Goal: Task Accomplishment & Management: Use online tool/utility

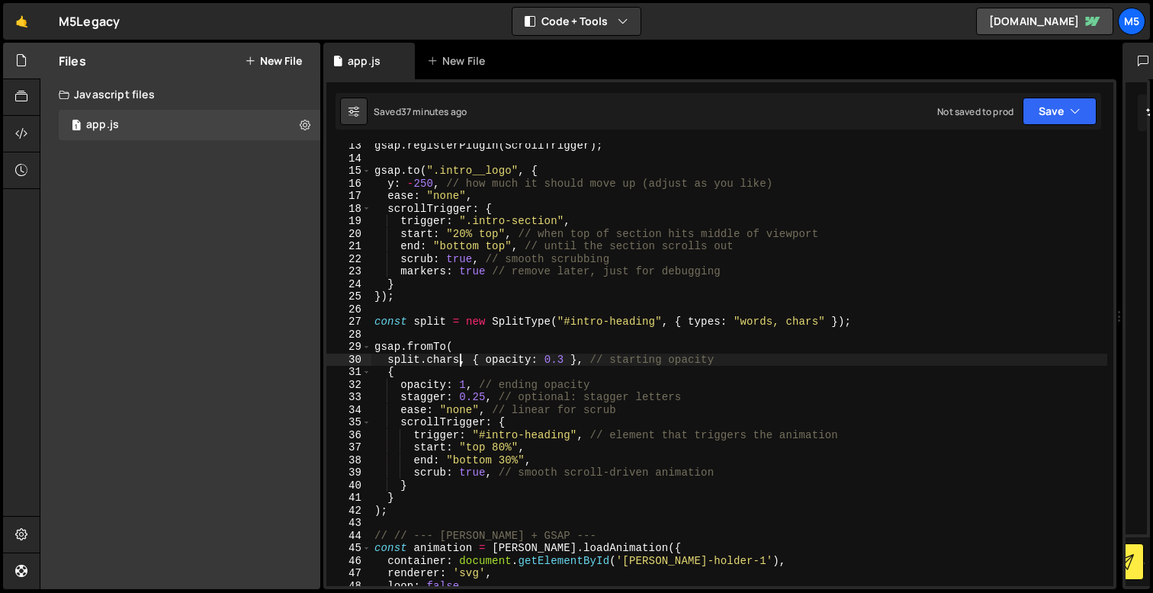
scroll to position [182, 0]
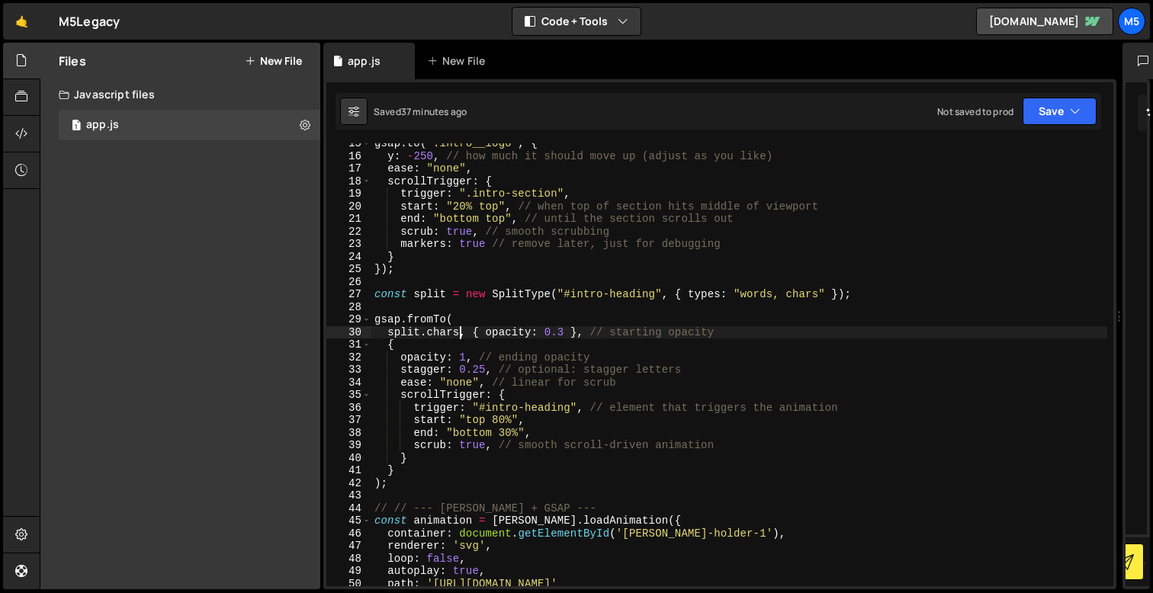
click at [413, 478] on div "gsap . to ( ".intro__logo" , { y : - 250 , // how much it should move up (adjus…" at bounding box center [739, 371] width 736 height 468
type textarea ");"
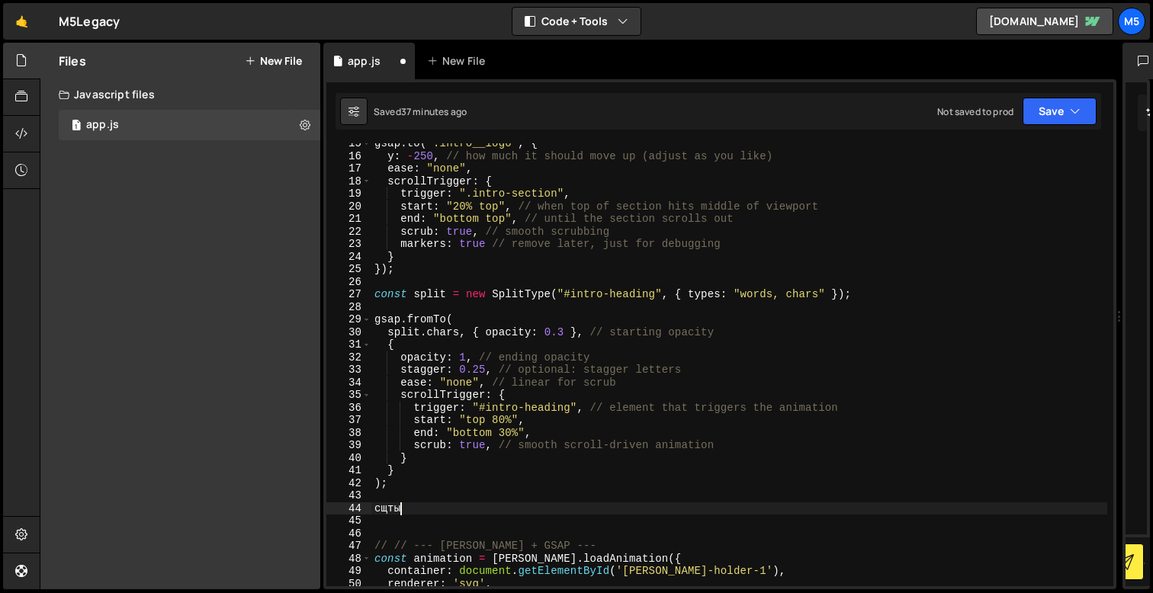
scroll to position [0, 0]
click at [447, 293] on div "gsap . to ( ".intro__logo" , { y : - 250 , // how much it should move up (adjus…" at bounding box center [739, 371] width 736 height 468
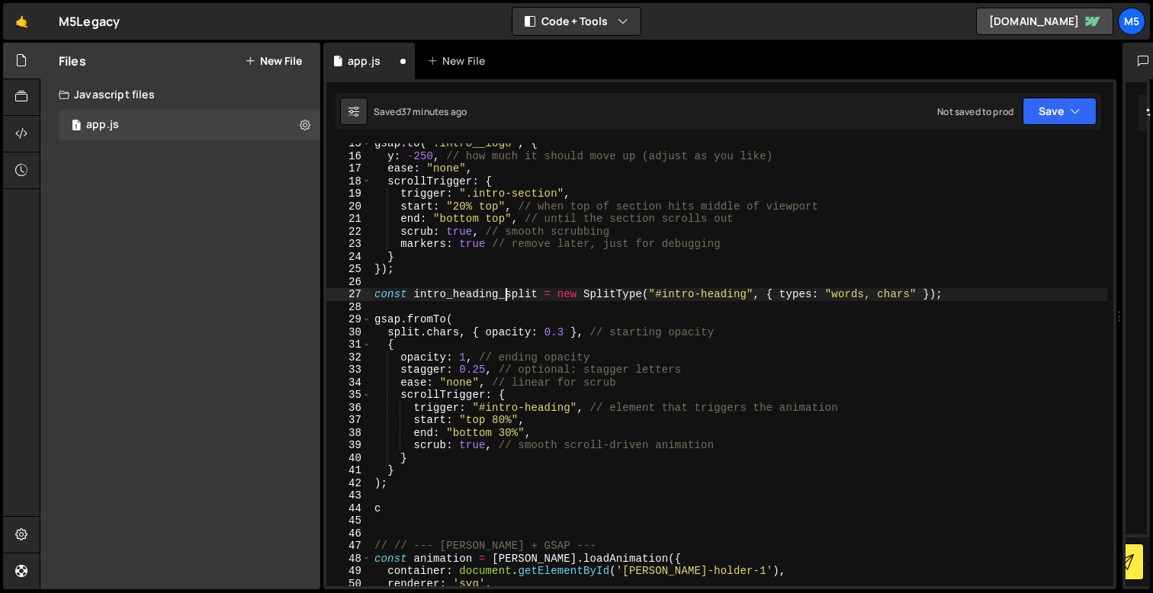
scroll to position [0, 8]
click at [544, 375] on div "gsap . to ( ".intro__logo" , { y : - 250 , // how much it should move up (adjus…" at bounding box center [739, 371] width 736 height 468
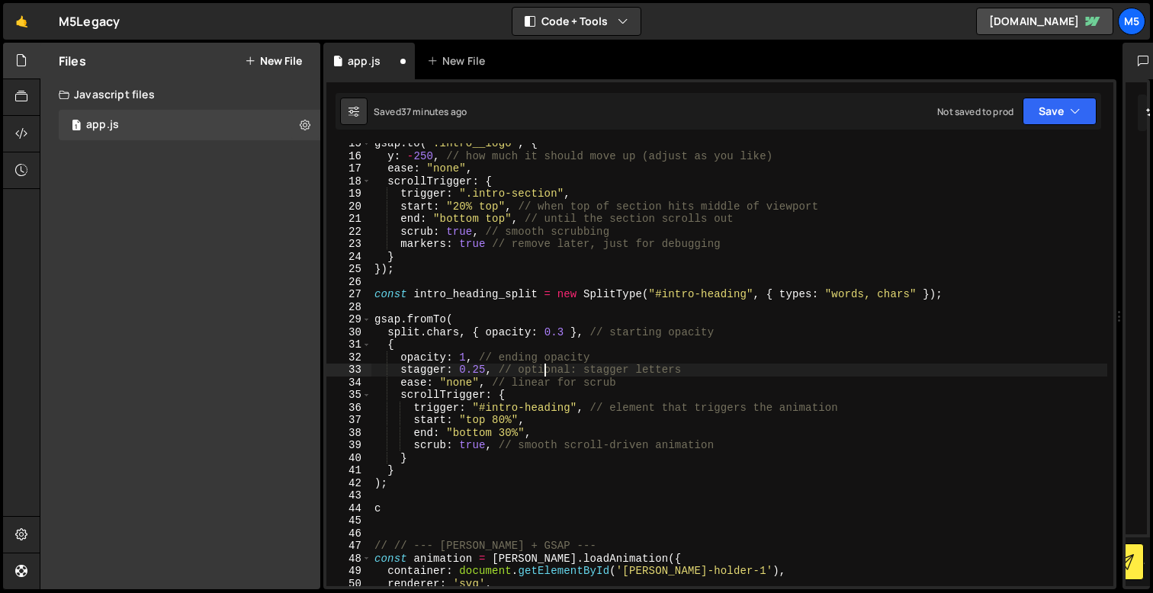
click at [615, 393] on div "gsap . to ( ".intro__logo" , { y : - 250 , // how much it should move up (adjus…" at bounding box center [739, 371] width 736 height 468
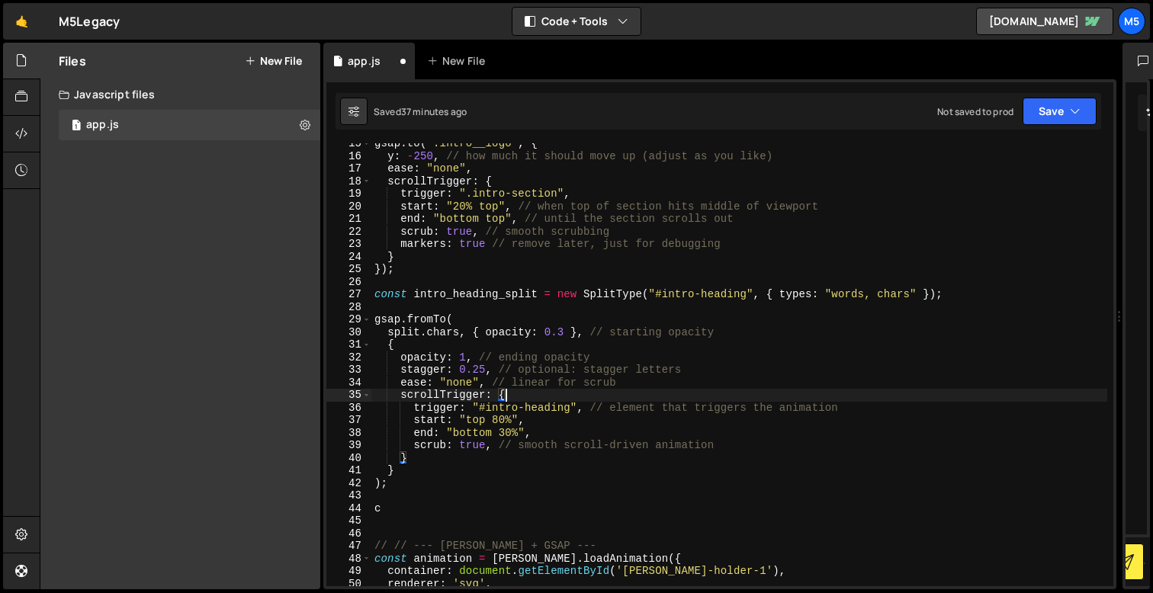
click at [399, 330] on div "gsap . to ( ".intro__logo" , { y : - 250 , // how much it should move up (adjus…" at bounding box center [739, 371] width 736 height 468
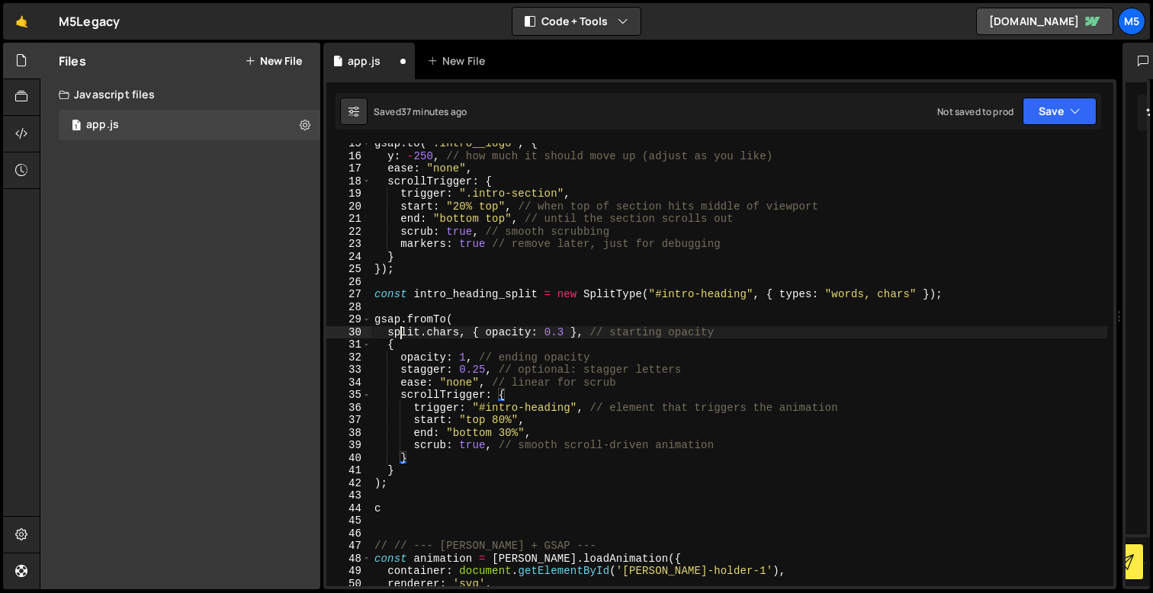
click at [399, 330] on div "gsap . to ( ".intro__logo" , { y : - 250 , // how much it should move up (adjus…" at bounding box center [739, 371] width 736 height 468
click at [407, 330] on div "gsap . to ( ".intro__logo" , { y : - 250 , // how much it should move up (adjus…" at bounding box center [739, 371] width 736 height 468
click at [536, 373] on div "gsap . to ( ".intro__logo" , { y : - 250 , // how much it should move up (adjus…" at bounding box center [739, 371] width 736 height 468
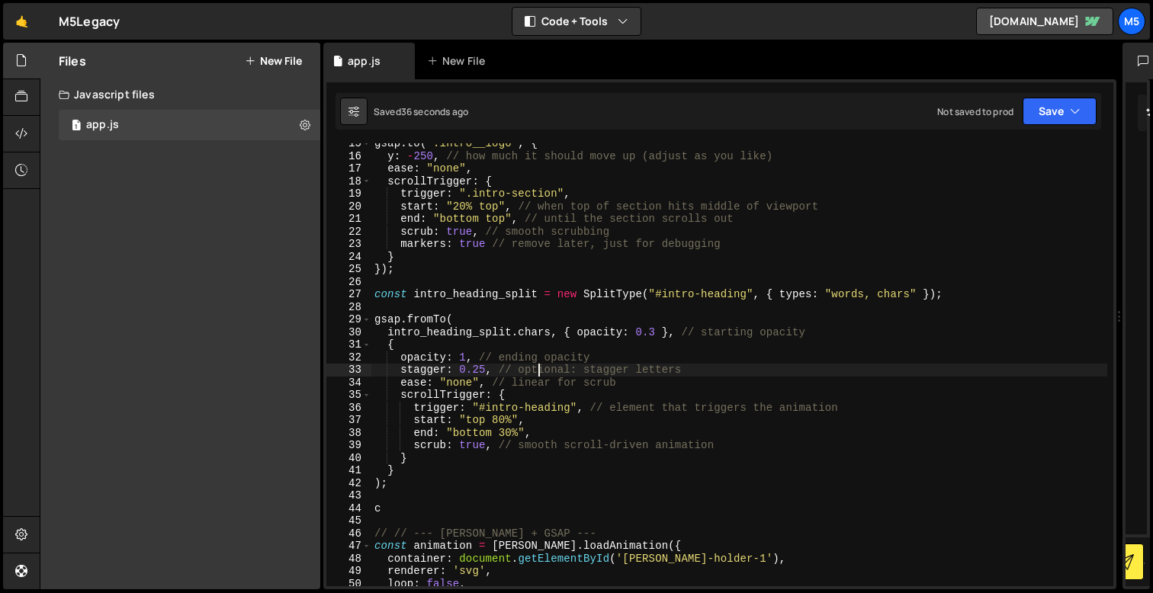
click at [532, 410] on div "gsap . to ( ".intro__logo" , { y : - 250 , // how much it should move up (adjus…" at bounding box center [739, 371] width 736 height 468
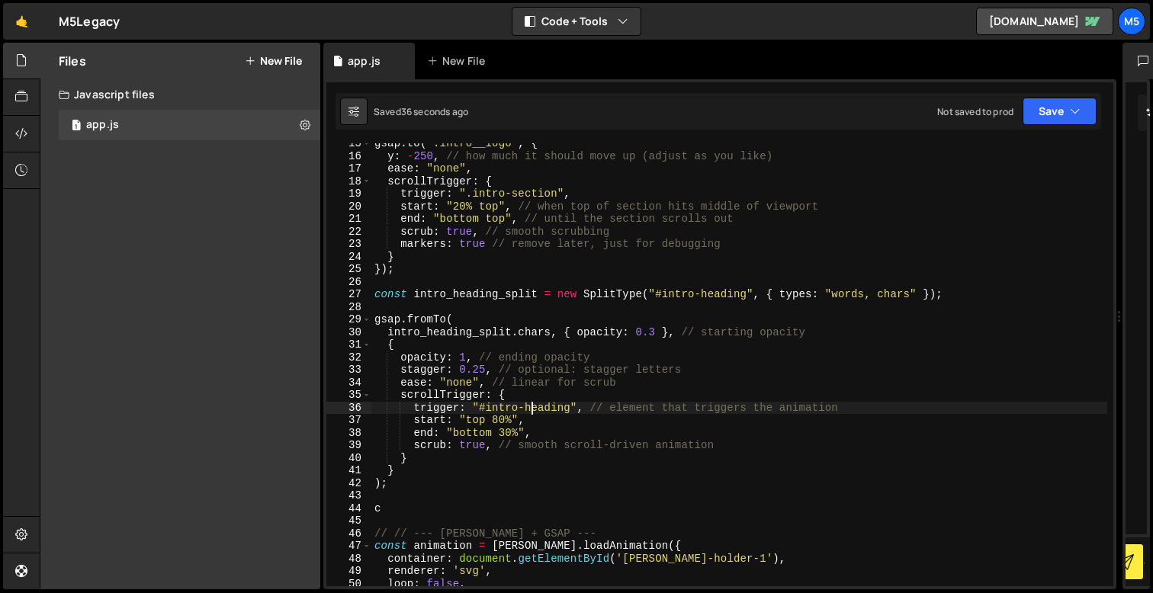
click at [532, 410] on div "gsap . to ( ".intro__logo" , { y : - 250 , // how much it should move up (adjus…" at bounding box center [739, 371] width 736 height 468
click at [718, 292] on div "gsap . to ( ".intro__logo" , { y : - 250 , // how much it should move up (adjus…" at bounding box center [739, 371] width 736 height 468
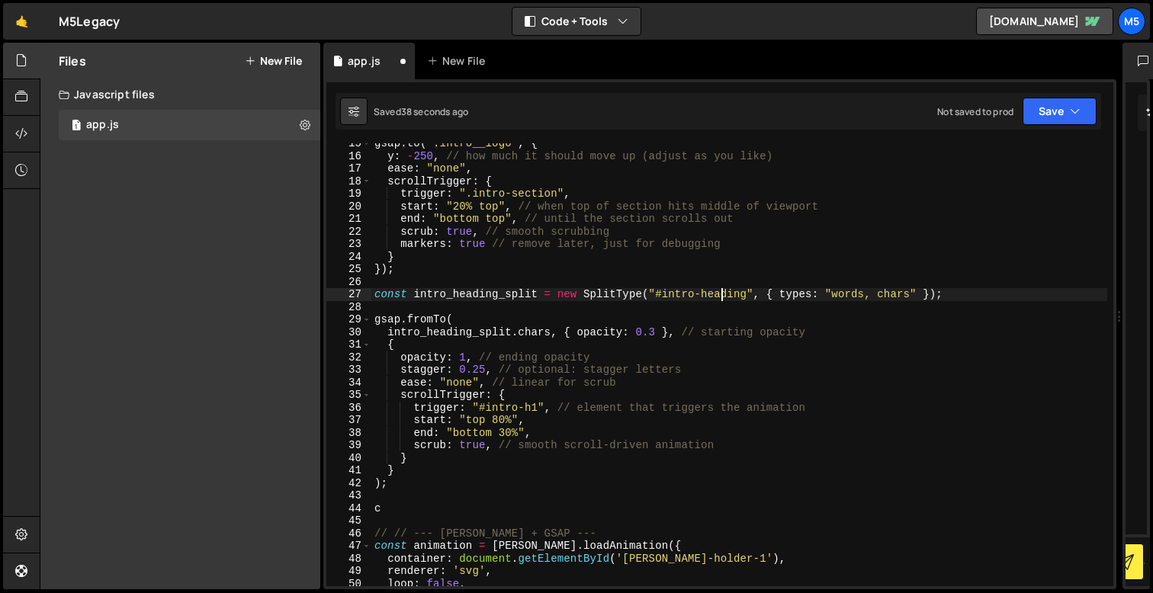
click at [718, 292] on div "gsap . to ( ".intro__logo" , { y : - 250 , // how much it should move up (adjus…" at bounding box center [739, 371] width 736 height 468
click at [686, 477] on div "gsap . to ( ".intro__logo" , { y : - 250 , // how much it should move up (adjus…" at bounding box center [739, 371] width 736 height 468
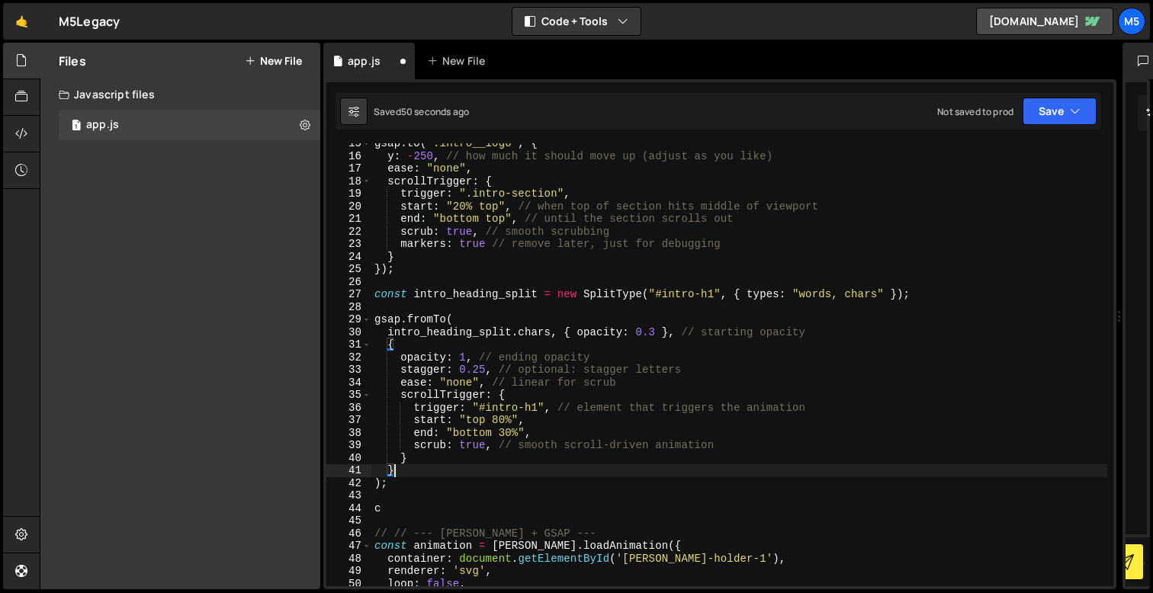
click at [580, 449] on div "gsap . to ( ".intro__logo" , { y : - 250 , // how much it should move up (adjus…" at bounding box center [739, 371] width 736 height 468
type textarea "scrub: true, // smooth scroll-driven animation"
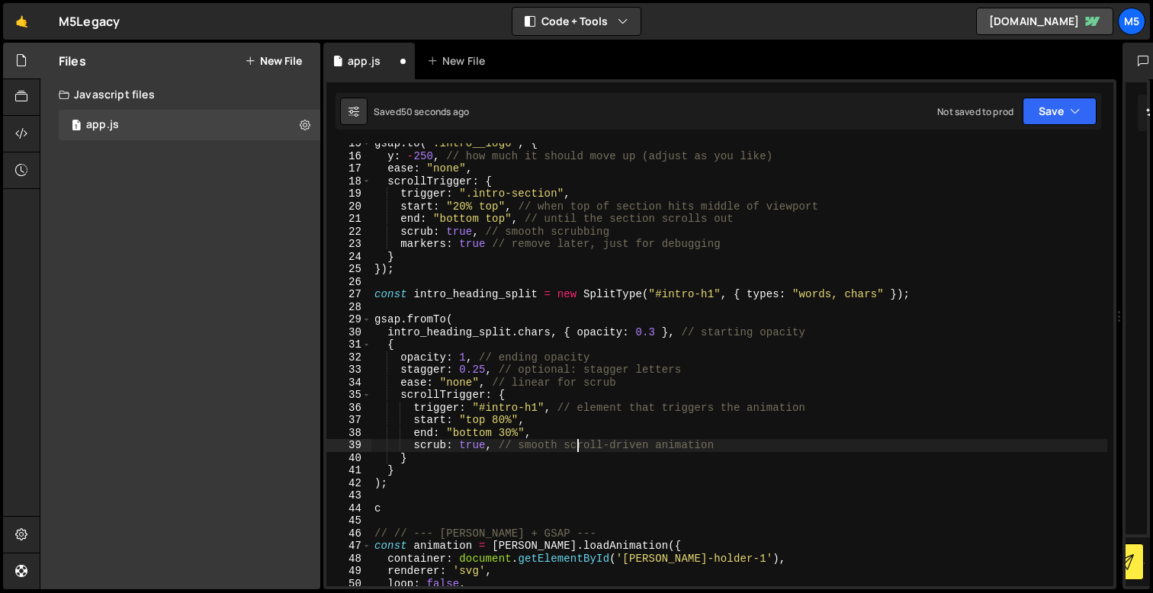
click at [591, 492] on div "gsap . to ( ".intro__logo" , { y : - 250 , // how much it should move up (adjus…" at bounding box center [739, 371] width 736 height 468
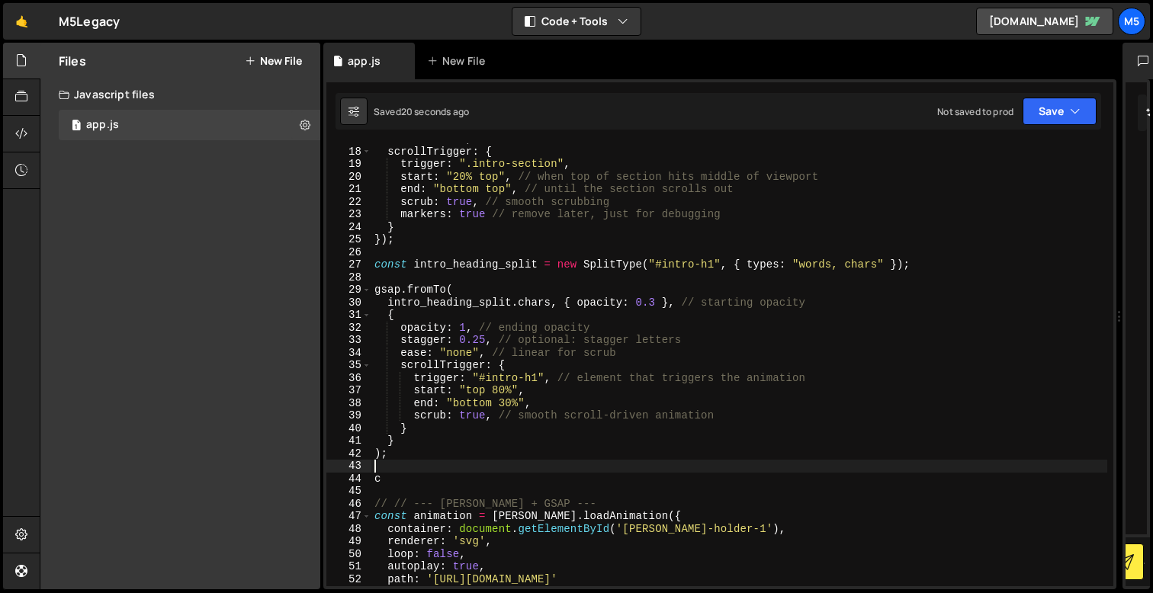
scroll to position [244, 0]
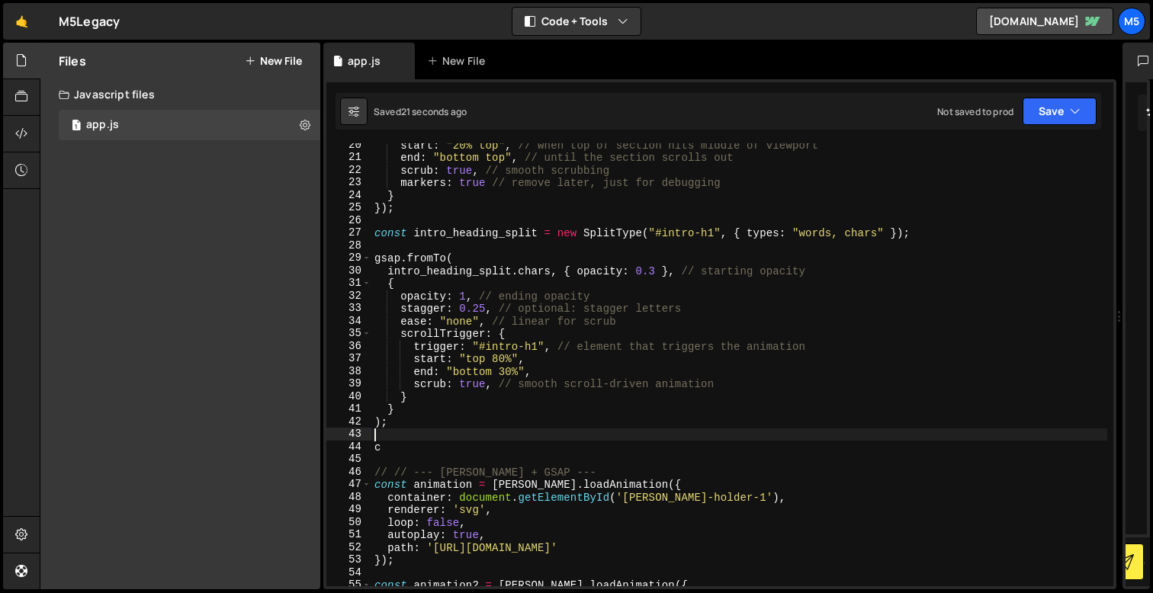
click at [398, 440] on div "start : "20% top" , // when top of section hits middle of viewport end : "botto…" at bounding box center [739, 373] width 736 height 468
click at [398, 448] on div "start : "20% top" , // when top of section hits middle of viewport end : "botto…" at bounding box center [739, 373] width 736 height 468
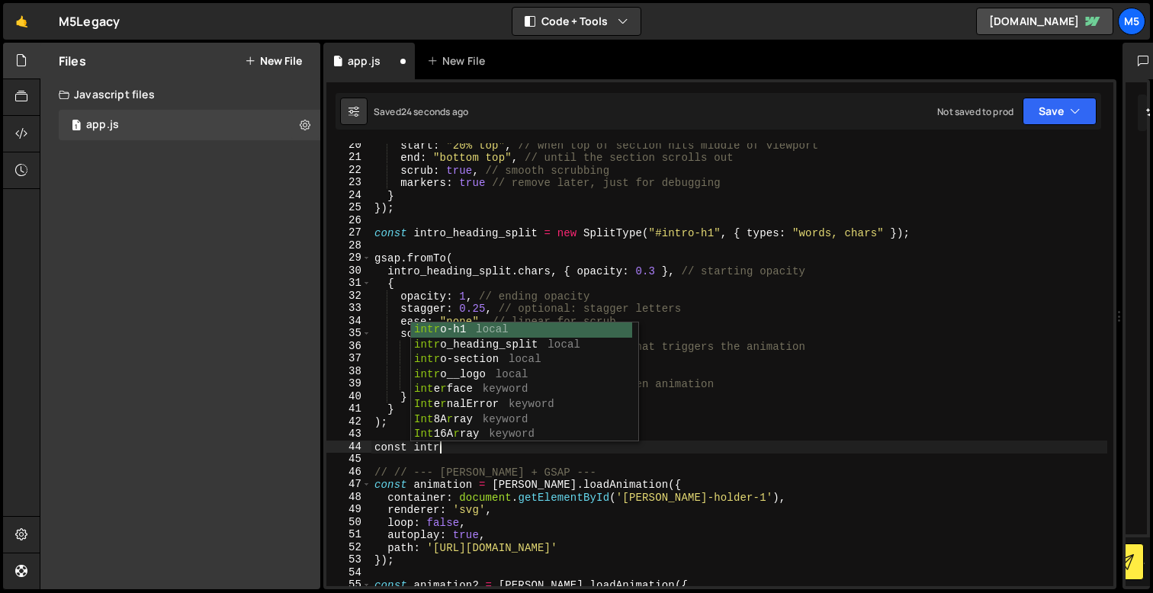
type textarea "сonst intro"
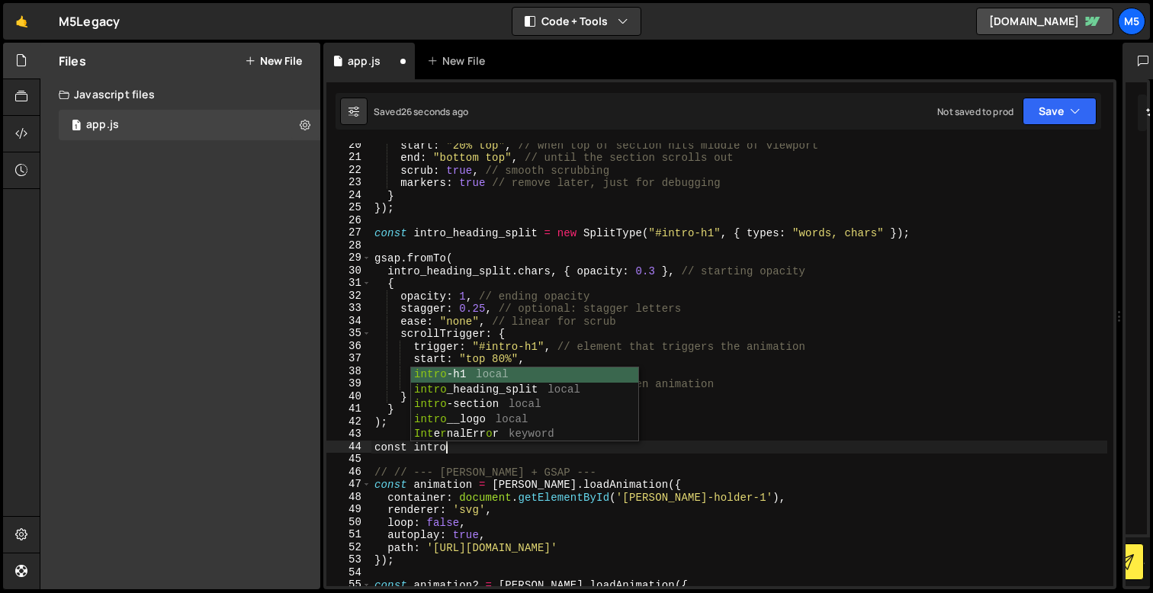
click at [478, 241] on div "start : "20% top" , // when top of section hits middle of viewport end : "botto…" at bounding box center [739, 373] width 736 height 468
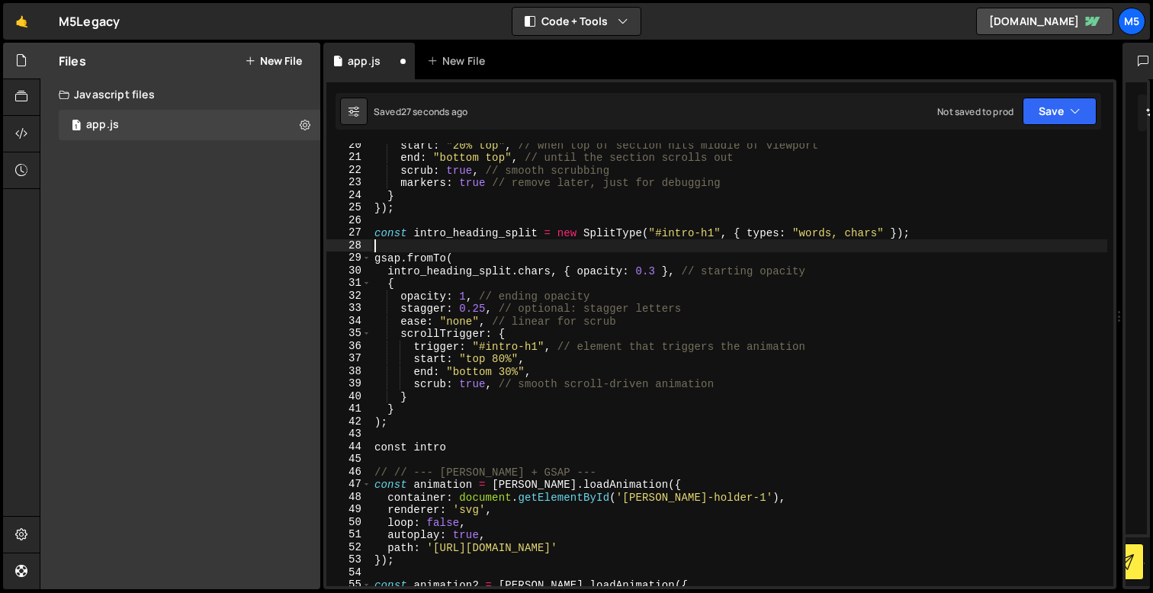
click at [480, 234] on div "start : "20% top" , // when top of section hits middle of viewport end : "botto…" at bounding box center [739, 373] width 736 height 468
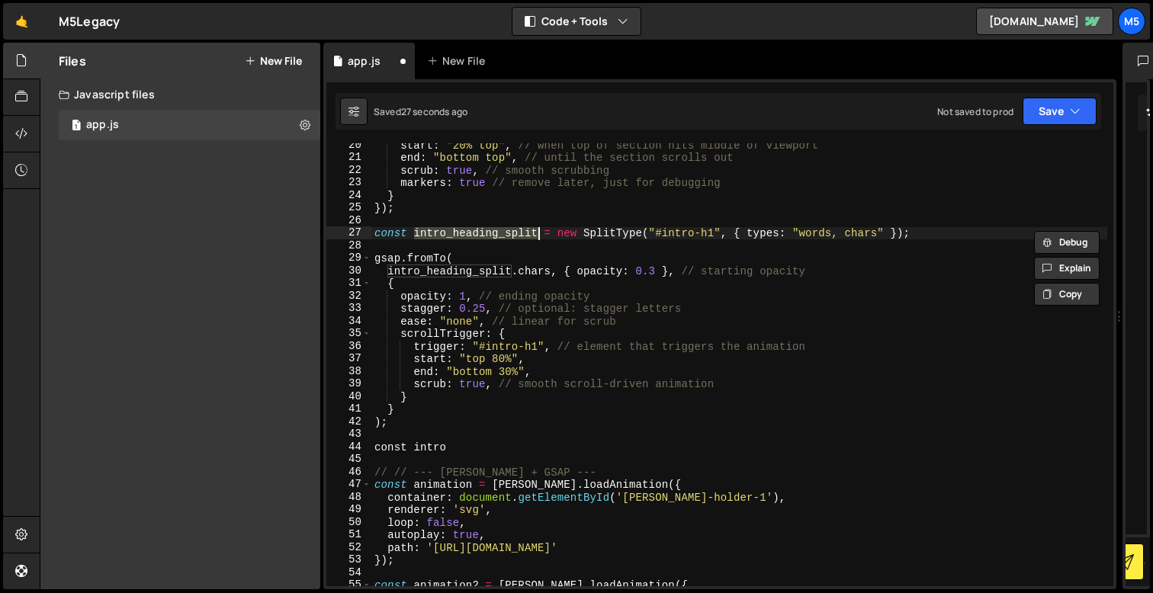
scroll to position [0, 3]
click at [493, 234] on div "start : "20% top" , // when top of section hits middle of viewport end : "botto…" at bounding box center [739, 373] width 736 height 468
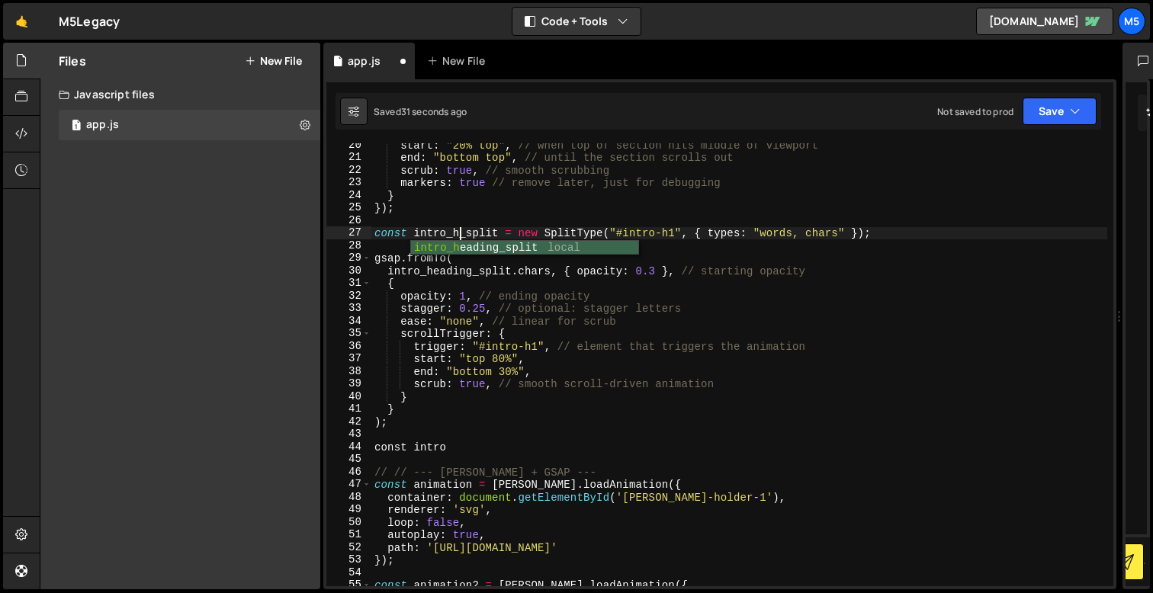
scroll to position [0, 6]
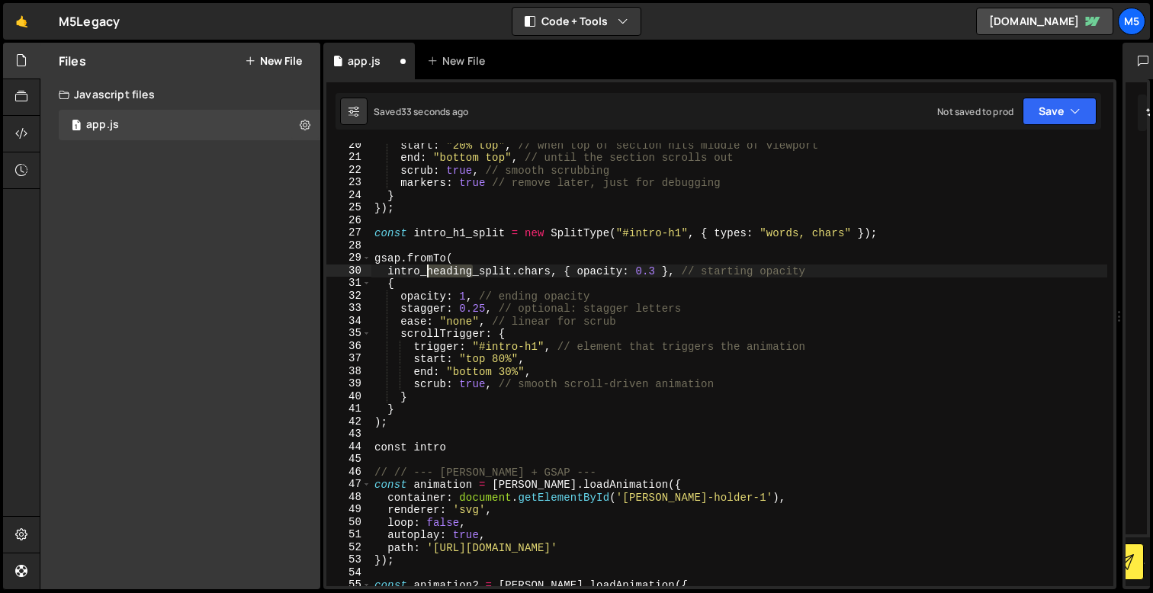
drag, startPoint x: 473, startPoint y: 271, endPoint x: 429, endPoint y: 272, distance: 44.2
click at [429, 272] on div "start : "20% top" , // when top of section hits middle of viewport end : "botto…" at bounding box center [739, 373] width 736 height 468
click at [442, 449] on div "start : "20% top" , // when top of section hits middle of viewport end : "botto…" at bounding box center [739, 373] width 736 height 468
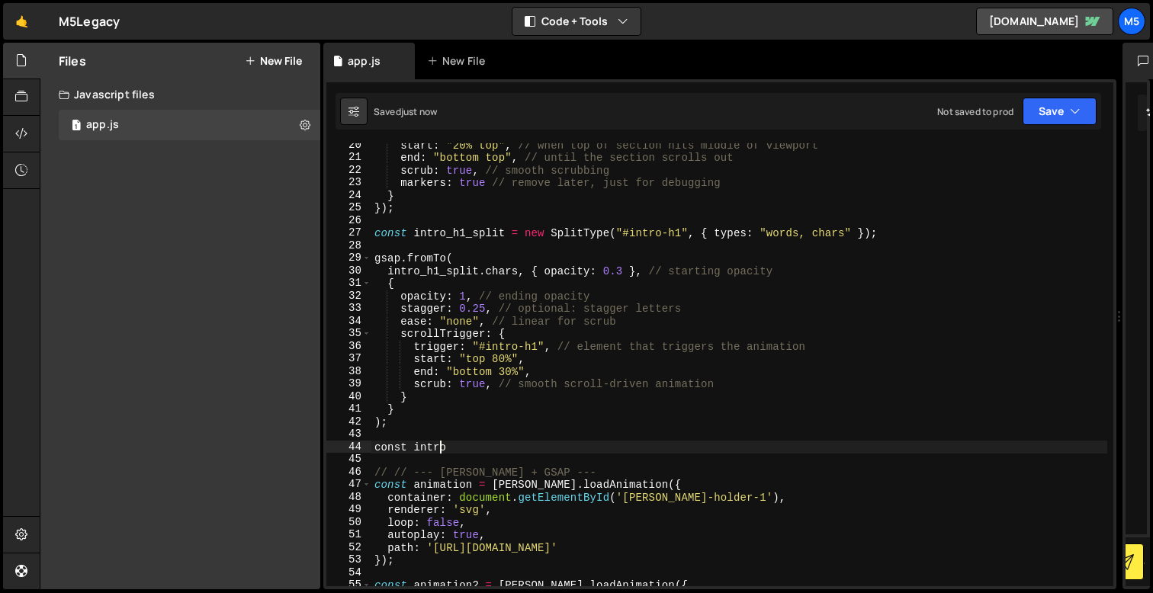
click at [454, 448] on div "start : "20% top" , // when top of section hits middle of viewport end : "botto…" at bounding box center [739, 373] width 736 height 468
type textarea "сonst intro_h2_split = new SplitType("#intro-h2", { types: "lines" });"
click at [705, 458] on div "start : "20% top" , // when top of section hits middle of viewport end : "botto…" at bounding box center [739, 373] width 736 height 468
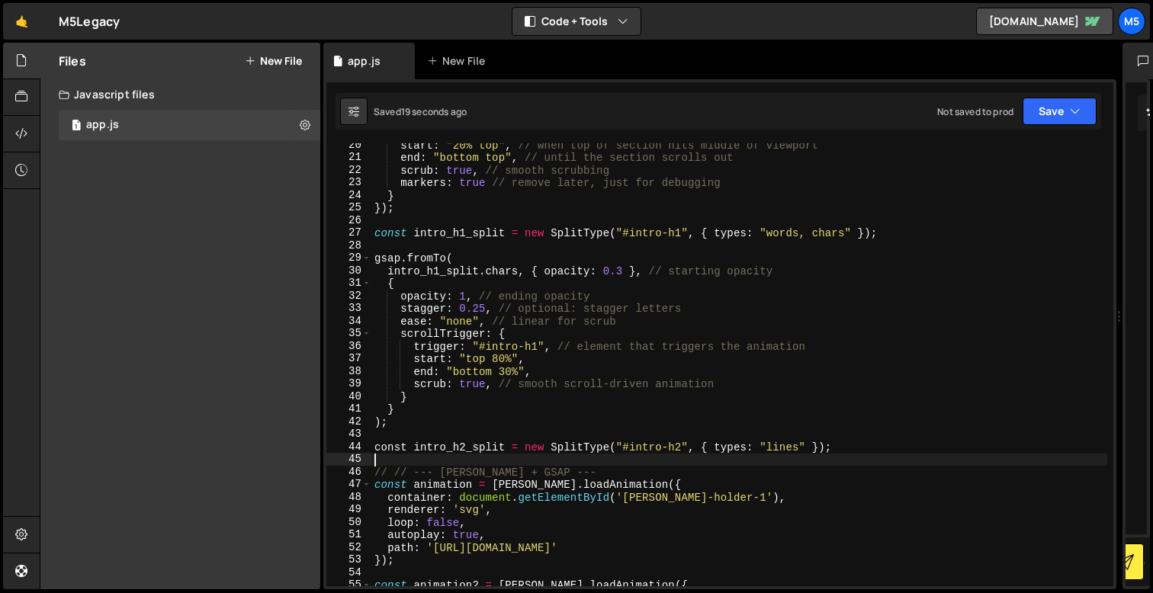
click at [713, 509] on div "start : "20% top" , // when top of section hits middle of viewport end : "botto…" at bounding box center [739, 373] width 736 height 468
type textarea "renderer: 'svg',"
click at [840, 456] on div "start : "20% top" , // when top of section hits middle of viewport end : "botto…" at bounding box center [739, 373] width 736 height 468
click at [860, 452] on div "start : "20% top" , // when top of section hits middle of viewport end : "botto…" at bounding box center [739, 373] width 736 height 468
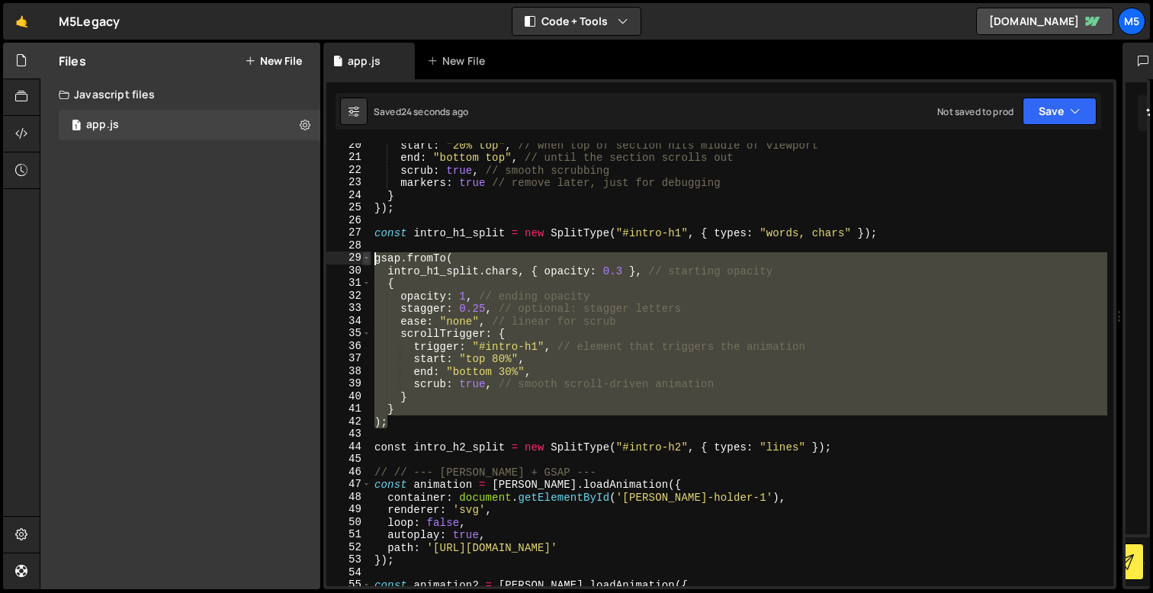
drag, startPoint x: 403, startPoint y: 422, endPoint x: 368, endPoint y: 256, distance: 169.9
click at [368, 257] on div "сonst intro_h2_split = new SplitType("#intro-h2", { types: "lines" }); 20 21 22…" at bounding box center [719, 364] width 787 height 443
click at [841, 448] on div "start : "20% top" , // when top of section hits middle of viewport end : "botto…" at bounding box center [739, 373] width 736 height 468
type textarea "сonst intro_h2_split = new SplitType("#intro-h2", { types: "lines" });"
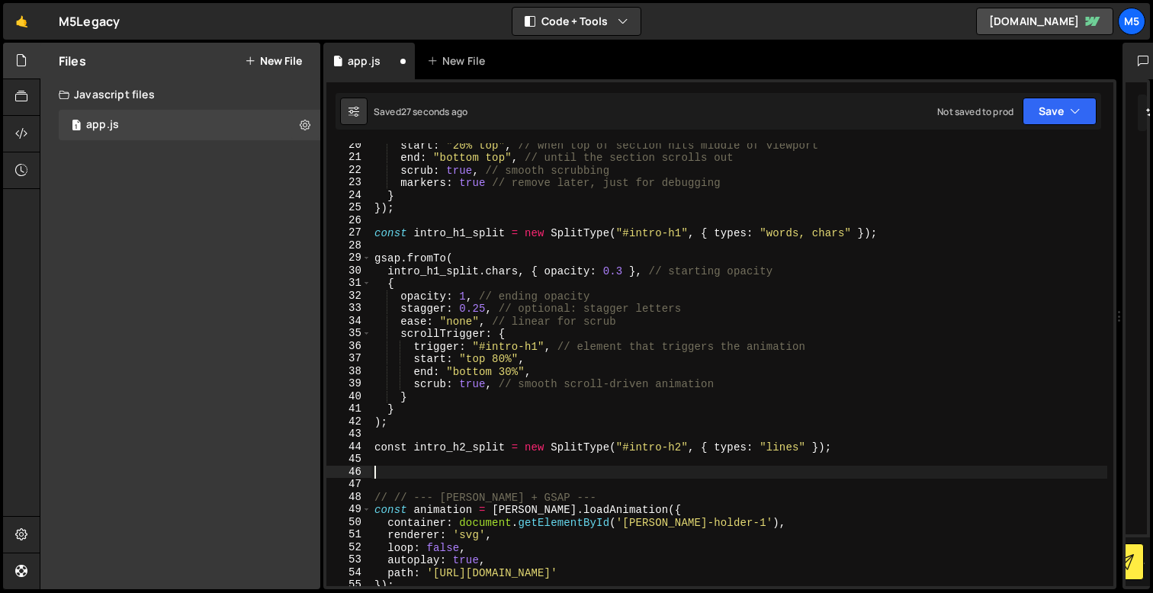
paste textarea ");"
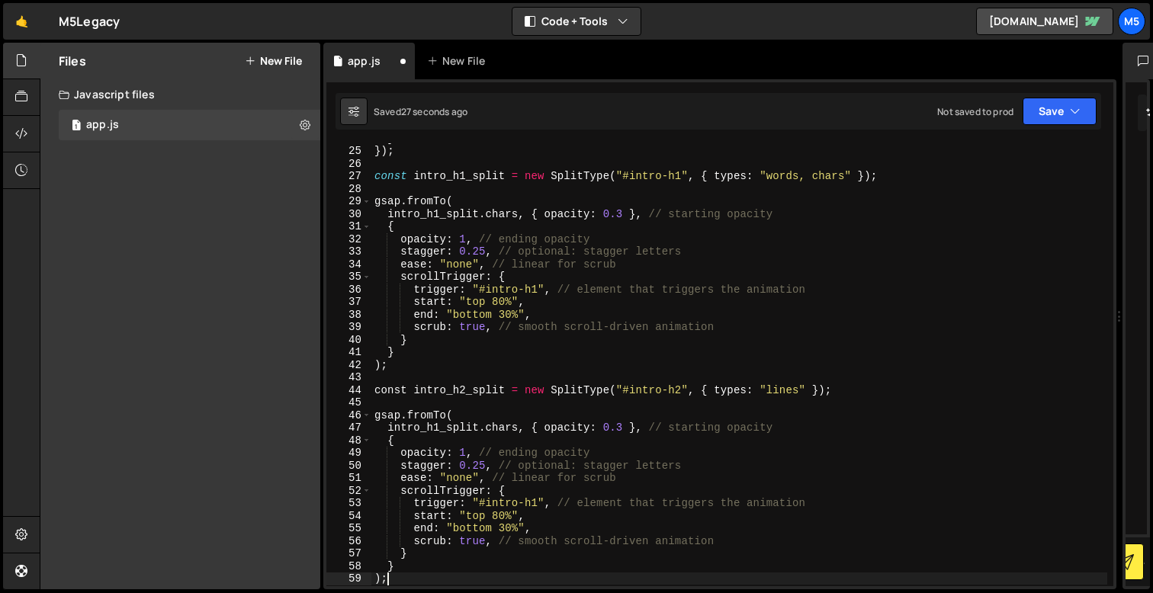
scroll to position [320, 0]
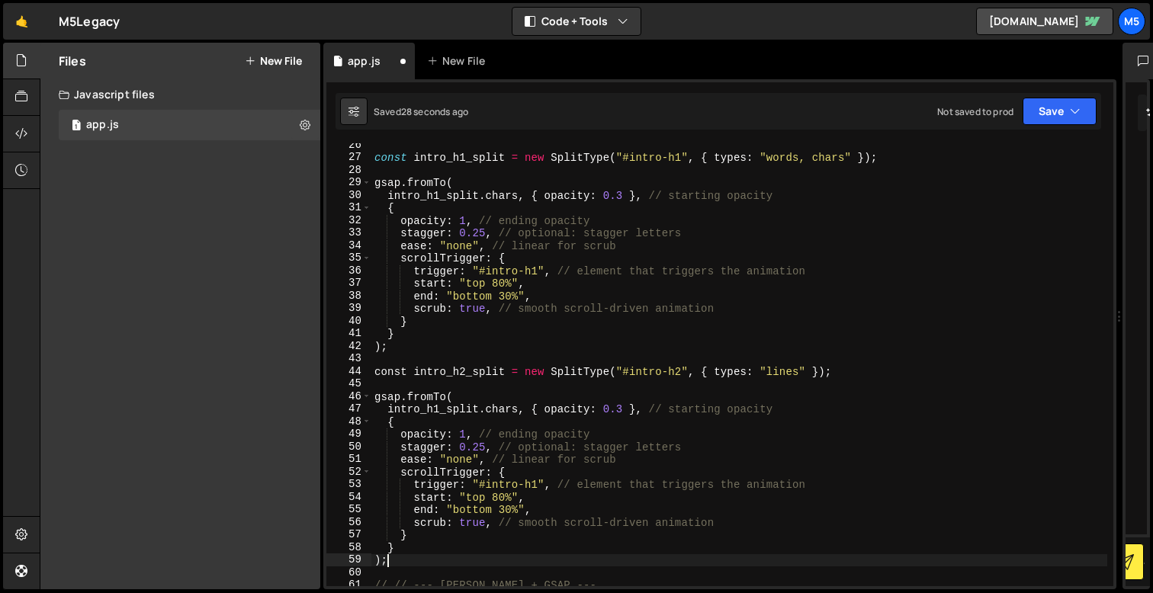
click at [438, 412] on div "const intro_h1_split = new SplitType ( "#intro-h1" , { types : "words, chars" }…" at bounding box center [739, 373] width 736 height 468
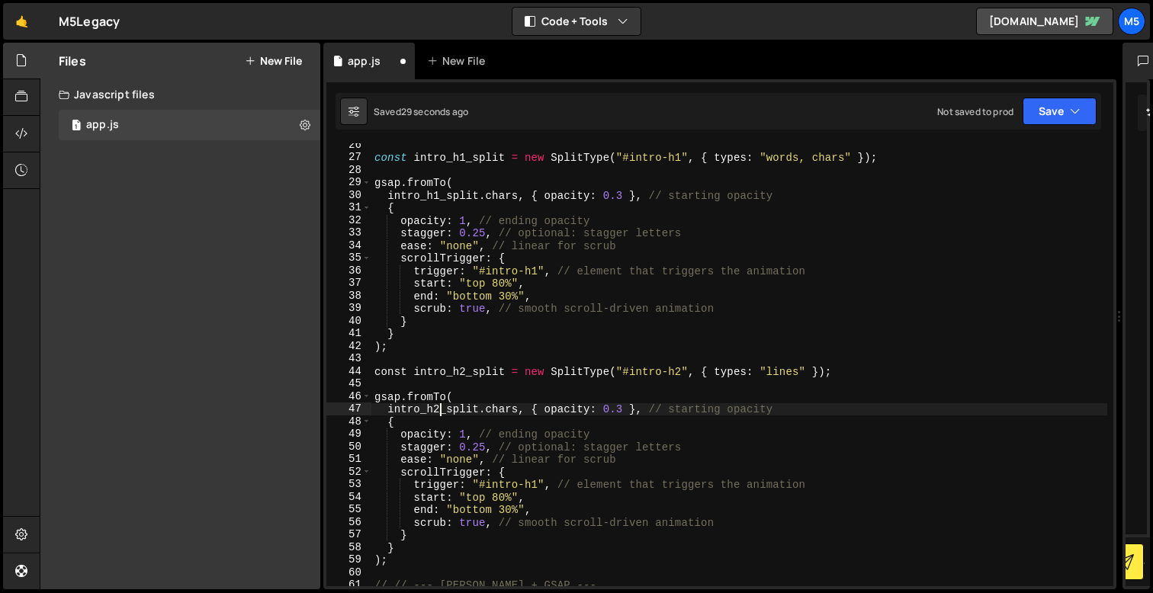
scroll to position [0, 4]
click at [498, 406] on div "const intro_h1_split = new SplitType ( "#intro-h1" , { types : "words, chars" }…" at bounding box center [739, 373] width 736 height 468
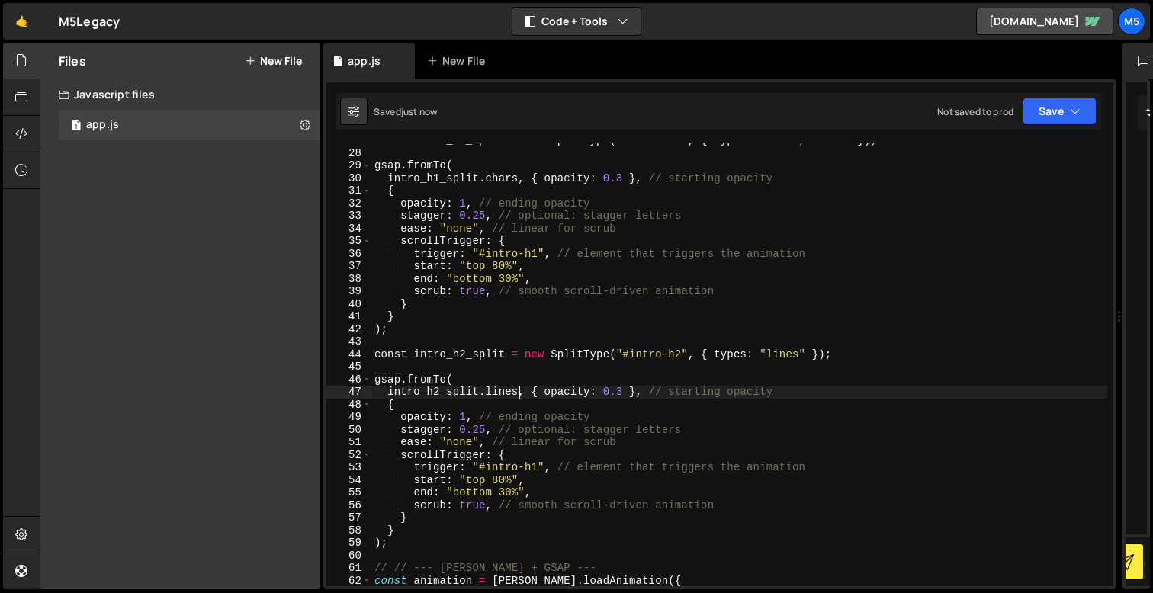
click at [532, 466] on div "const intro_h1_split = new SplitType ( "#intro-h1" , { types : "words, chars" }…" at bounding box center [739, 368] width 736 height 468
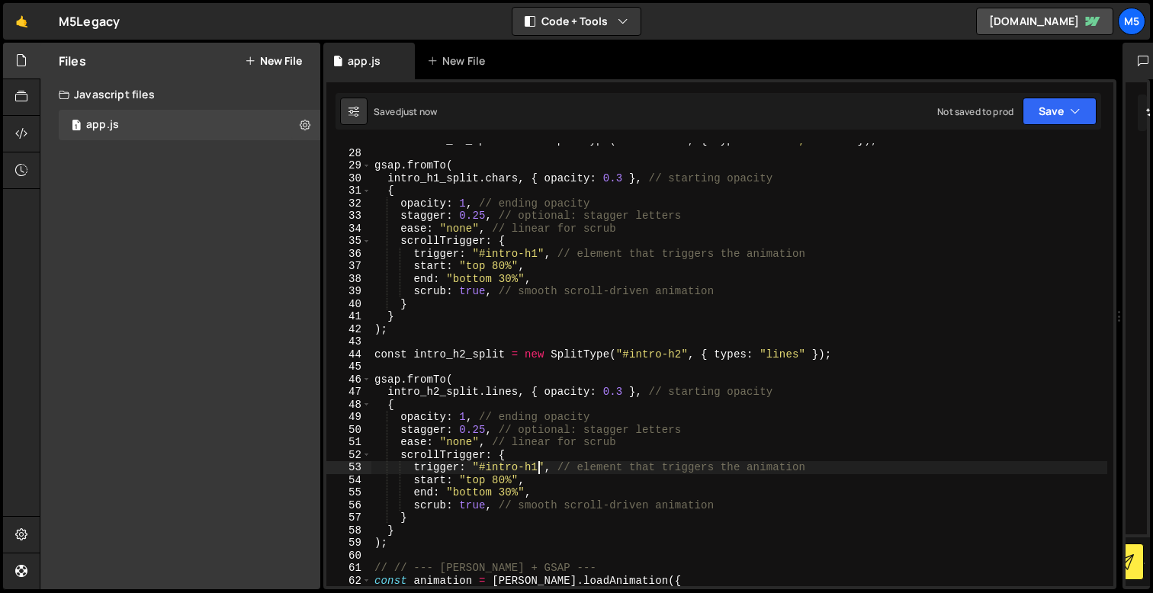
type textarea "trigger: "#intro-h2", // element that triggers the animation"
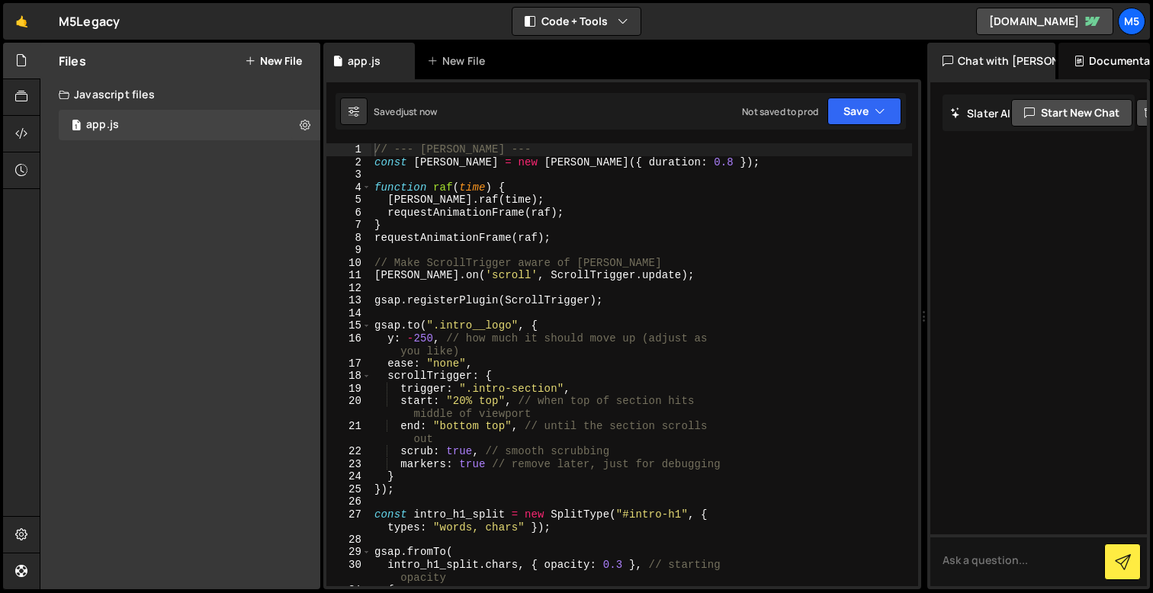
drag, startPoint x: 743, startPoint y: 244, endPoint x: 969, endPoint y: 247, distance: 225.8
click at [969, 247] on div "Files New File Javascript files 1 app.js 0 CSS files Copy share link Edit File …" at bounding box center [596, 317] width 1113 height 548
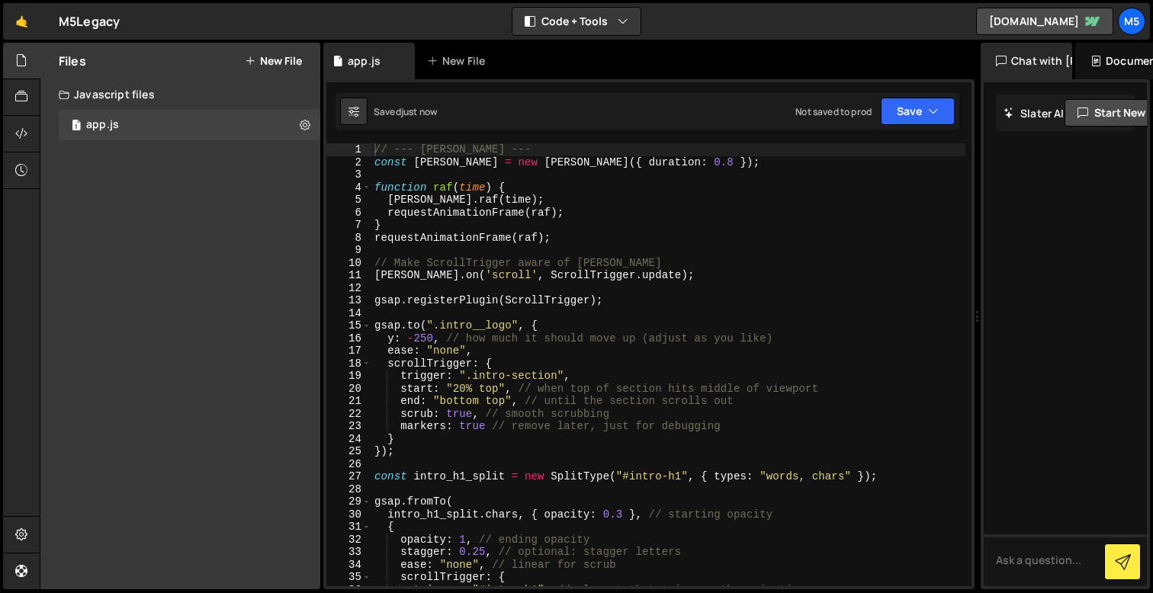
click at [705, 270] on div "// --- [PERSON_NAME] --- const [PERSON_NAME] = new [PERSON_NAME] ({ duration : …" at bounding box center [668, 377] width 594 height 468
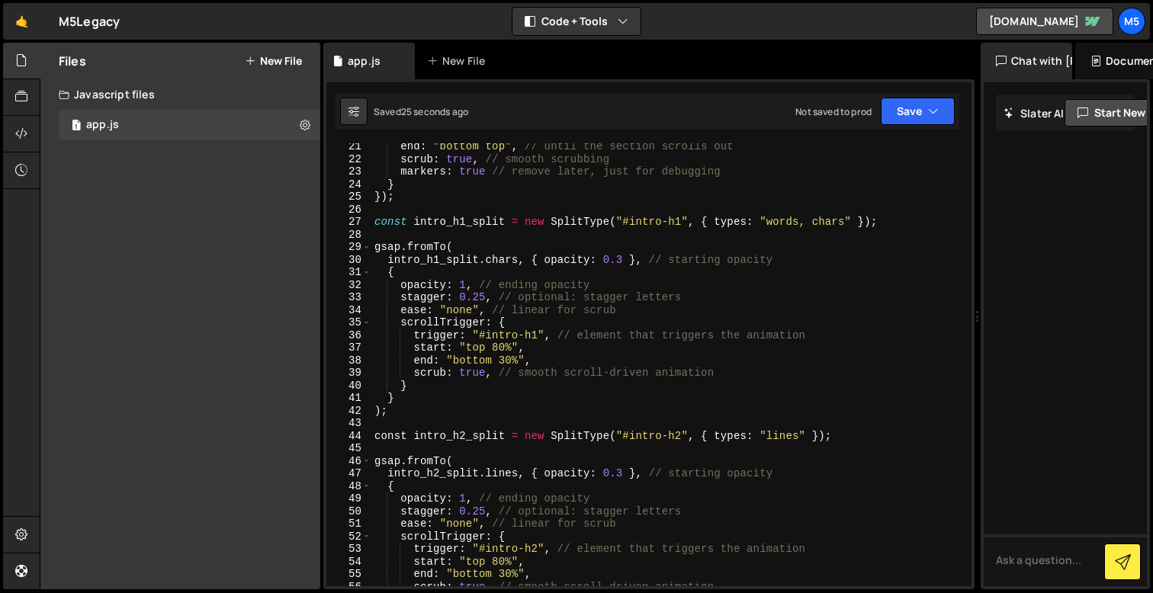
scroll to position [255, 0]
click at [413, 441] on div "end : "bottom top" , // until the section scrolls out scrub : true , // smooth …" at bounding box center [668, 374] width 594 height 468
type textarea "сonst intro_h2_split = new SplitType("#intro-h2", { types: "lines" });"
click at [845, 434] on div "end : "bottom top" , // until the section scrolls out scrub : true , // smooth …" at bounding box center [668, 374] width 594 height 468
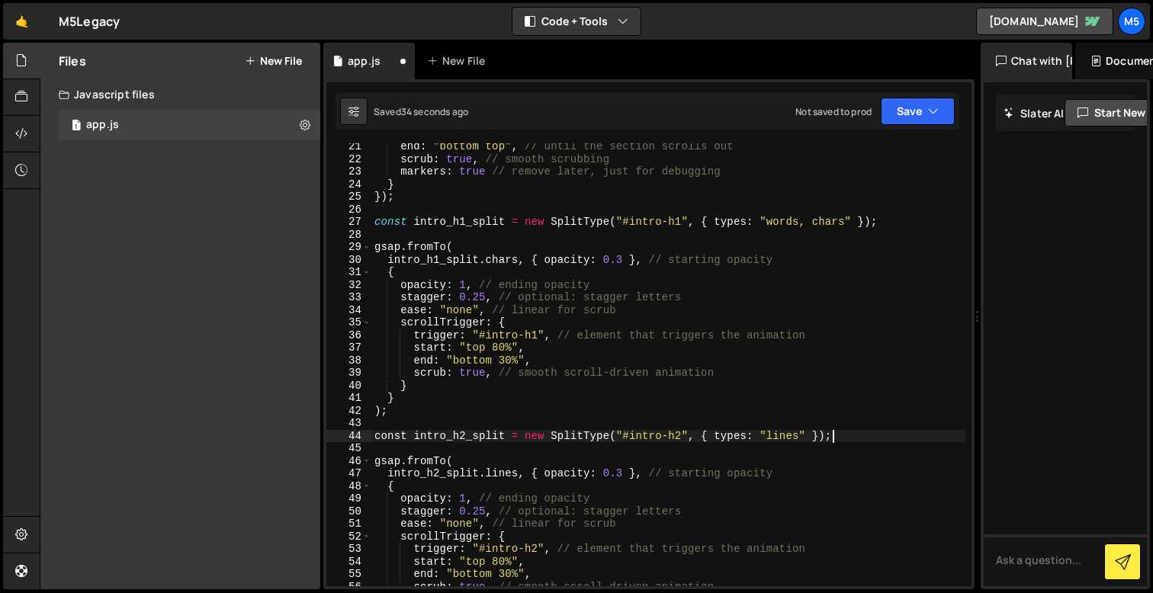
click at [400, 437] on div "end : "bottom top" , // until the section scrolls out scrub : true , // smooth …" at bounding box center [668, 374] width 594 height 468
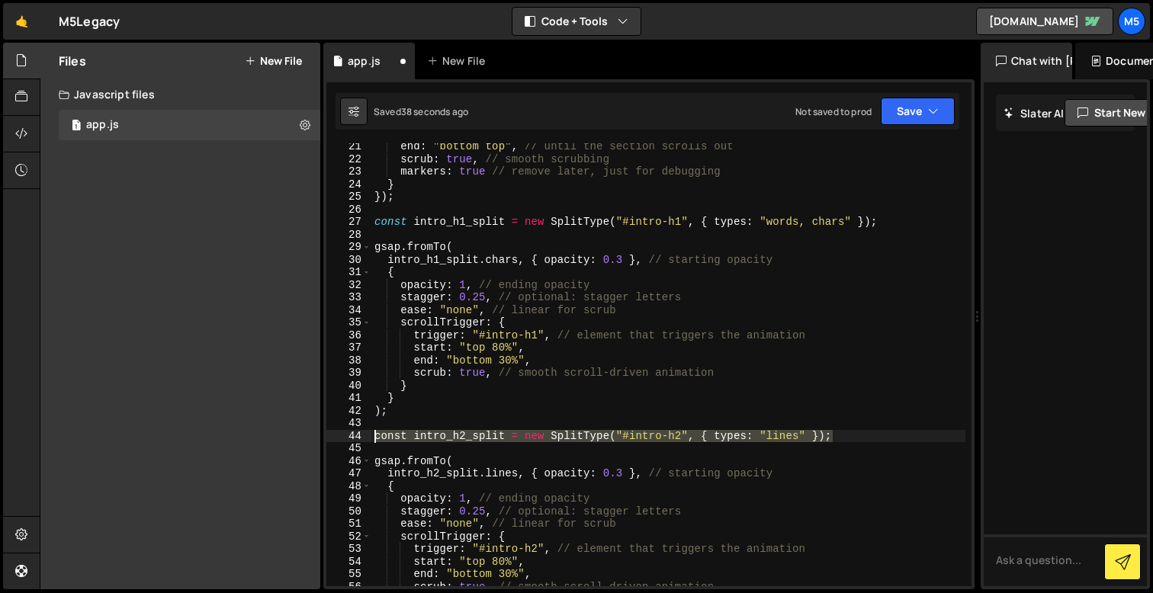
drag, startPoint x: 834, startPoint y: 436, endPoint x: 360, endPoint y: 438, distance: 473.6
click at [360, 439] on div "сonst intro_h2_split = new SplitType("#intro-h2", { types: "lines" }); 21 22 23…" at bounding box center [648, 364] width 645 height 443
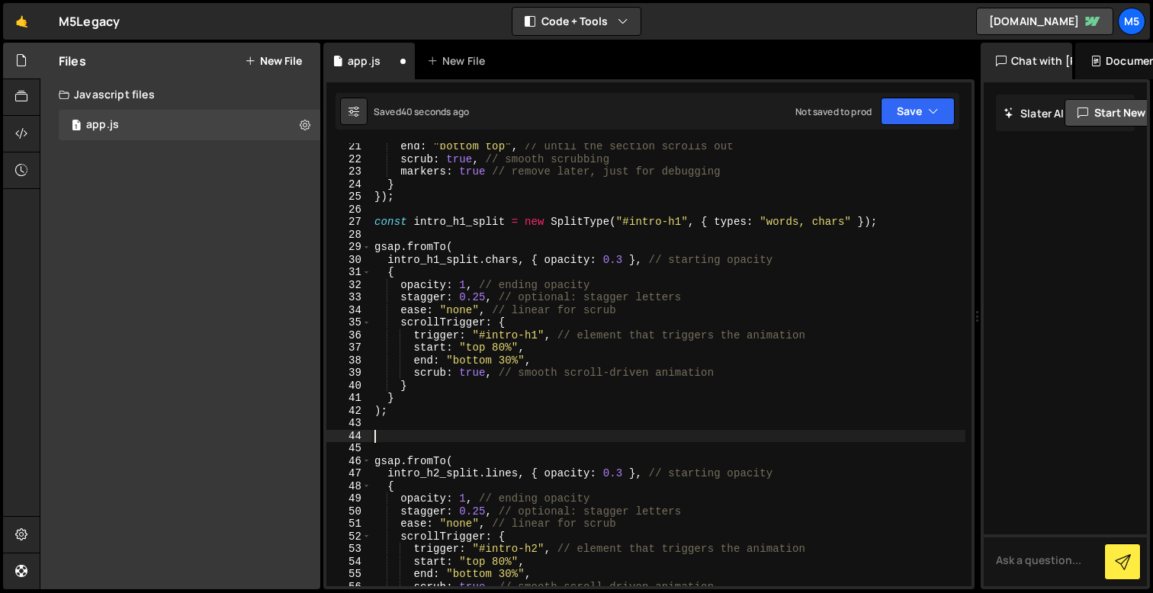
click at [880, 223] on div "end : "bottom top" , // until the section scrolls out scrub : true , // smooth …" at bounding box center [668, 374] width 594 height 468
type textarea "const intro_h1_split = new SplitType("#intro-h1", { types: "words, chars" });"
paste textarea "сonst intro_h2_split = new SplitType("#intro-h2", { types: "lines" });"
type textarea "сonst intro_h2_split = new SplitType("#intro-h2", { types: "lines" });"
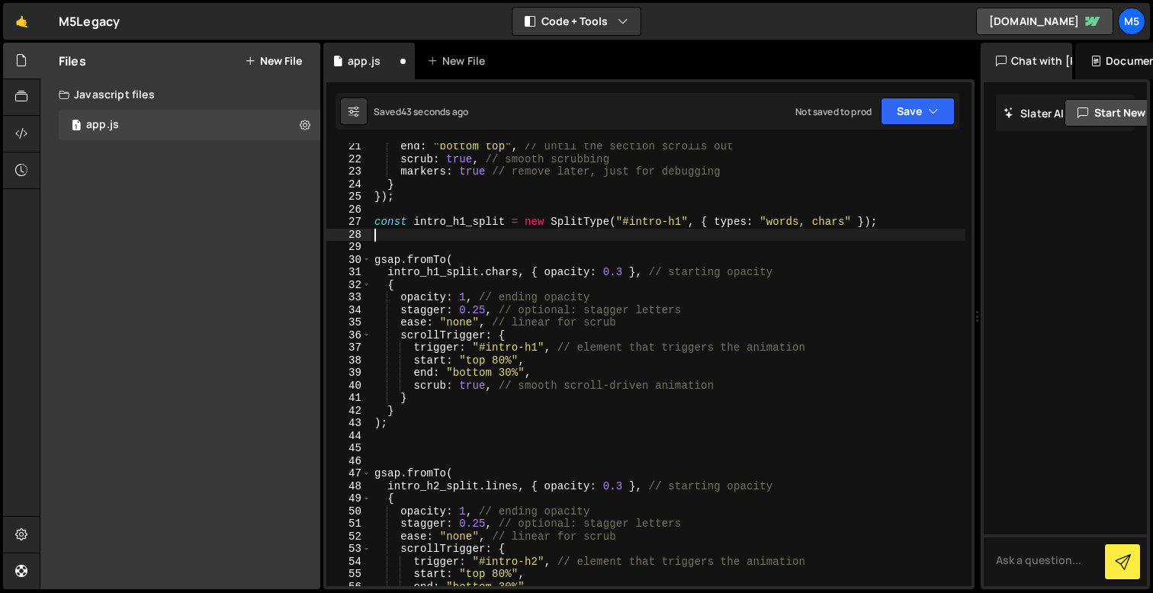
type textarea "const intro_h1_split = new SplitType("#intro-h1", { types: "words, chars" });"
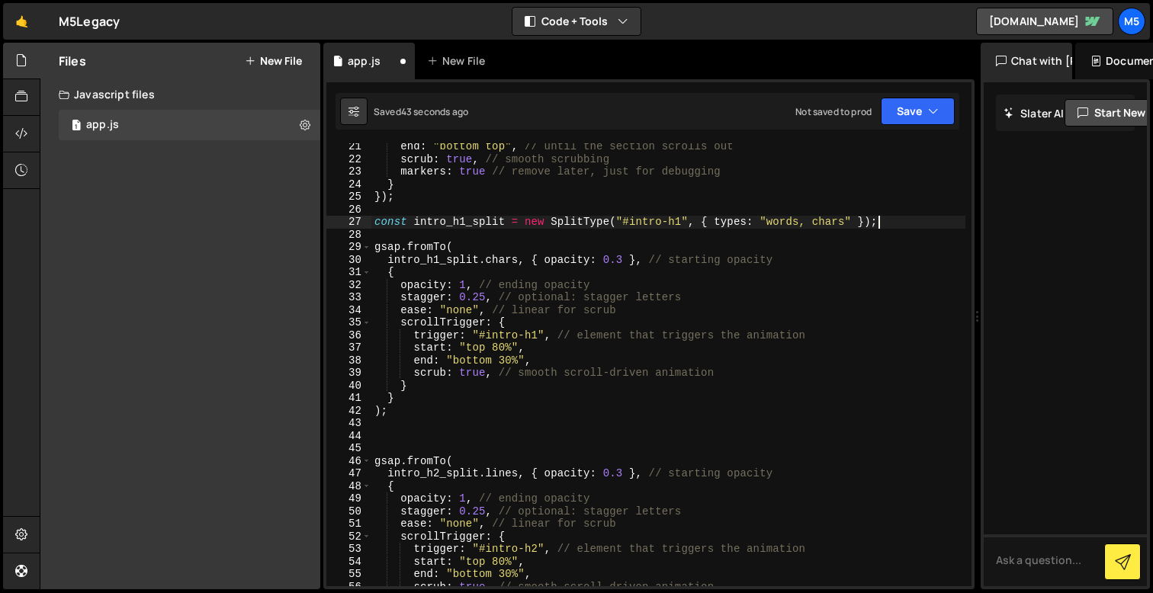
click at [433, 427] on div "end : "bottom top" , // until the section scrolls out scrub : true , // smooth …" at bounding box center [668, 374] width 594 height 468
click at [428, 436] on div "end : "bottom top" , // until the section scrolls out scrub : true , // smooth …" at bounding box center [668, 374] width 594 height 468
paste textarea "сonst intro_h2_split = new SplitType("#intro-h2", { types: "lines" });"
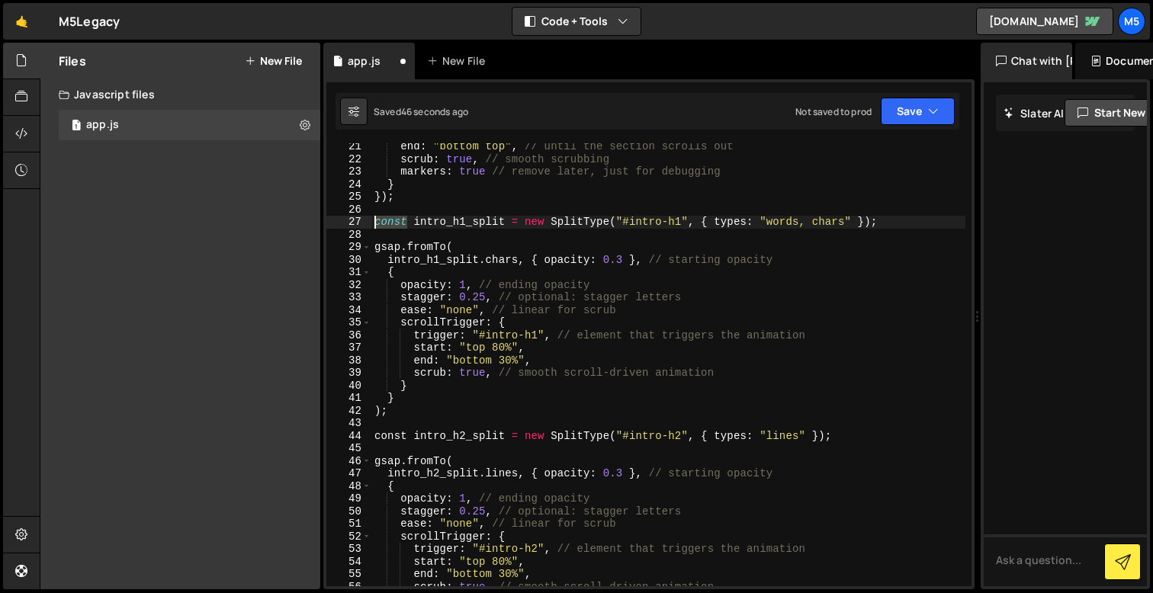
drag, startPoint x: 409, startPoint y: 221, endPoint x: 344, endPoint y: 221, distance: 64.8
click at [349, 221] on div "сonst intro_h2_split = new SplitType("#intro-h2", { types: "lines" }); 21 22 23…" at bounding box center [648, 364] width 645 height 443
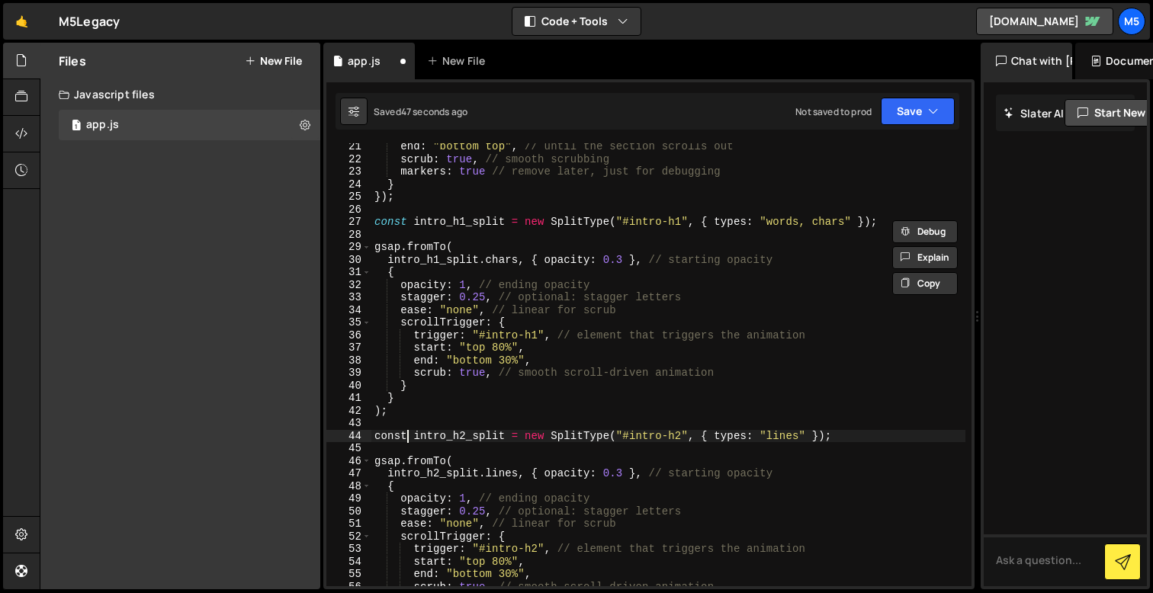
drag, startPoint x: 408, startPoint y: 434, endPoint x: 341, endPoint y: 434, distance: 67.1
click at [345, 434] on div "const intro_h1_split = new SplitType("#intro-h1", { types: "words, chars" }); 2…" at bounding box center [648, 364] width 645 height 443
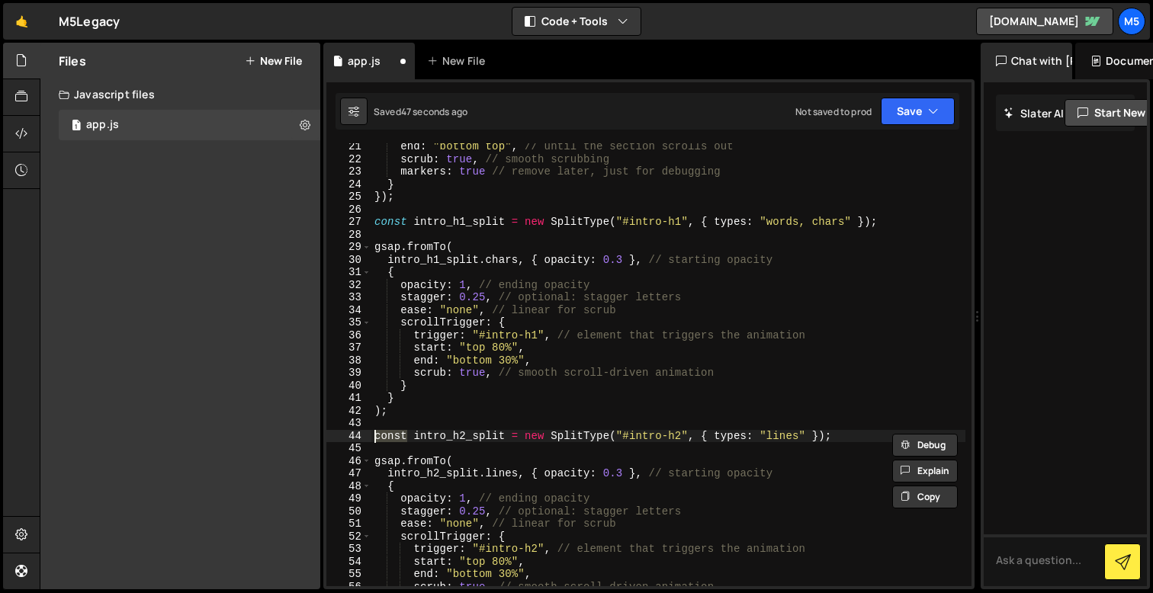
paste textarea "c"
click at [498, 435] on div "end : "bottom top" , // until the section scrolls out scrub : true , // smooth …" at bounding box center [668, 374] width 594 height 468
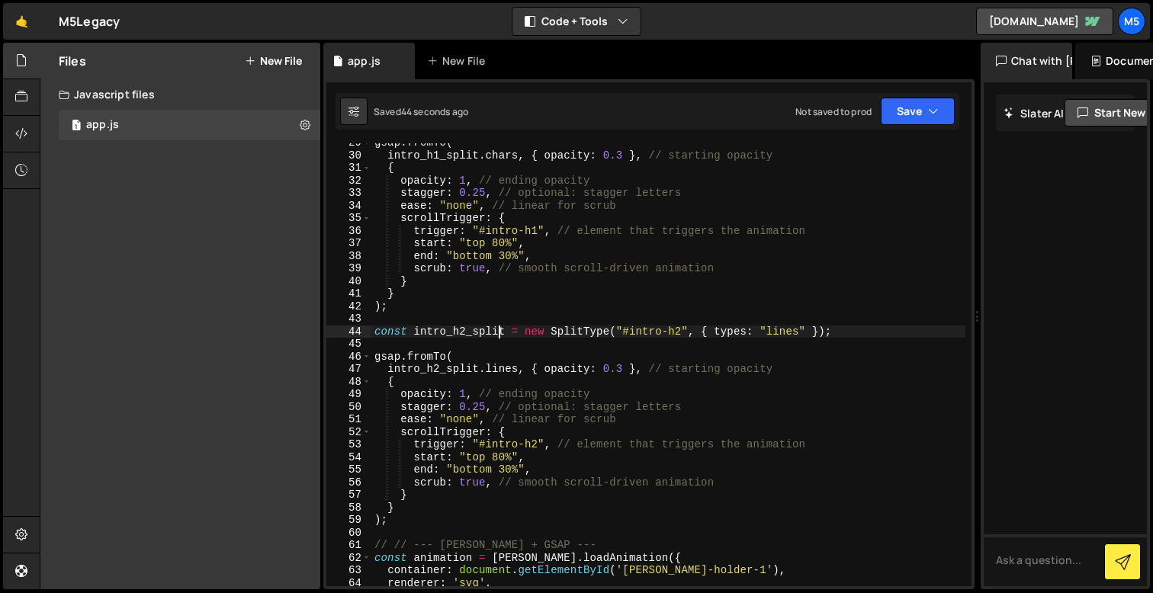
scroll to position [380, 0]
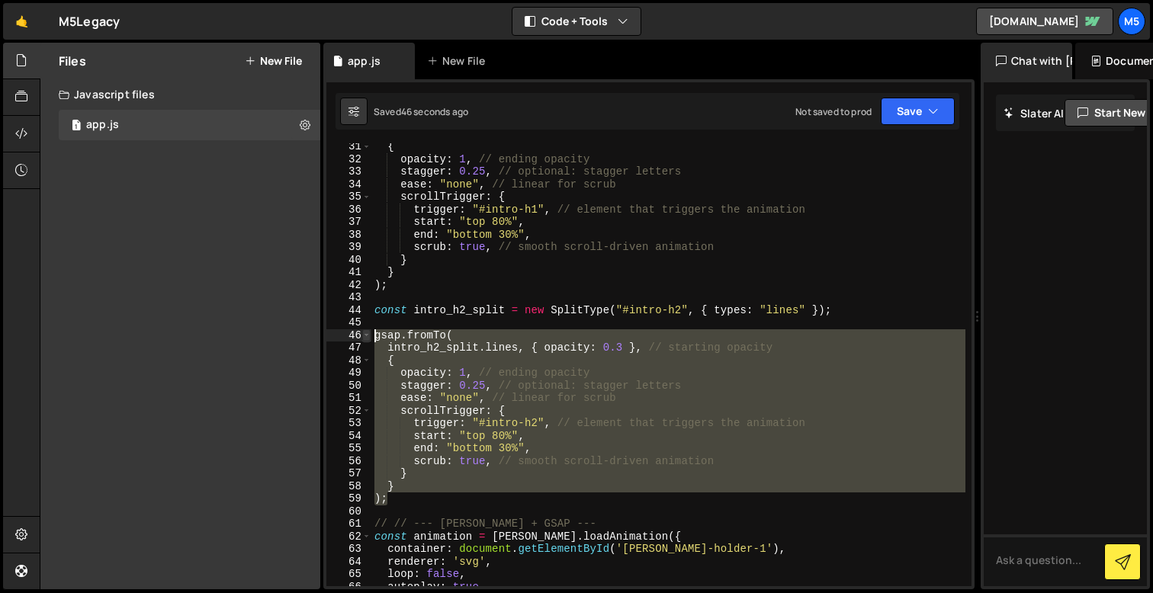
drag, startPoint x: 400, startPoint y: 496, endPoint x: 363, endPoint y: 334, distance: 165.9
click at [363, 335] on div "const intro_h2_split = new SplitType("#intro-h2", { types: "lines" }); 31 32 33…" at bounding box center [648, 364] width 645 height 443
paste textarea "});"
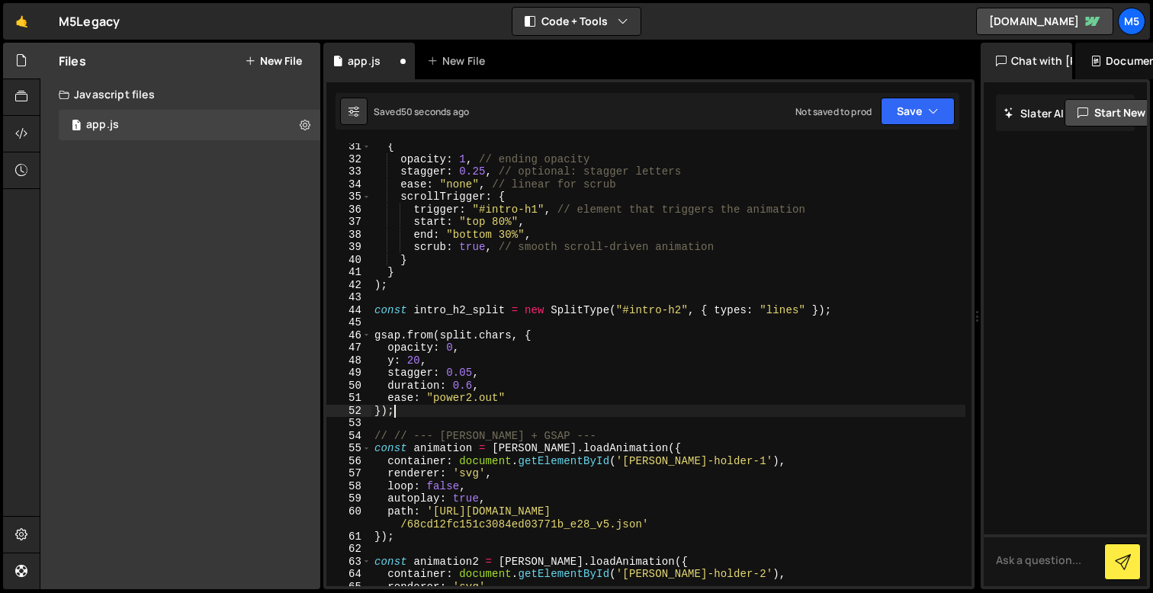
click at [500, 338] on div "{ opacity : 1 , // ending opacity stagger : 0.25 , // optional: stagger letters…" at bounding box center [668, 374] width 594 height 468
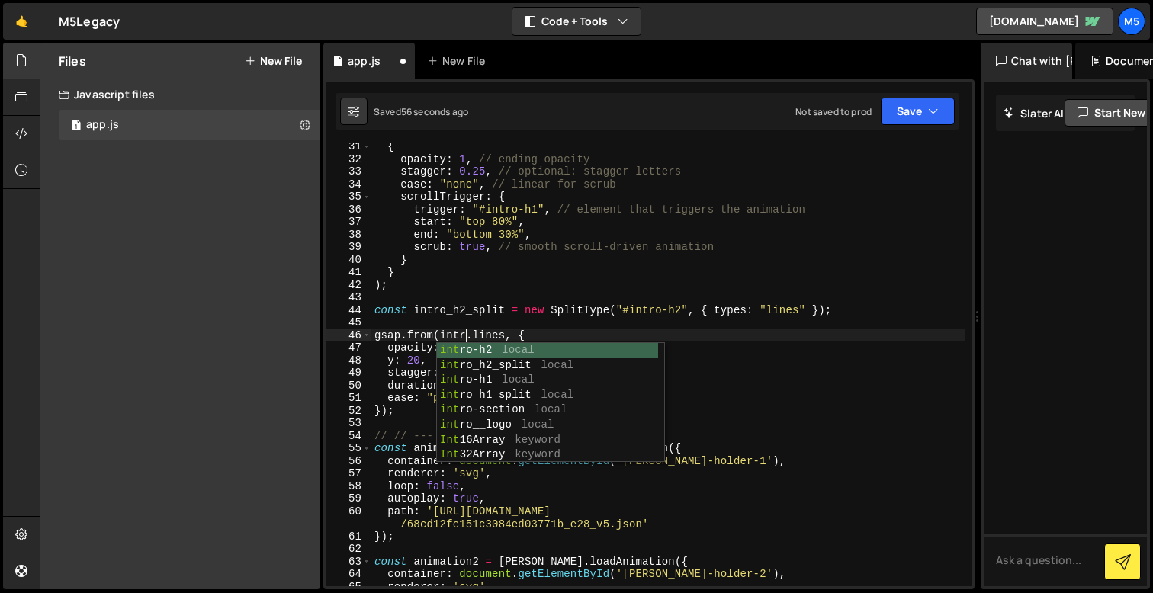
scroll to position [0, 6]
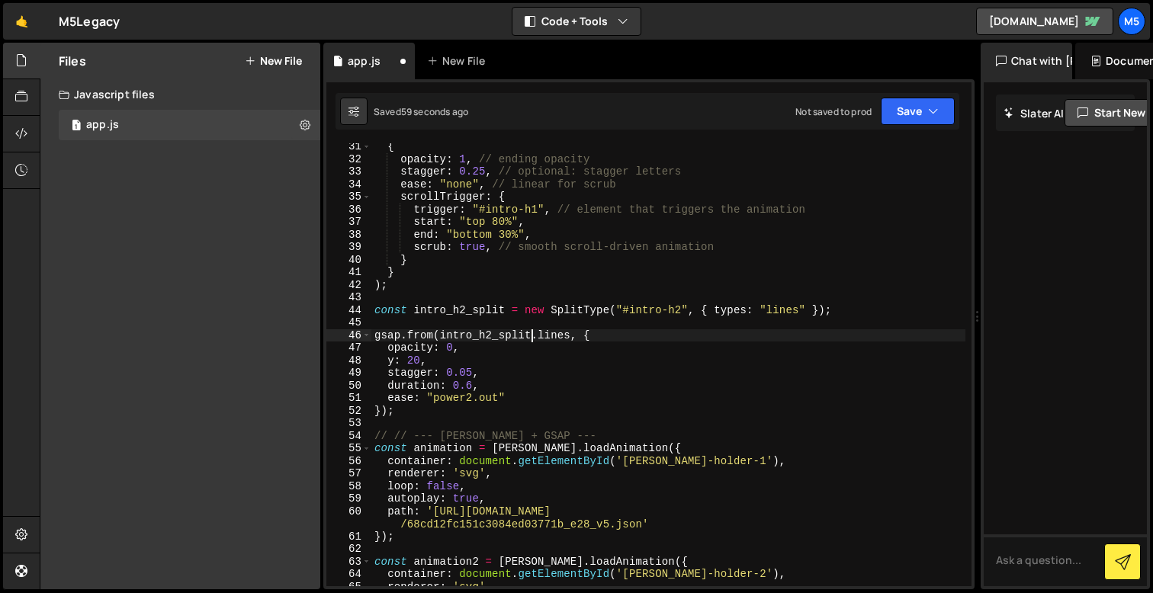
click at [636, 368] on div "{ opacity : 1 , // ending opacity stagger : 0.25 , // optional: stagger letters…" at bounding box center [668, 374] width 594 height 468
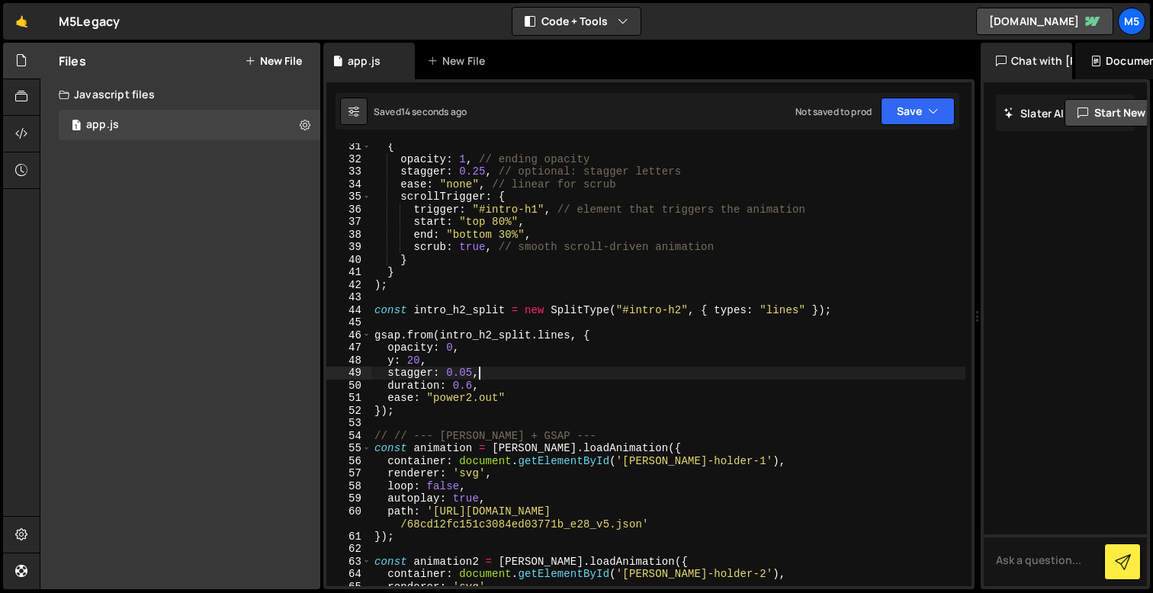
click at [471, 385] on div "{ opacity : 1 , // ending opacity stagger : 0.25 , // optional: stagger letters…" at bounding box center [668, 374] width 594 height 468
click at [475, 374] on div "{ opacity : 1 , // ending opacity stagger : 0.25 , // optional: stagger letters…" at bounding box center [668, 374] width 594 height 468
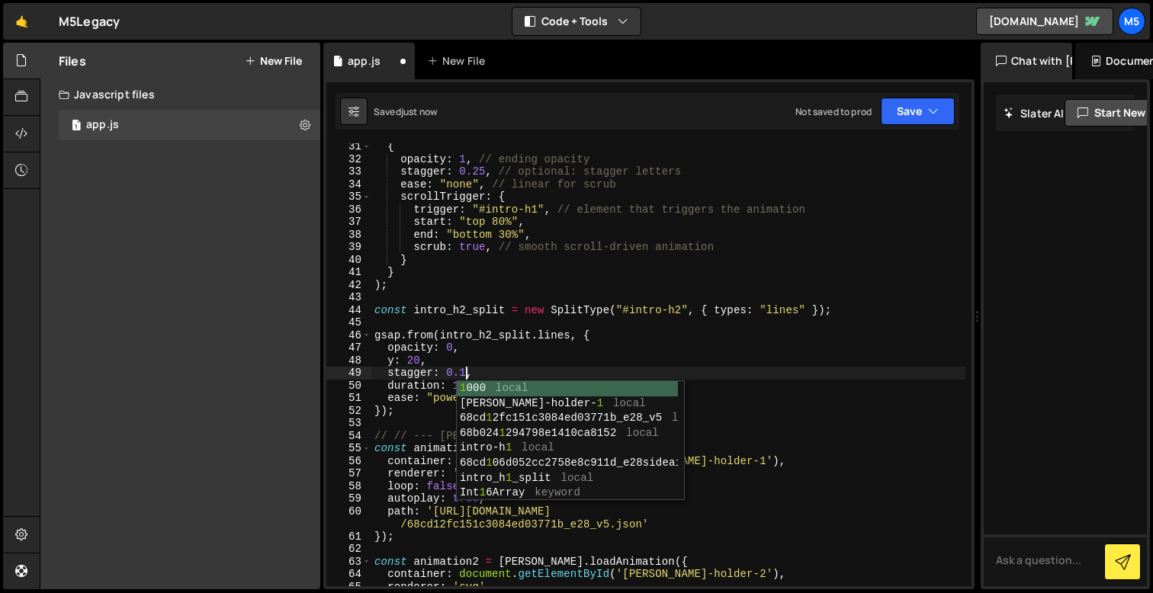
scroll to position [0, 6]
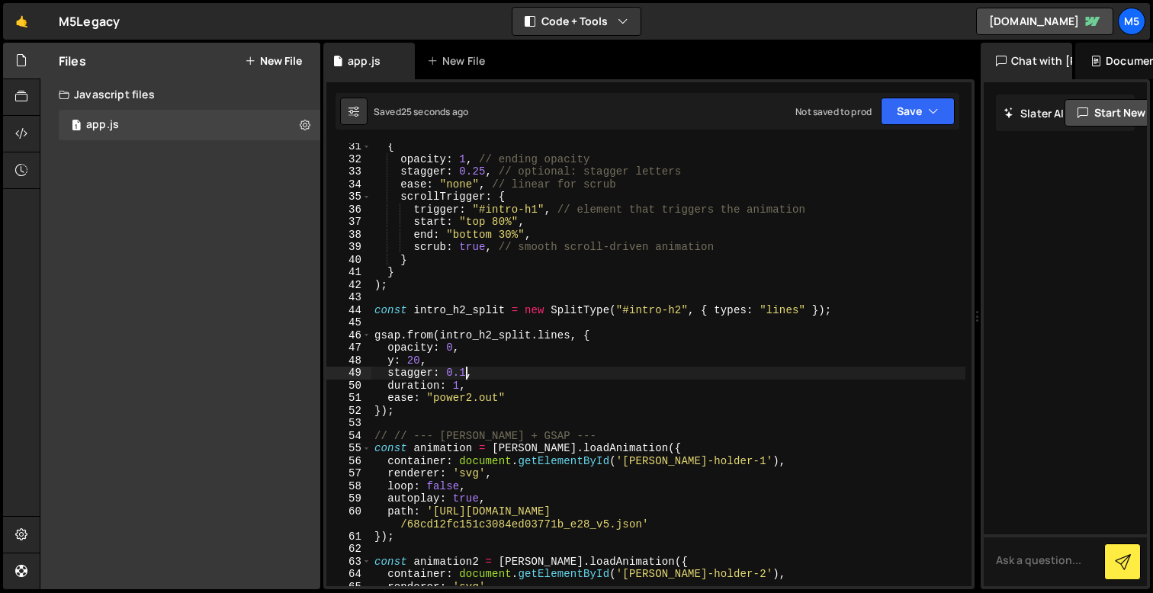
click at [418, 361] on div "{ opacity : 1 , // ending opacity stagger : 0.25 , // optional: stagger letters…" at bounding box center [668, 374] width 594 height 468
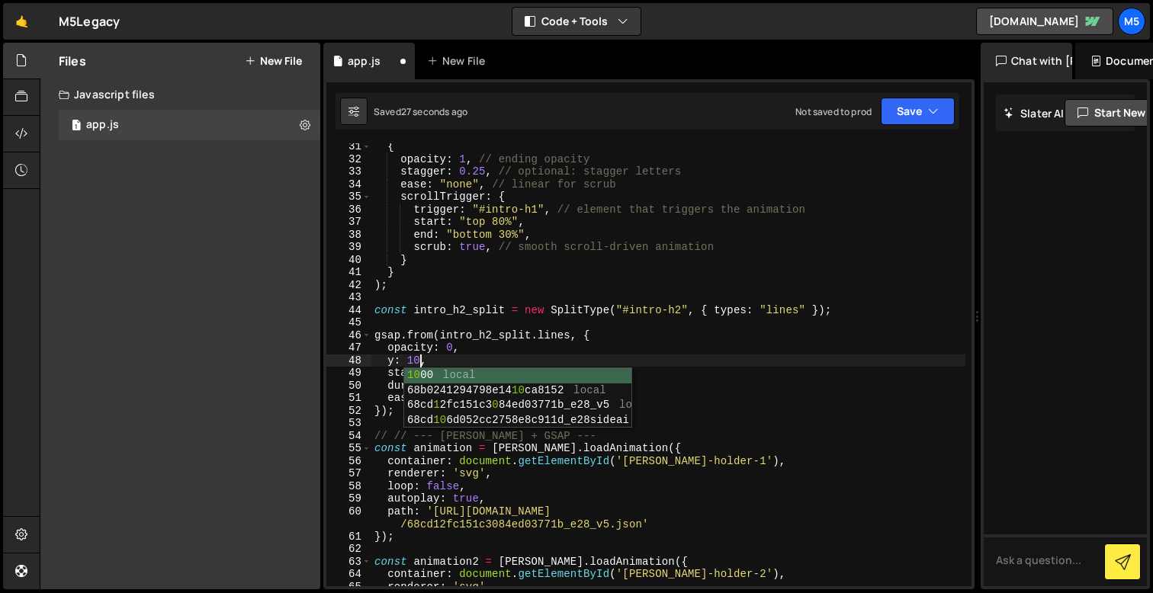
scroll to position [0, 3]
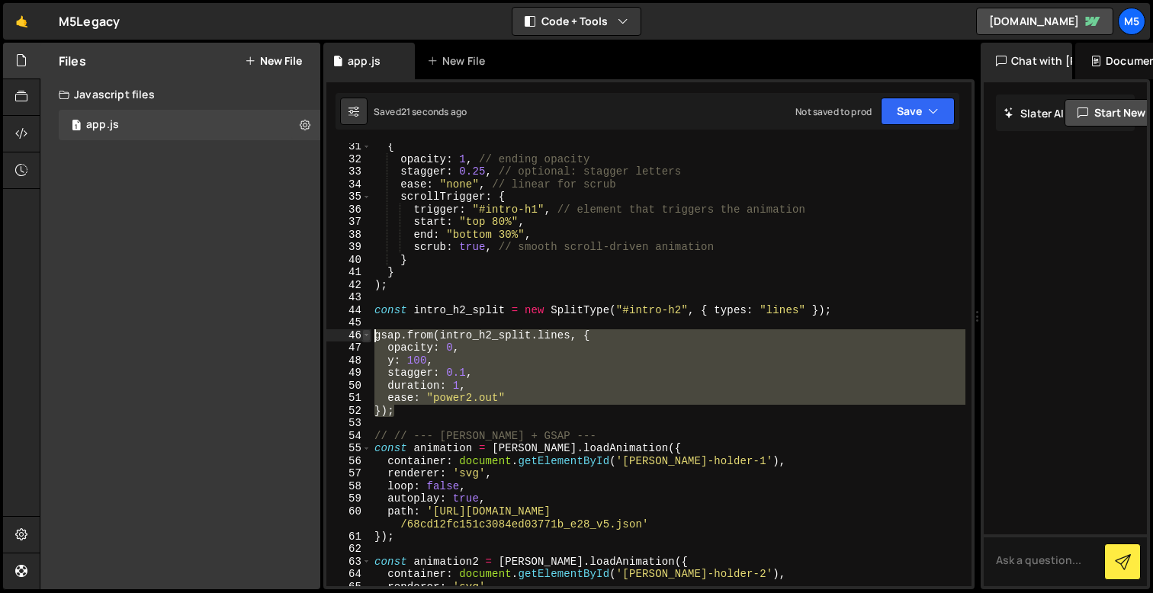
drag, startPoint x: 401, startPoint y: 408, endPoint x: 367, endPoint y: 332, distance: 83.6
click at [367, 332] on div "y: 100, 31 32 33 34 35 36 37 38 39 40 41 42 43 44 45 46 47 48 49 50 51 52 53 54…" at bounding box center [648, 364] width 645 height 443
click at [471, 413] on div "{ opacity : 1 , // ending opacity stagger : 0.25 , // optional: stagger letters…" at bounding box center [668, 374] width 594 height 468
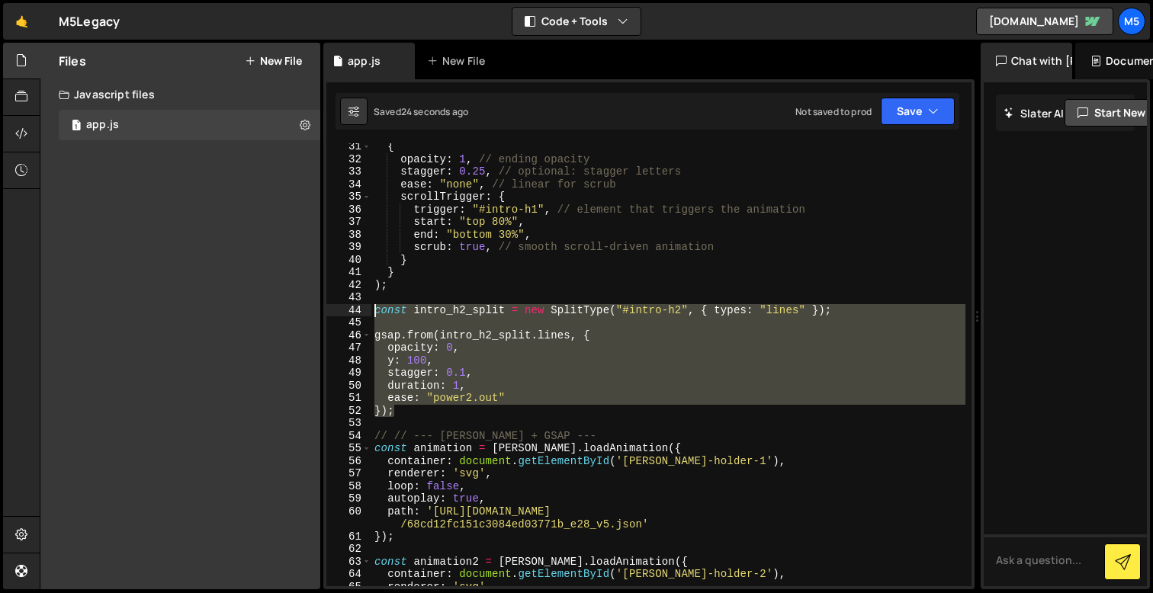
drag, startPoint x: 419, startPoint y: 406, endPoint x: 354, endPoint y: 309, distance: 116.5
click at [354, 309] on div "}); 31 32 33 34 35 36 37 38 39 40 41 42 43 44 45 46 47 48 49 50 51 52 53 54 55 …" at bounding box center [648, 364] width 645 height 443
click at [512, 349] on div "{ opacity : 1 , // ending opacity stagger : 0.25 , // optional: stagger letters…" at bounding box center [668, 374] width 594 height 468
type textarea "opacity: 0,"
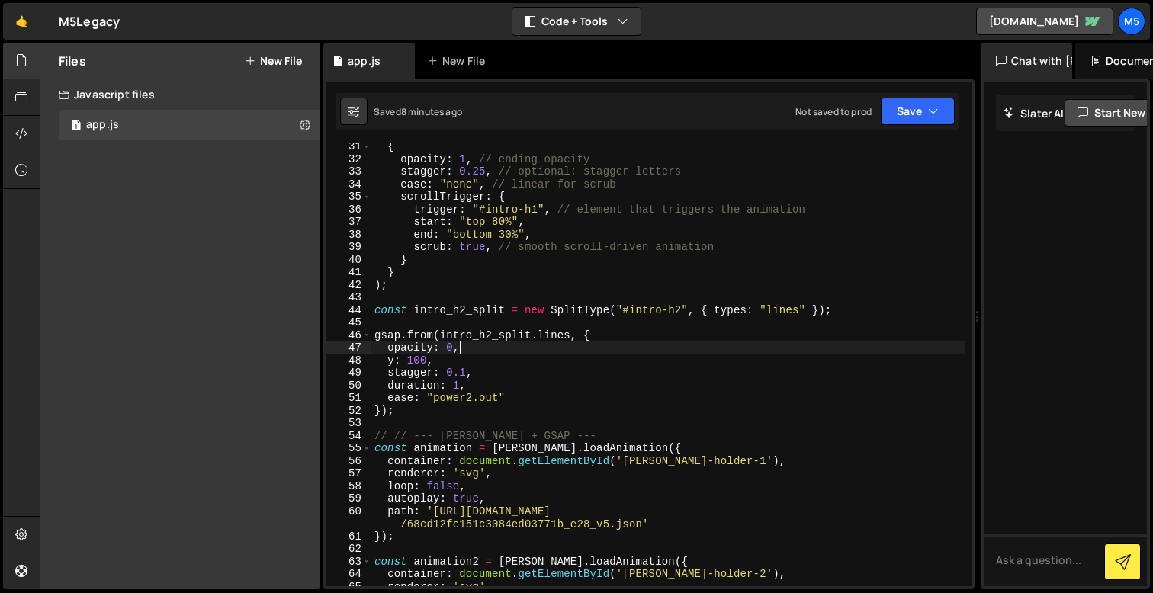
scroll to position [402, 0]
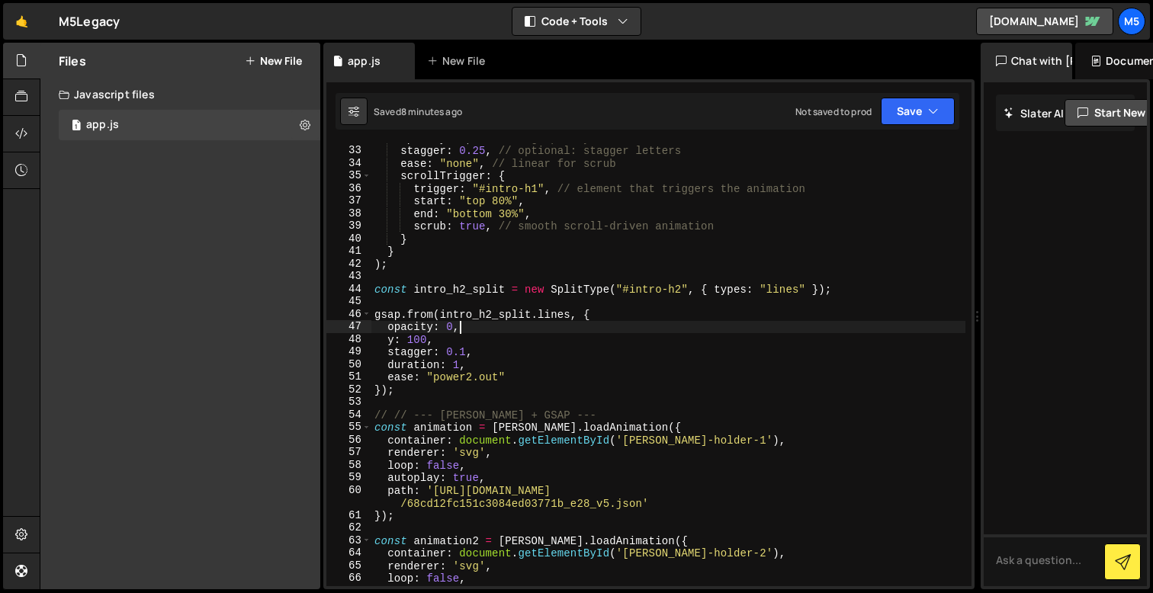
click at [420, 271] on div "opacity : 1 , // ending opacity stagger : 0.25 , // optional: stagger letters e…" at bounding box center [668, 366] width 594 height 468
click at [434, 269] on div "opacity : 1 , // ending opacity stagger : 0.25 , // optional: stagger letters e…" at bounding box center [668, 366] width 594 height 468
type textarea ");"
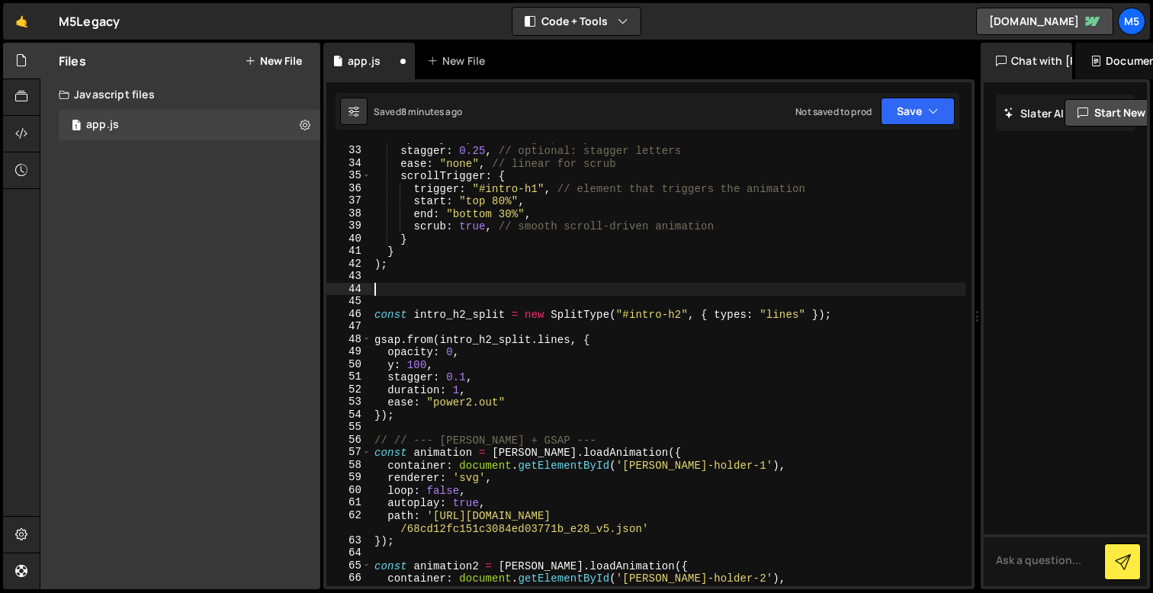
paste textarea "});"
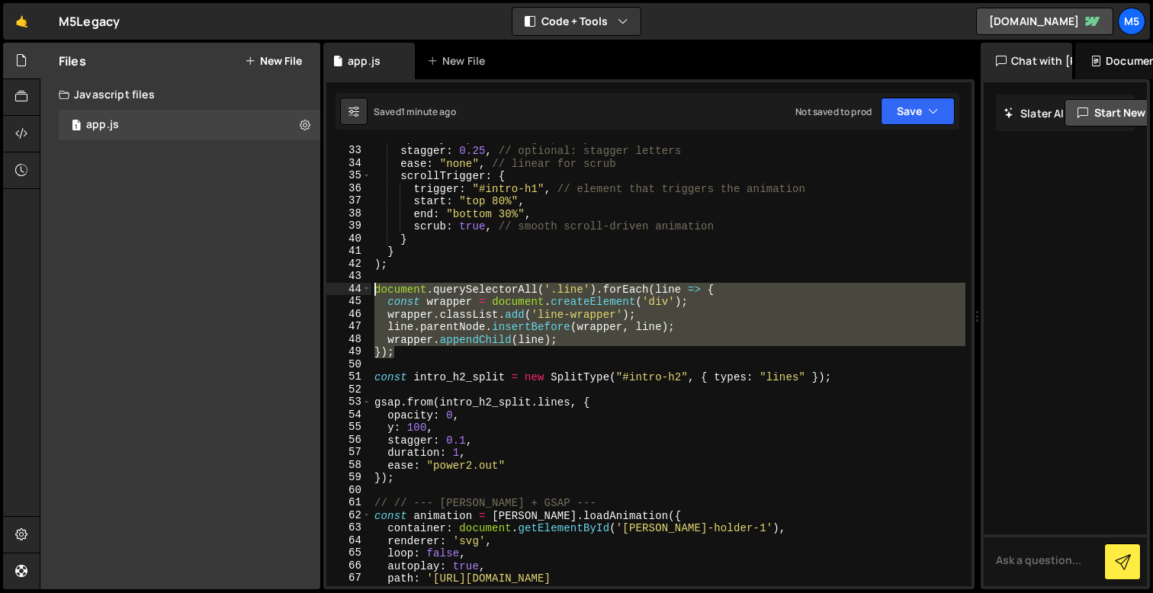
drag, startPoint x: 404, startPoint y: 349, endPoint x: 354, endPoint y: 284, distance: 82.1
click at [354, 284] on div "}); 32 33 34 35 36 37 38 39 40 41 42 43 44 45 46 47 48 49 50 51 52 53 54 55 56 …" at bounding box center [648, 364] width 645 height 443
type textarea "document.querySelectorAll('.line').forEach(line => { const wrapper = document.c…"
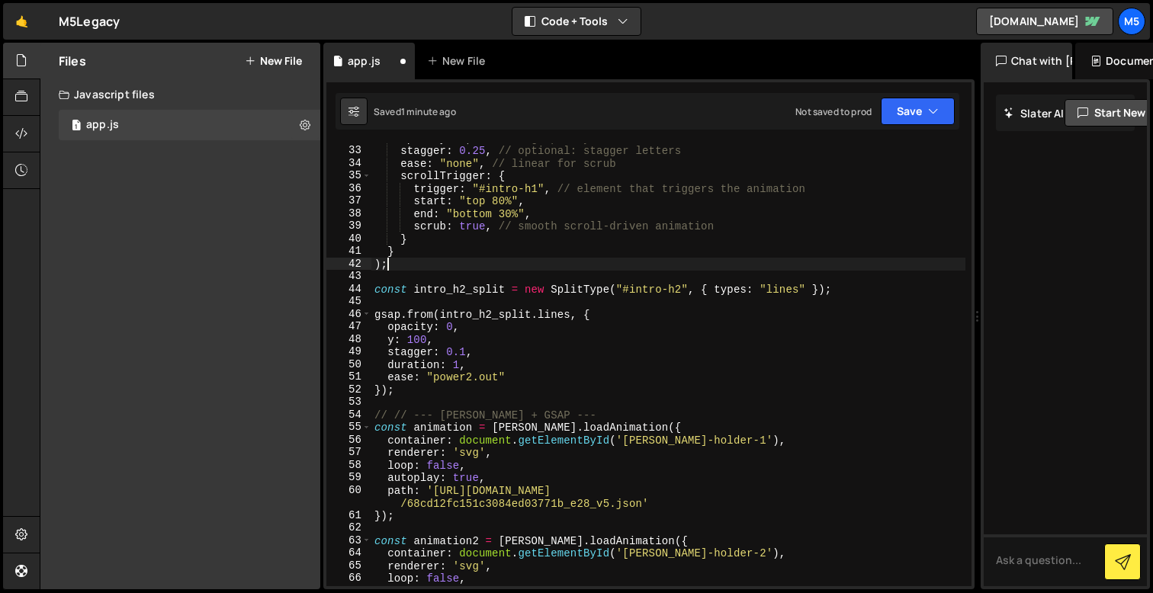
click at [872, 288] on div "opacity : 1 , // ending opacity stagger : 0.25 , // optional: stagger letters e…" at bounding box center [668, 366] width 594 height 468
type textarea "const intro_h2_split = new SplitType("#intro-h2", { types: "lines" });"
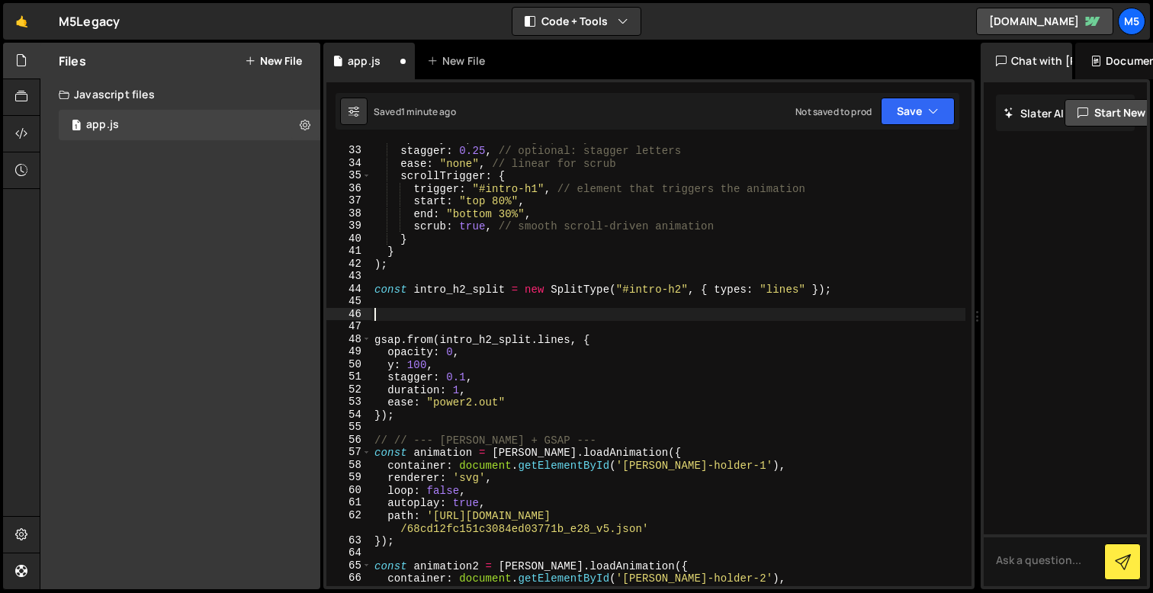
paste textarea "});"
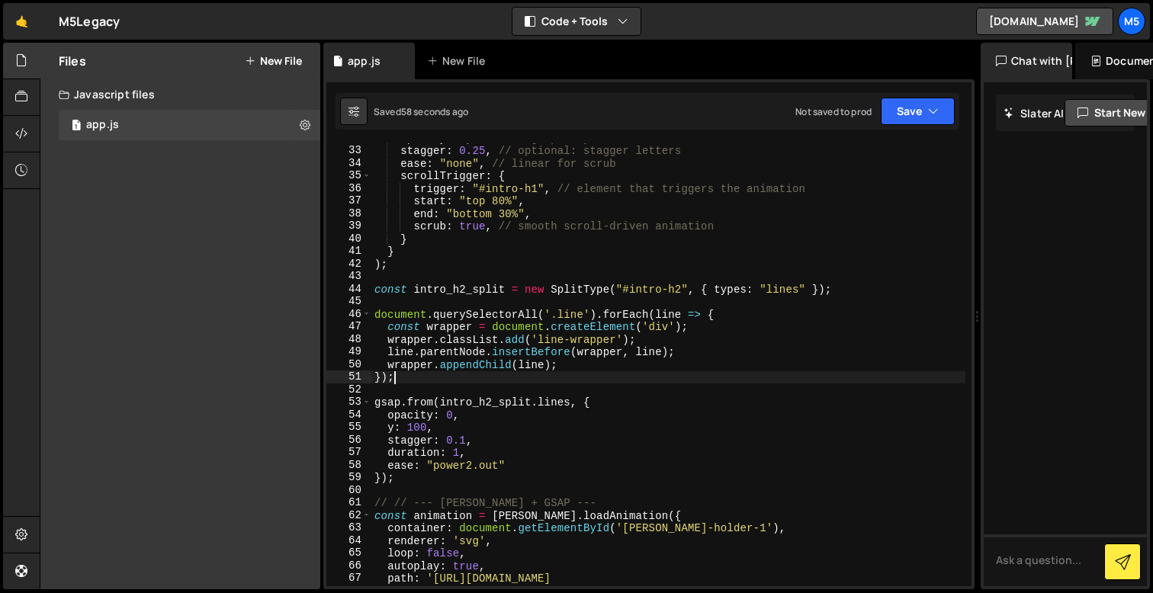
click at [459, 452] on div "opacity : 1 , // ending opacity stagger : 0.25 , // optional: stagger letters e…" at bounding box center [668, 372] width 594 height 481
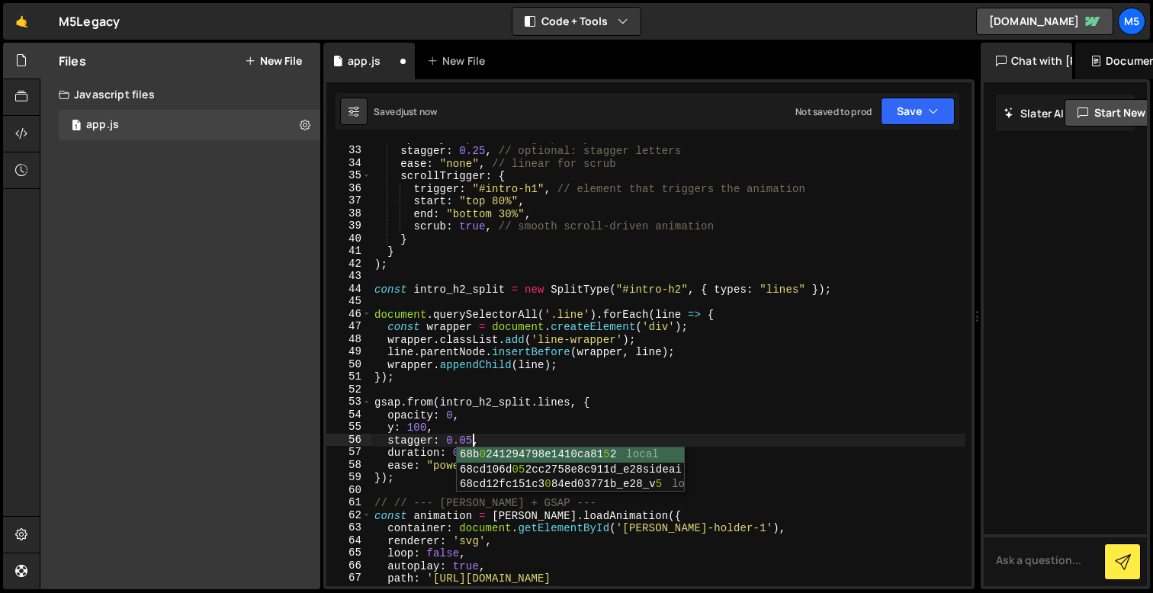
scroll to position [0, 6]
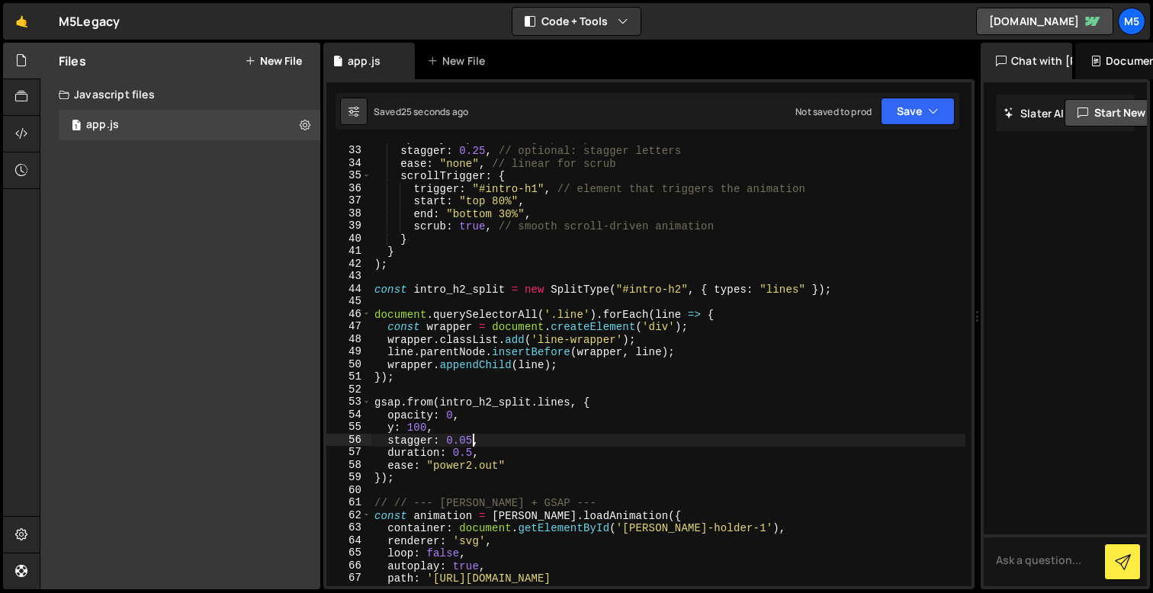
click at [471, 455] on div "opacity : 1 , // ending opacity stagger : 0.25 , // optional: stagger letters e…" at bounding box center [668, 372] width 594 height 481
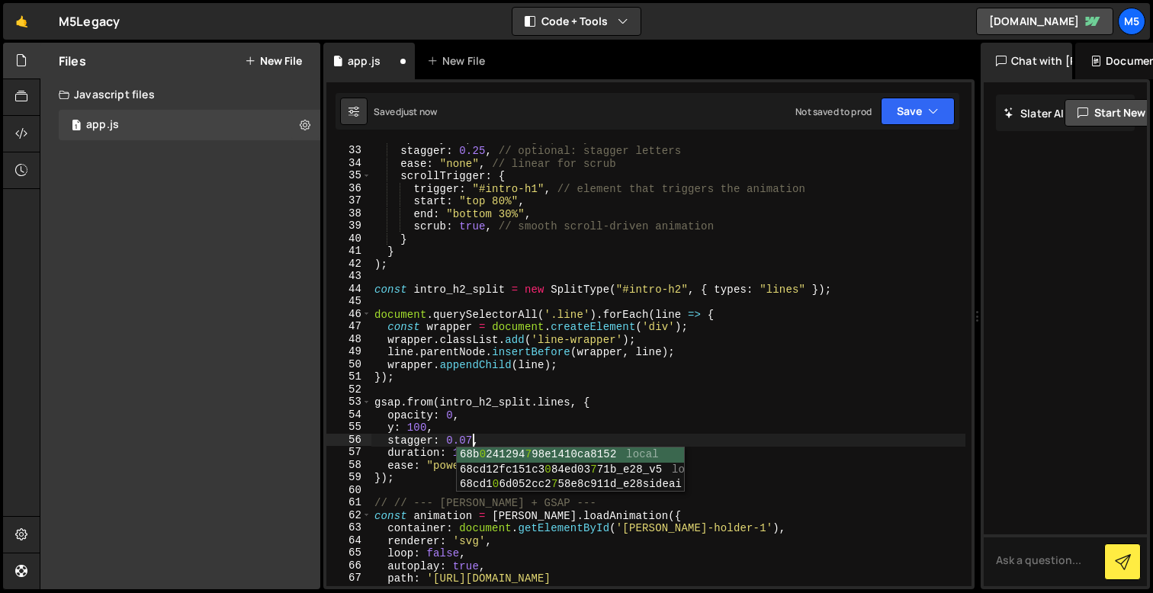
type textarea "stagger: 0.075,"
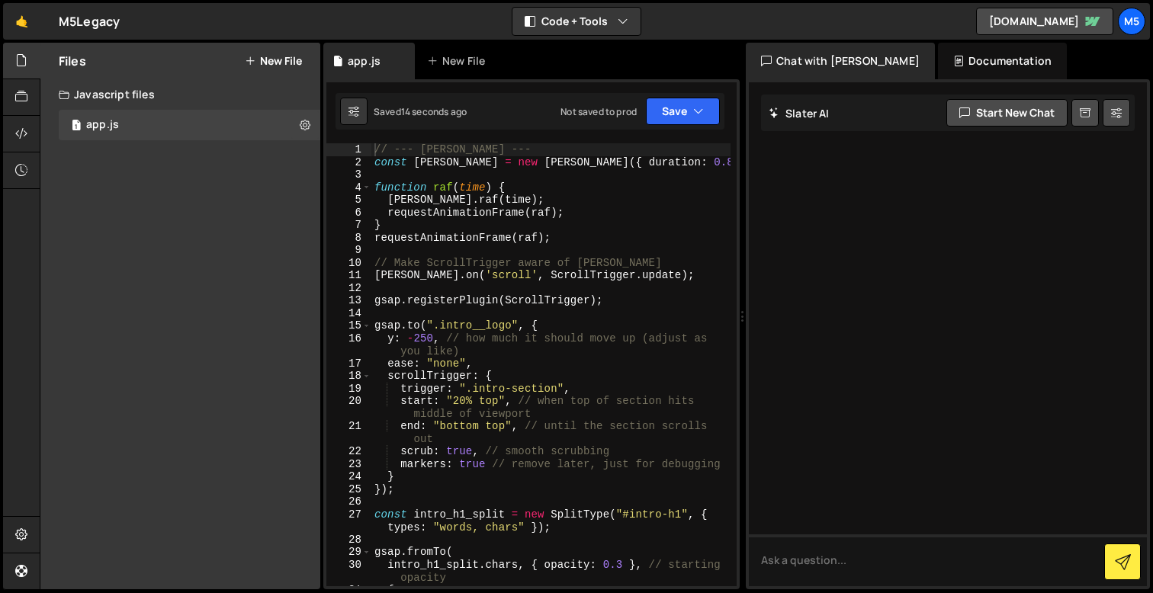
click at [429, 339] on div "// --- LENIS --- const lenis = new Lenis ({ duration : 0.8 }) ; function raf ( …" at bounding box center [550, 377] width 359 height 468
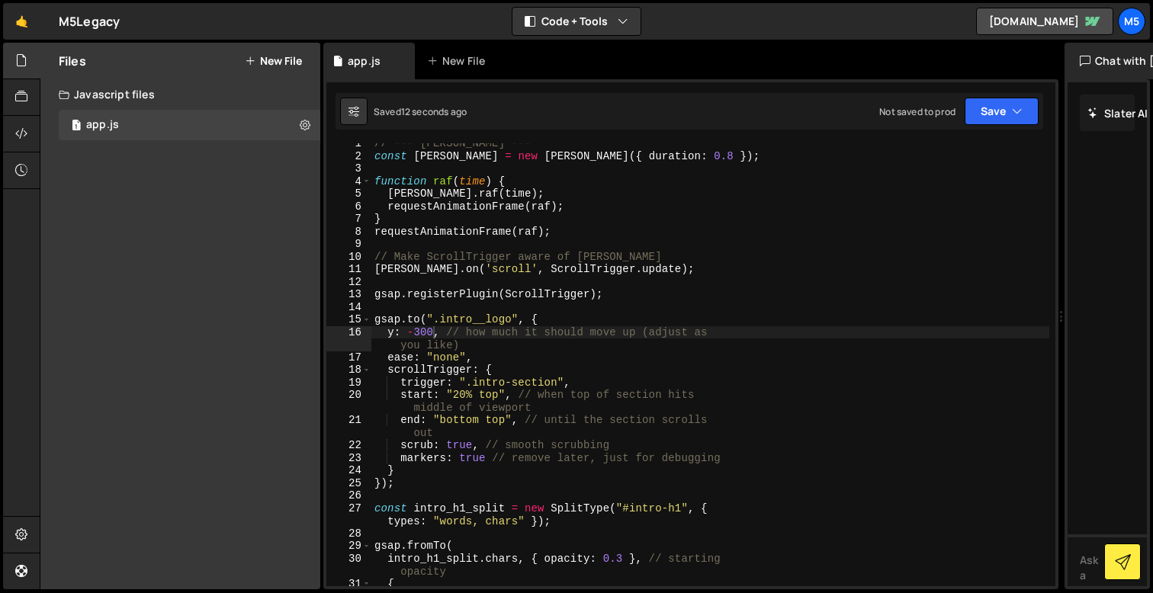
drag, startPoint x: 743, startPoint y: 260, endPoint x: 1053, endPoint y: 253, distance: 310.5
click at [1053, 253] on div "Files New File Javascript files 1 app.js 0 CSS files Copy share link Edit File …" at bounding box center [596, 317] width 1113 height 548
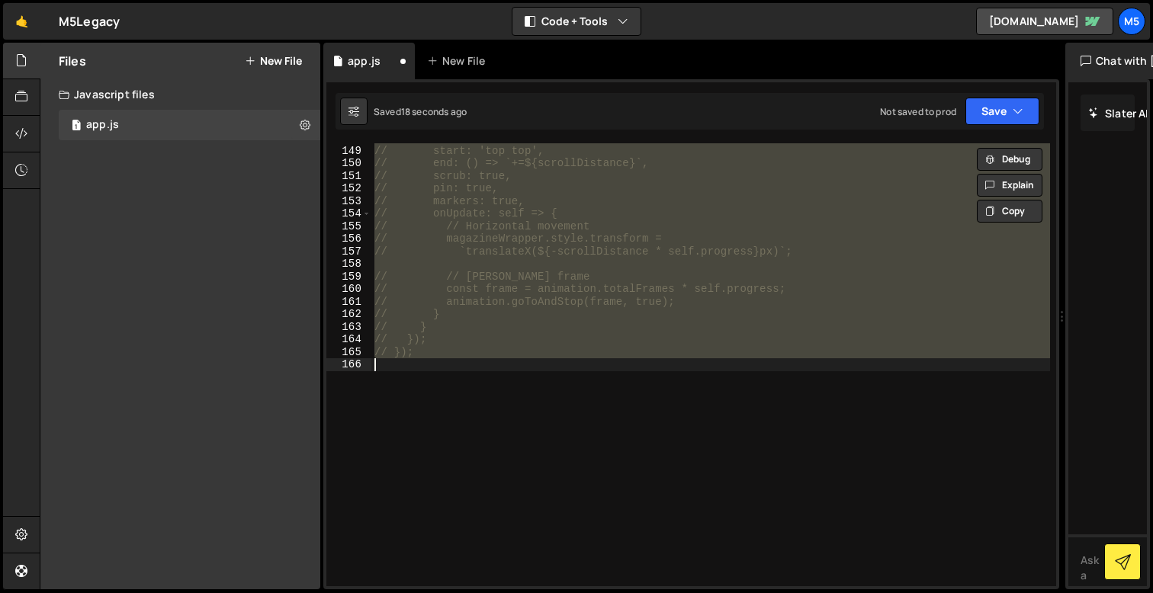
scroll to position [0, 2]
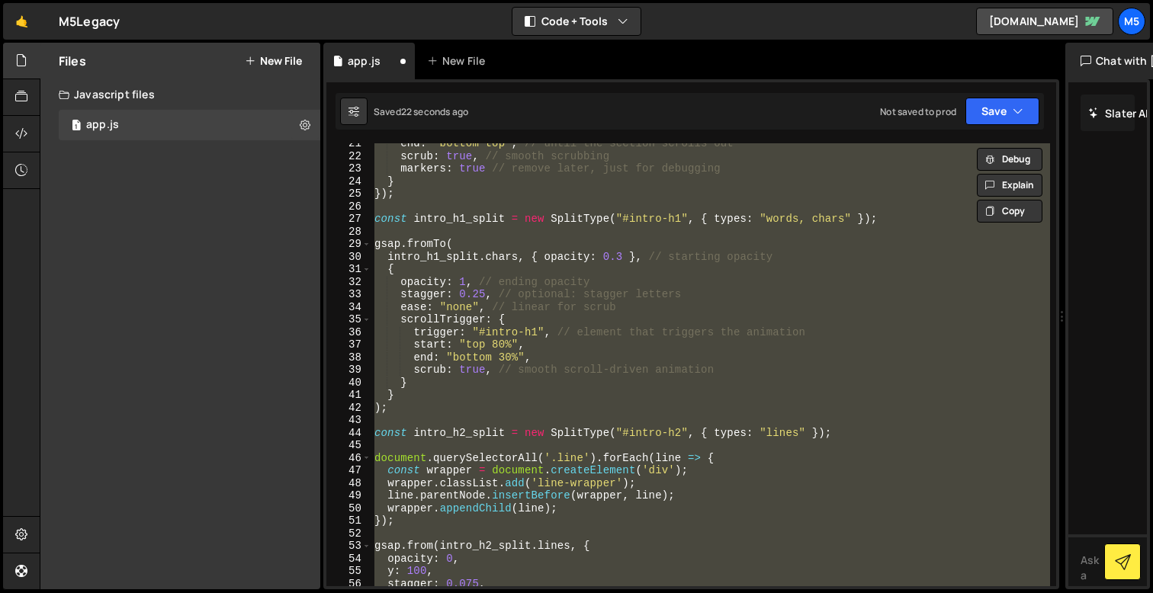
click at [467, 352] on div "end : "bottom top" , // until the section scrolls out scrub : true , // smooth …" at bounding box center [710, 371] width 679 height 468
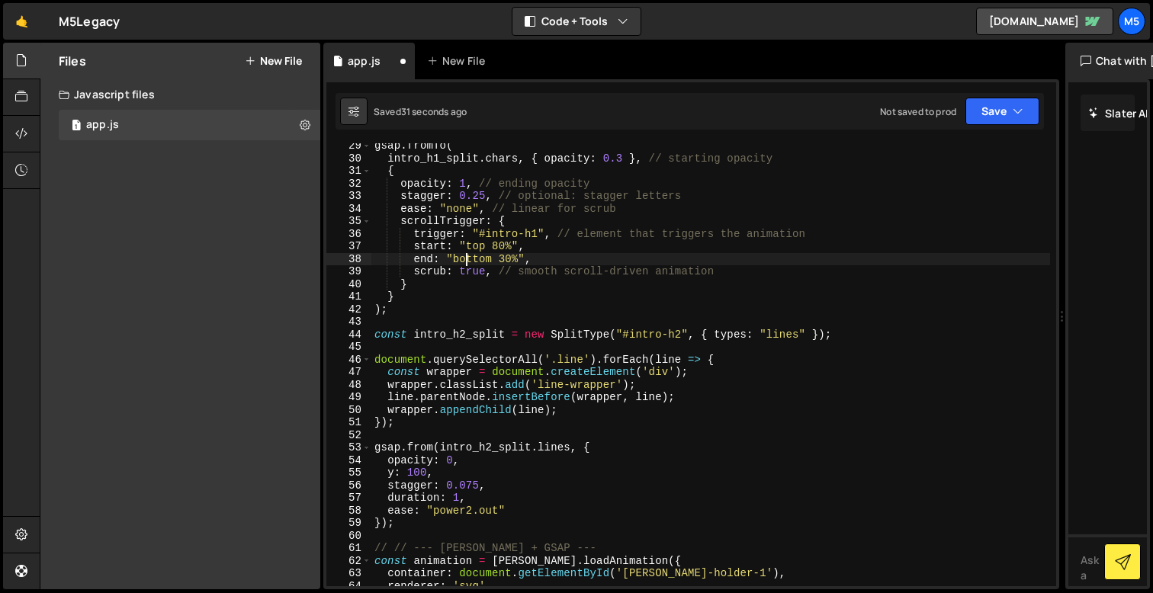
scroll to position [358, 0]
click at [416, 473] on div "gsap . fromTo ( intro_h1_split . chars , { opacity : 0.3 } , // starting opacit…" at bounding box center [710, 372] width 679 height 468
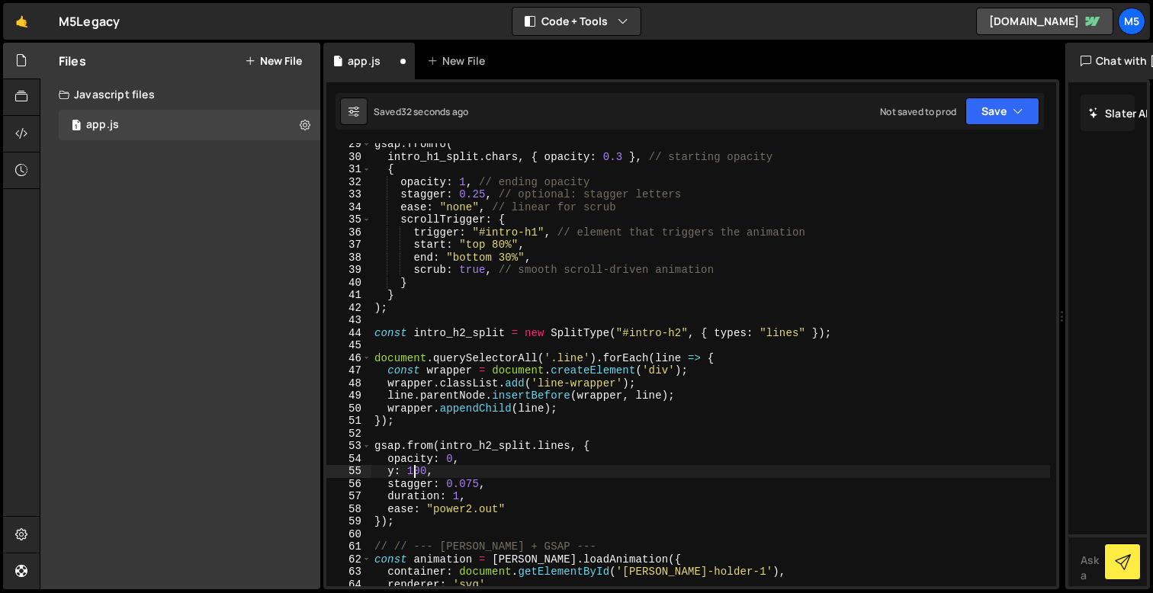
type textarea "y: 200,"
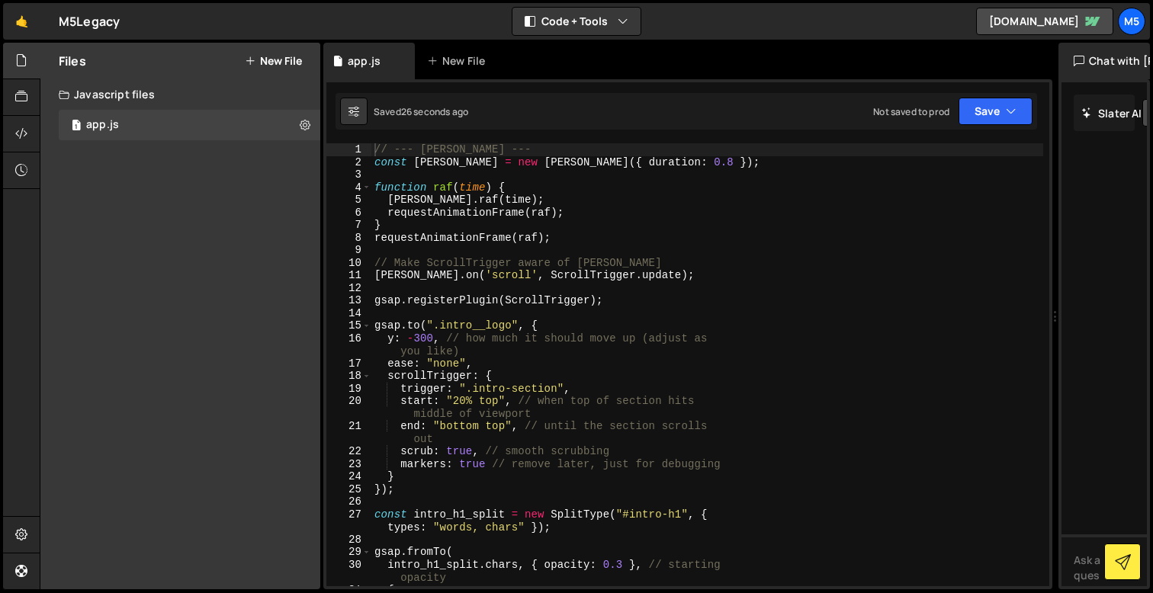
drag, startPoint x: 744, startPoint y: 350, endPoint x: 1048, endPoint y: 354, distance: 304.3
click at [1048, 354] on div "Files New File Javascript files 1 app.js 0 CSS files Copy share link Edit File …" at bounding box center [596, 317] width 1113 height 548
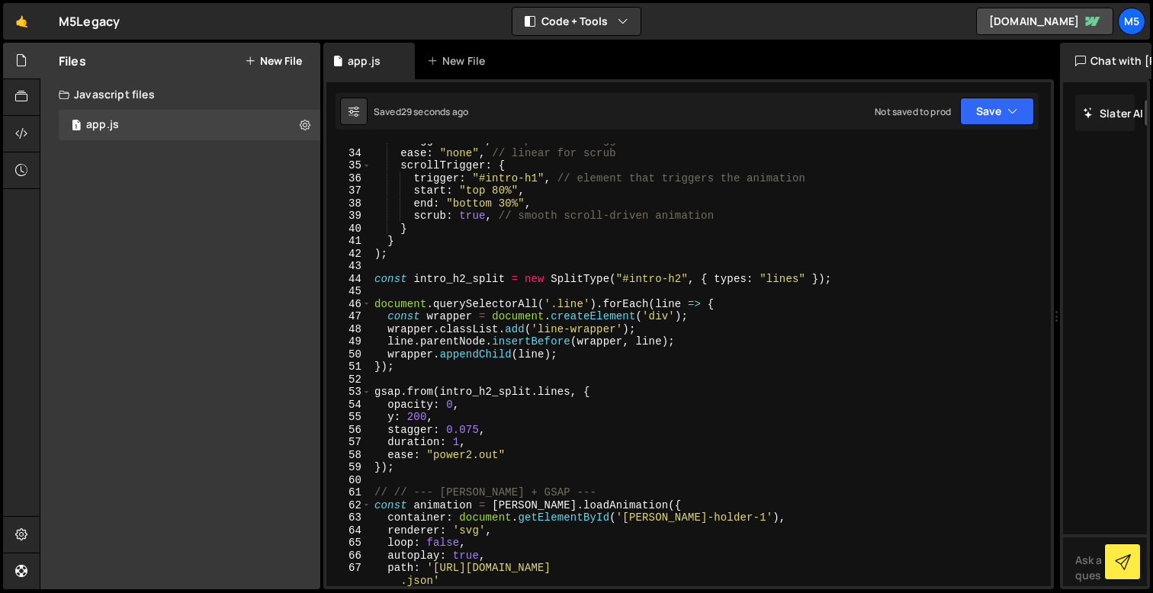
scroll to position [413, 0]
click at [507, 443] on div "stagger : 0.25 , // optional: stagger letters ease : "none" , // linear for scr…" at bounding box center [707, 367] width 673 height 468
type textarea "duration: 1,"
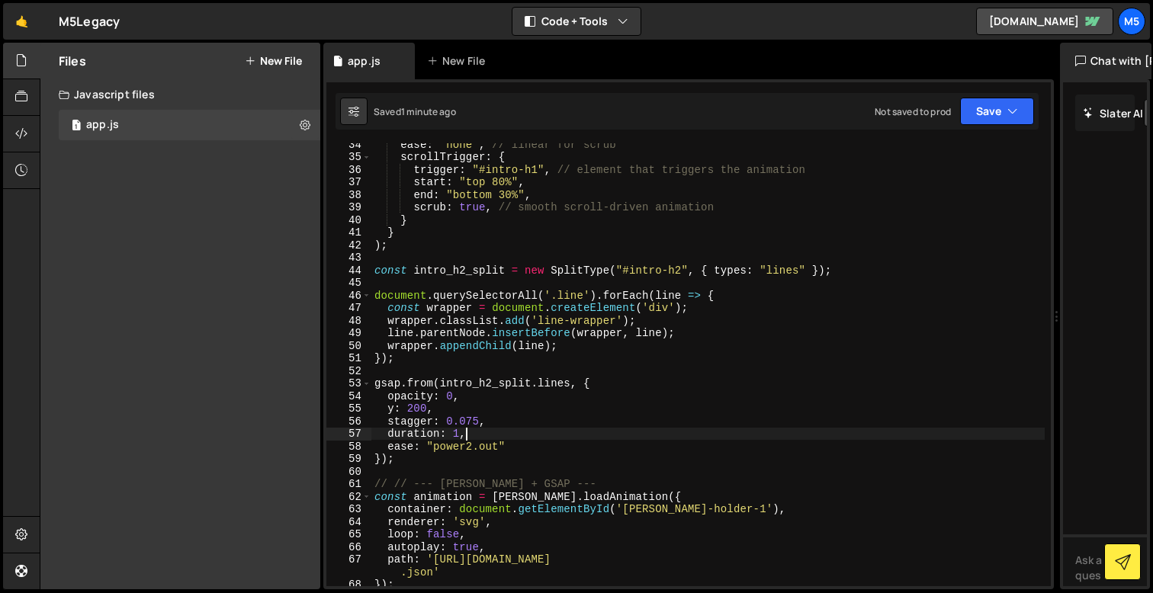
scroll to position [425, 0]
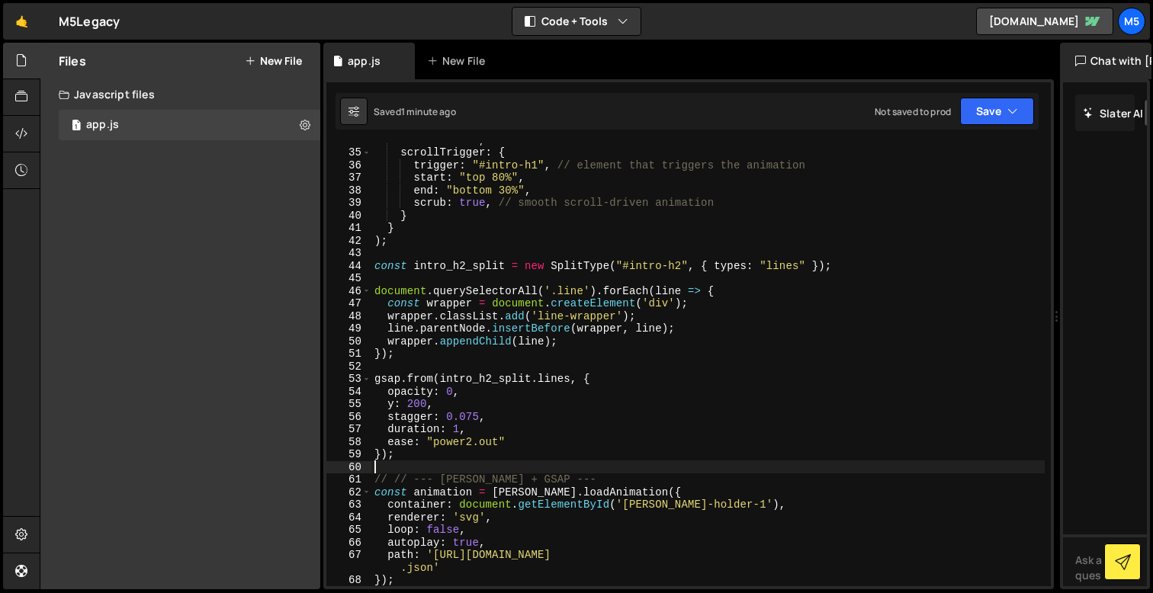
click at [509, 468] on div "ease : "none" , // linear for scrub scrollTrigger : { trigger : "#intro-h1" , /…" at bounding box center [707, 367] width 673 height 468
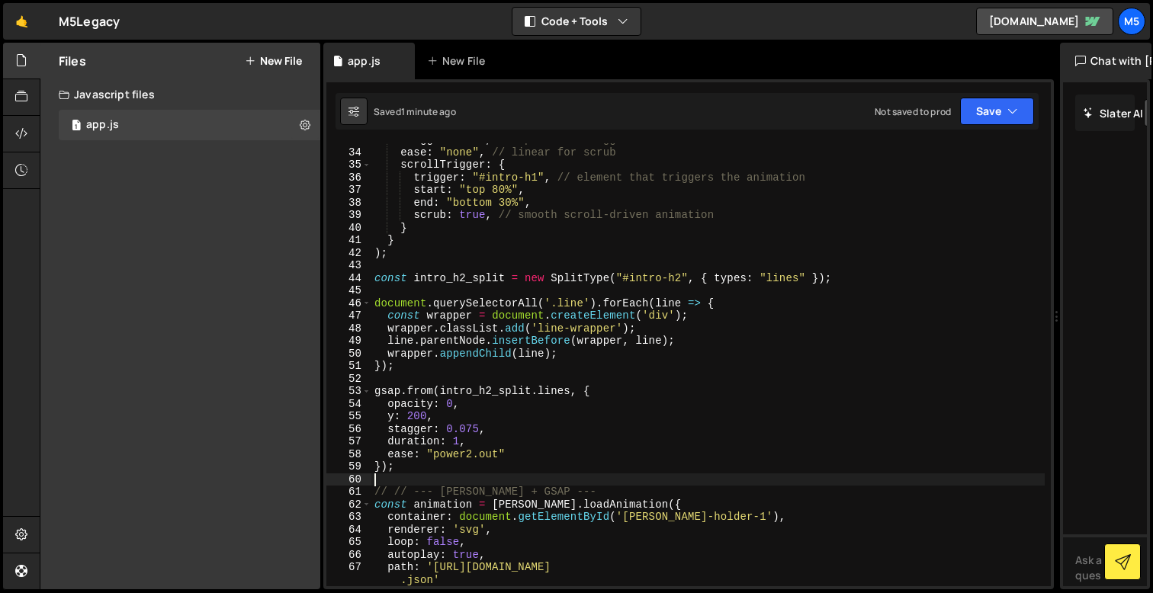
scroll to position [406, 0]
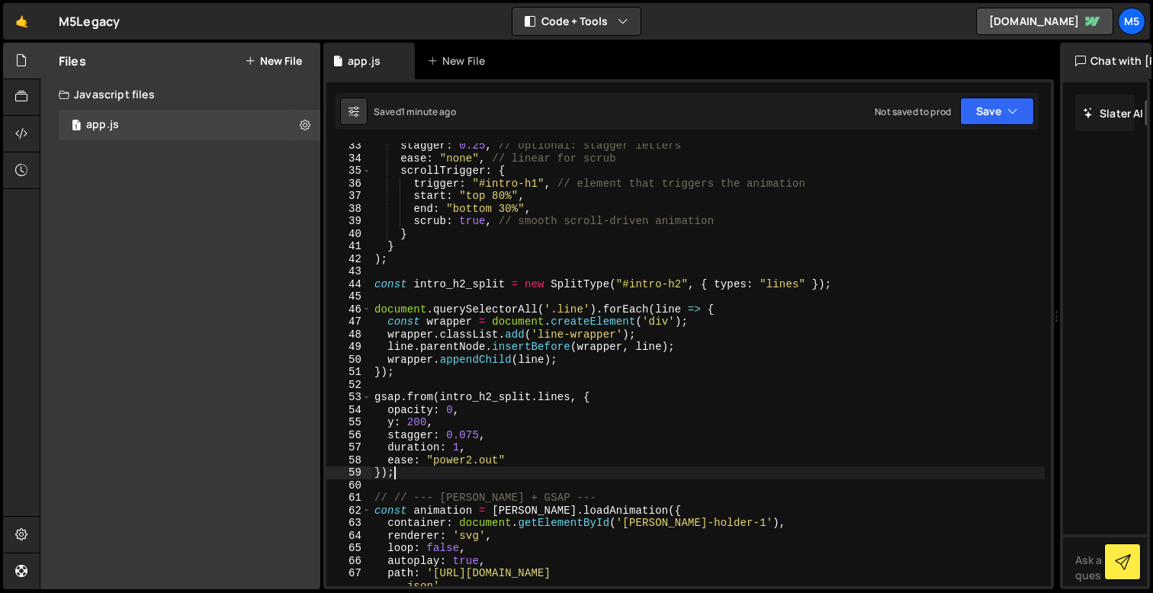
click at [509, 467] on div "stagger : 0.25 , // optional: stagger letters ease : "none" , // linear for scr…" at bounding box center [707, 374] width 673 height 468
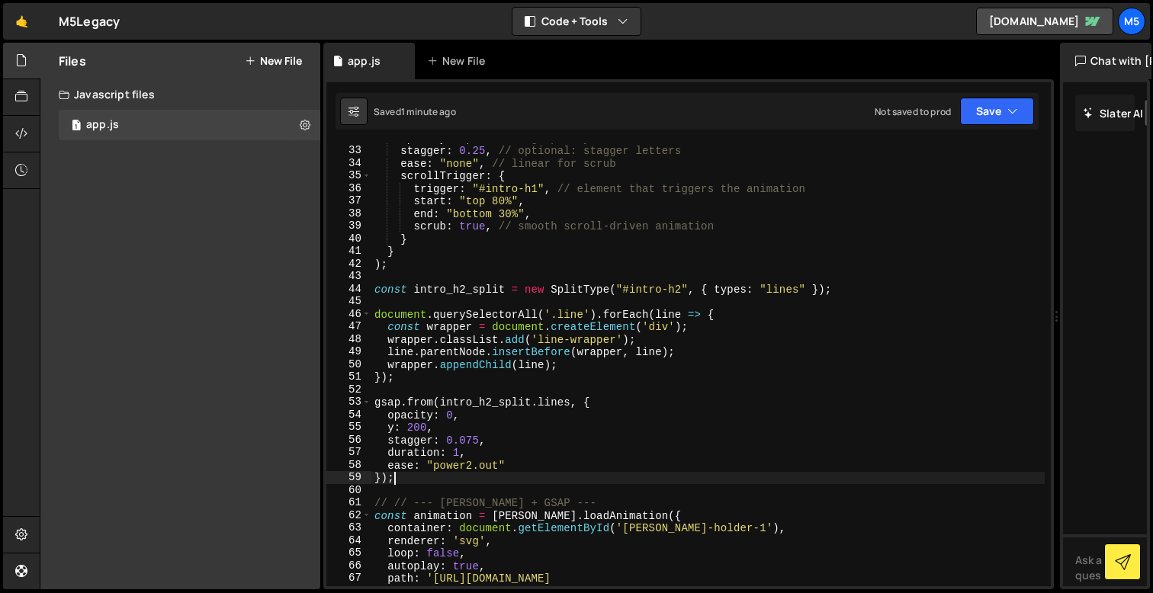
scroll to position [402, 0]
click at [519, 457] on div "opacity : 1 , // ending opacity stagger : 0.25 , // optional: stagger letters e…" at bounding box center [707, 372] width 673 height 481
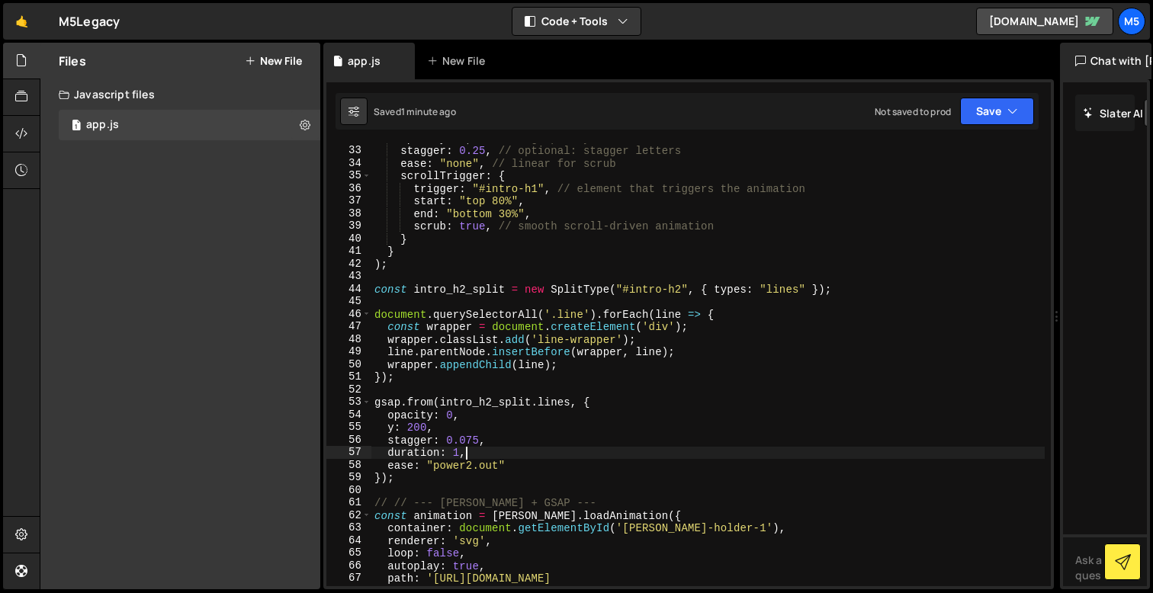
click at [513, 467] on div "opacity : 1 , // ending opacity stagger : 0.25 , // optional: stagger letters e…" at bounding box center [707, 372] width 673 height 481
type textarea "ease: "power2.out","
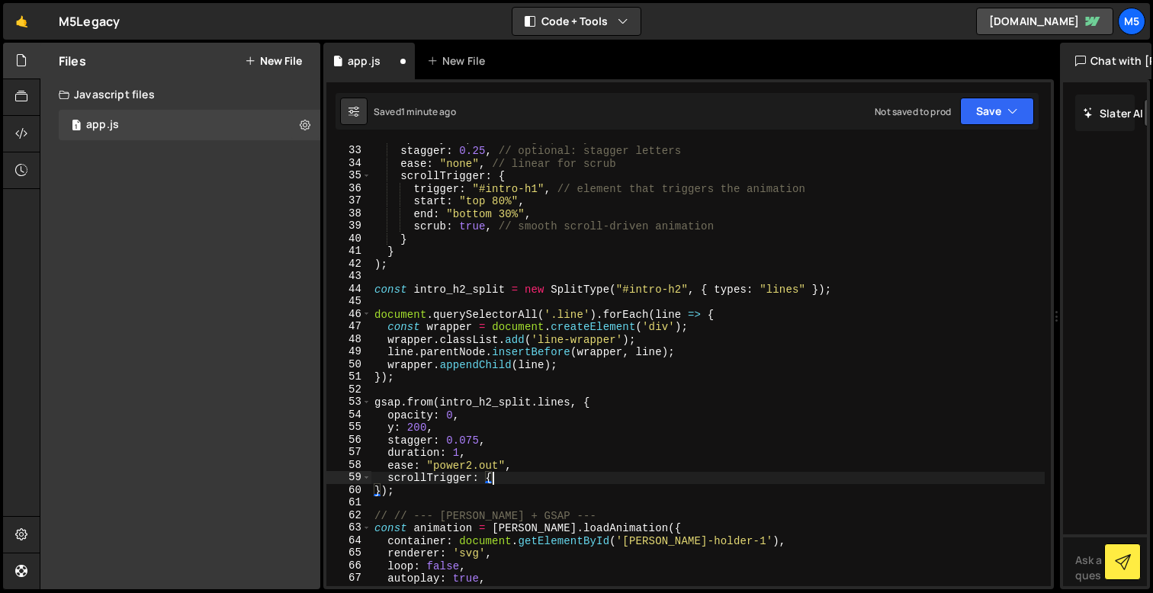
scroll to position [0, 8]
type textarea "scrollTrigger: {}"
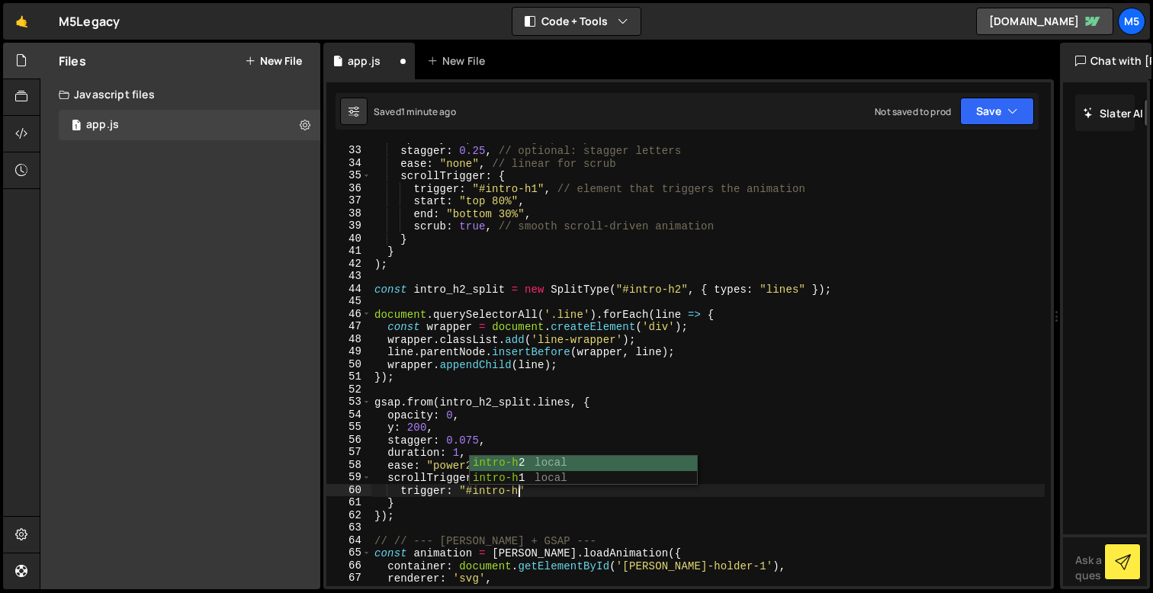
scroll to position [0, 10]
type textarea "trigger: "#intro-h2","
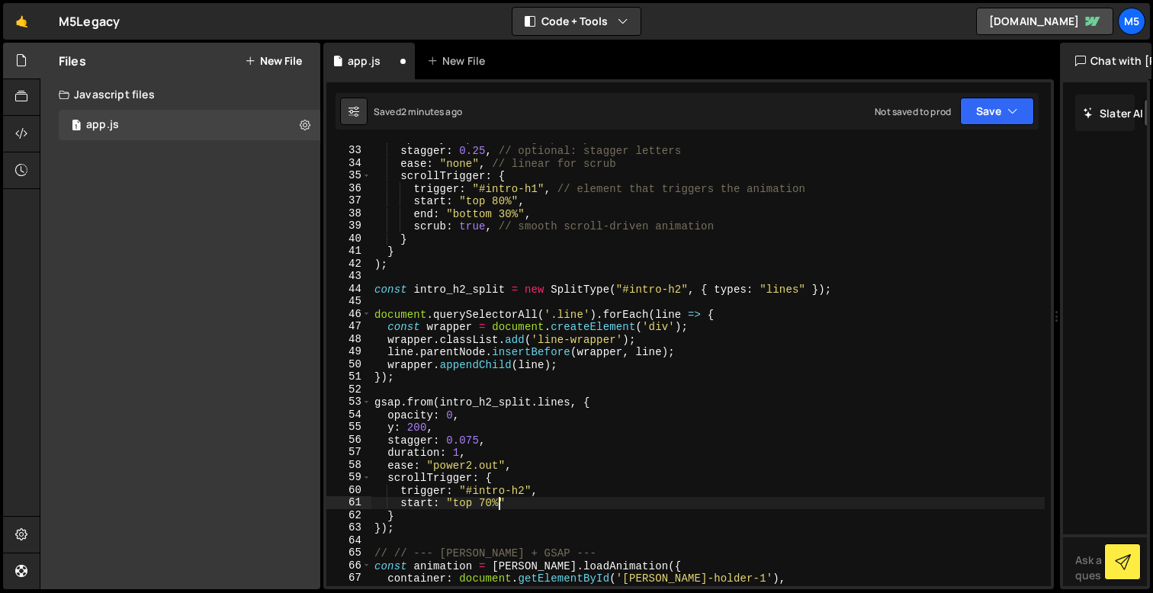
scroll to position [0, 8]
click at [546, 505] on div "opacity : 1 , // ending opacity stagger : 0.25 , // optional: stagger letters e…" at bounding box center [707, 366] width 673 height 468
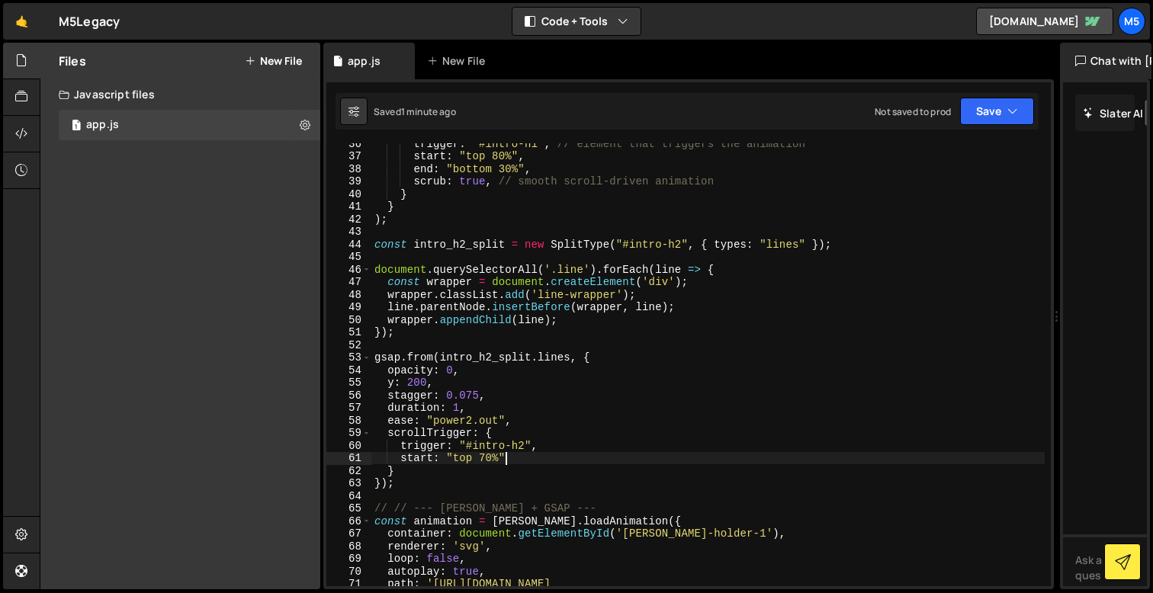
scroll to position [467, 0]
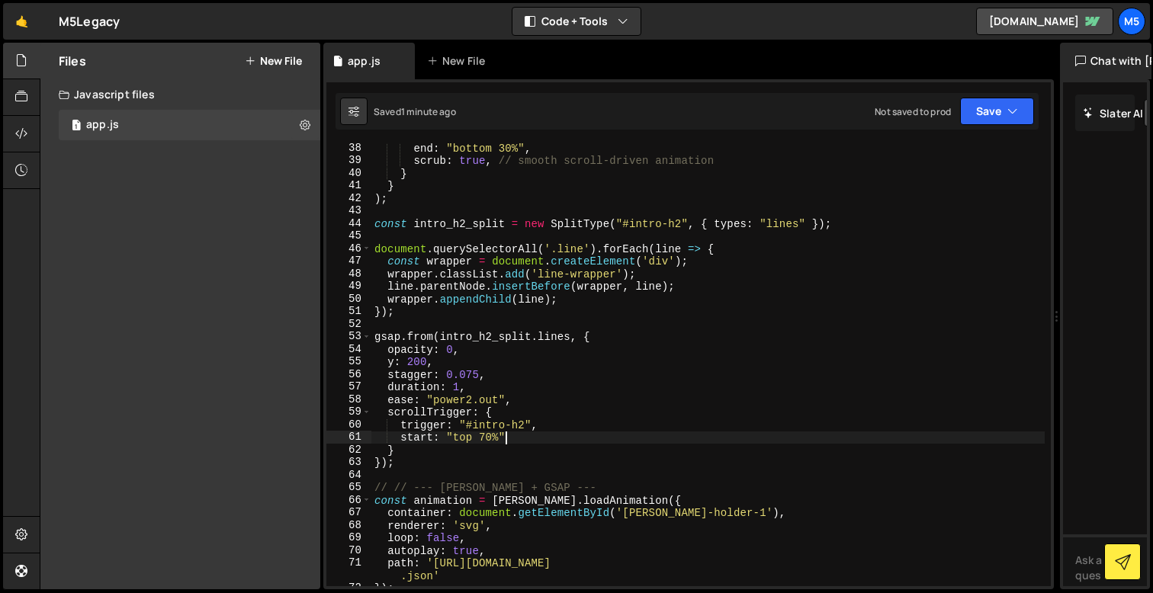
click at [394, 360] on div "end : "bottom 30%" , scrub : true , // smooth scroll-driven animation } } ) ; c…" at bounding box center [707, 376] width 673 height 468
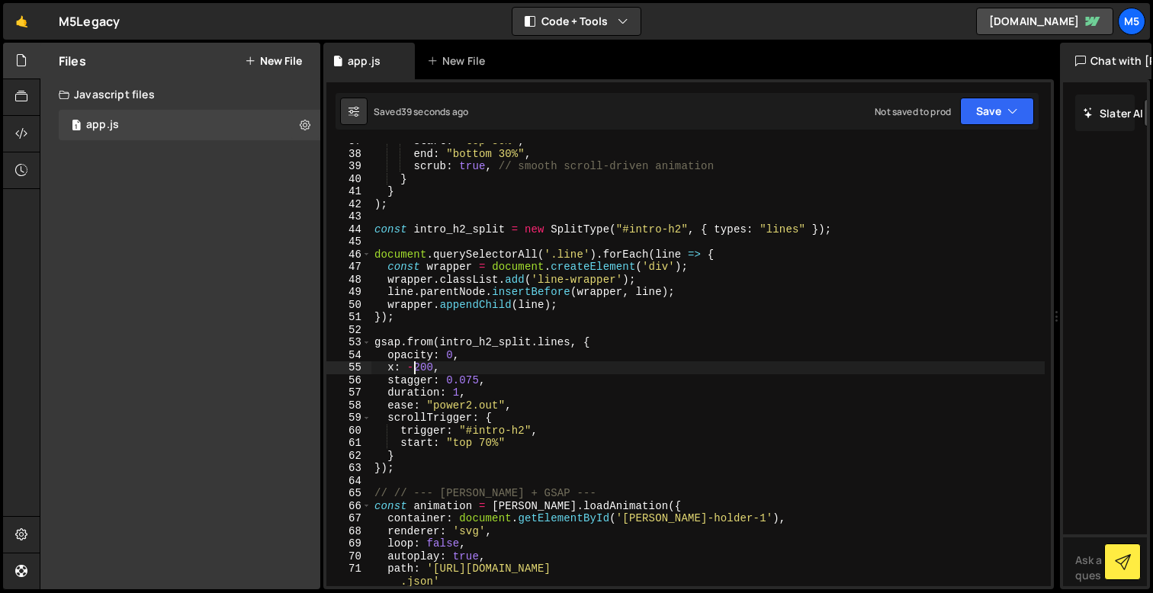
scroll to position [455, 0]
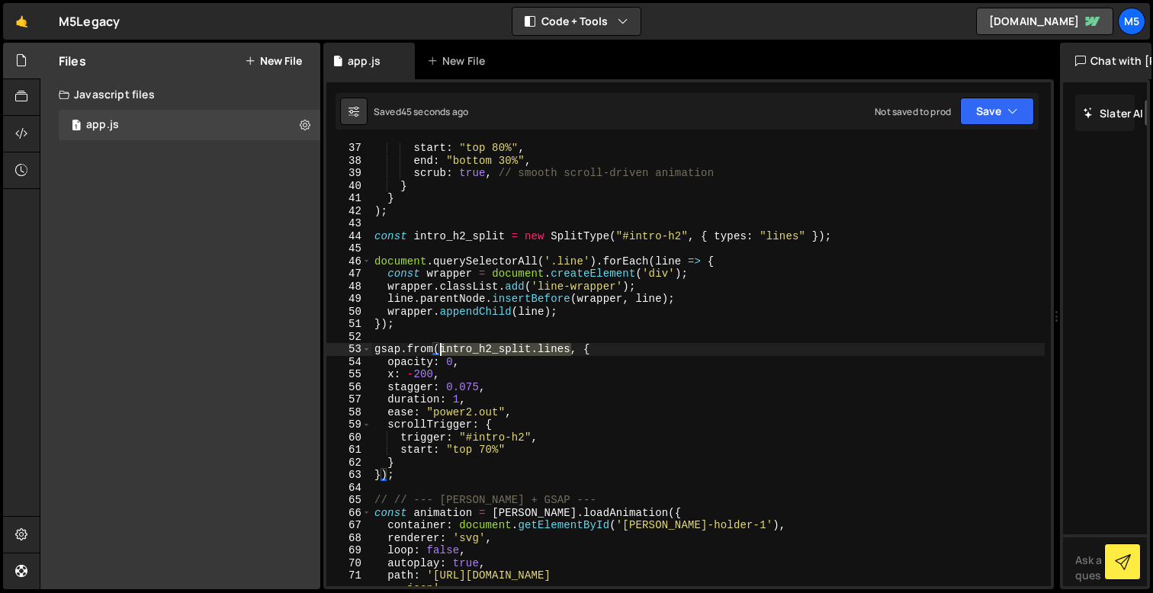
drag, startPoint x: 571, startPoint y: 349, endPoint x: 442, endPoint y: 353, distance: 129.0
click at [442, 353] on div "start : "top 80%" , end : "bottom 30%" , scrub : true , // smooth scroll-driven…" at bounding box center [707, 376] width 673 height 468
click at [552, 379] on div "start : "top 80%" , end : "bottom 30%" , scrub : true , // smooth scroll-driven…" at bounding box center [707, 376] width 673 height 468
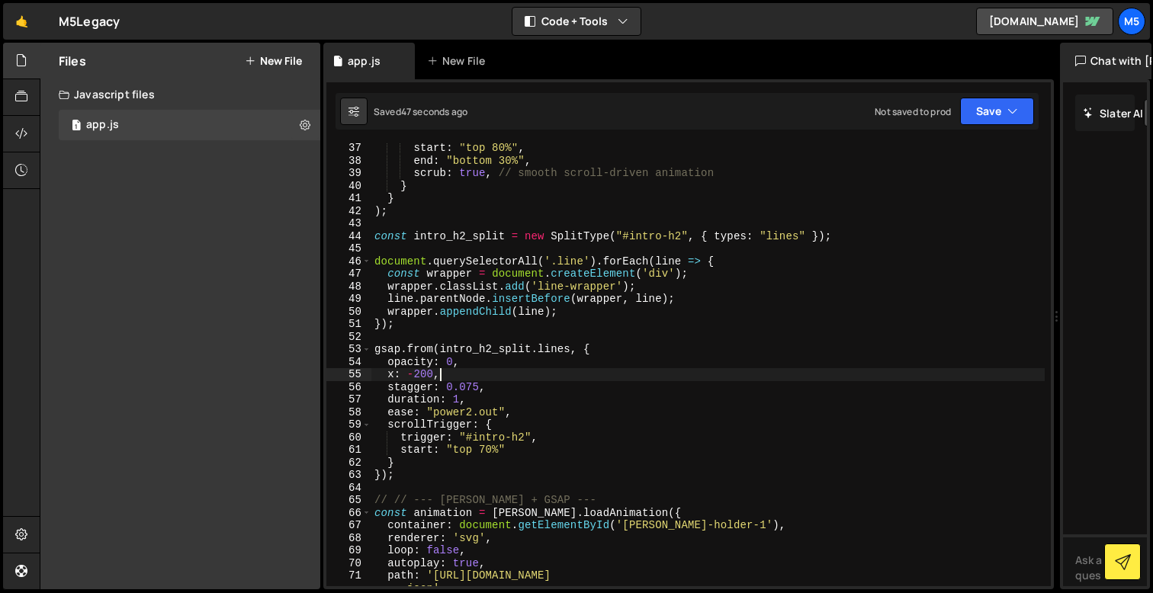
click at [512, 406] on div "start : "top 80%" , end : "bottom 30%" , scrub : true , // smooth scroll-driven…" at bounding box center [707, 376] width 673 height 468
click at [464, 388] on div "start : "top 80%" , end : "bottom 30%" , scrub : true , // smooth scroll-driven…" at bounding box center [707, 376] width 673 height 468
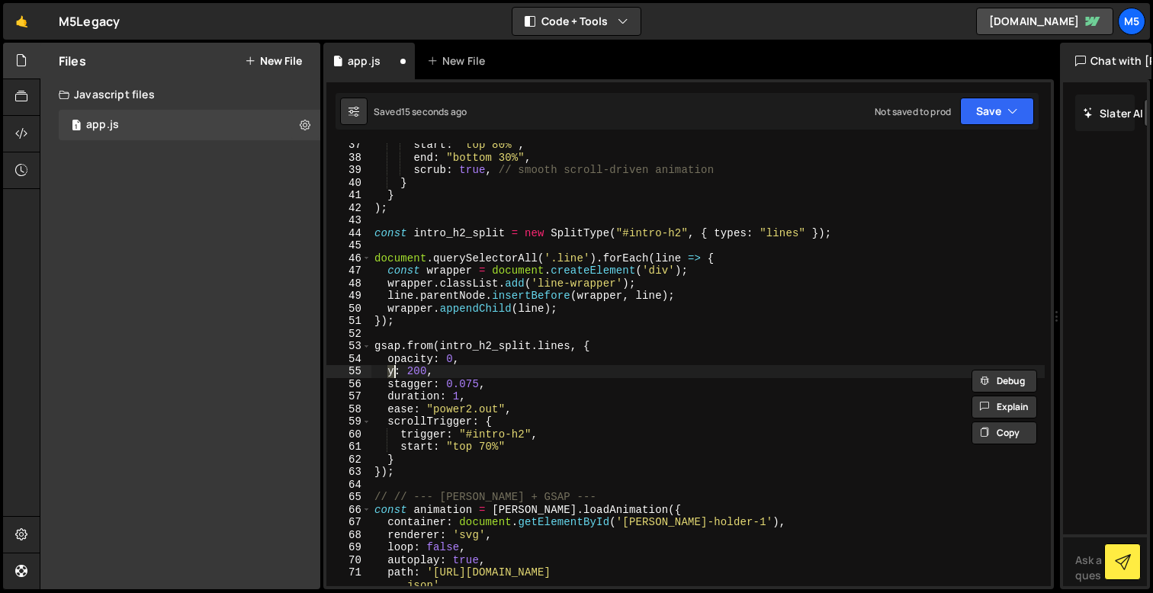
click at [533, 380] on div "start : "top 80%" , end : "bottom 30%" , scrub : true , // smooth scroll-driven…" at bounding box center [707, 373] width 673 height 468
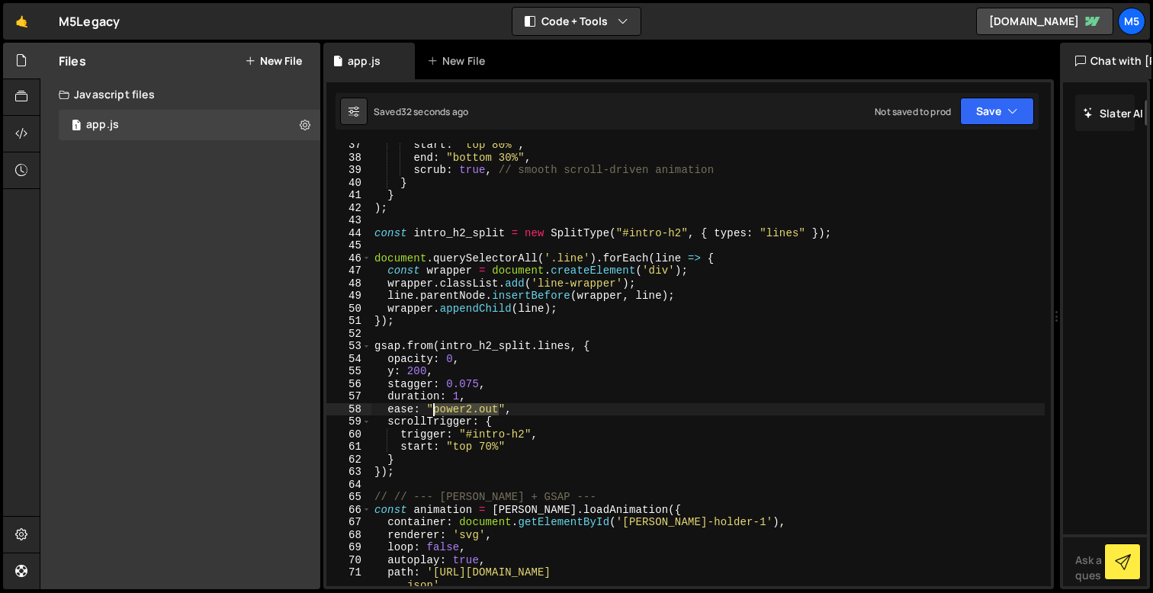
drag, startPoint x: 500, startPoint y: 407, endPoint x: 435, endPoint y: 408, distance: 64.8
click at [435, 408] on div "start : "top 80%" , end : "bottom 30%" , scrub : true , // smooth scroll-driven…" at bounding box center [707, 373] width 673 height 468
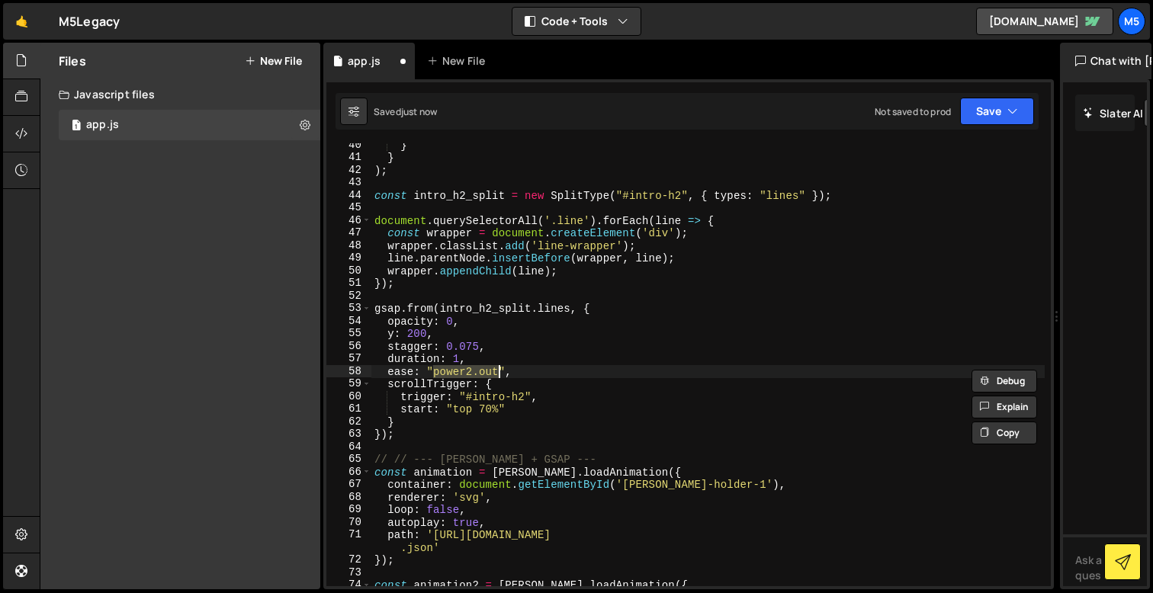
scroll to position [496, 0]
click at [471, 369] on div "} } ) ; const intro_h2_split = new SplitType ( "#intro-h2" , { types : "lines" …" at bounding box center [707, 373] width 673 height 468
click at [414, 335] on div "} } ) ; const intro_h2_split = new SplitType ( "#intro-h2" , { types : "lines" …" at bounding box center [707, 373] width 673 height 468
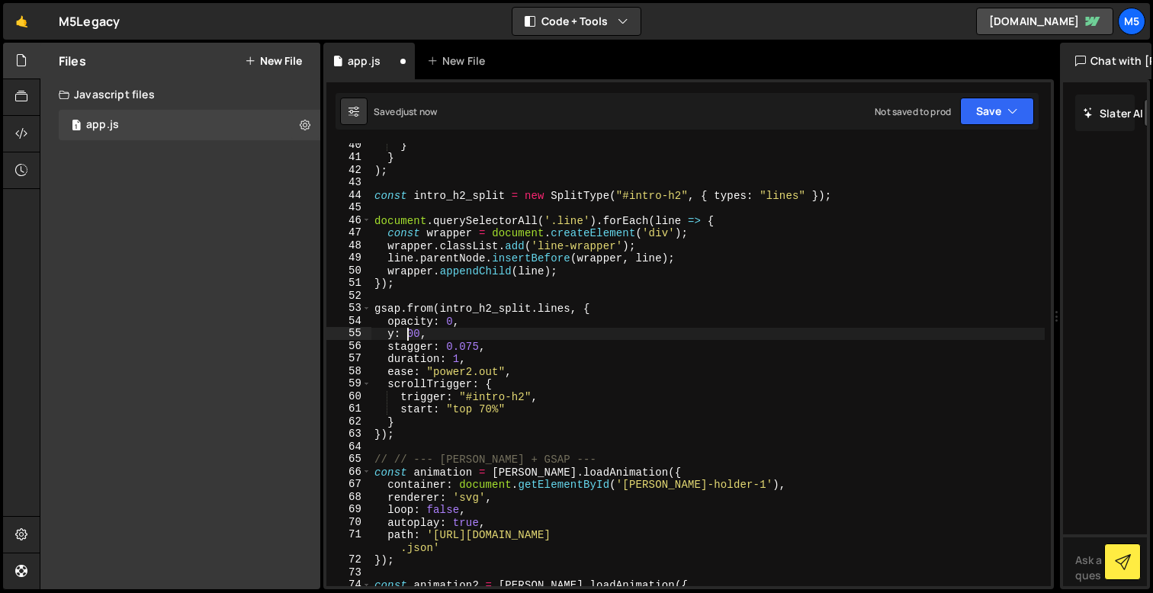
scroll to position [0, 3]
click at [503, 341] on div "} } ) ; const intro_h2_split = new SplitType ( "#intro-h2" , { types : "lines" …" at bounding box center [707, 373] width 673 height 468
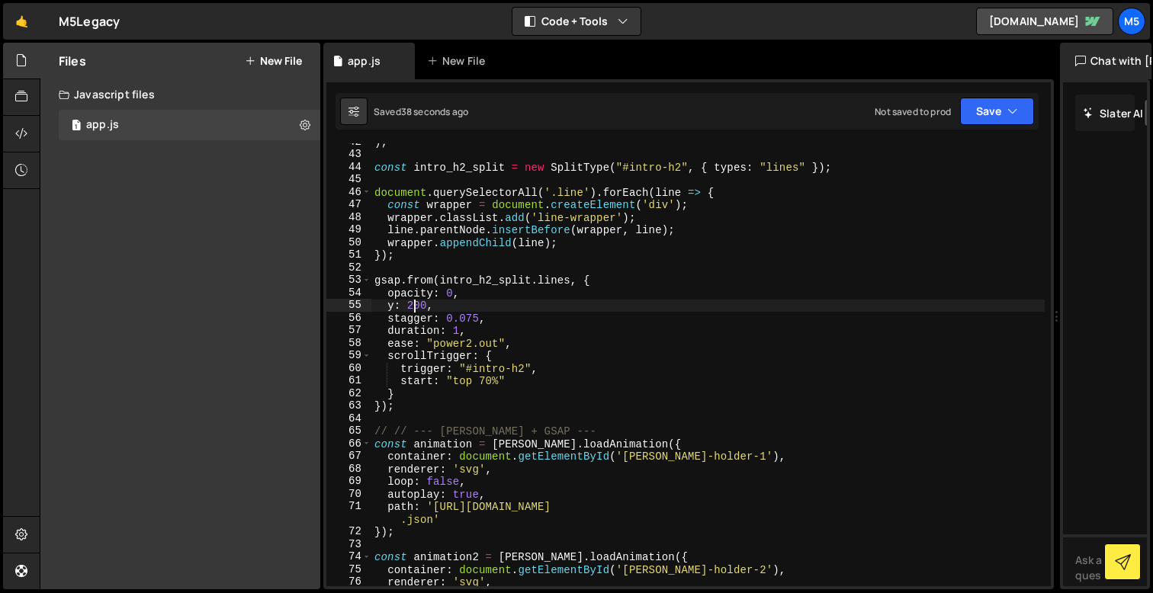
scroll to position [524, 0]
click at [412, 406] on div ") ; const intro_h2_split = new SplitType ( "#intro-h2" , { types : "lines" }) ;…" at bounding box center [707, 370] width 673 height 468
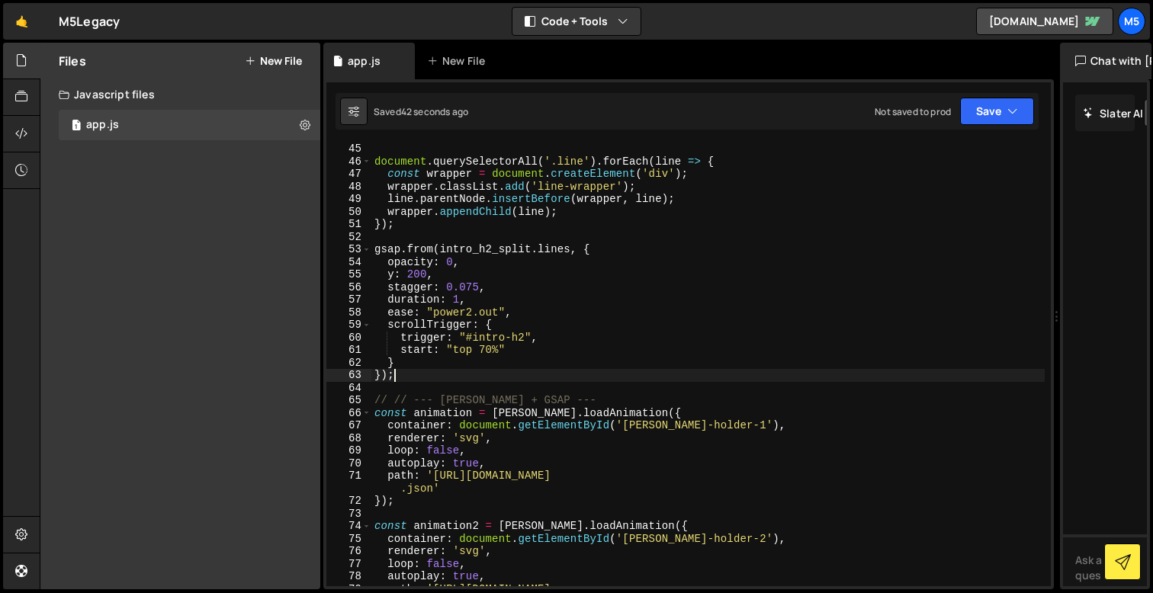
scroll to position [554, 0]
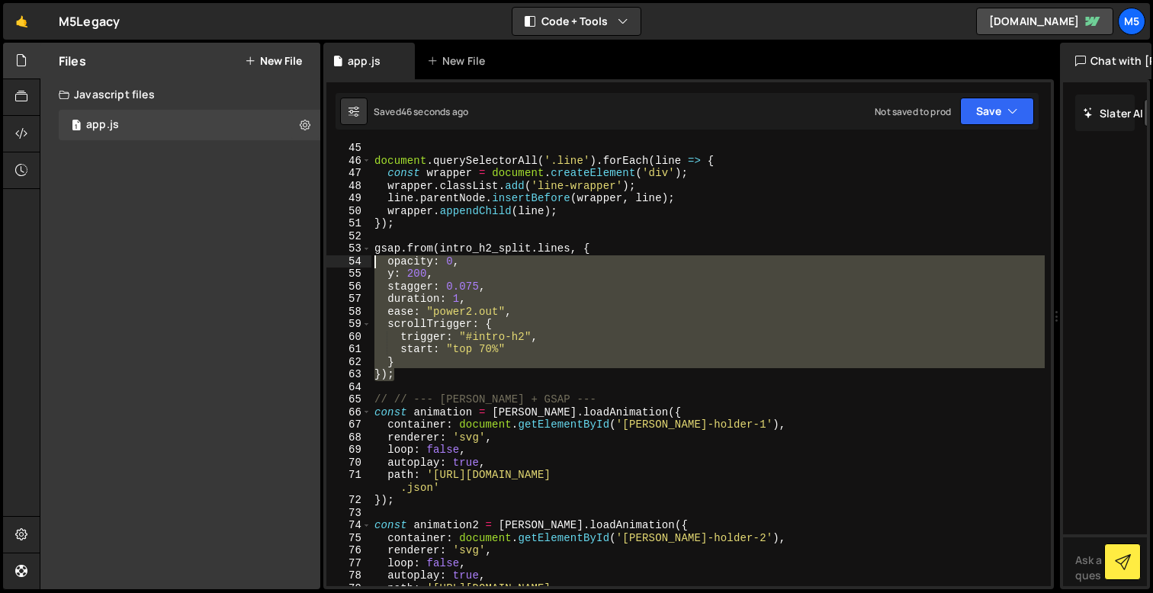
drag, startPoint x: 409, startPoint y: 377, endPoint x: 366, endPoint y: 255, distance: 130.0
click at [366, 255] on div "}); 45 46 47 48 49 50 51 52 53 54 55 56 57 58 59 60 61 62 63 64 65 66 67 68 69 …" at bounding box center [688, 364] width 724 height 443
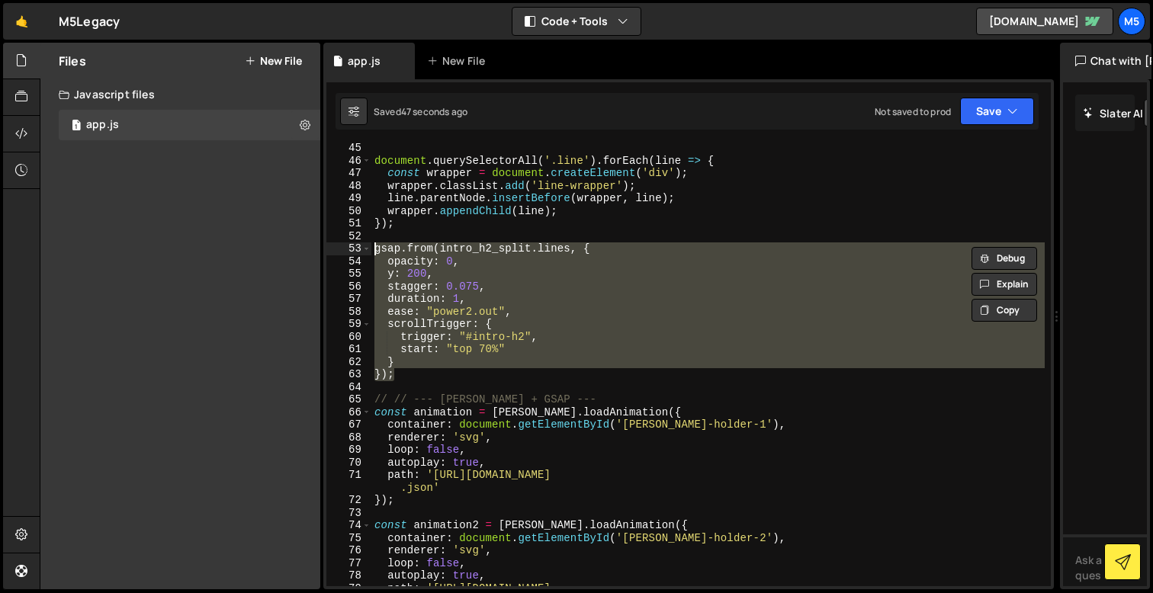
click at [419, 377] on div "document . querySelectorAll ( '.line' ) . forEach ( line => { const wrapper = d…" at bounding box center [707, 382] width 673 height 481
type textarea "});"
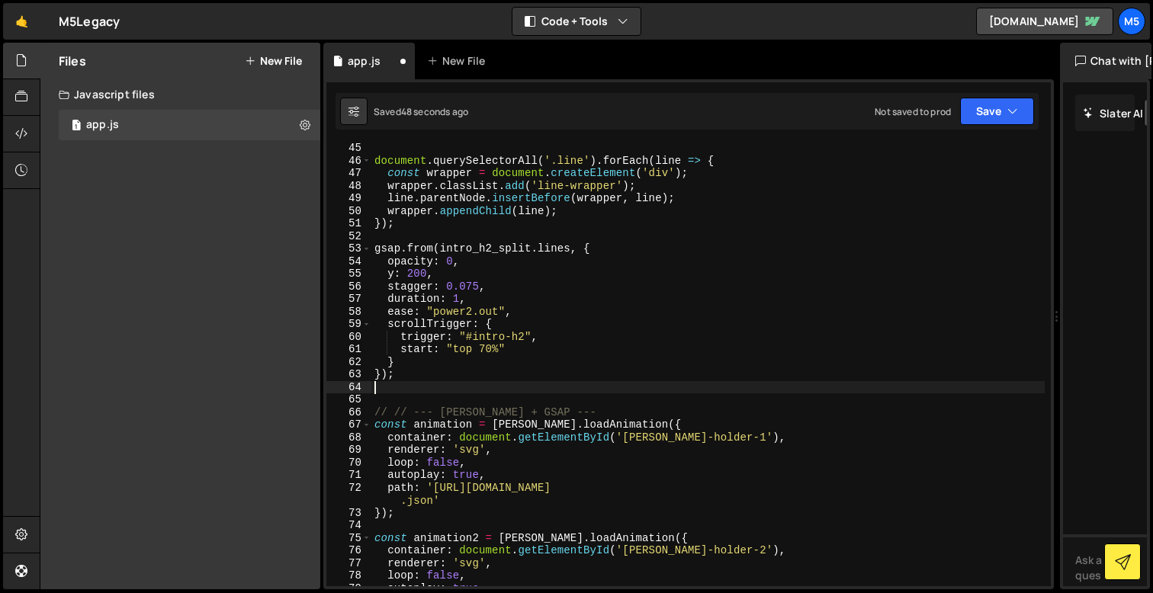
scroll to position [0, 0]
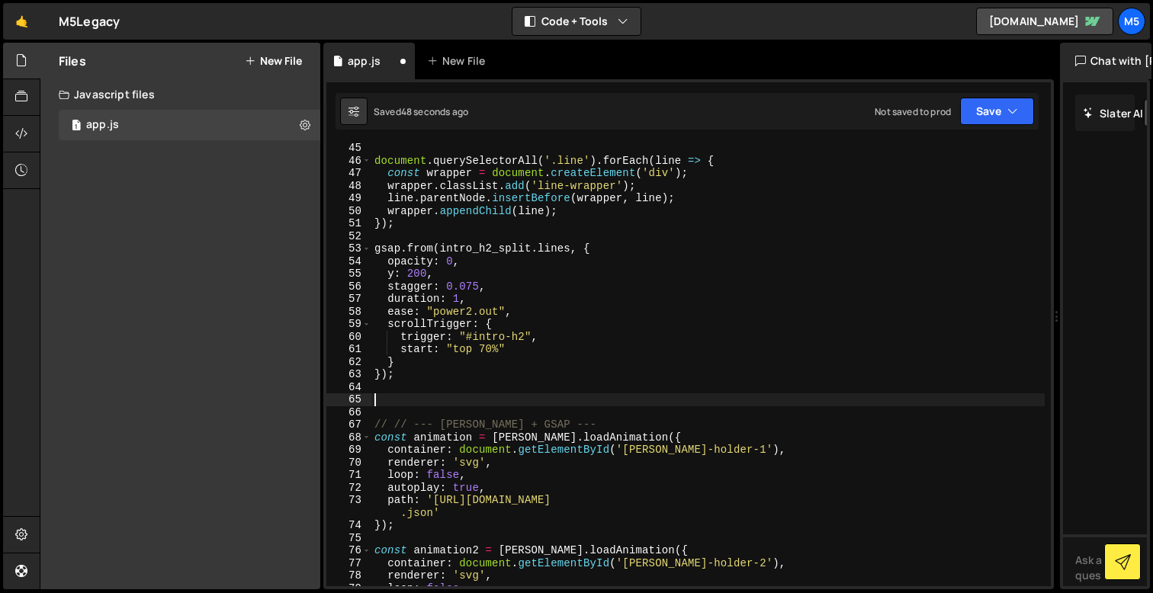
paste textarea "});"
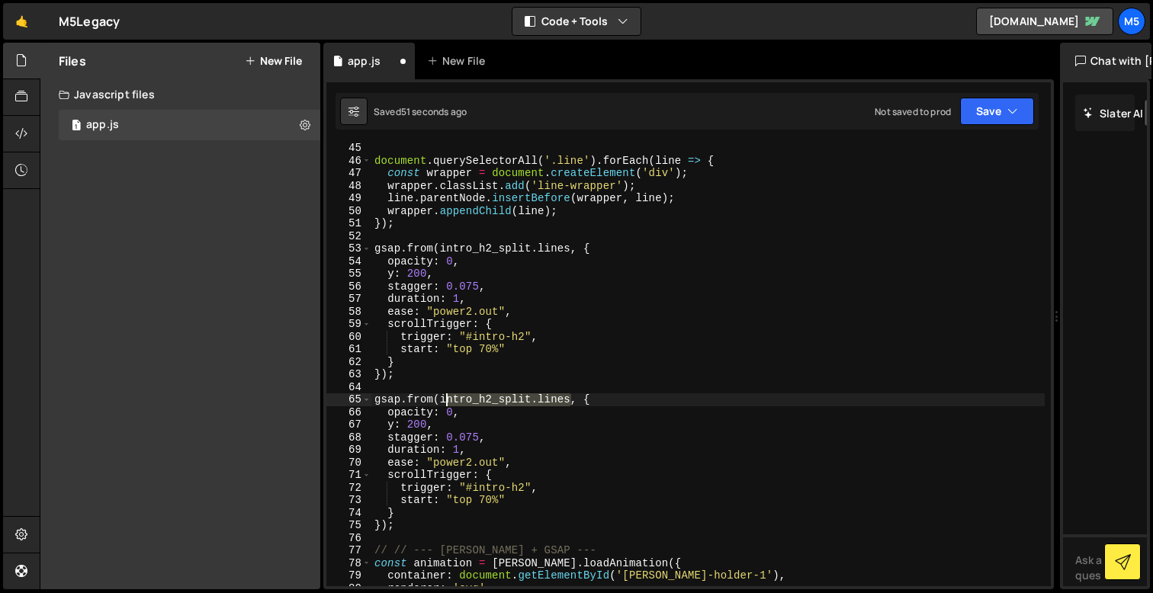
drag, startPoint x: 571, startPoint y: 400, endPoint x: 445, endPoint y: 403, distance: 126.6
click at [445, 403] on div "document . querySelectorAll ( '.line' ) . forEach ( line => { const wrapper = d…" at bounding box center [707, 376] width 673 height 468
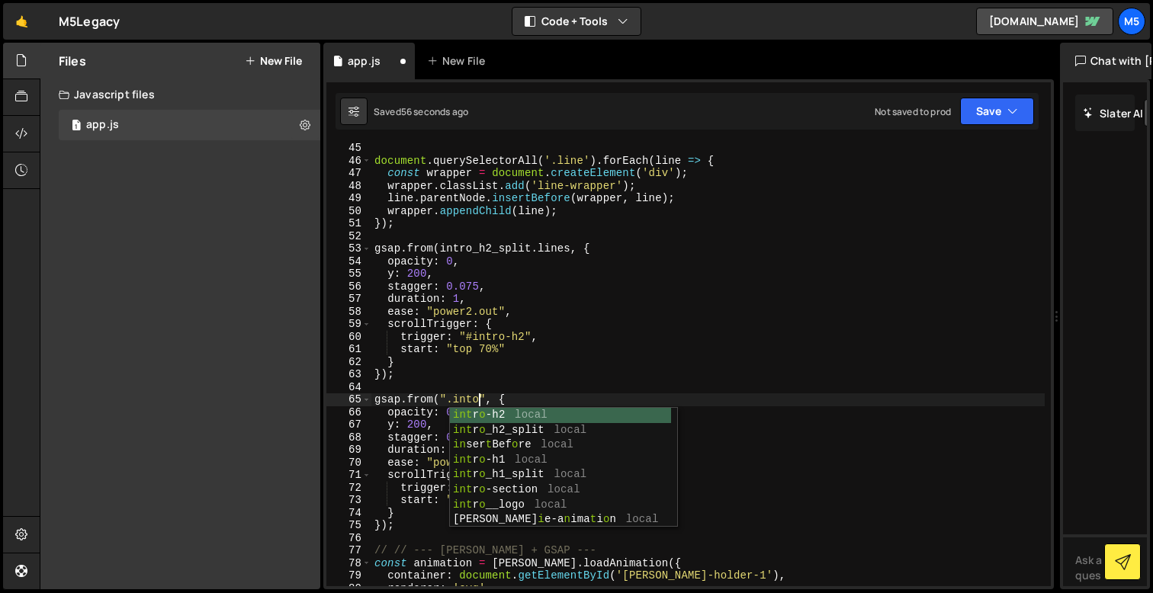
scroll to position [0, 7]
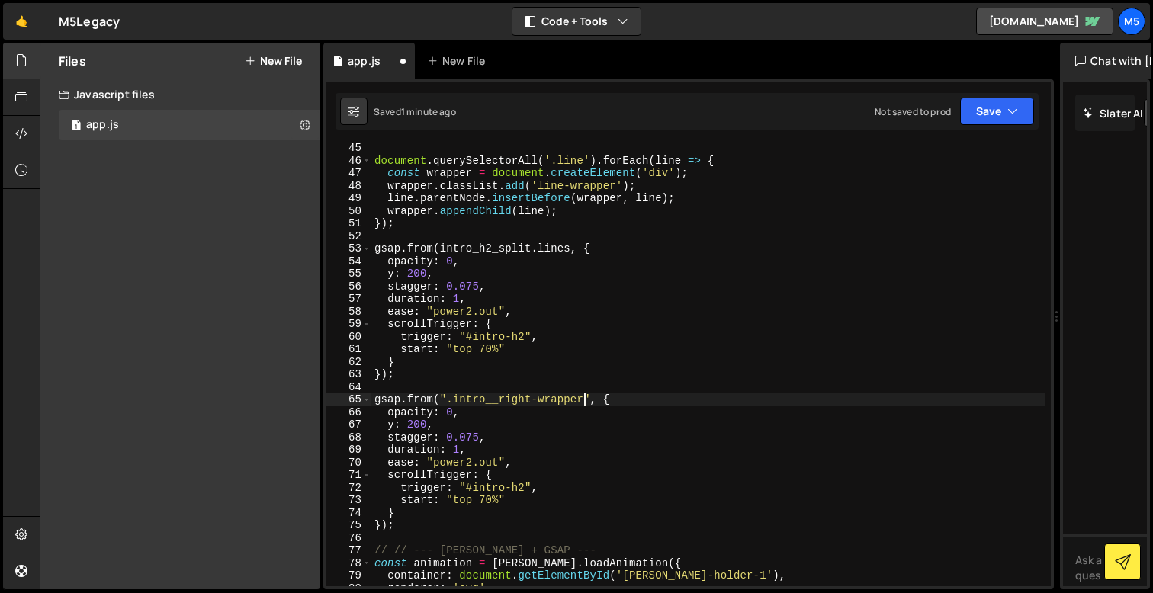
click at [475, 470] on div "document . querySelectorAll ( '.line' ) . forEach ( line => { const wrapper = d…" at bounding box center [707, 376] width 673 height 468
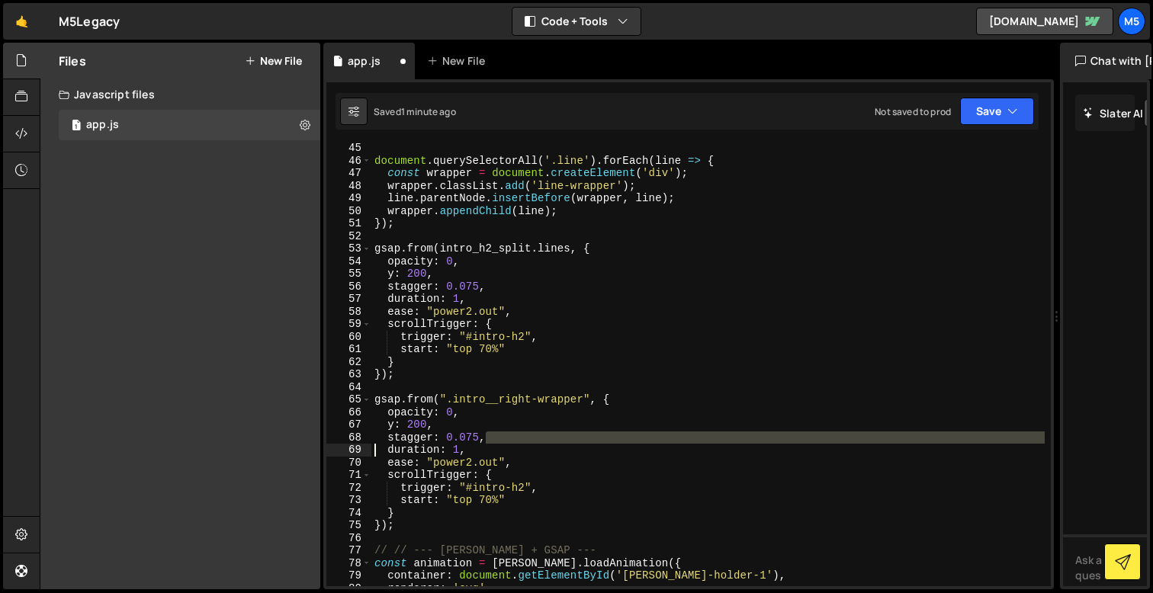
drag, startPoint x: 490, startPoint y: 440, endPoint x: 351, endPoint y: 445, distance: 138.9
click at [351, 445] on div "scrollTrigger: { 45 46 47 48 49 50 51 52 53 54 55 56 57 58 59 60 61 62 63 64 65…" at bounding box center [688, 364] width 724 height 443
click at [439, 438] on div "document . querySelectorAll ( '.line' ) . forEach ( line => { const wrapper = d…" at bounding box center [707, 376] width 673 height 468
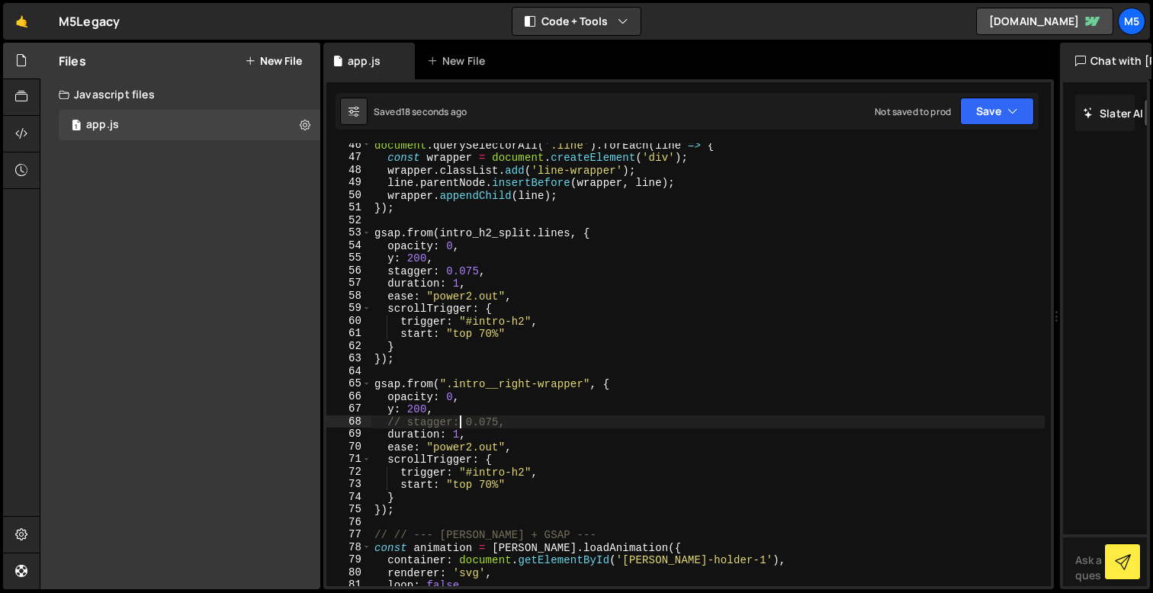
scroll to position [574, 0]
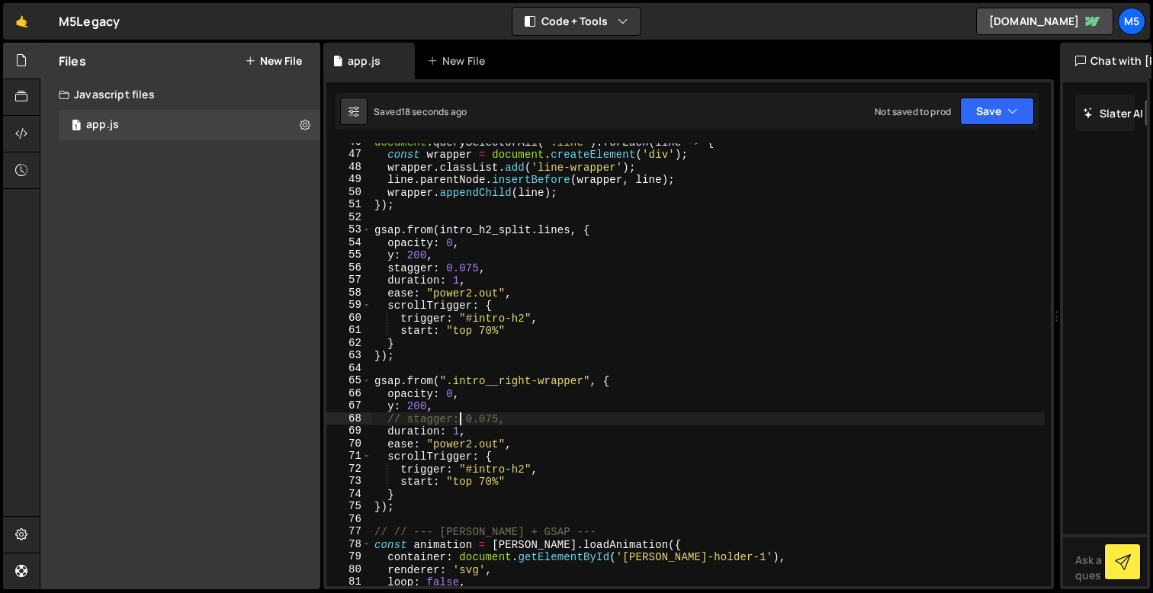
click at [416, 403] on div "document . querySelectorAll ( '.line' ) . forEach ( line => { const wrapper = d…" at bounding box center [707, 370] width 673 height 468
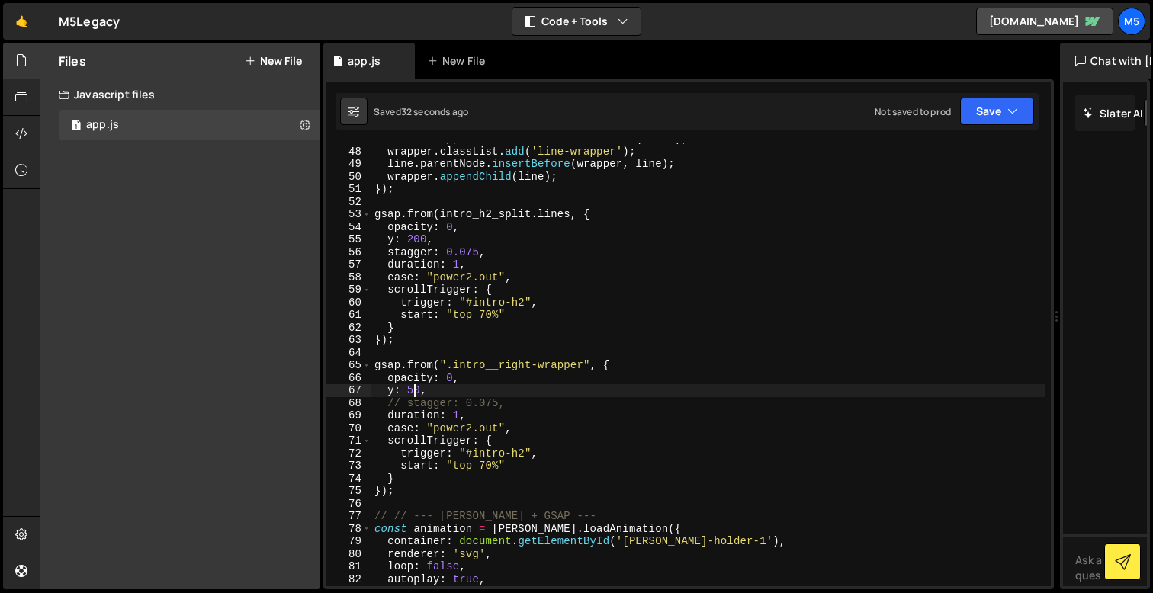
scroll to position [597, 0]
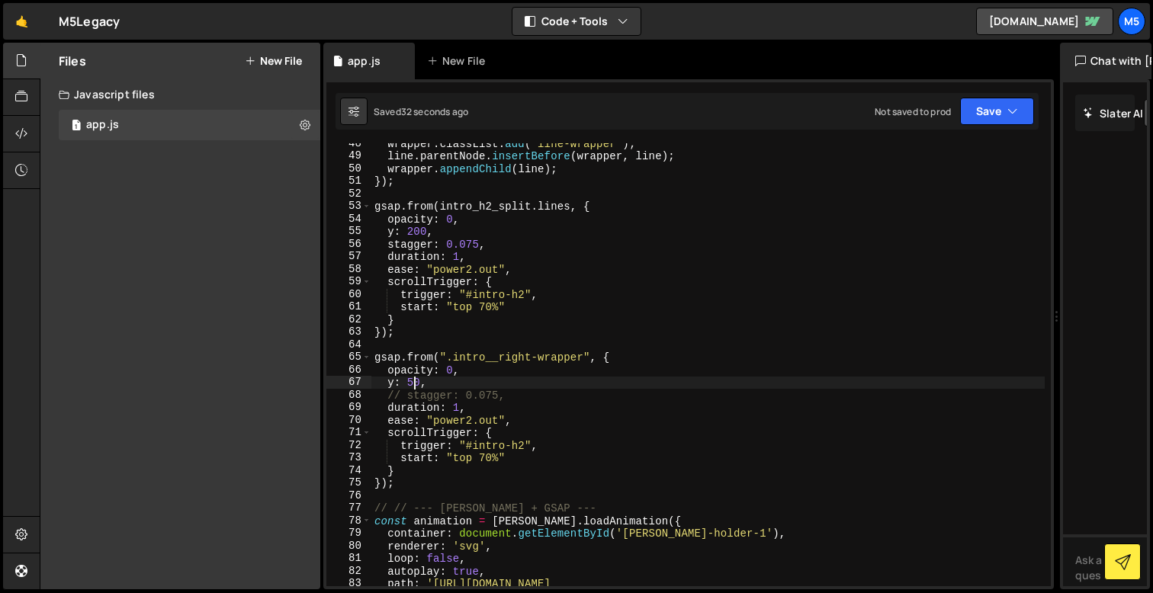
click at [477, 447] on div "wrapper . classList . add ( 'line-wrapper' ) ; line . parentNode . insertBefore…" at bounding box center [707, 377] width 673 height 481
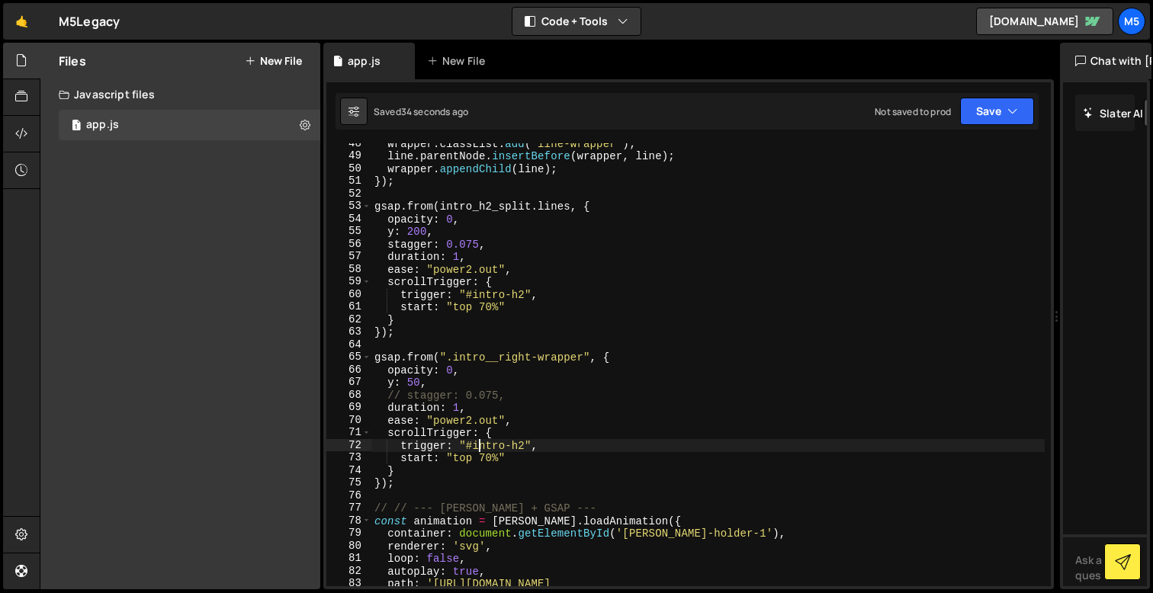
click at [485, 395] on div "wrapper . classList . add ( 'line-wrapper' ) ; line . parentNode . insertBefore…" at bounding box center [707, 377] width 673 height 481
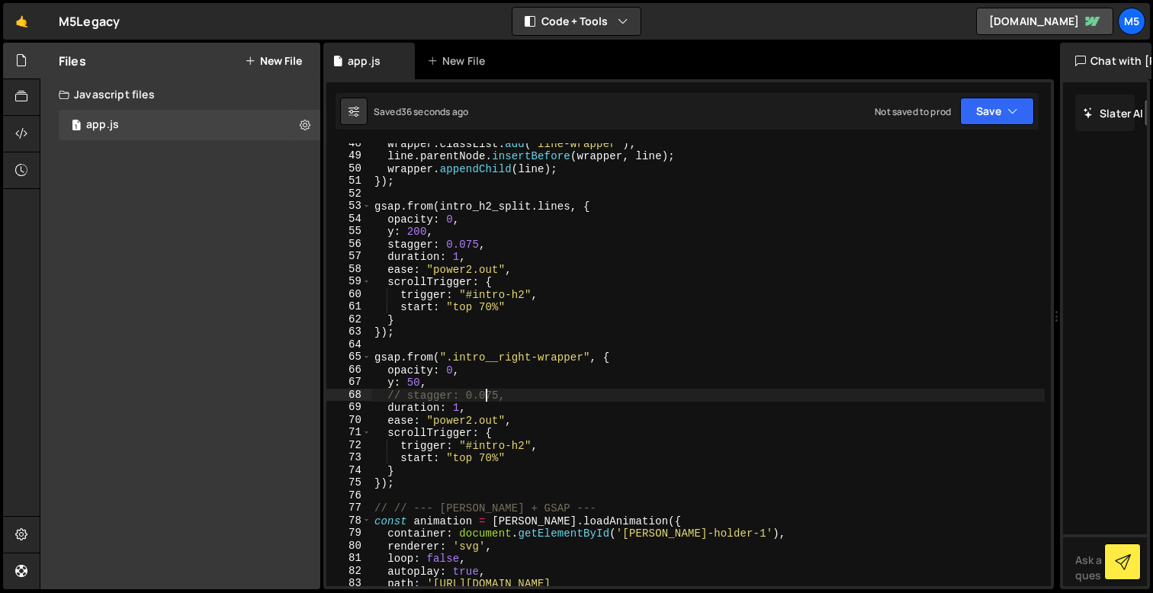
click at [481, 395] on div "wrapper . classList . add ( 'line-wrapper' ) ; line . parentNode . insertBefore…" at bounding box center [707, 377] width 673 height 481
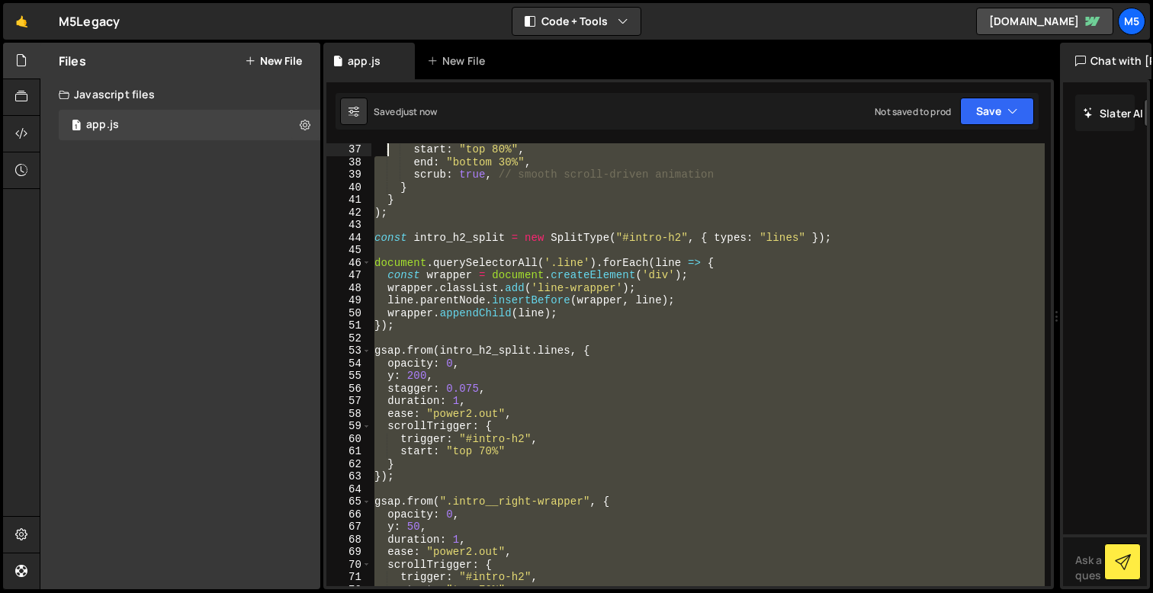
scroll to position [453, 0]
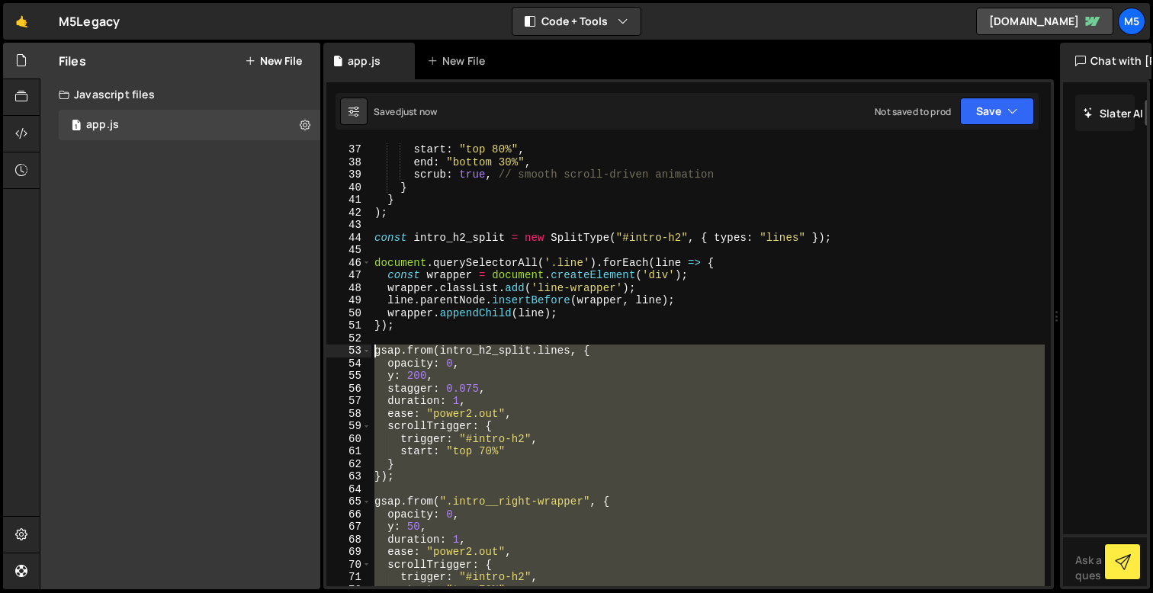
drag, startPoint x: 404, startPoint y: 471, endPoint x: 374, endPoint y: 354, distance: 120.4
click at [374, 354] on div "start : "top 80%" , end : "bottom 30%" , scrub : true , // smooth scroll-driven…" at bounding box center [707, 377] width 673 height 468
click at [483, 330] on div "start : "top 80%" , end : "bottom 30%" , scrub : true , // smooth scroll-driven…" at bounding box center [707, 377] width 673 height 468
type textarea "});"
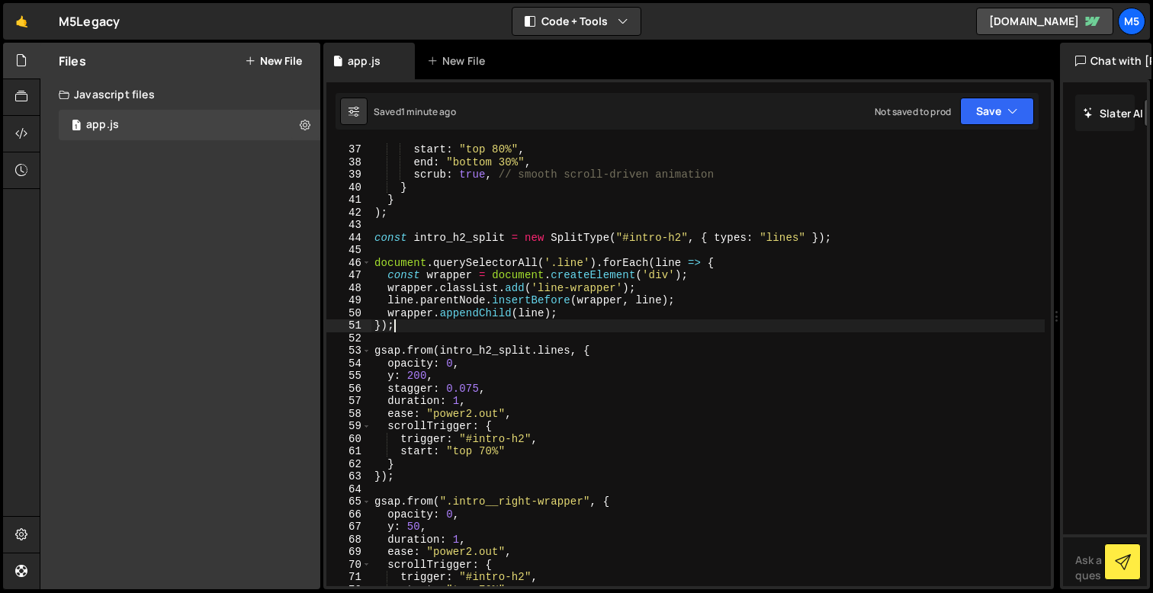
scroll to position [0, 0]
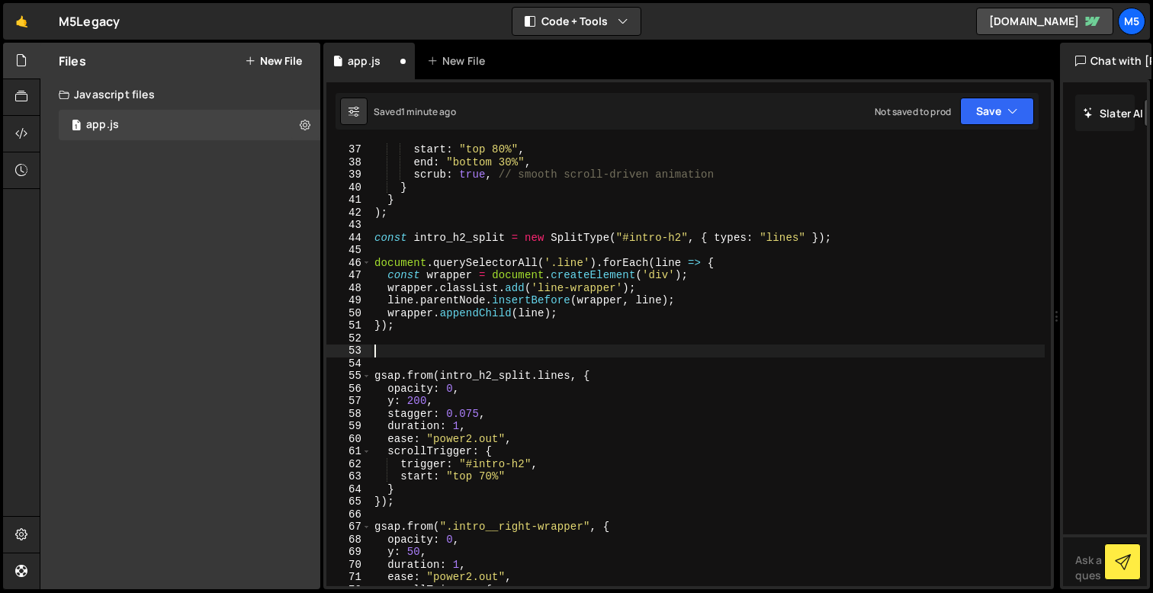
paste textarea "});"
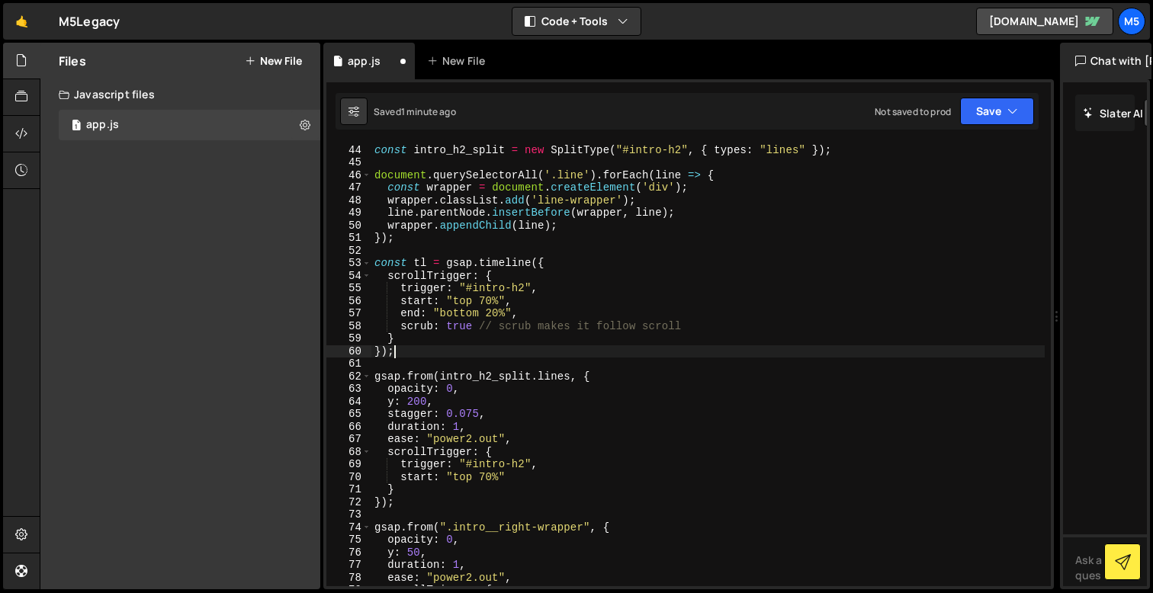
scroll to position [551, 0]
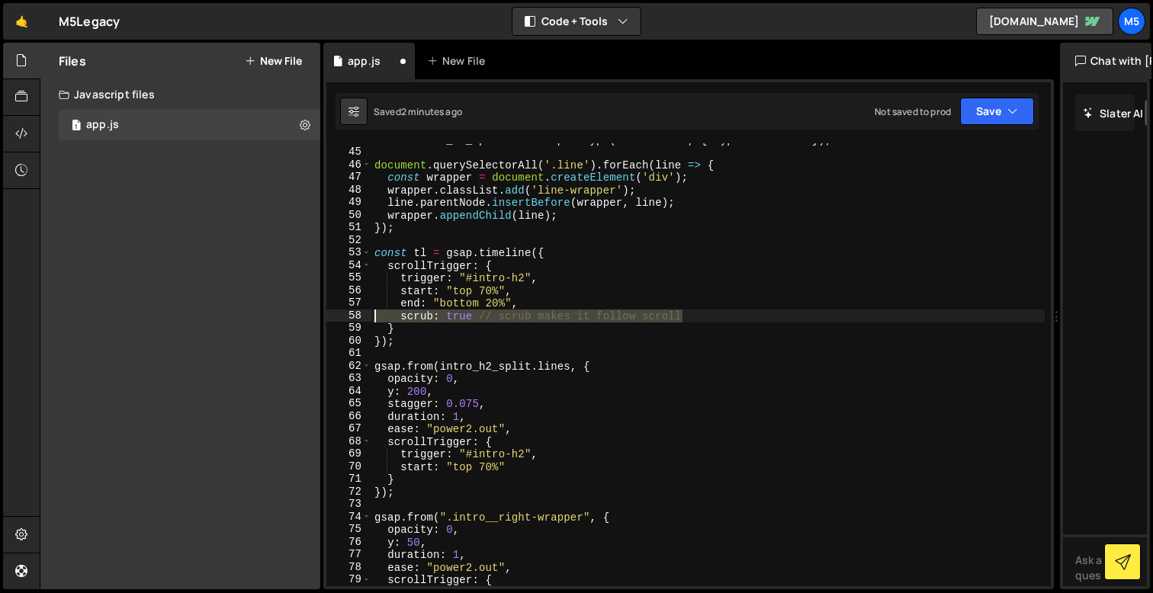
drag, startPoint x: 699, startPoint y: 316, endPoint x: 345, endPoint y: 314, distance: 353.1
click at [345, 314] on div "}); 44 45 46 47 48 49 50 51 52 53 54 55 56 57 58 59 60 61 62 63 64 65 66 67 68 …" at bounding box center [688, 364] width 724 height 443
type textarea "scrub: true // scrub makes it follow scroll"
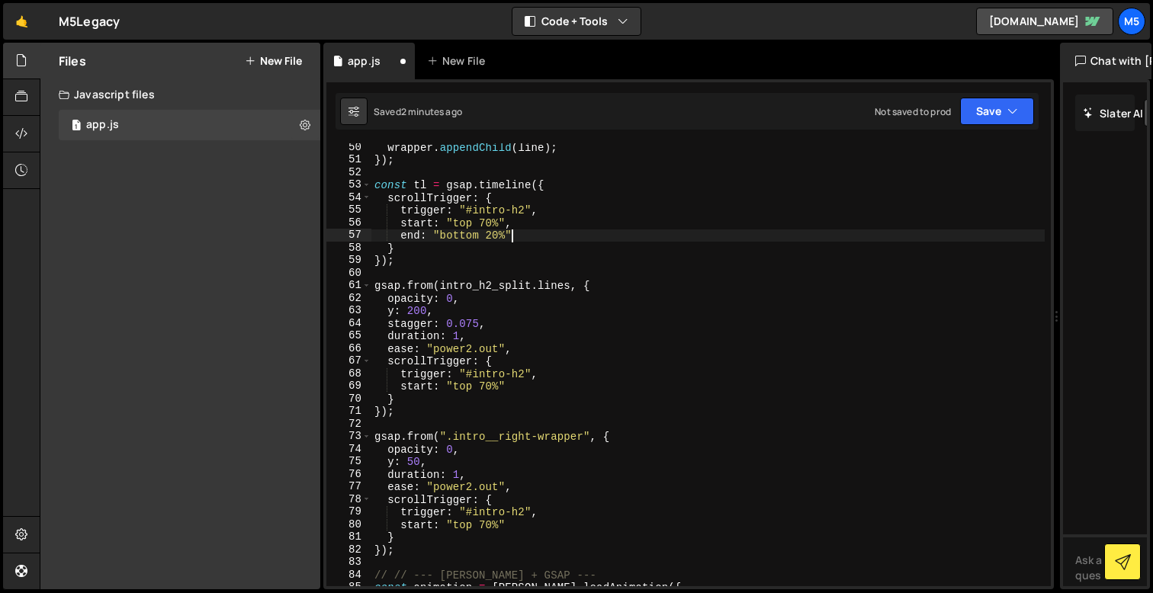
scroll to position [619, 0]
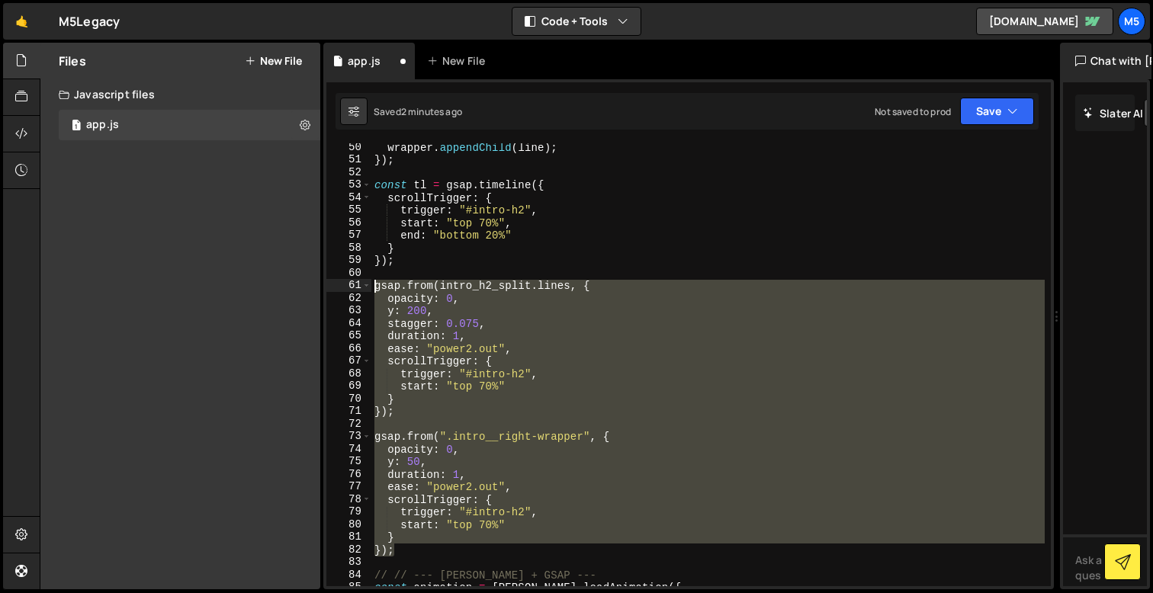
drag, startPoint x: 402, startPoint y: 544, endPoint x: 358, endPoint y: 288, distance: 260.8
click at [358, 288] on div "end: "bottom 20%" 50 51 52 53 54 55 56 57 58 59 60 61 62 63 64 65 66 67 68 69 7…" at bounding box center [688, 364] width 724 height 443
type textarea "// gsap.from(intro_h2_split.lines, { // opacity: 0,"
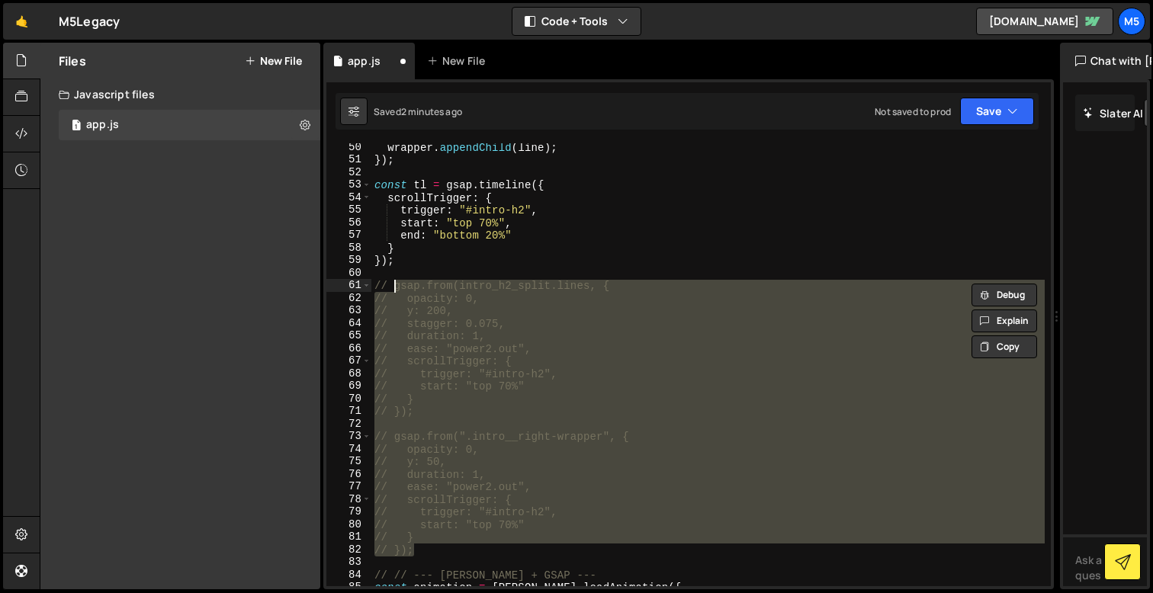
click at [444, 270] on div "wrapper . appendChild ( line ) ; }) ; const tl = gsap . timeline ({ scrollTrigg…" at bounding box center [707, 375] width 673 height 468
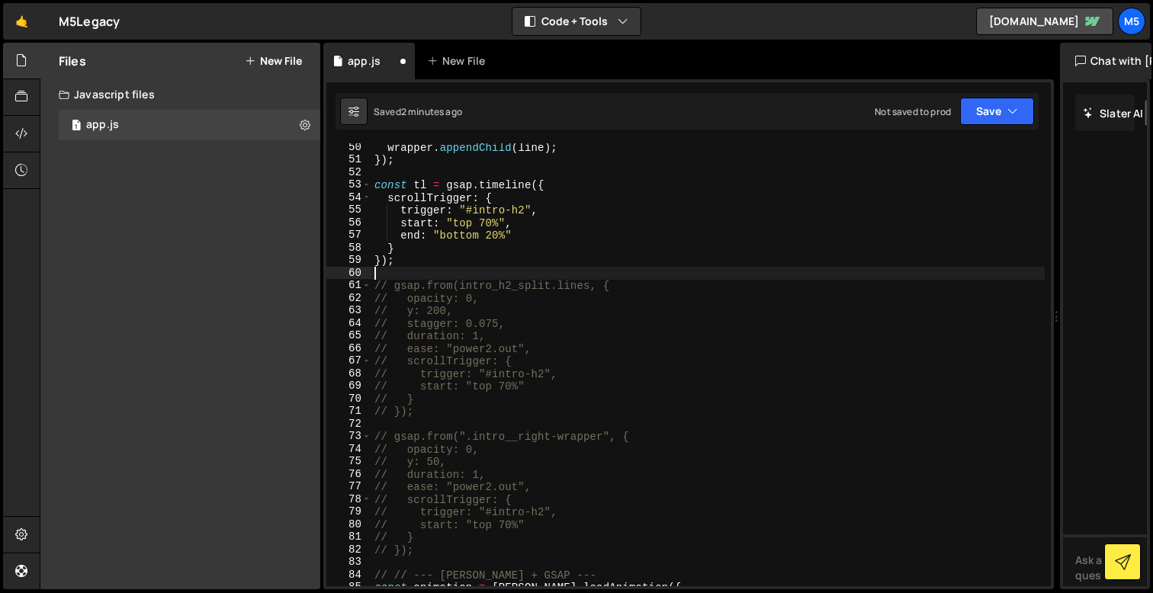
click at [459, 258] on div "wrapper . appendChild ( line ) ; }) ; const tl = gsap . timeline ({ scrollTrigg…" at bounding box center [707, 375] width 673 height 468
type textarea "});"
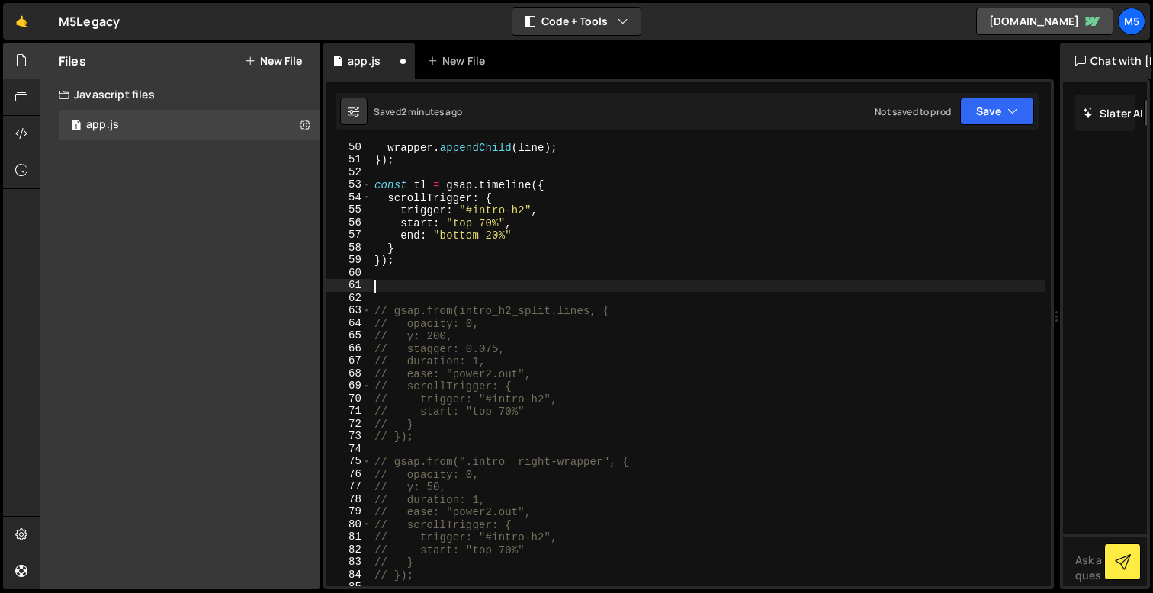
paste textarea "})"
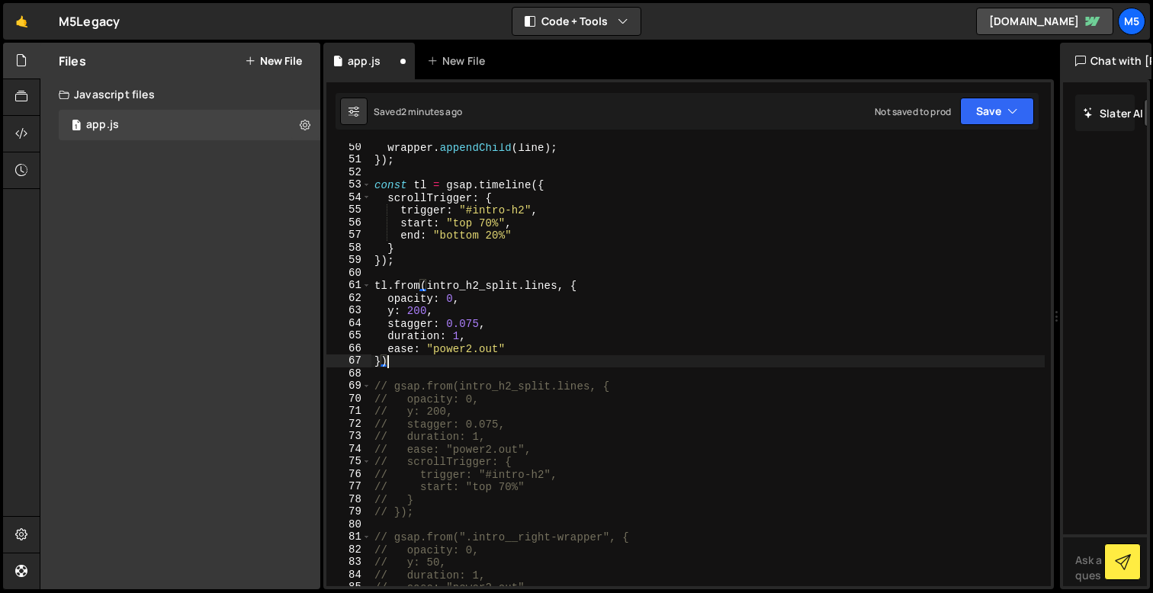
click at [462, 310] on div "wrapper . appendChild ( line ) ; }) ; const tl = gsap . timeline ({ scrollTrigg…" at bounding box center [707, 375] width 673 height 468
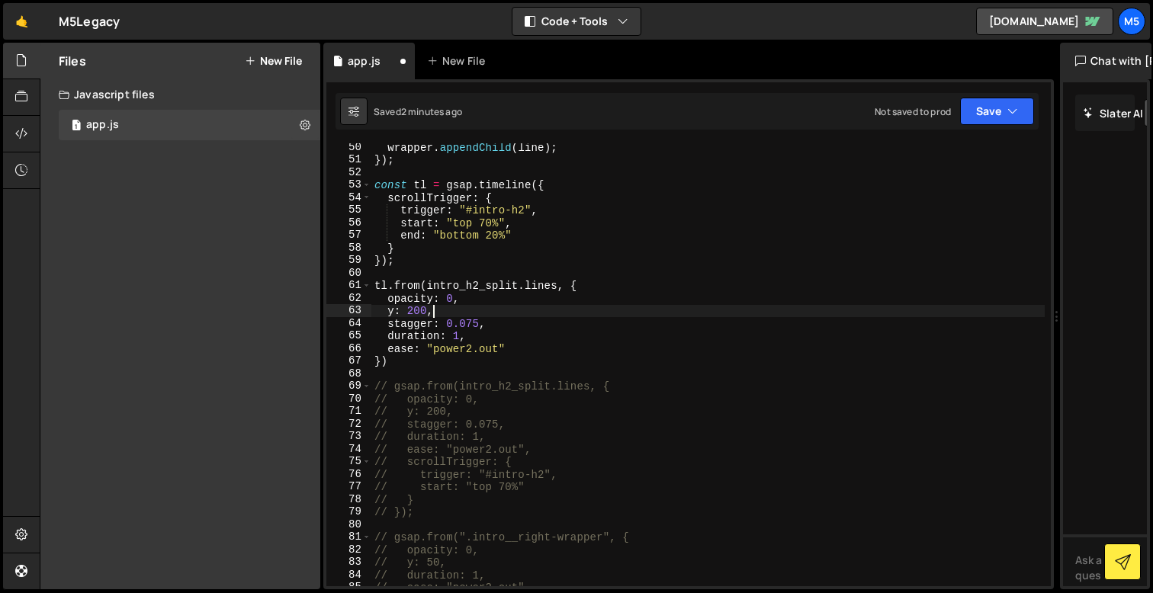
click at [461, 359] on div "wrapper . appendChild ( line ) ; }) ; const tl = gsap . timeline ({ scrollTrigg…" at bounding box center [707, 375] width 673 height 468
type textarea "})"
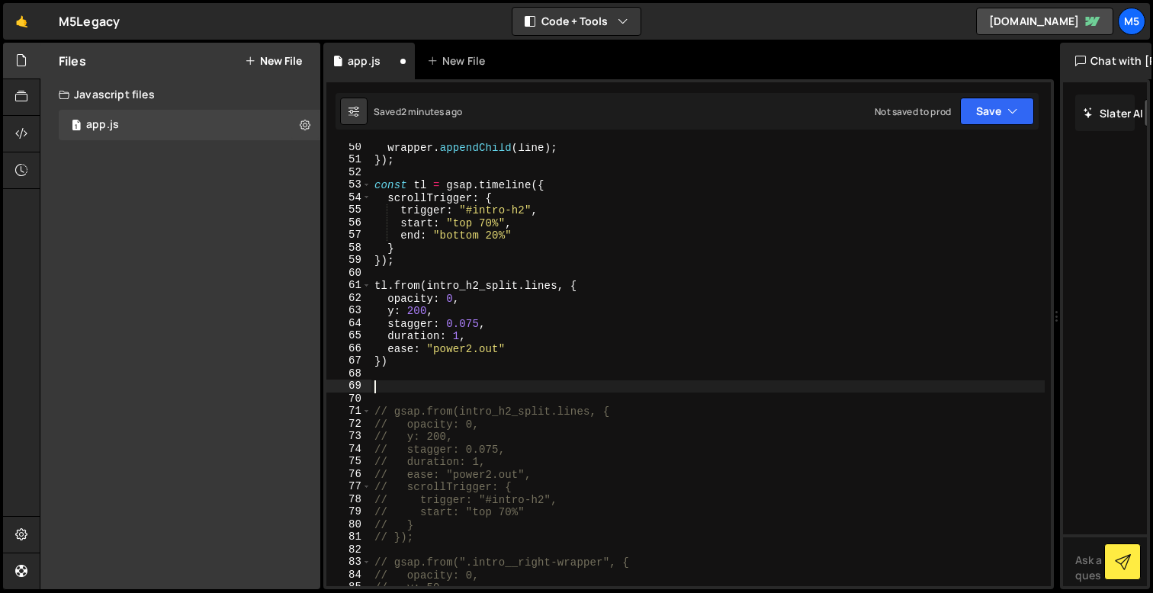
paste textarea "}, "+=1");"
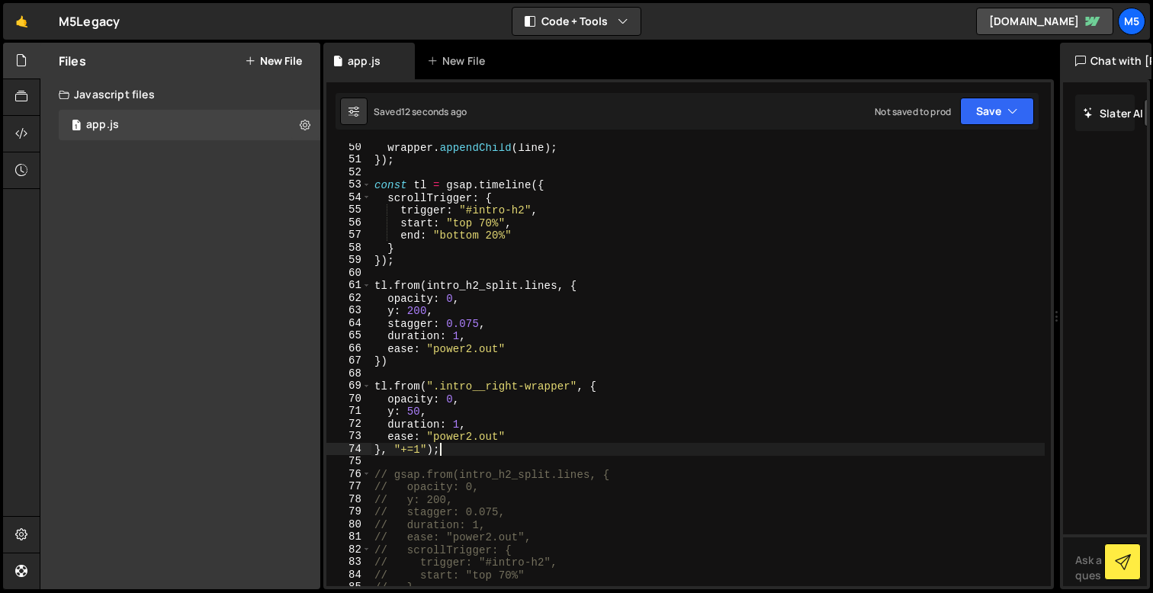
click at [422, 451] on div "wrapper . appendChild ( line ) ; }) ; const tl = gsap . timeline ({ scrollTrigg…" at bounding box center [707, 375] width 673 height 468
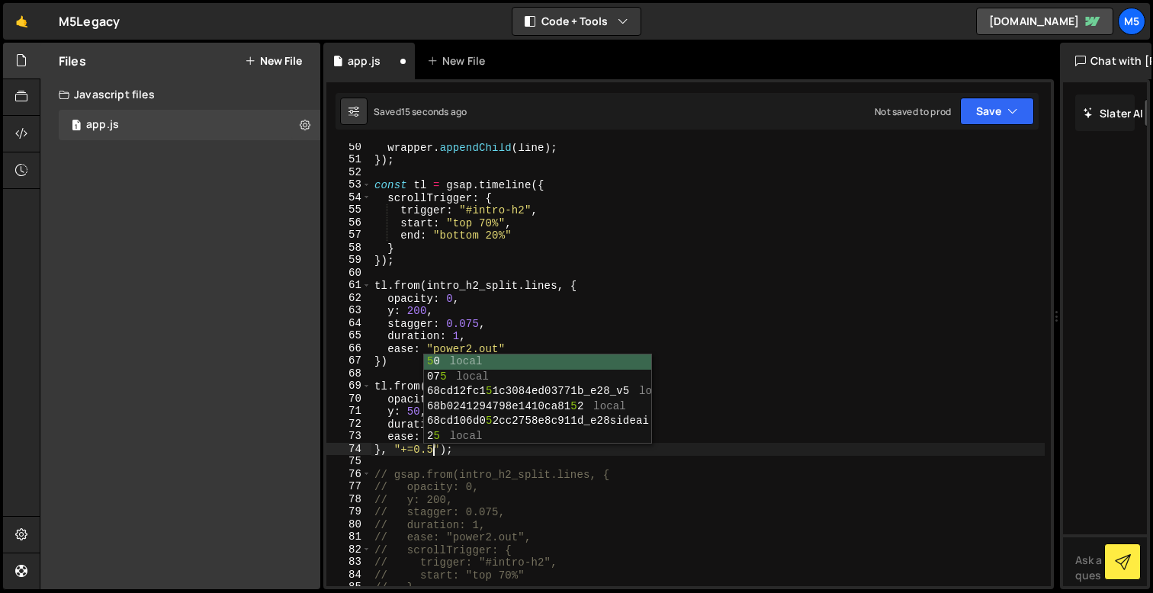
click at [602, 286] on div "wrapper . appendChild ( line ) ; }) ; const tl = gsap . timeline ({ scrollTrigg…" at bounding box center [707, 375] width 673 height 468
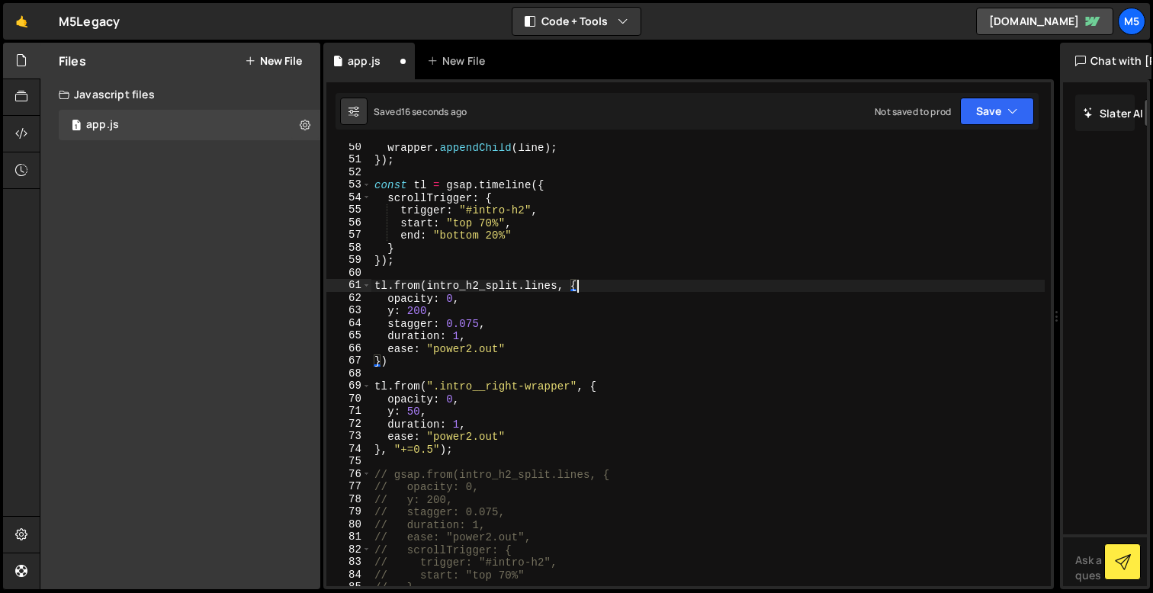
click at [479, 437] on div "wrapper . appendChild ( line ) ; }) ; const tl = gsap . timeline ({ scrollTrigg…" at bounding box center [707, 375] width 673 height 468
click at [477, 451] on div "wrapper . appendChild ( line ) ; }) ; const tl = gsap . timeline ({ scrollTrigg…" at bounding box center [707, 375] width 673 height 468
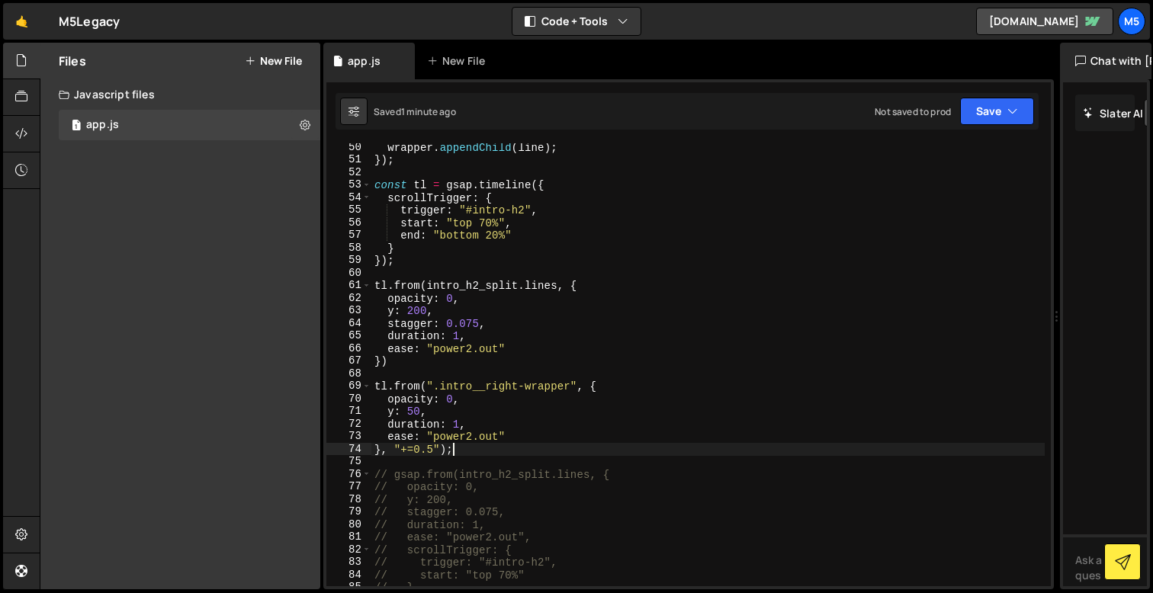
click at [437, 454] on div "wrapper . appendChild ( line ) ; }) ; const tl = gsap . timeline ({ scrollTrigg…" at bounding box center [707, 375] width 673 height 468
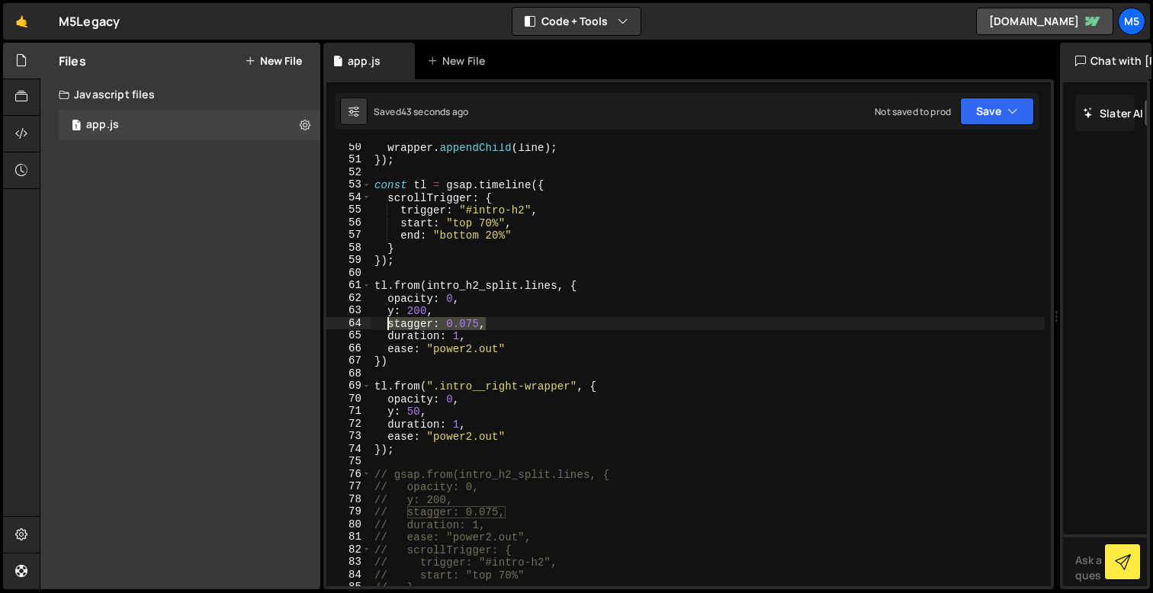
drag, startPoint x: 493, startPoint y: 328, endPoint x: 389, endPoint y: 324, distance: 103.8
click at [389, 324] on div "wrapper . appendChild ( line ) ; }) ; const tl = gsap . timeline ({ scrollTrigg…" at bounding box center [707, 375] width 673 height 468
click at [464, 418] on div "wrapper . appendChild ( line ) ; }) ; const tl = gsap . timeline ({ scrollTrigg…" at bounding box center [707, 375] width 673 height 468
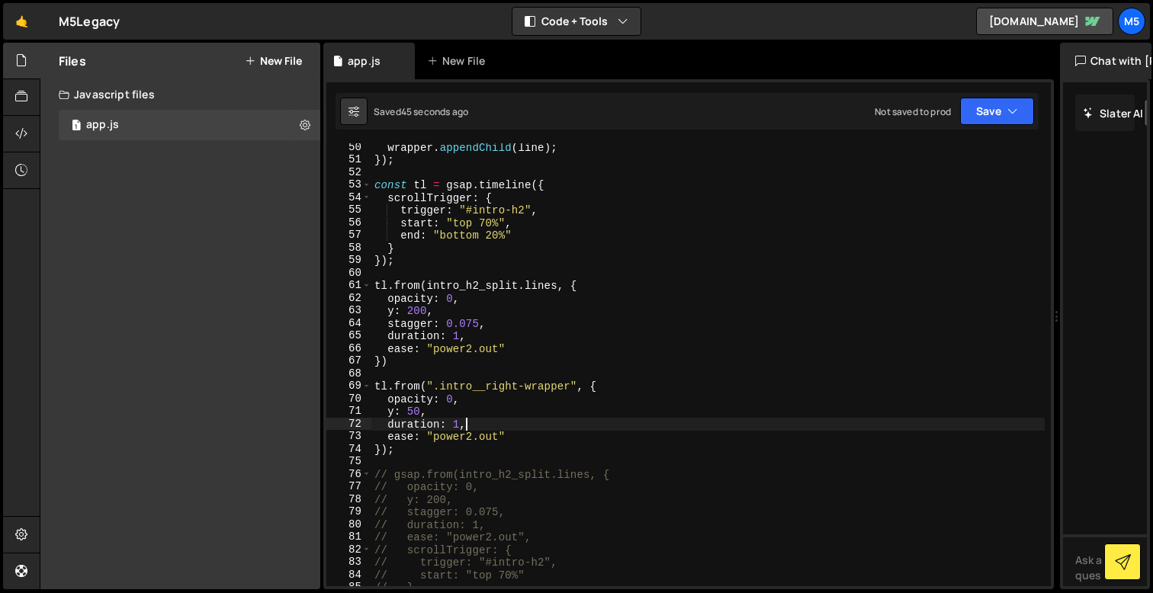
click at [477, 413] on div "wrapper . appendChild ( line ) ; }) ; const tl = gsap . timeline ({ scrollTrigg…" at bounding box center [707, 375] width 673 height 468
type textarea "y: 50,"
paste textarea "stagger: 0.075,"
type textarea "// });"
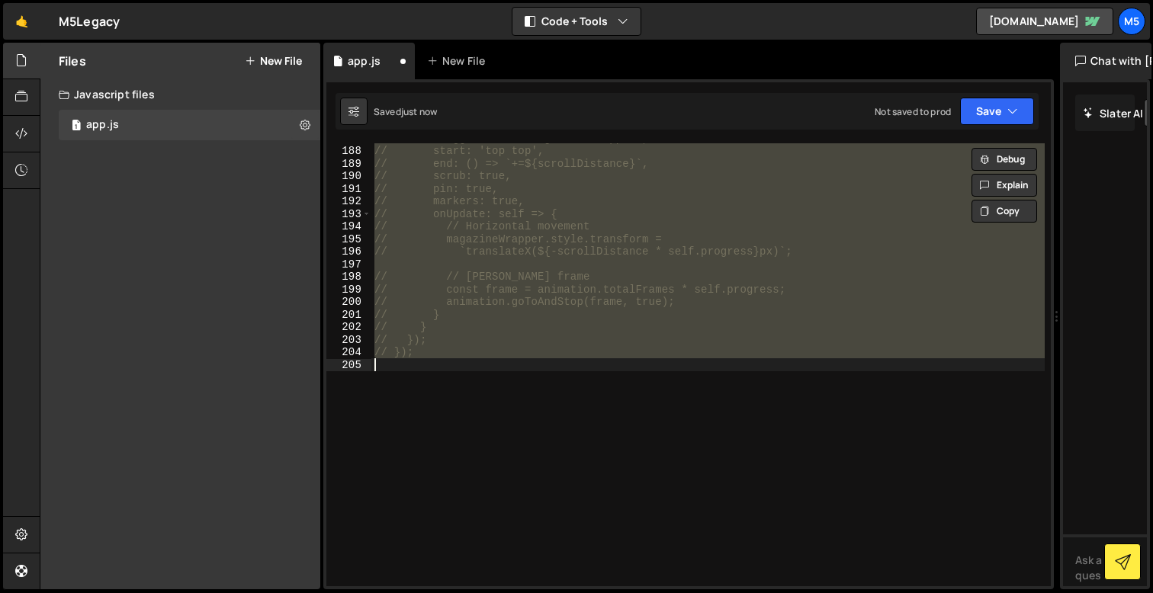
scroll to position [672, 0]
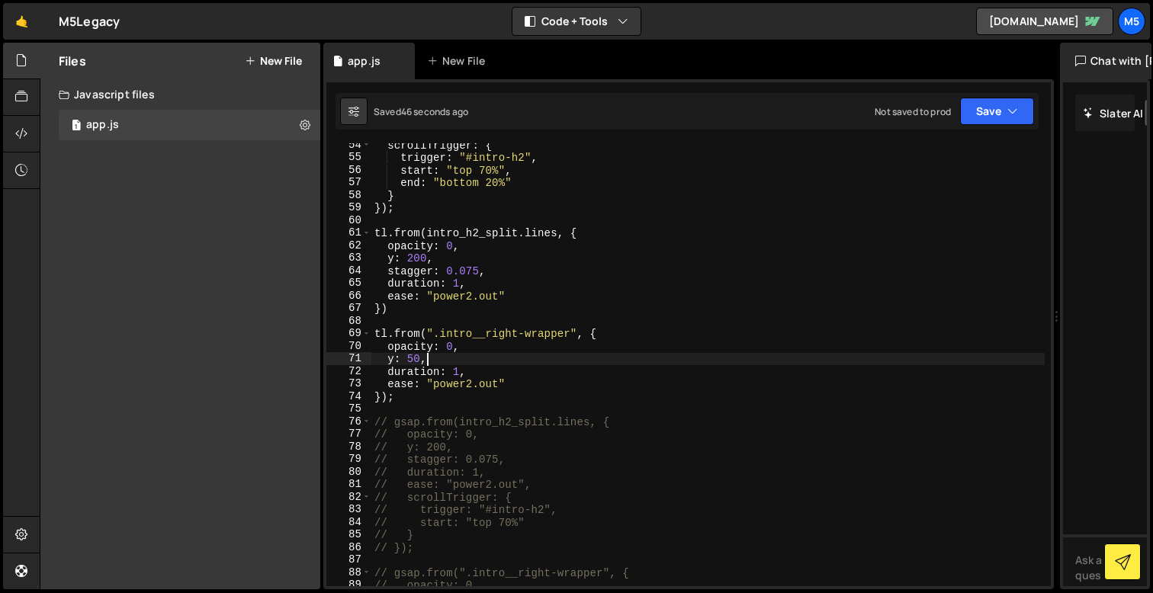
click at [381, 400] on div "scrollTrigger : { trigger : "#intro-h2" , start : "top 70%" , end : "bottom 20%…" at bounding box center [707, 373] width 673 height 468
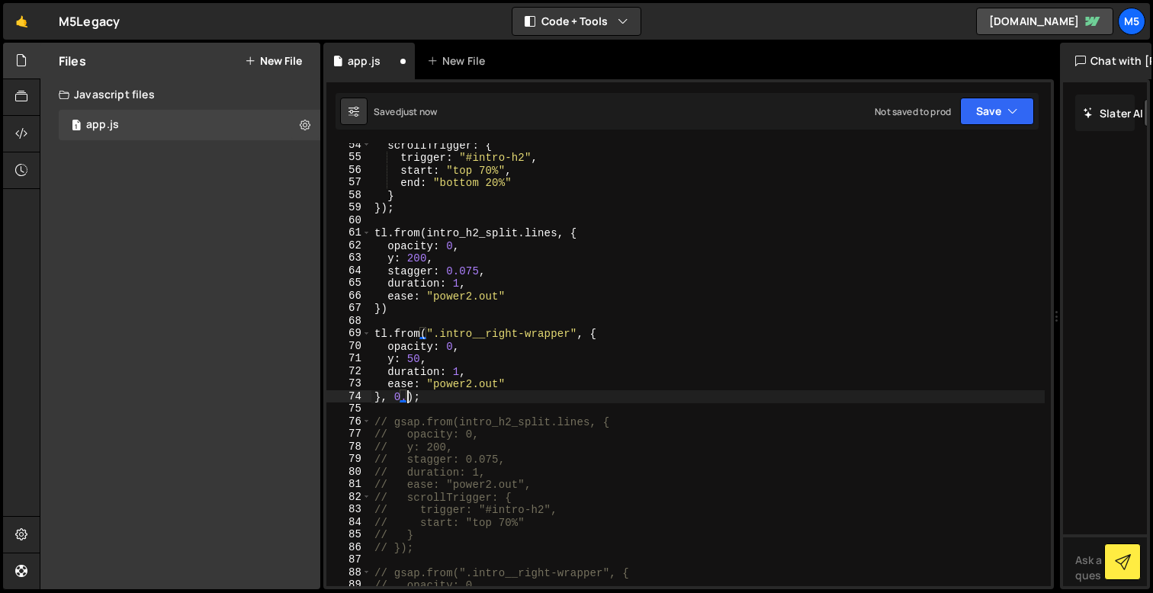
scroll to position [0, 2]
click at [415, 359] on div "scrollTrigger : { trigger : "#intro-h2" , start : "top 70%" , end : "bottom 20%…" at bounding box center [707, 373] width 673 height 468
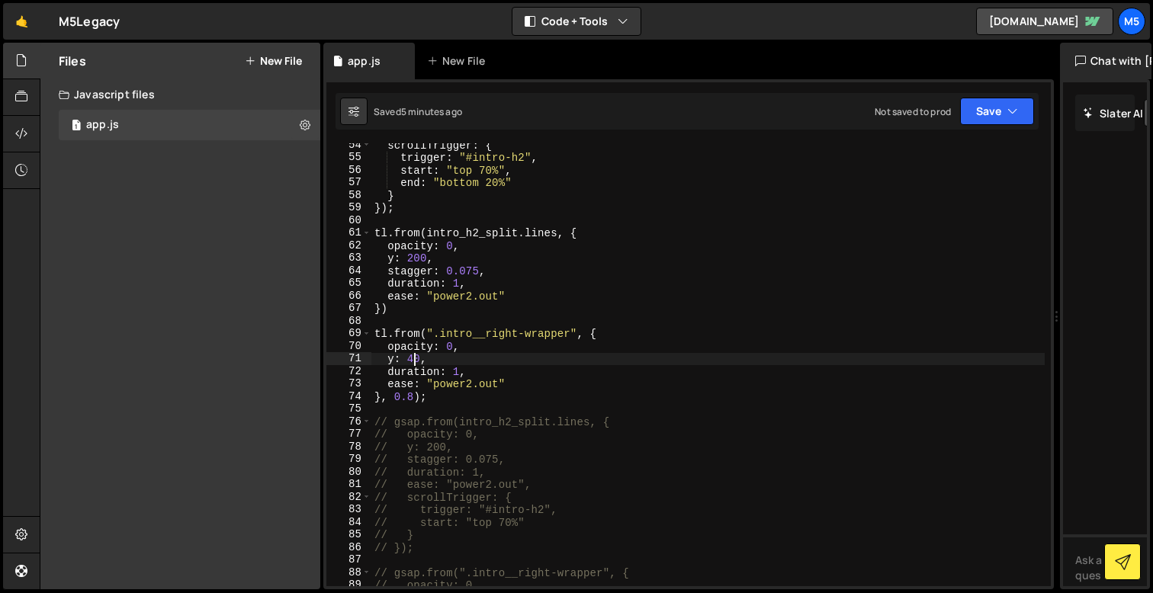
click at [524, 331] on div "scrollTrigger : { trigger : "#intro-h2" , start : "top 70%" , end : "bottom 20%…" at bounding box center [707, 373] width 673 height 468
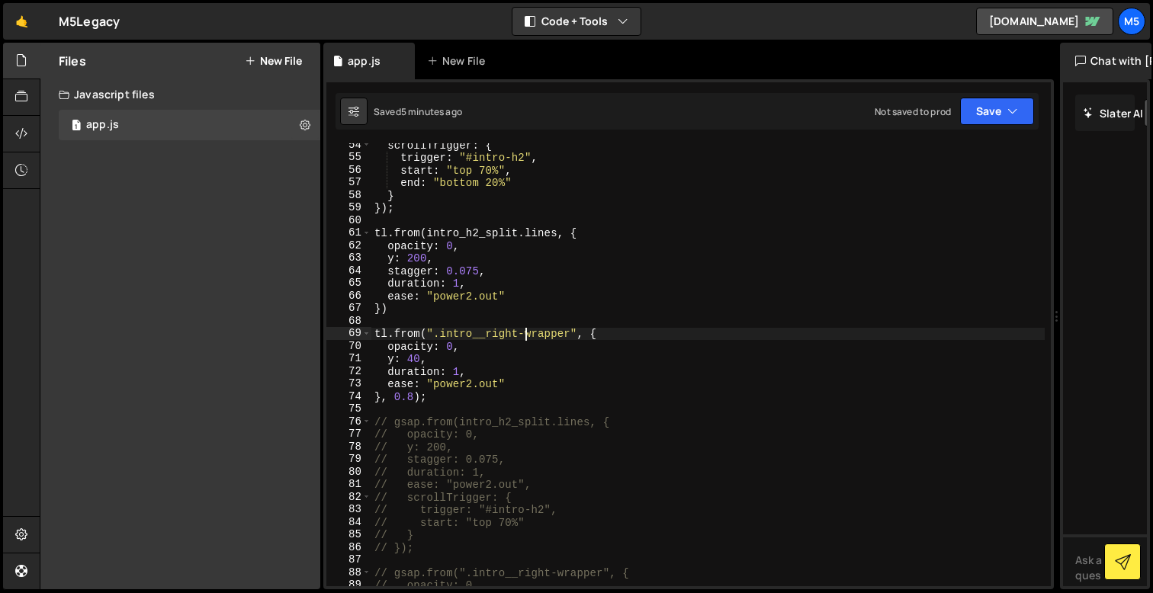
click at [566, 336] on div "scrollTrigger : { trigger : "#intro-h2" , start : "top 70%" , end : "bottom 20%…" at bounding box center [707, 373] width 673 height 468
click at [574, 335] on div "scrollTrigger : { trigger : "#intro-h2" , start : "top 70%" , end : "bottom 20%…" at bounding box center [707, 373] width 673 height 468
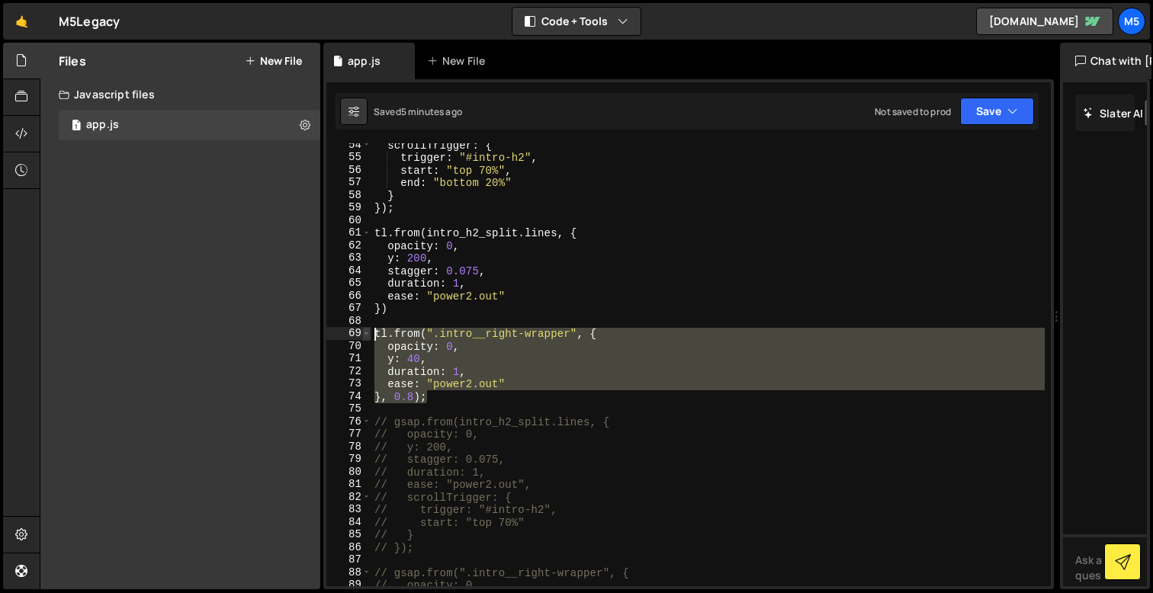
drag, startPoint x: 438, startPoint y: 394, endPoint x: 366, endPoint y: 331, distance: 95.1
click at [366, 331] on div "tl.from(".intro__right-wrapper", { 54 55 56 57 58 59 60 61 62 63 64 65 66 67 68…" at bounding box center [688, 364] width 724 height 443
click at [486, 358] on div "scrollTrigger : { trigger : "#intro-h2" , start : "top 70%" , end : "bottom 20%…" at bounding box center [707, 373] width 673 height 468
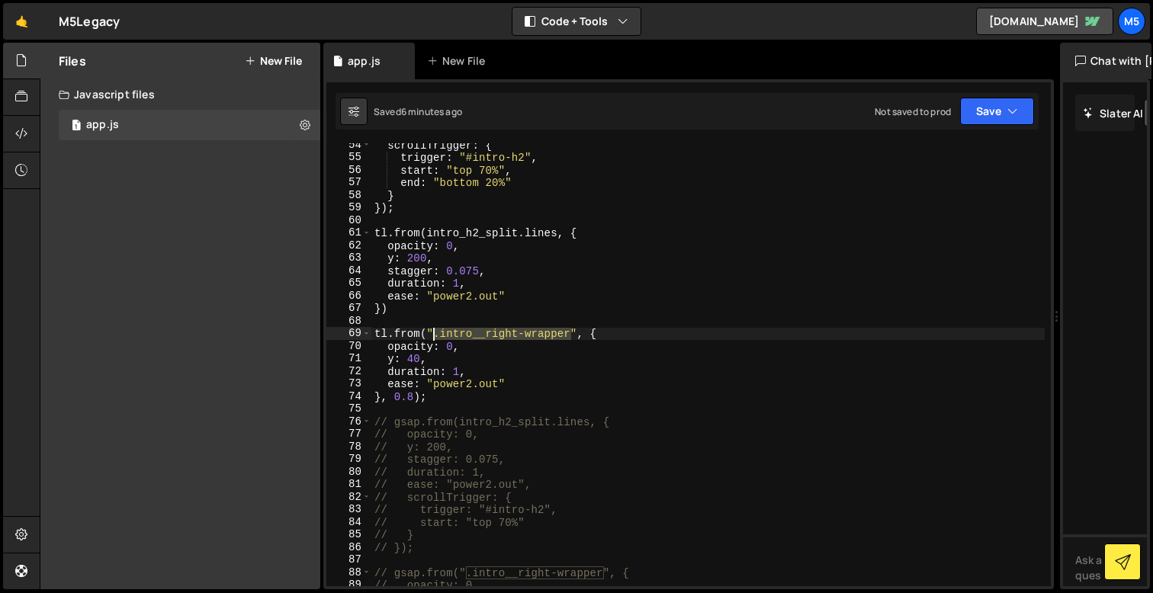
drag, startPoint x: 571, startPoint y: 332, endPoint x: 435, endPoint y: 334, distance: 135.8
click at [435, 334] on div "scrollTrigger : { trigger : "#intro-h2" , start : "top 70%" , end : "bottom 20%…" at bounding box center [707, 373] width 673 height 468
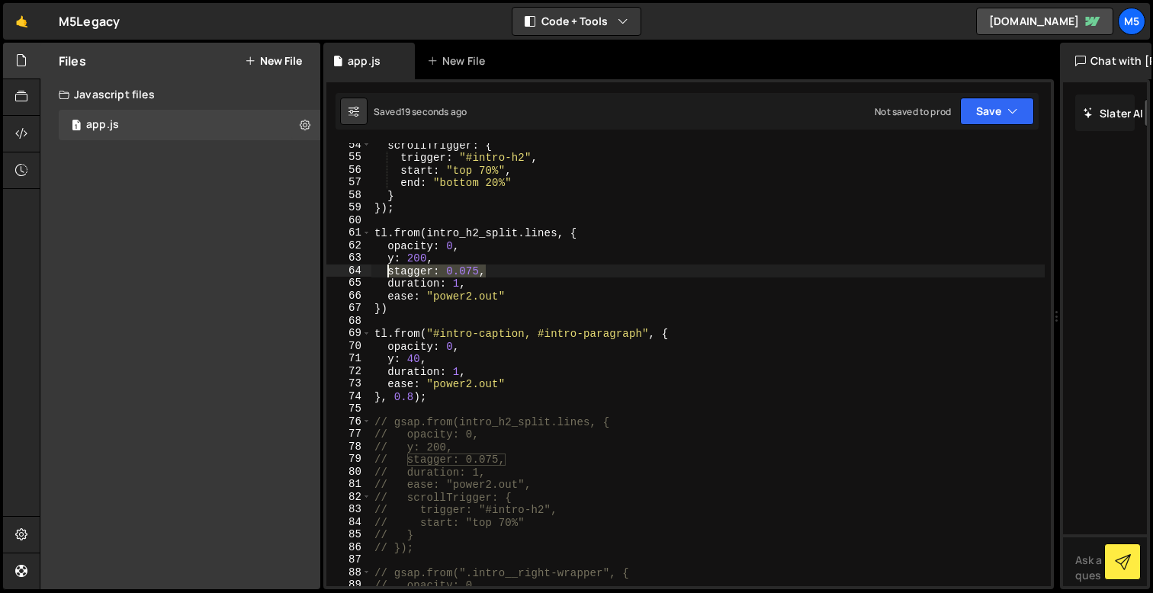
drag, startPoint x: 492, startPoint y: 275, endPoint x: 390, endPoint y: 275, distance: 102.2
click at [390, 275] on div "scrollTrigger : { trigger : "#intro-h2" , start : "top 70%" , end : "bottom 20%…" at bounding box center [707, 373] width 673 height 468
click at [448, 365] on div "scrollTrigger : { trigger : "#intro-h2" , start : "top 70%" , end : "bottom 20%…" at bounding box center [707, 373] width 673 height 468
type textarea "y: 40,"
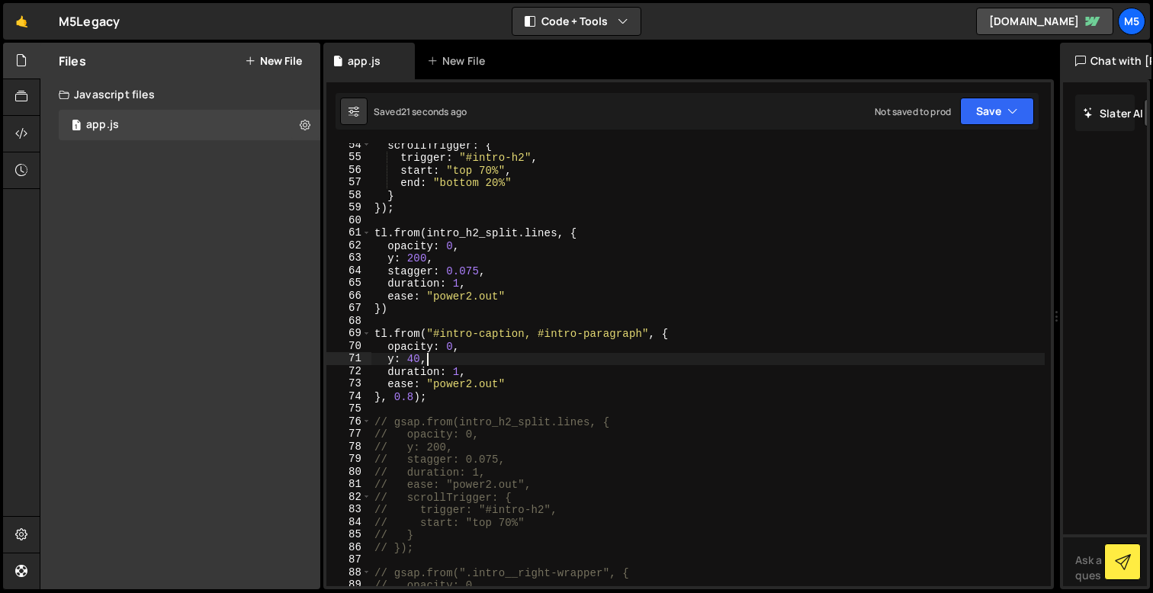
scroll to position [0, 0]
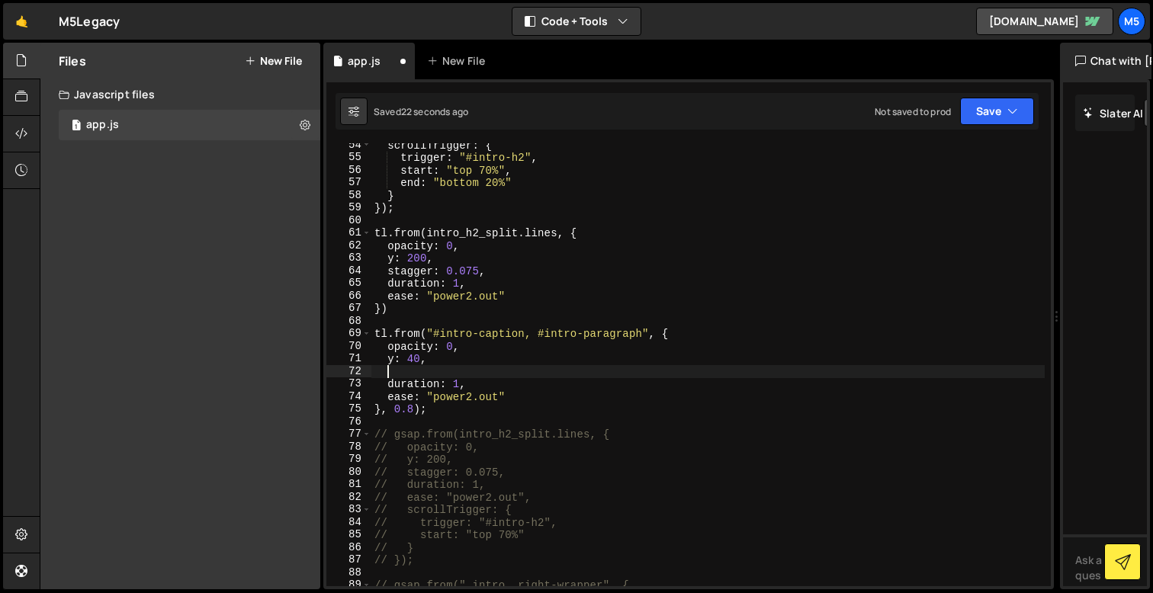
paste textarea "stagger: 0.075,"
click at [478, 374] on div "scrollTrigger : { trigger : "#intro-h2" , start : "top 70%" , end : "bottom 20%…" at bounding box center [707, 373] width 673 height 468
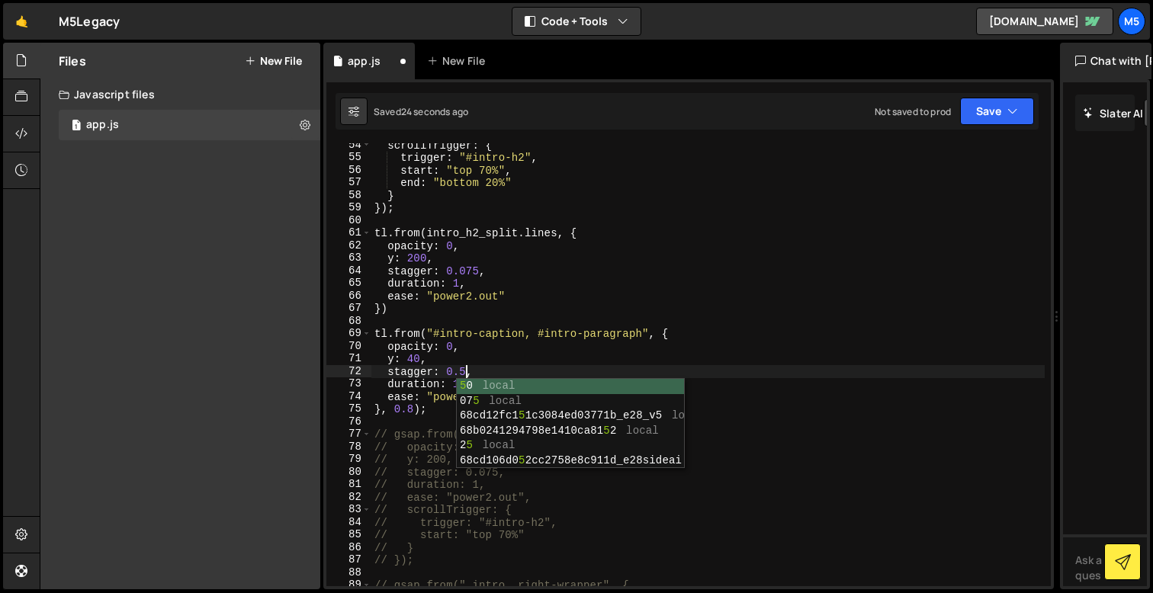
scroll to position [0, 6]
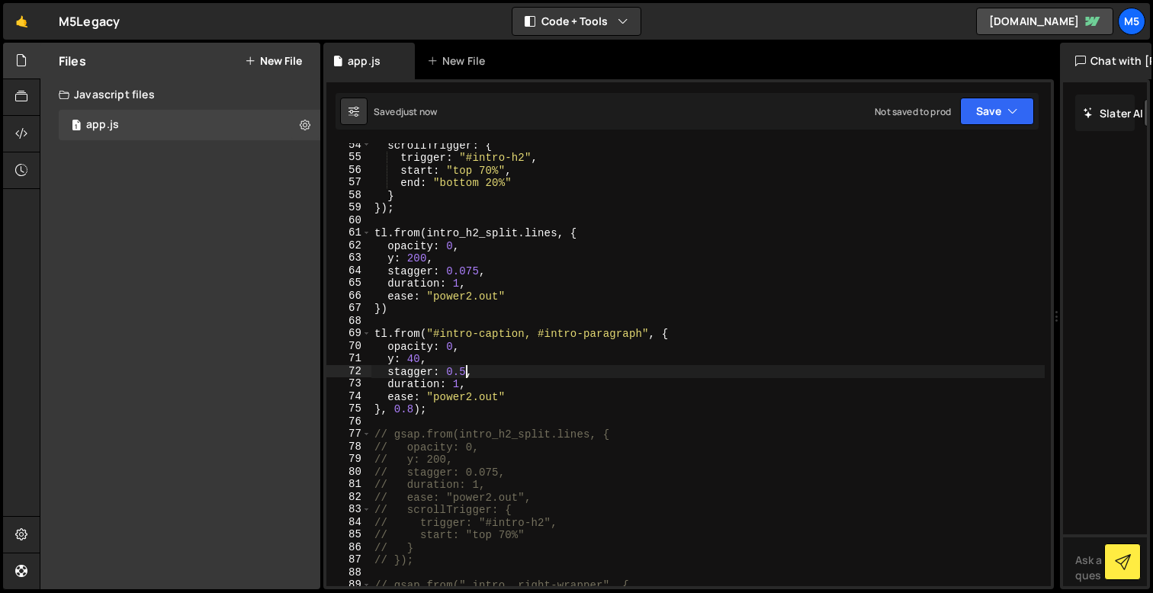
type textarea "stagger: 0.5,"
click at [544, 326] on div "scrollTrigger : { trigger : "#intro-h2" , start : "top 70%" , end : "bottom 20%…" at bounding box center [707, 373] width 673 height 468
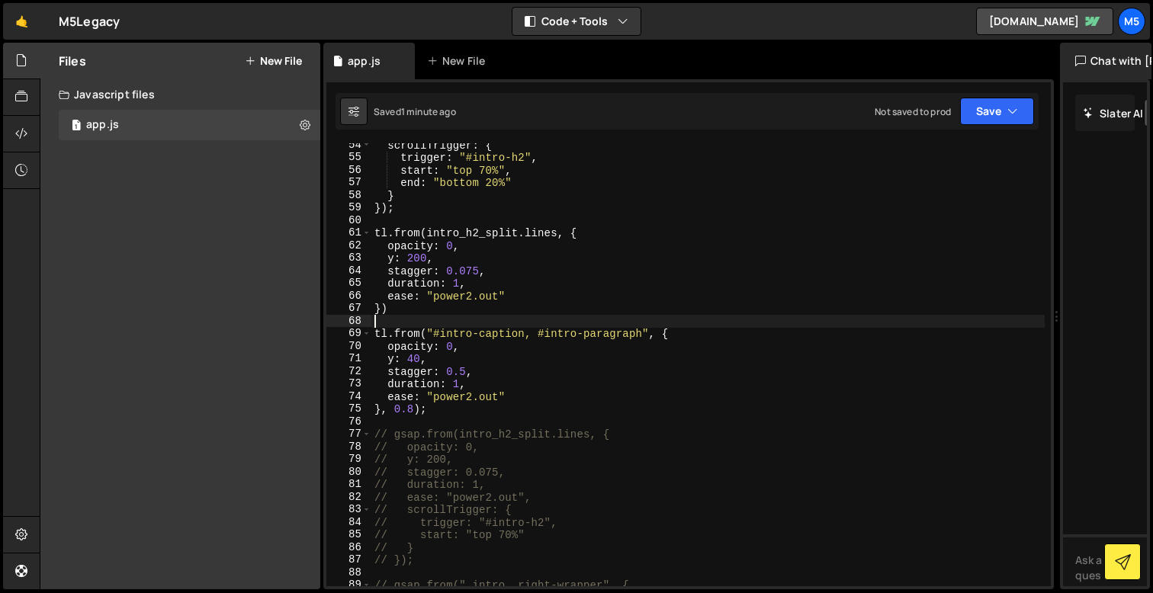
click at [545, 333] on div "scrollTrigger : { trigger : "#intro-h2" , start : "top 70%" , end : "bottom 20%…" at bounding box center [707, 373] width 673 height 468
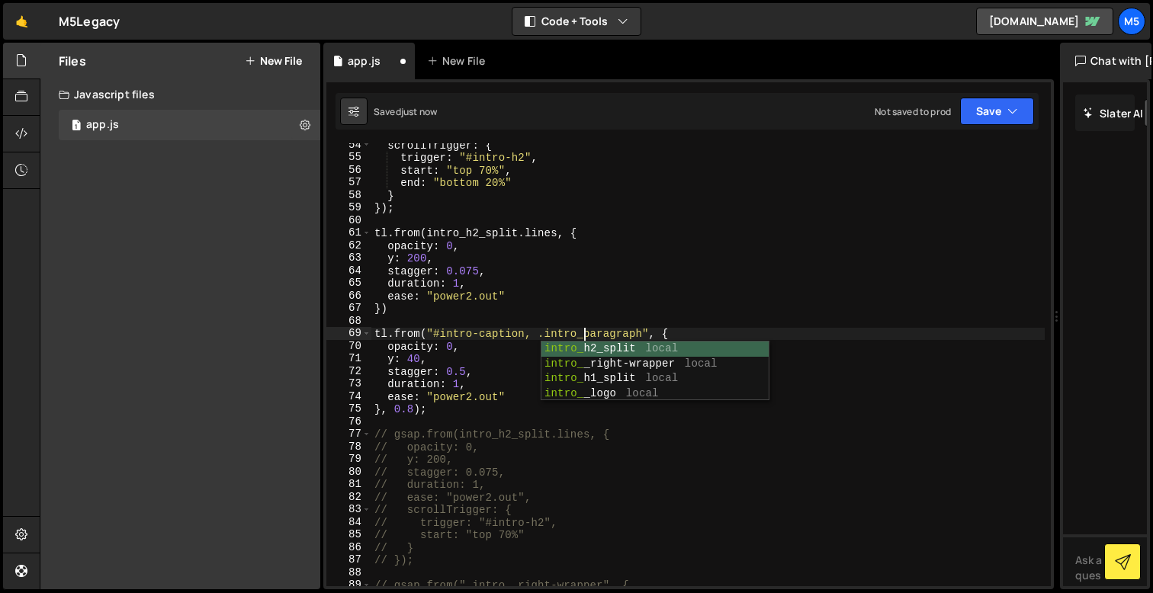
scroll to position [0, 14]
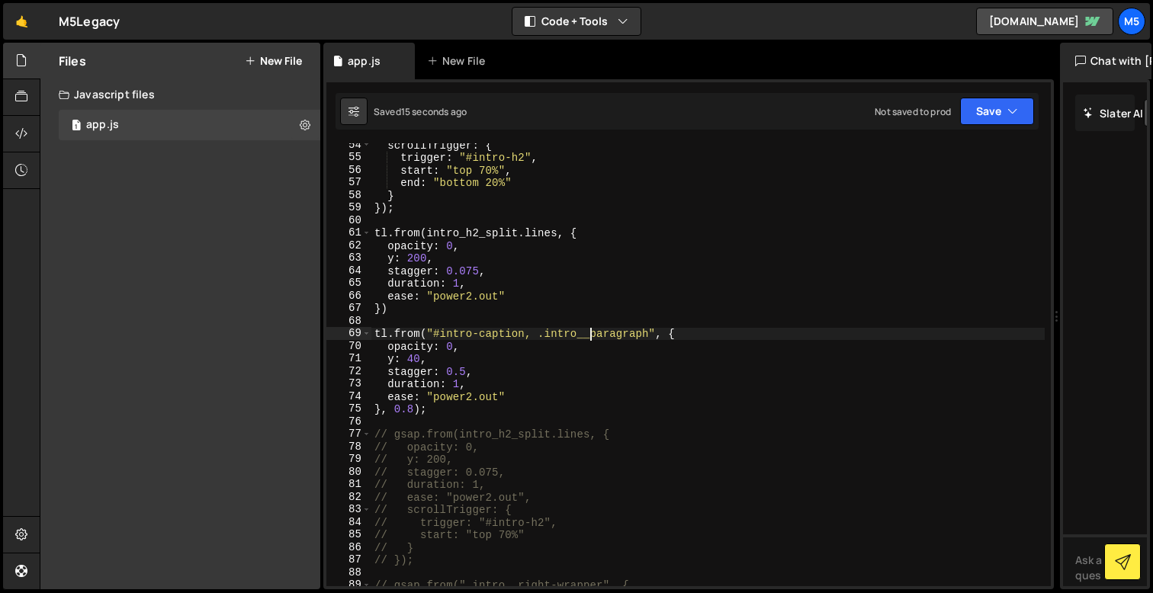
click at [461, 375] on div "scrollTrigger : { trigger : "#intro-h2" , start : "top 70%" , end : "bottom 20%…" at bounding box center [707, 373] width 673 height 468
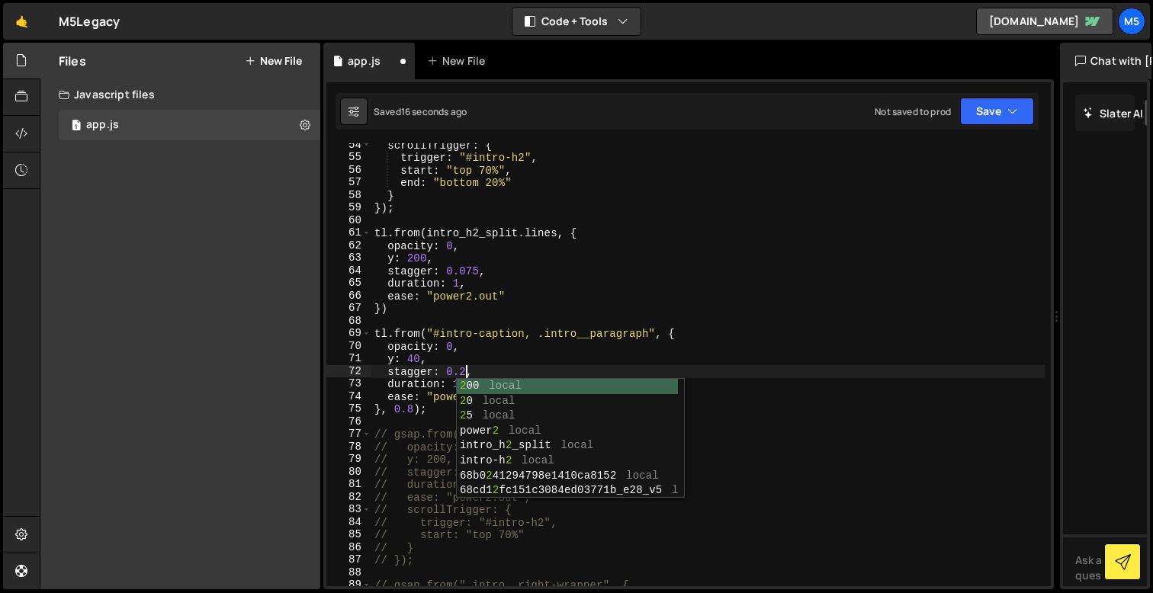
scroll to position [0, 6]
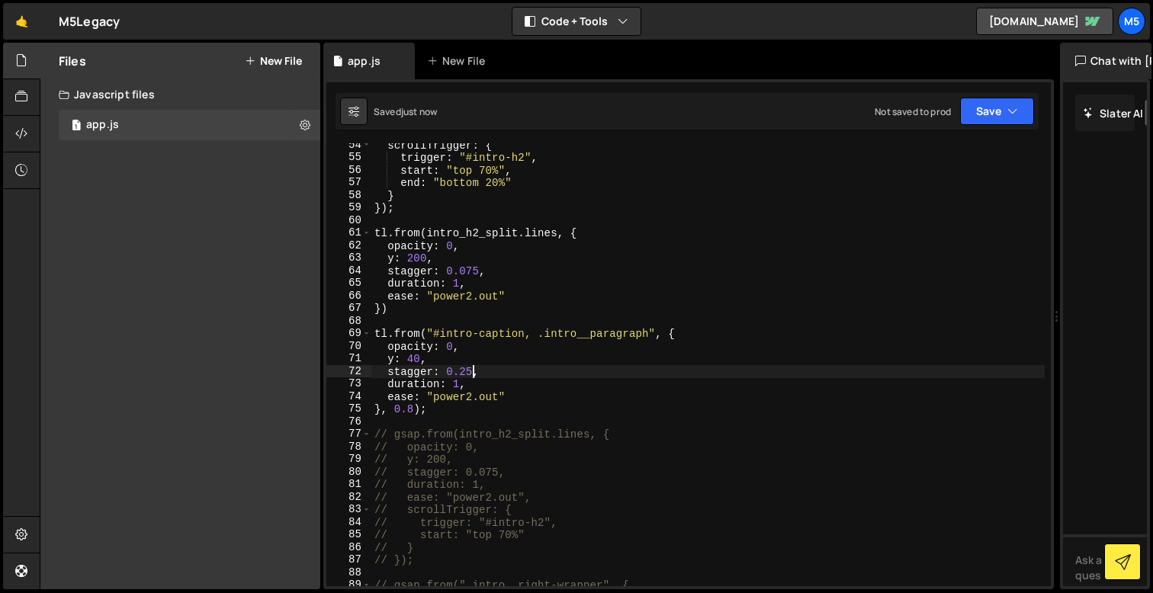
click at [414, 362] on div "scrollTrigger : { trigger : "#intro-h2" , start : "top 70%" , end : "bottom 20%…" at bounding box center [707, 373] width 673 height 468
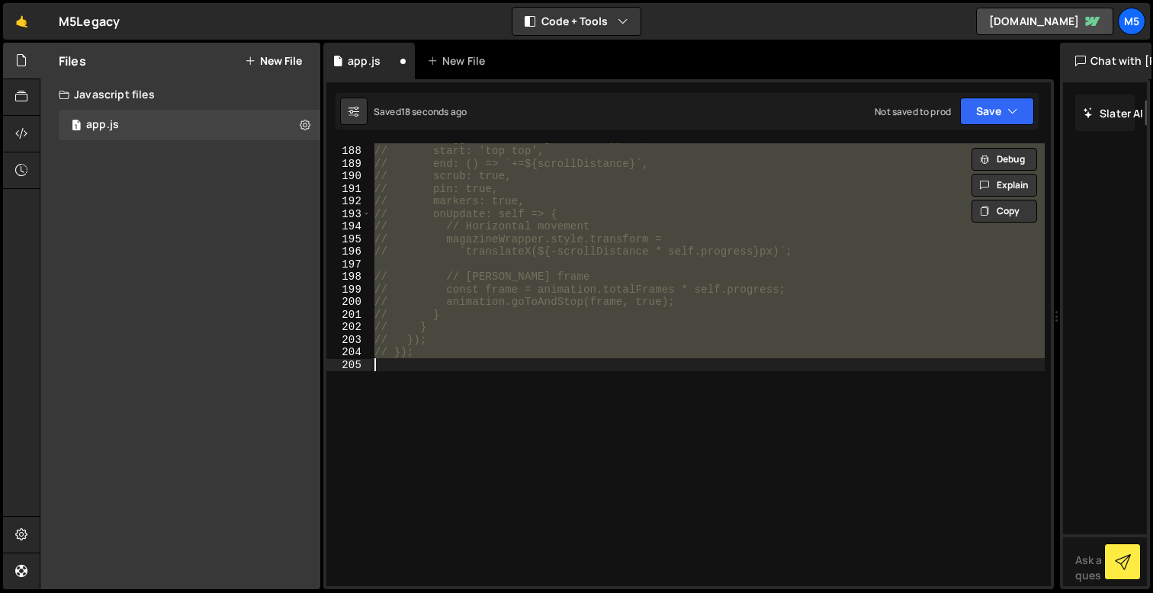
scroll to position [659, 0]
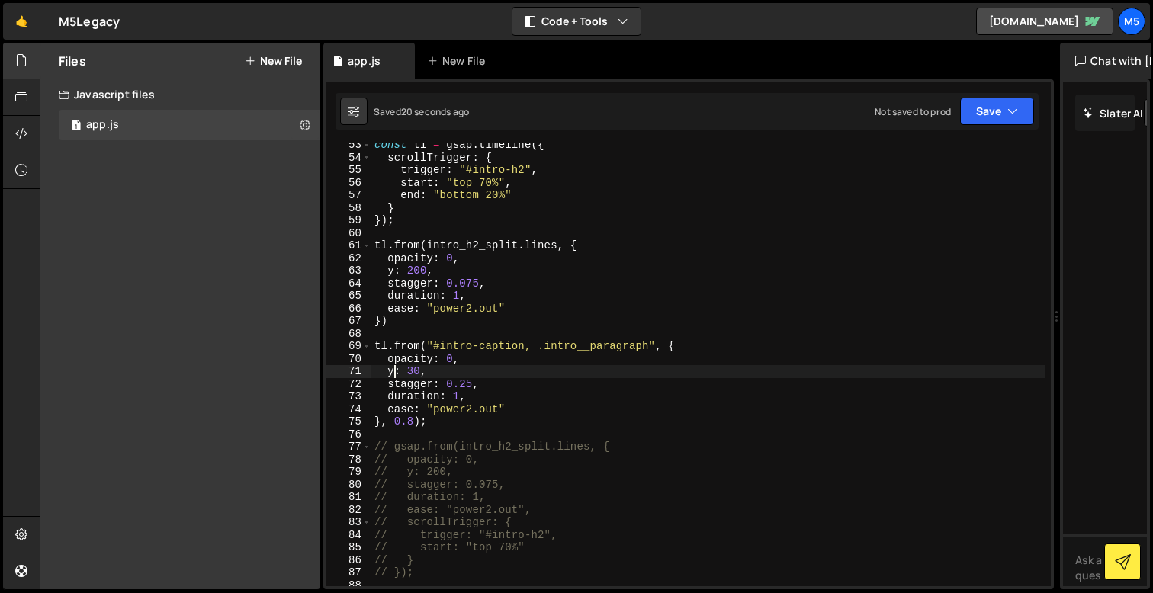
click at [472, 342] on div "const tl = gsap . timeline ({ scrollTrigger : { trigger : "#intro-h2" , start :…" at bounding box center [707, 373] width 673 height 468
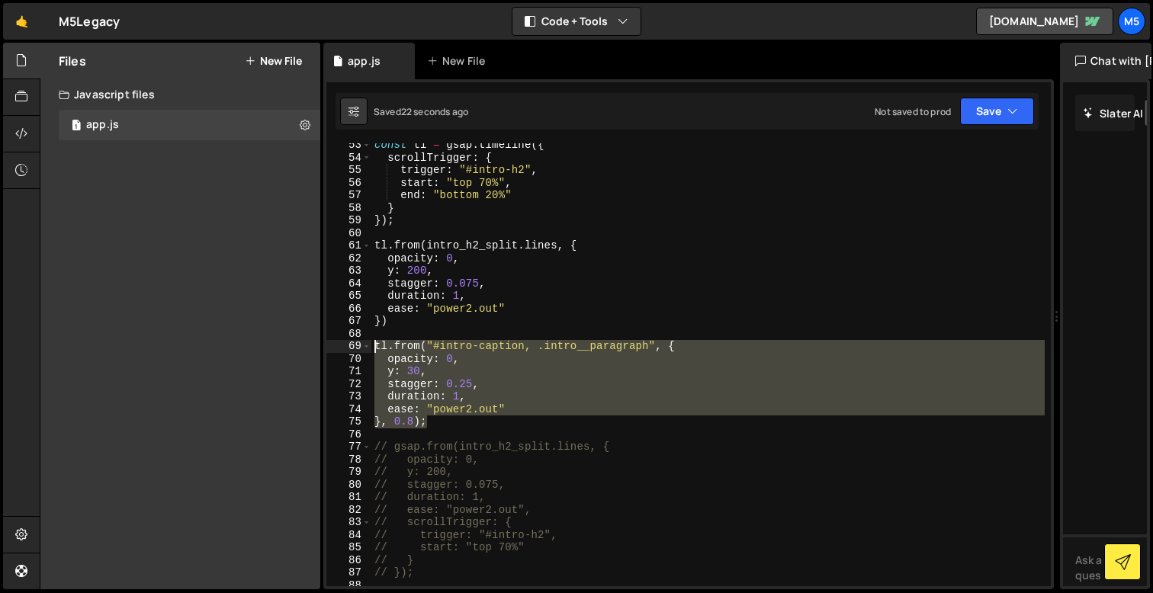
drag, startPoint x: 435, startPoint y: 425, endPoint x: 356, endPoint y: 342, distance: 114.4
click at [356, 342] on div "tl.from("#intro-caption, .intro__paragraph", { 53 54 55 56 57 58 59 60 61 62 63…" at bounding box center [688, 364] width 724 height 443
type textarea "tl.from("#intro-caption, .intro__paragraph", { opacity: 0,"
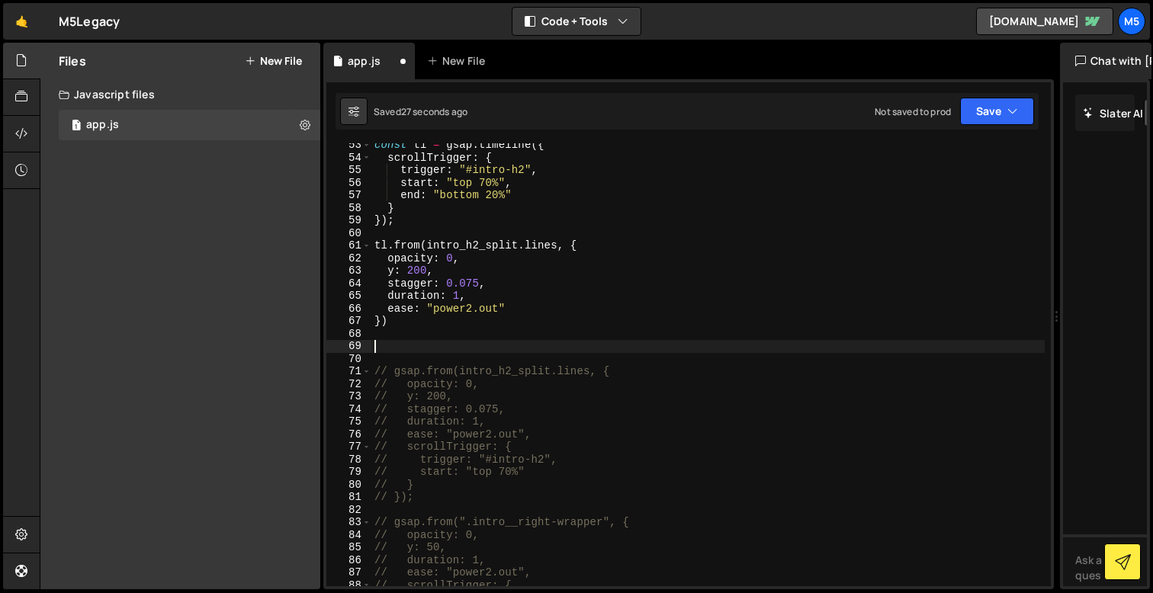
scroll to position [0, 0]
click at [413, 228] on div "const tl = gsap . timeline ({ scrollTrigger : { trigger : "#intro-h2" , start :…" at bounding box center [707, 373] width 673 height 468
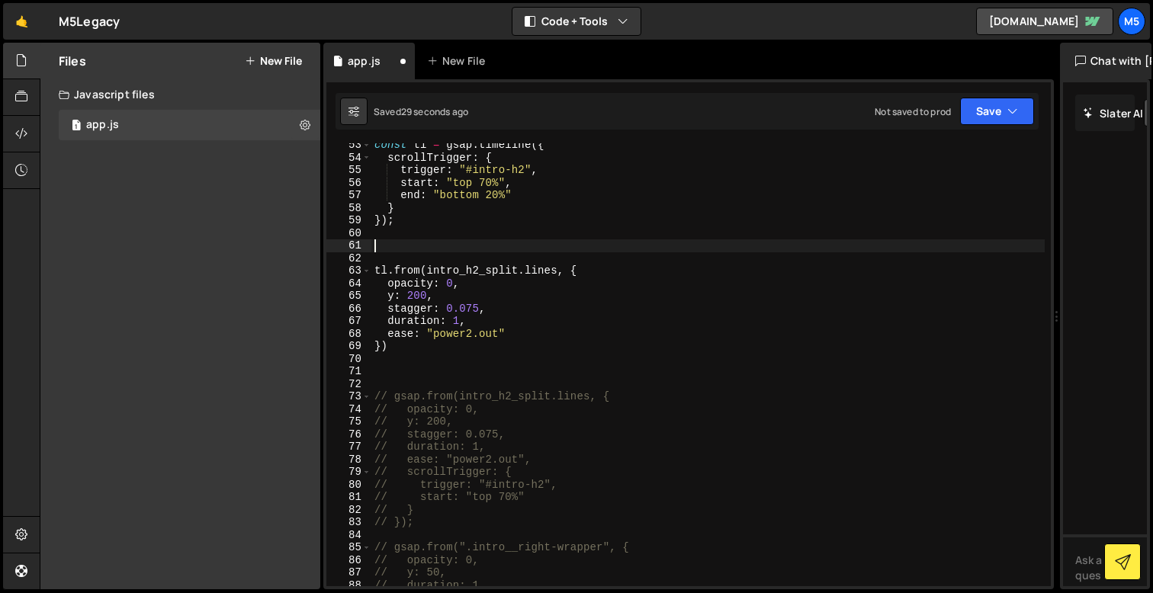
paste textarea "}, 0.8);"
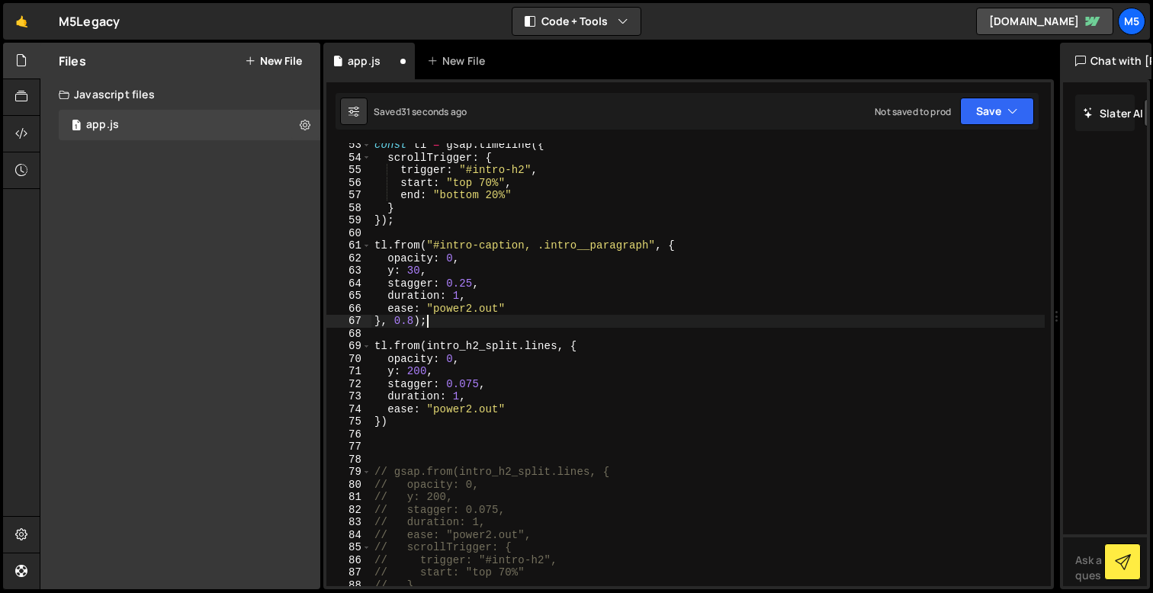
click at [414, 322] on div "const tl = gsap . timeline ({ scrollTrigger : { trigger : "#intro-h2" , start :…" at bounding box center [707, 373] width 673 height 468
click at [531, 403] on div "const tl = gsap . timeline ({ scrollTrigger : { trigger : "#intro-h2" , start :…" at bounding box center [707, 373] width 673 height 468
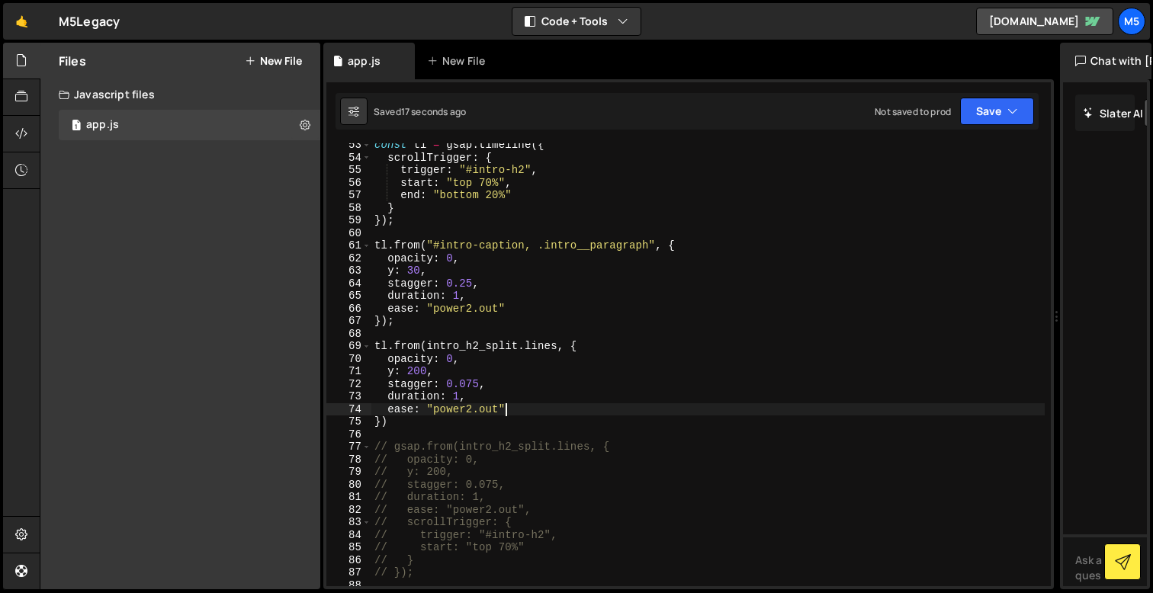
click at [381, 422] on div "const tl = gsap . timeline ({ scrollTrigger : { trigger : "#intro-h2" , start :…" at bounding box center [707, 373] width 673 height 468
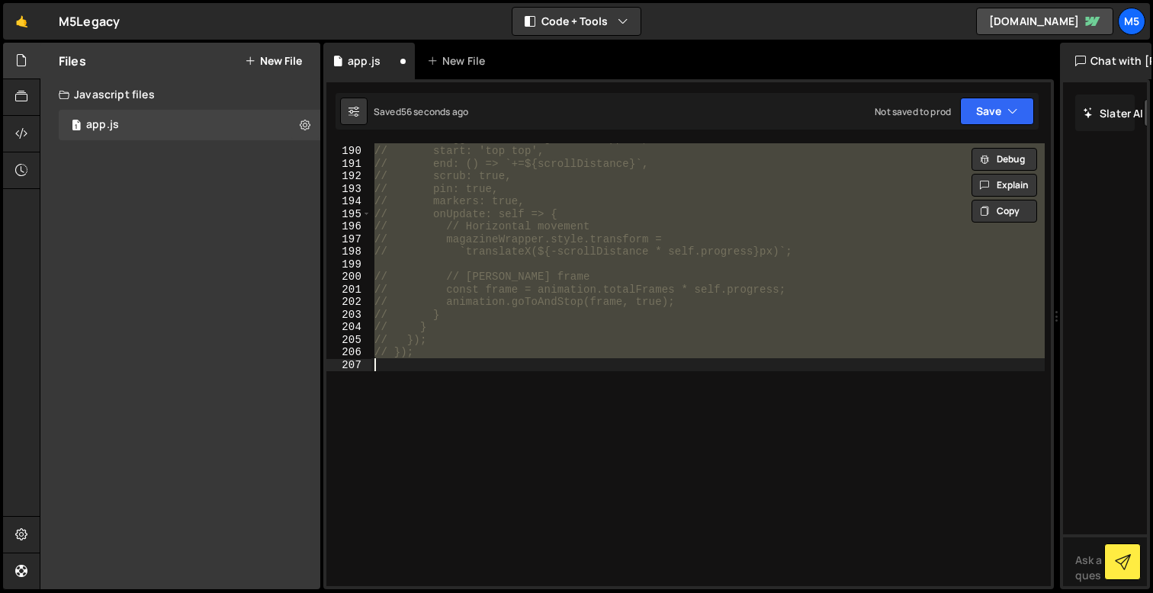
type textarea "}, 0.8);"
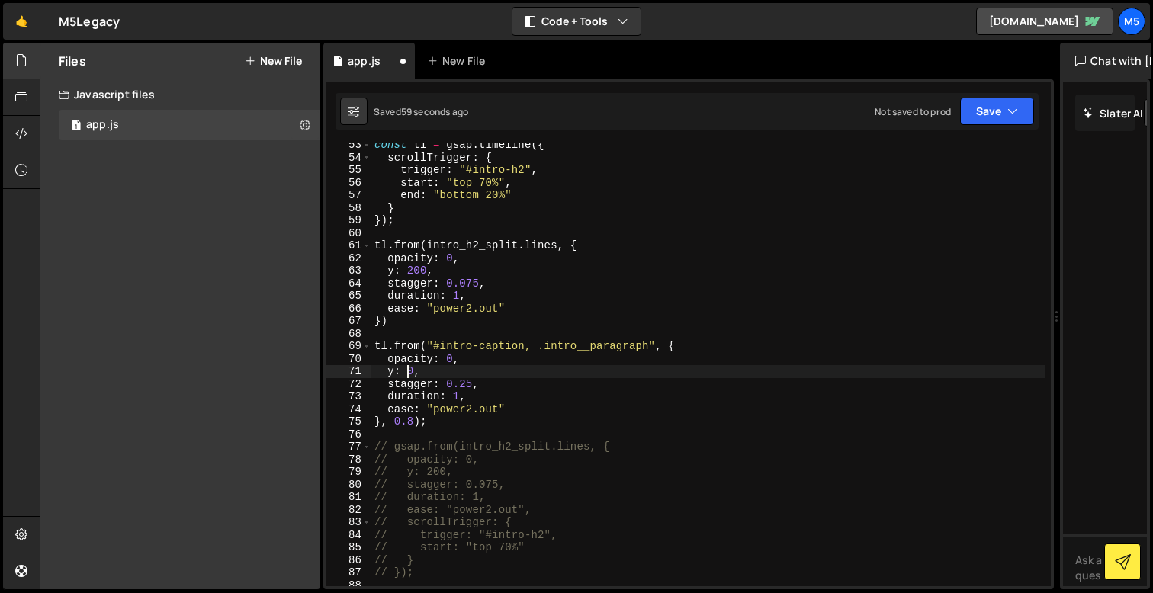
scroll to position [659, 0]
click at [523, 340] on div "const tl = gsap . timeline ({ scrollTrigger : { trigger : "#intro-h2" , start :…" at bounding box center [707, 373] width 673 height 468
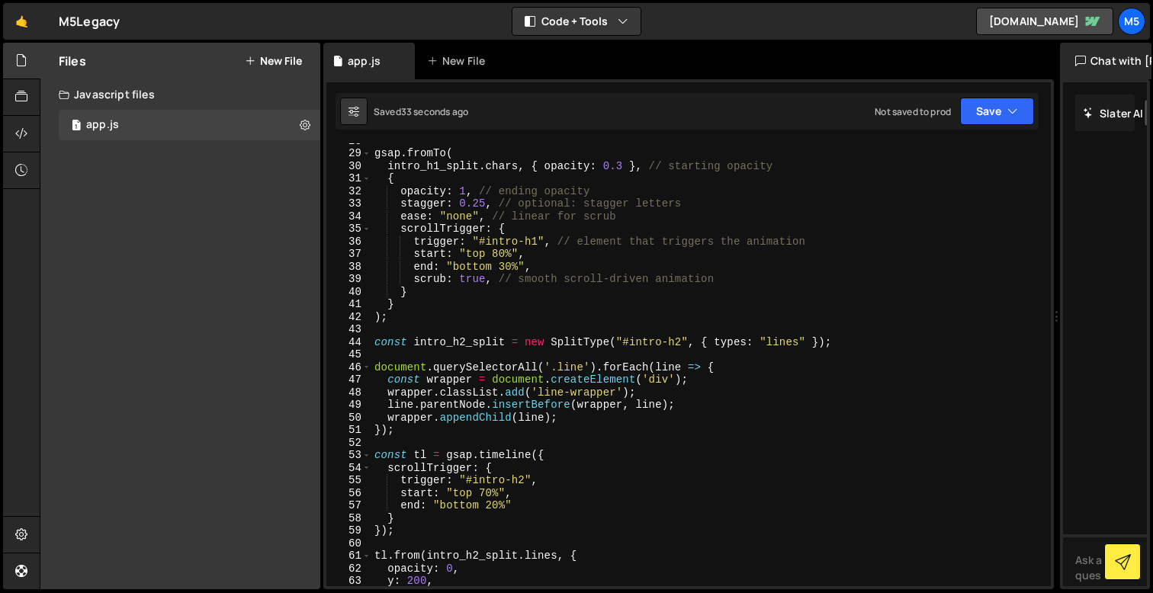
scroll to position [325, 0]
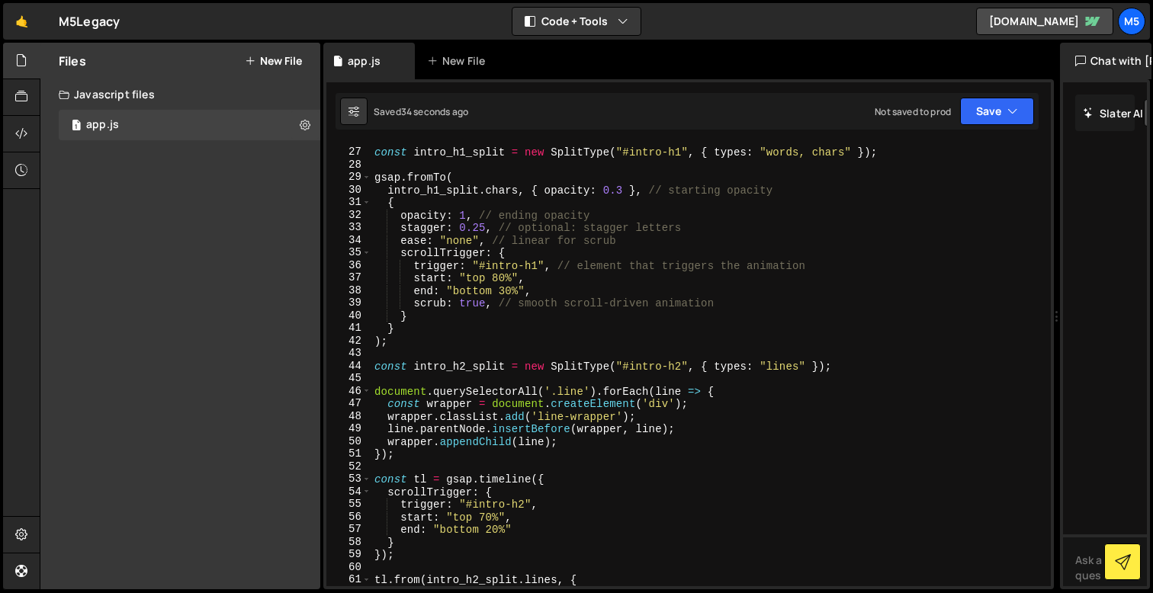
click at [620, 194] on div "const intro_h1_split = new SplitType ( "#intro-h1" , { types : "words, chars" }…" at bounding box center [707, 367] width 673 height 468
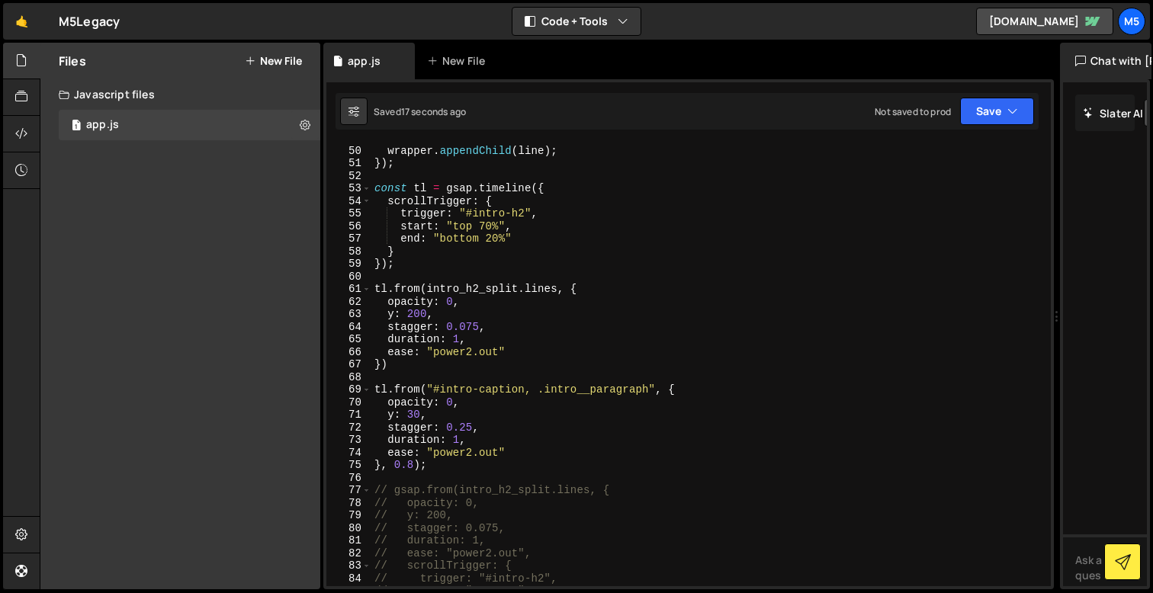
scroll to position [637, 0]
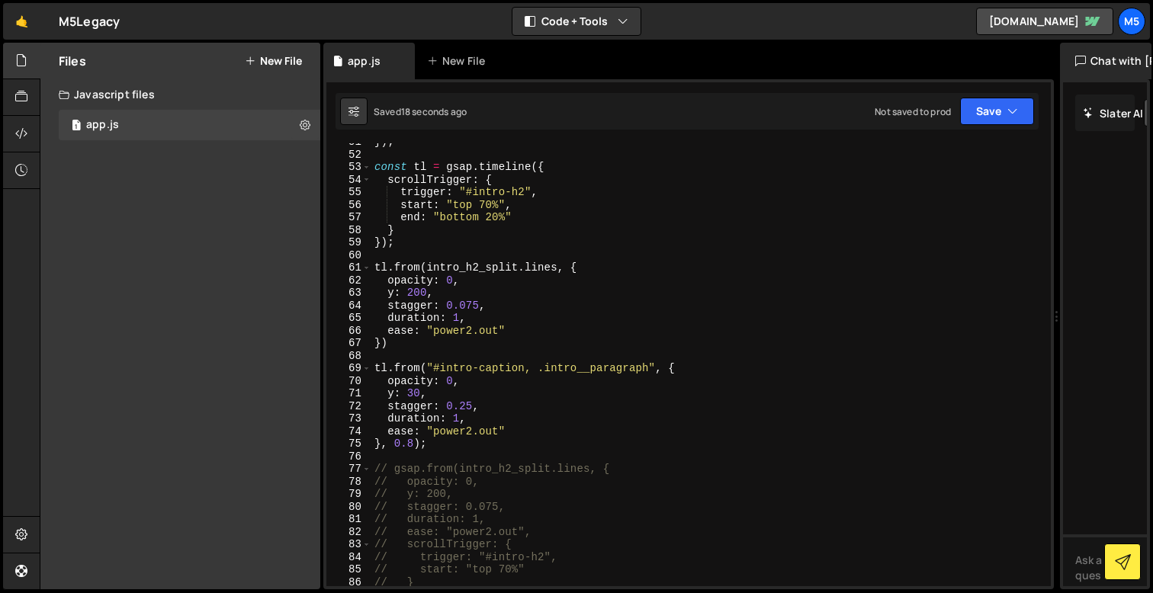
click at [411, 441] on div "}) ; const tl = gsap . timeline ({ scrollTrigger : { trigger : "#intro-h2" , st…" at bounding box center [707, 370] width 673 height 468
click at [412, 299] on div "}) ; const tl = gsap . timeline ({ scrollTrigger : { trigger : "#intro-h2" , st…" at bounding box center [707, 370] width 673 height 468
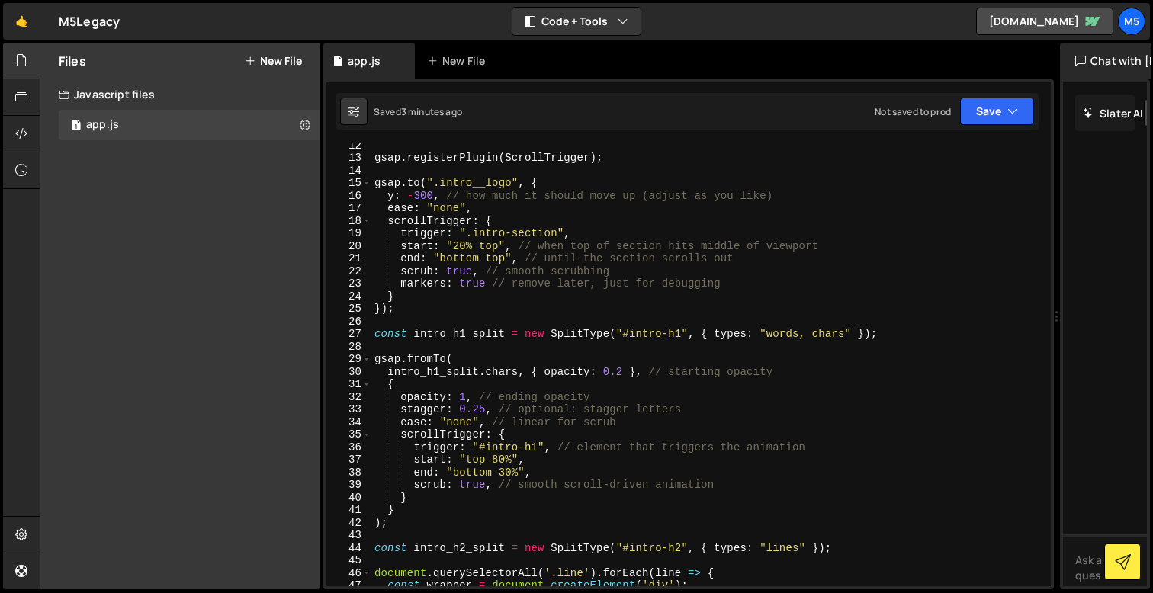
scroll to position [143, 0]
click at [415, 200] on div "gsap . registerPlugin ( ScrollTrigger ) ; gsap . to ( ".intro__logo" , { y : - …" at bounding box center [707, 373] width 673 height 468
click at [420, 197] on div "gsap . registerPlugin ( ScrollTrigger ) ; gsap . to ( ".intro__logo" , { y : - …" at bounding box center [707, 373] width 673 height 468
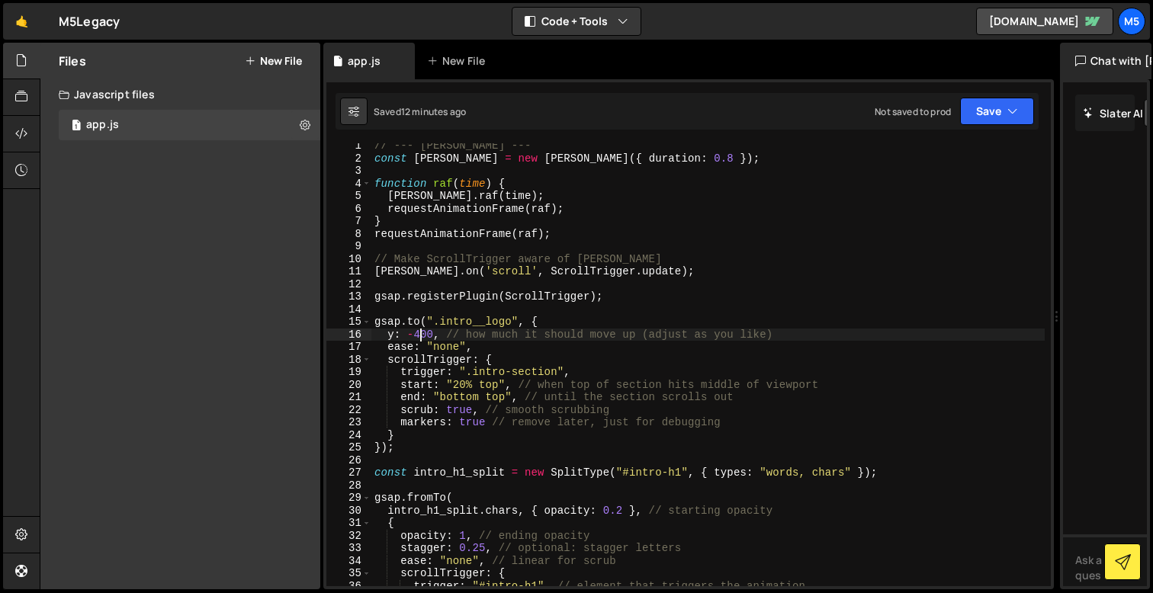
scroll to position [0, 0]
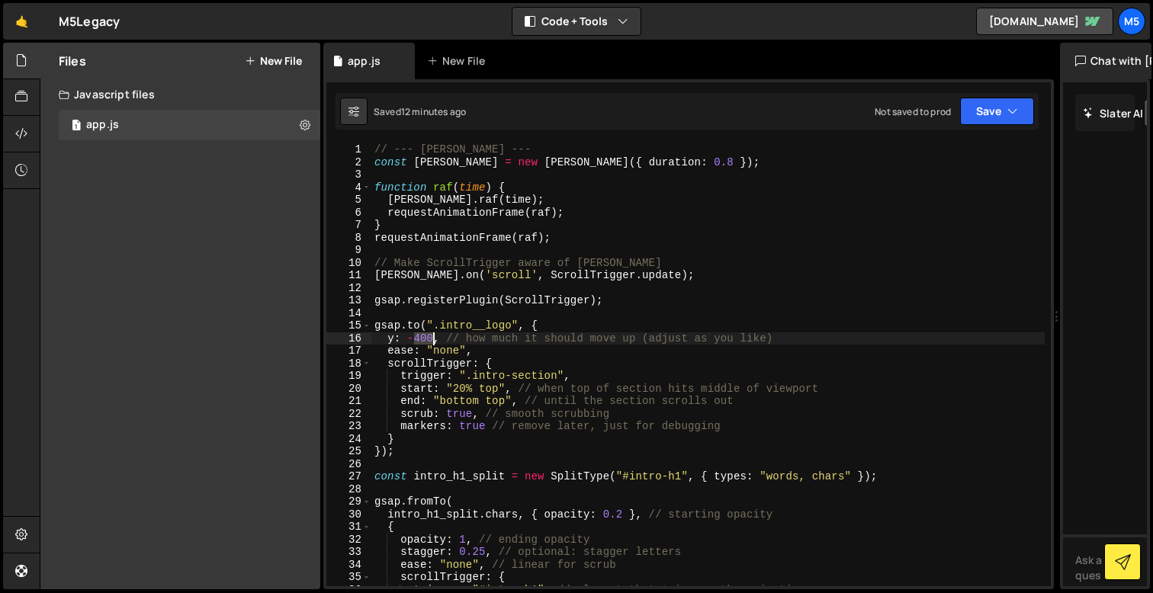
drag, startPoint x: 414, startPoint y: 337, endPoint x: 432, endPoint y: 337, distance: 17.5
click at [432, 337] on div "// --- LENIS --- const lenis = new Lenis ({ duration : 0.8 }) ; function raf ( …" at bounding box center [707, 377] width 673 height 468
click at [461, 430] on div "// --- LENIS --- const lenis = new Lenis ({ duration : 0.8 }) ; function raf ( …" at bounding box center [707, 377] width 673 height 468
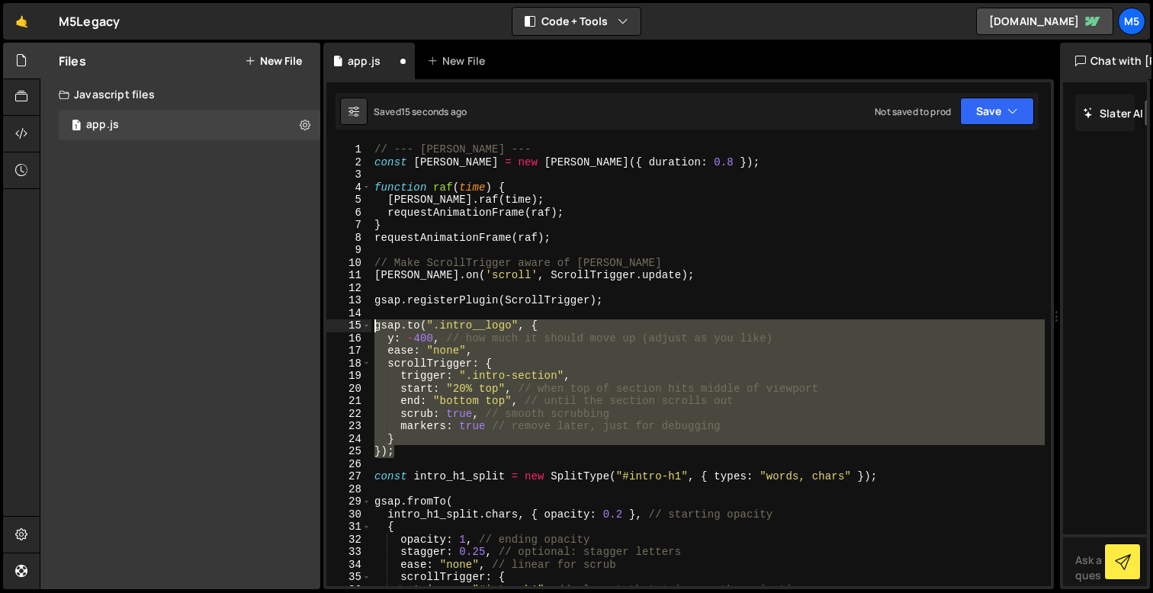
drag, startPoint x: 402, startPoint y: 450, endPoint x: 356, endPoint y: 325, distance: 133.2
click at [356, 325] on div "markers: true // remove later, just for debugging 1 2 3 4 5 6 7 8 9 10 11 12 13…" at bounding box center [688, 364] width 724 height 443
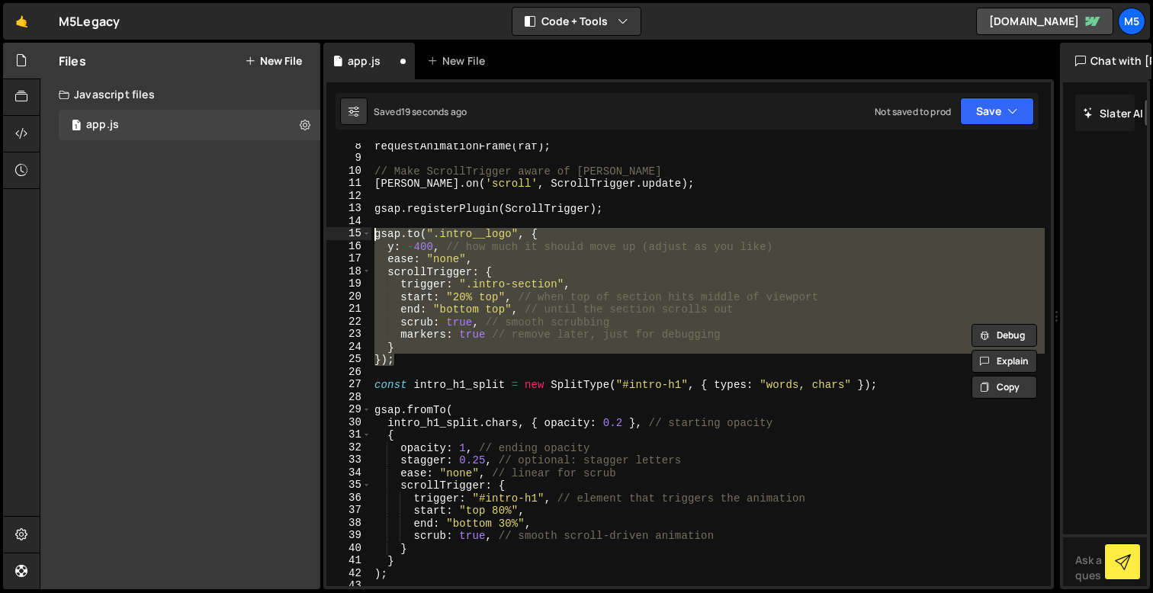
scroll to position [90, 0]
click at [450, 287] on div "requestAnimationFrame ( raf ) ; // Make ScrollTrigger aware of Lenis lenis . on…" at bounding box center [707, 375] width 673 height 468
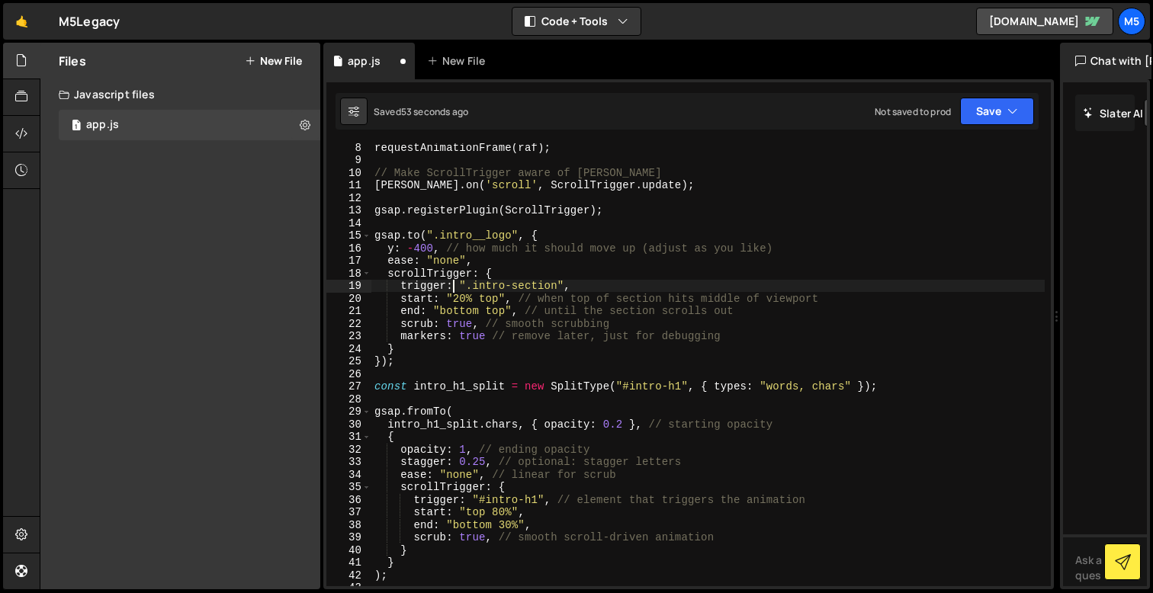
click at [410, 249] on div "requestAnimationFrame ( raf ) ; // Make ScrollTrigger aware of Lenis lenis . on…" at bounding box center [707, 375] width 673 height 468
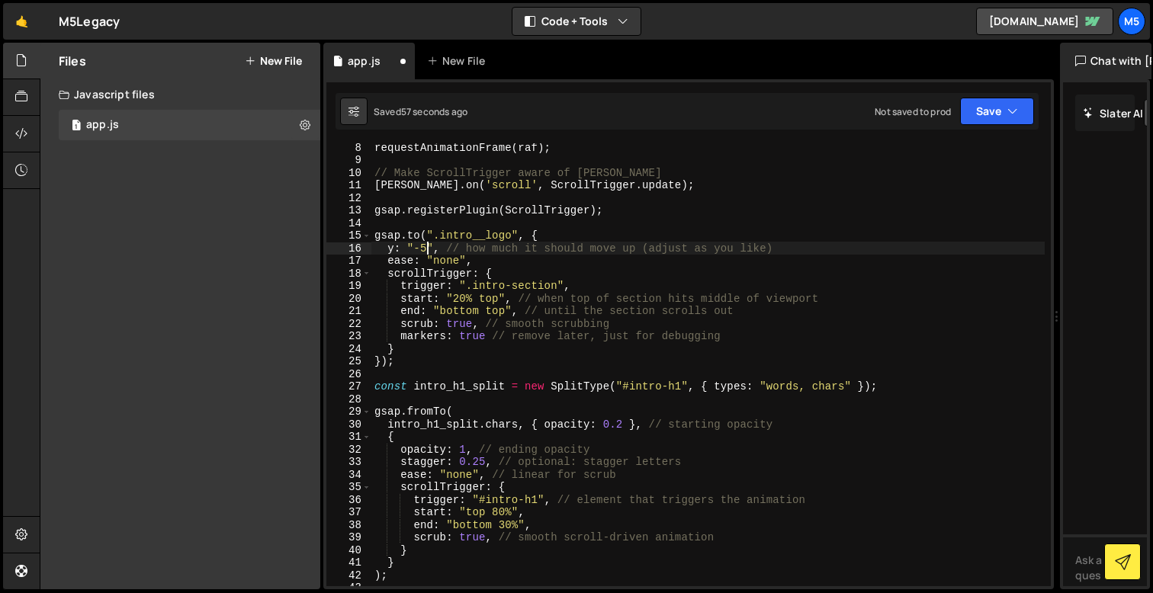
scroll to position [0, 4]
click at [435, 246] on div "requestAnimationFrame ( raf ) ; // Make ScrollTrigger aware of Lenis lenis . on…" at bounding box center [707, 375] width 673 height 468
click at [425, 244] on div "requestAnimationFrame ( raf ) ; // Make ScrollTrigger aware of Lenis lenis . on…" at bounding box center [707, 375] width 673 height 468
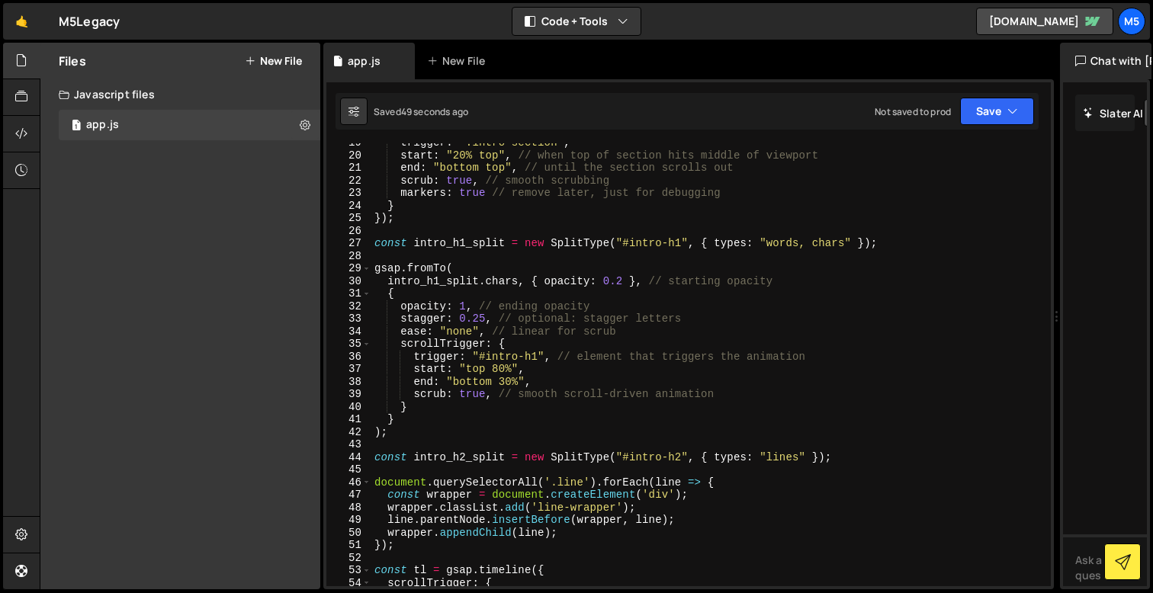
scroll to position [261, 0]
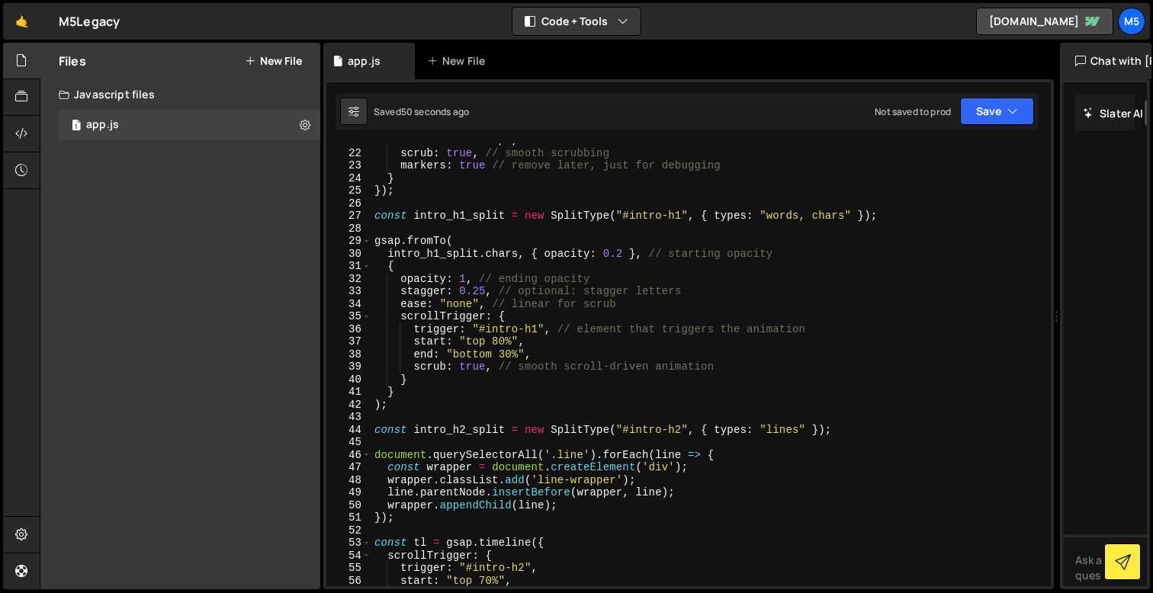
click at [786, 431] on div "end : "bottom top" , // until the section scrolls out scrub : true , // smooth …" at bounding box center [707, 368] width 673 height 468
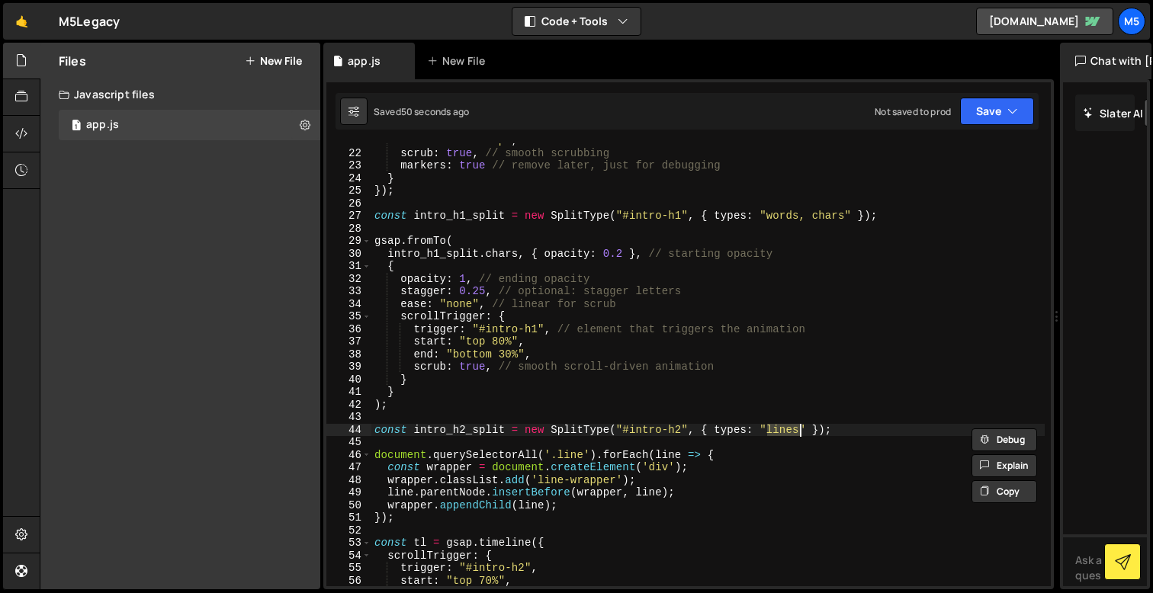
click at [786, 431] on div "end : "bottom top" , // until the section scrolls out scrub : true , // smooth …" at bounding box center [707, 368] width 673 height 468
click at [798, 431] on div "end : "bottom top" , // until the section scrolls out scrub : true , // smooth …" at bounding box center [707, 368] width 673 height 468
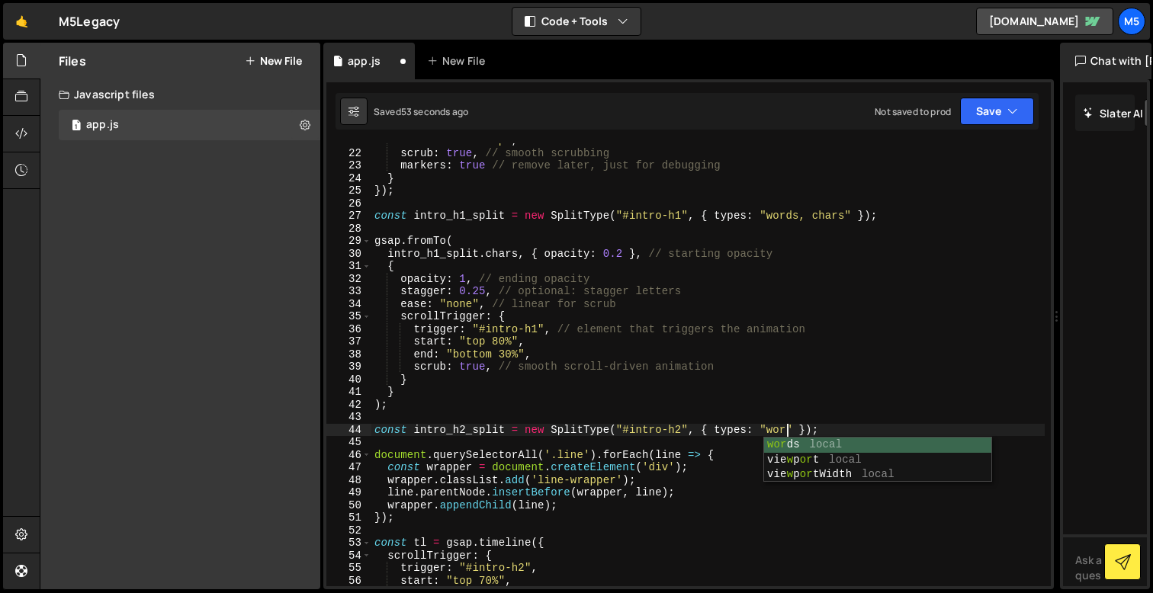
scroll to position [0, 29]
click at [501, 454] on div "end : "bottom top" , // until the section scrolls out scrub : true , // smooth …" at bounding box center [707, 368] width 673 height 468
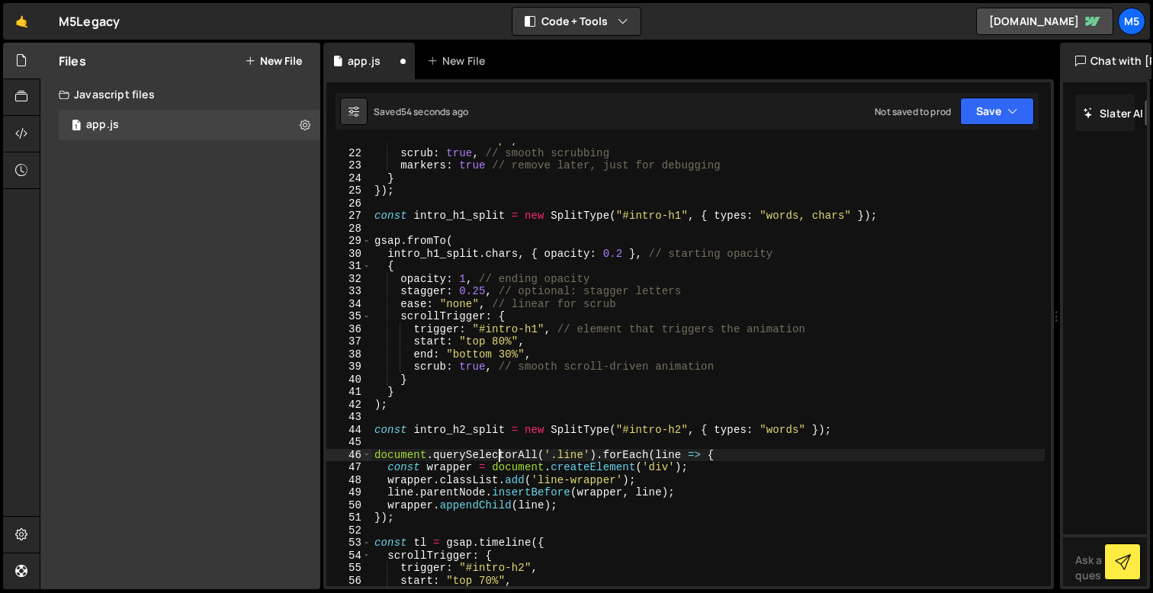
scroll to position [0, 23]
click at [567, 456] on div "end : "bottom top" , // until the section scrolls out scrub : true , // smooth …" at bounding box center [707, 368] width 673 height 468
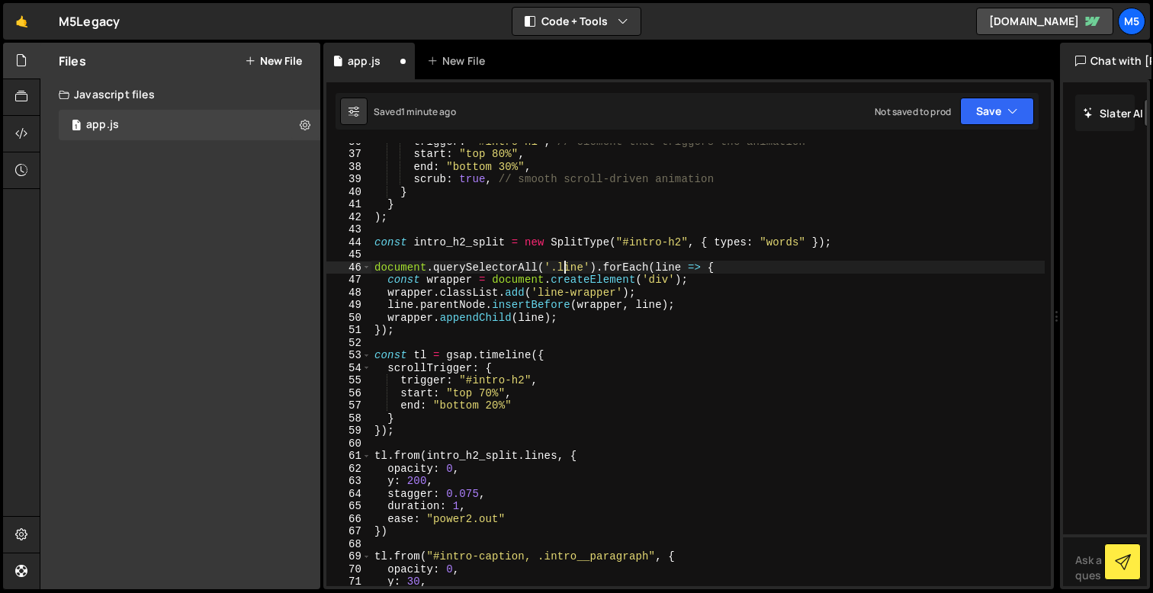
scroll to position [448, 0]
click at [549, 461] on div "trigger : "#intro-h1" , // element that triggers the animation start : "top 80%…" at bounding box center [707, 369] width 673 height 468
click at [544, 458] on div "trigger : "#intro-h1" , // element that triggers the animation start : "top 80%…" at bounding box center [707, 369] width 673 height 468
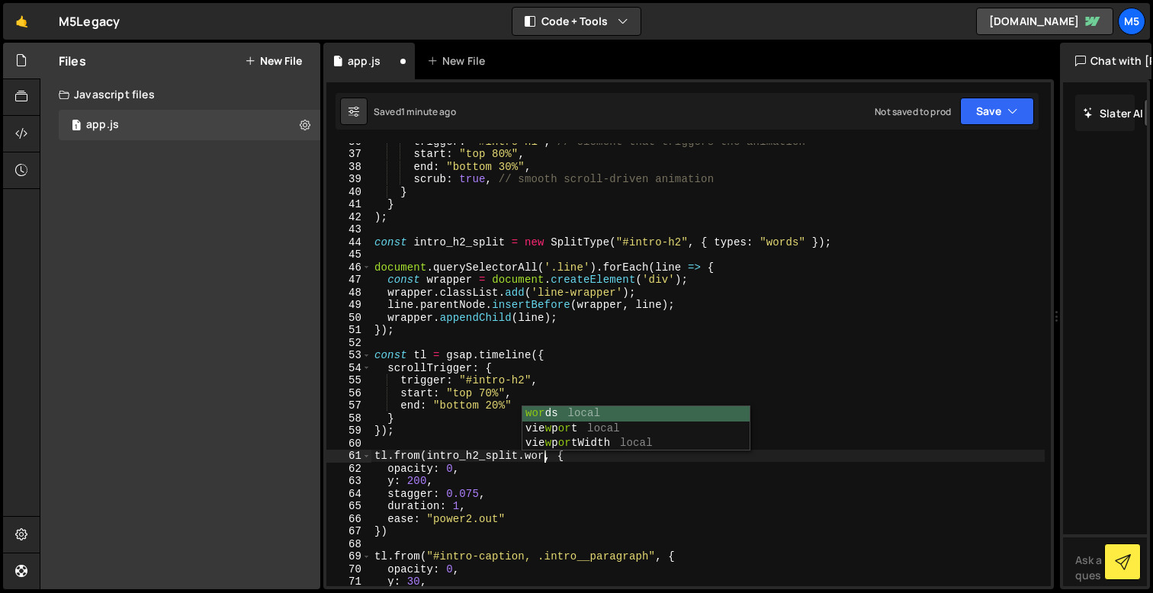
scroll to position [0, 12]
click at [574, 262] on div "trigger : "#intro-h1" , // element that triggers the animation start : "top 80%…" at bounding box center [707, 369] width 673 height 468
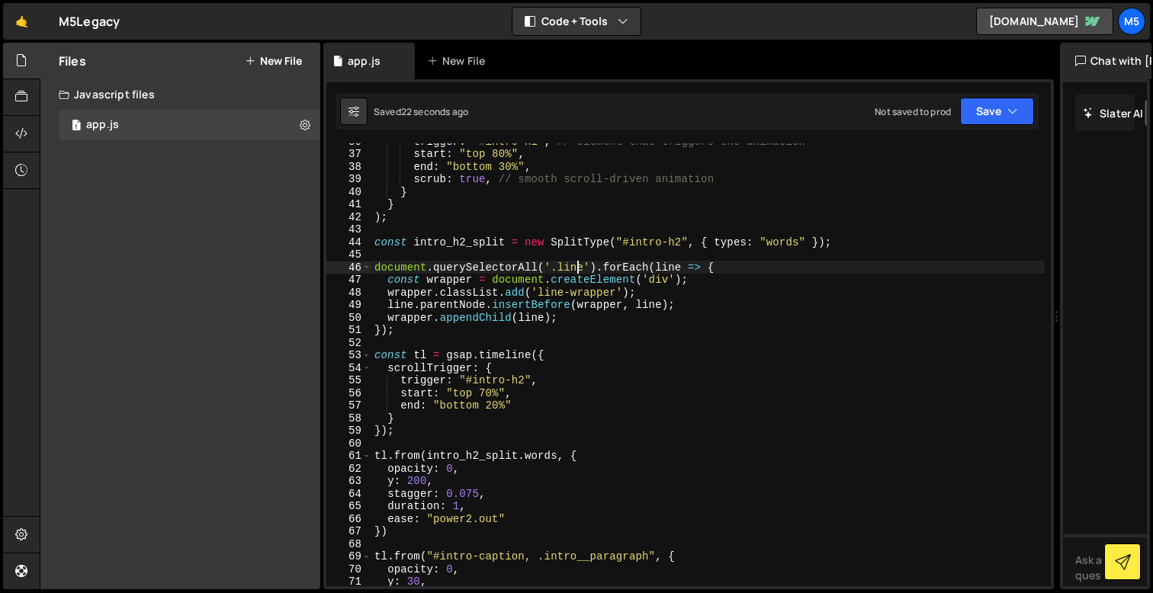
click at [574, 262] on div "trigger : "#intro-h1" , // element that triggers the animation start : "top 80%…" at bounding box center [707, 369] width 673 height 468
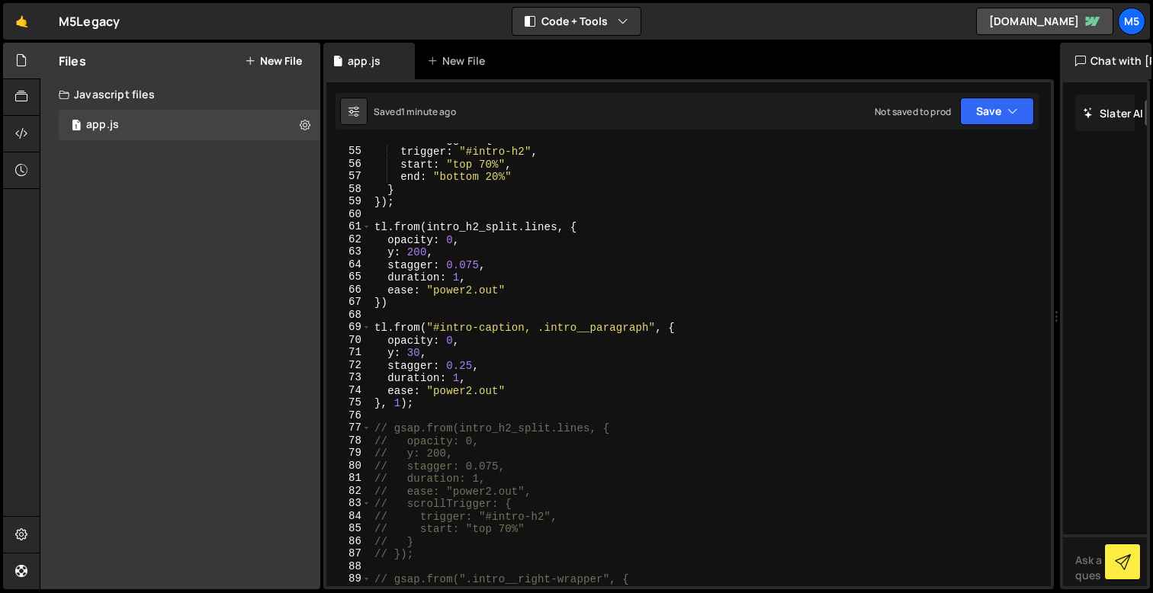
scroll to position [677, 0]
click at [428, 402] on div "scrollTrigger : { trigger : "#intro-h2" , start : "top 70%" , end : "bottom 20%…" at bounding box center [707, 367] width 673 height 468
type textarea "}, 1);"
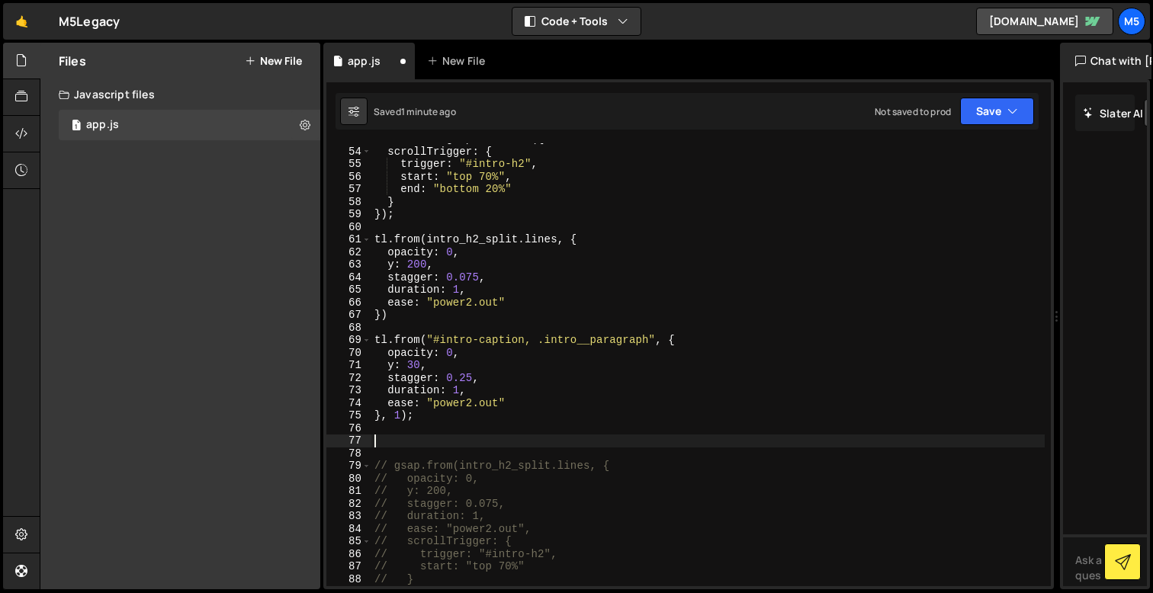
scroll to position [658, 0]
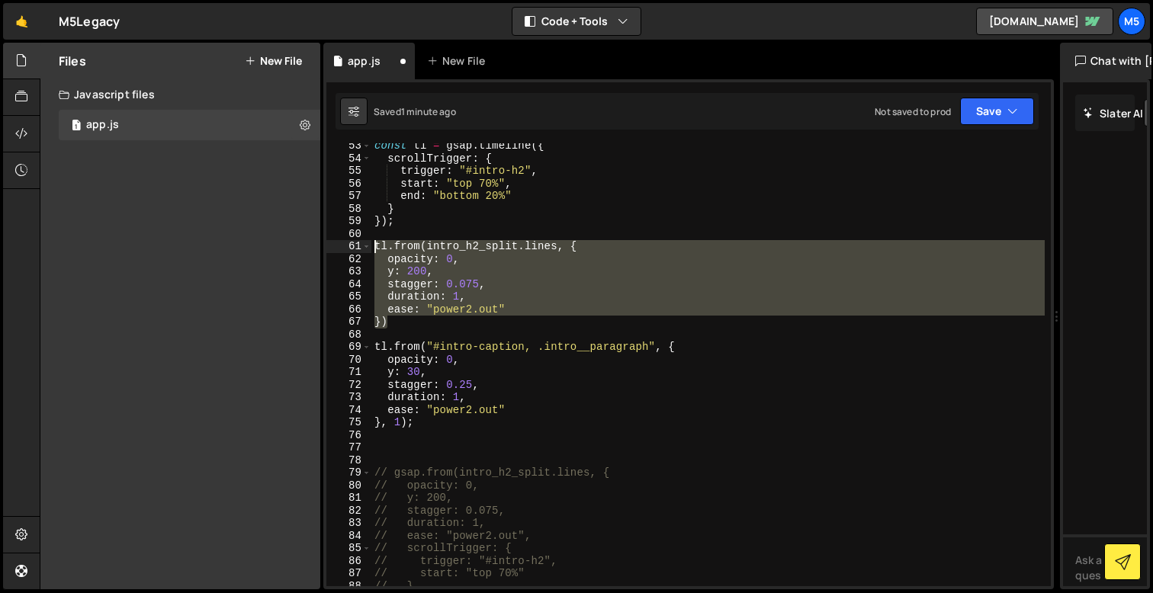
drag, startPoint x: 395, startPoint y: 321, endPoint x: 373, endPoint y: 249, distance: 75.0
click at [373, 249] on div "const tl = gsap . timeline ({ scrollTrigger : { trigger : "#intro-h2" , start :…" at bounding box center [707, 374] width 673 height 468
type textarea "tl.from(intro_h2_split.lines, { opacity: 0,"
click at [386, 455] on div "const tl = gsap . timeline ({ scrollTrigger : { trigger : "#intro-h2" , start :…" at bounding box center [707, 374] width 673 height 468
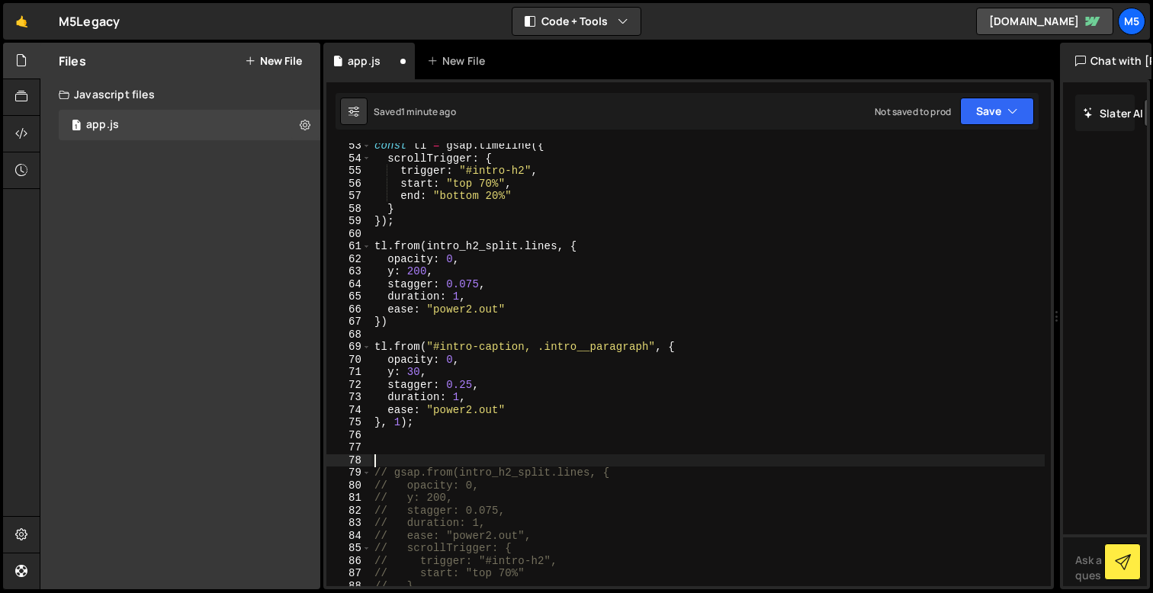
paste textarea "})"
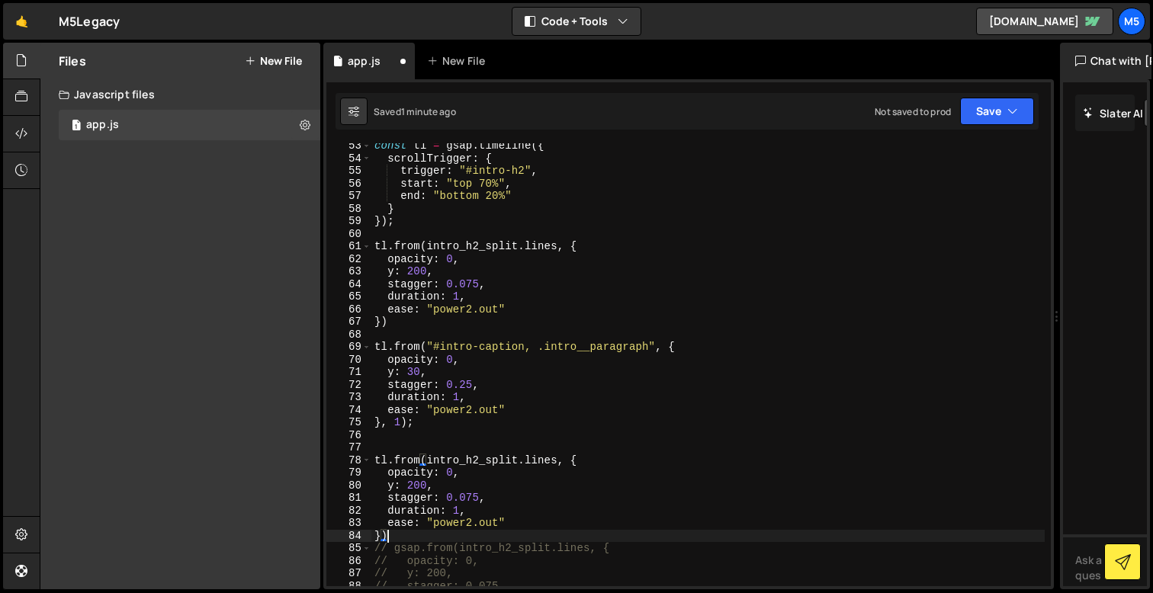
click at [380, 464] on div "const tl = gsap . timeline ({ scrollTrigger : { trigger : "#intro-h2" , start :…" at bounding box center [707, 374] width 673 height 468
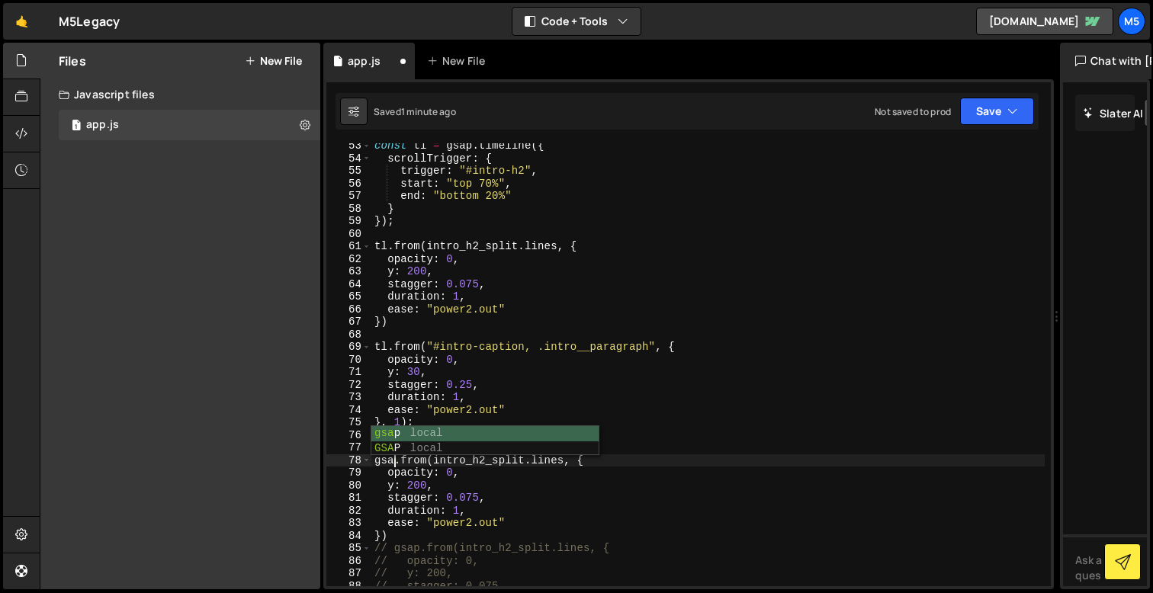
scroll to position [0, 2]
click at [496, 530] on div "const tl = gsap . timeline ({ scrollTrigger : { trigger : "#intro-h2" , start :…" at bounding box center [707, 374] width 673 height 468
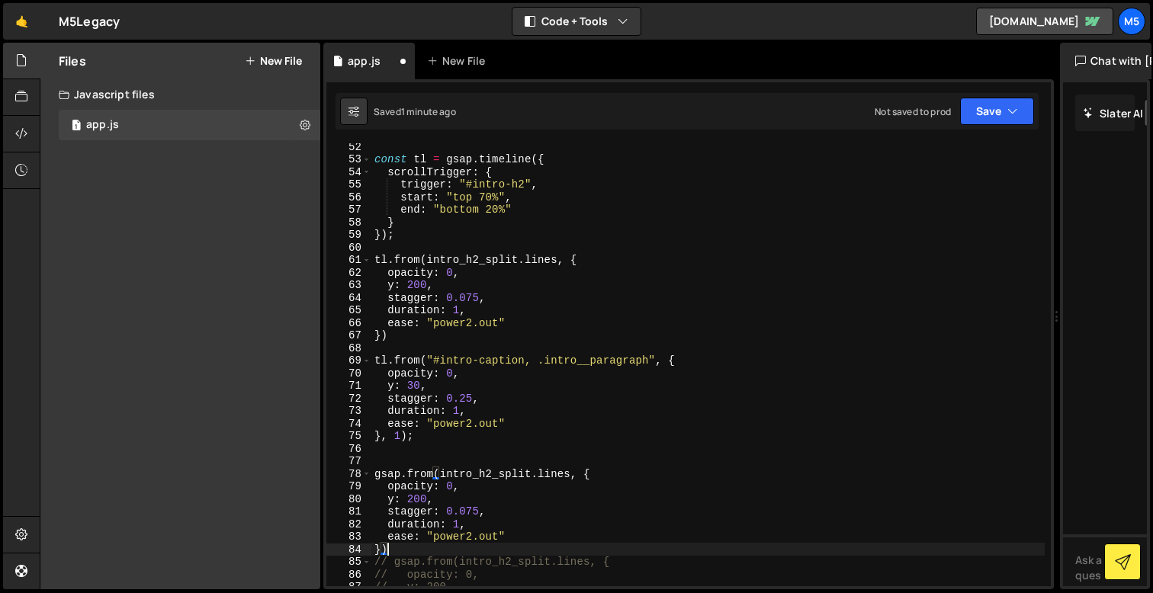
scroll to position [660, 0]
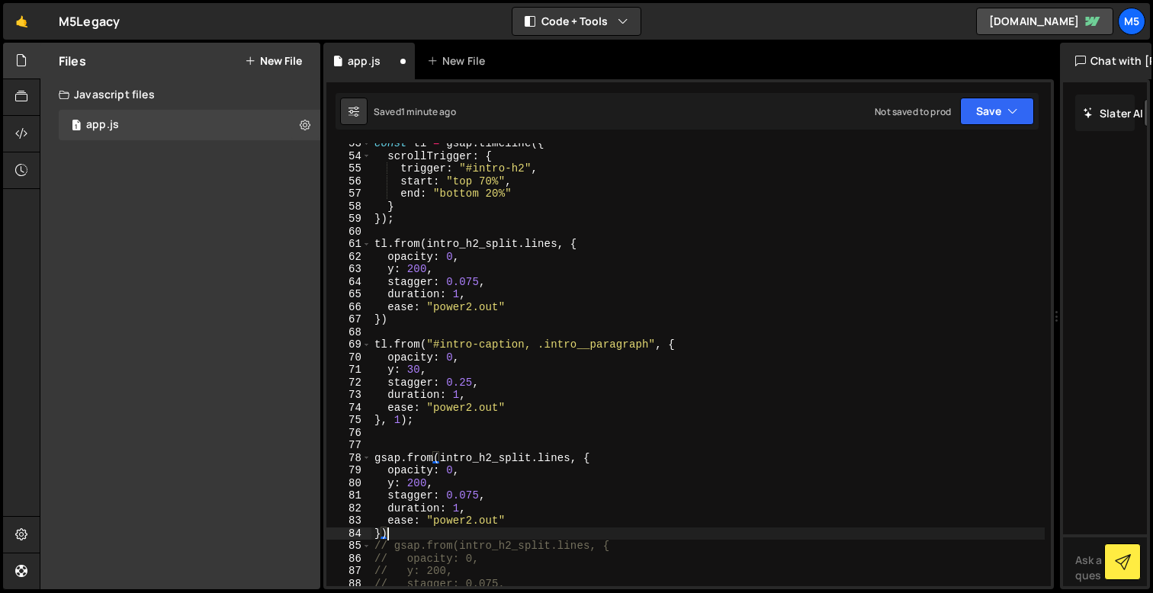
click at [512, 461] on div "const tl = gsap . timeline ({ scrollTrigger : { trigger : "#intro-h2" , start :…" at bounding box center [707, 371] width 673 height 468
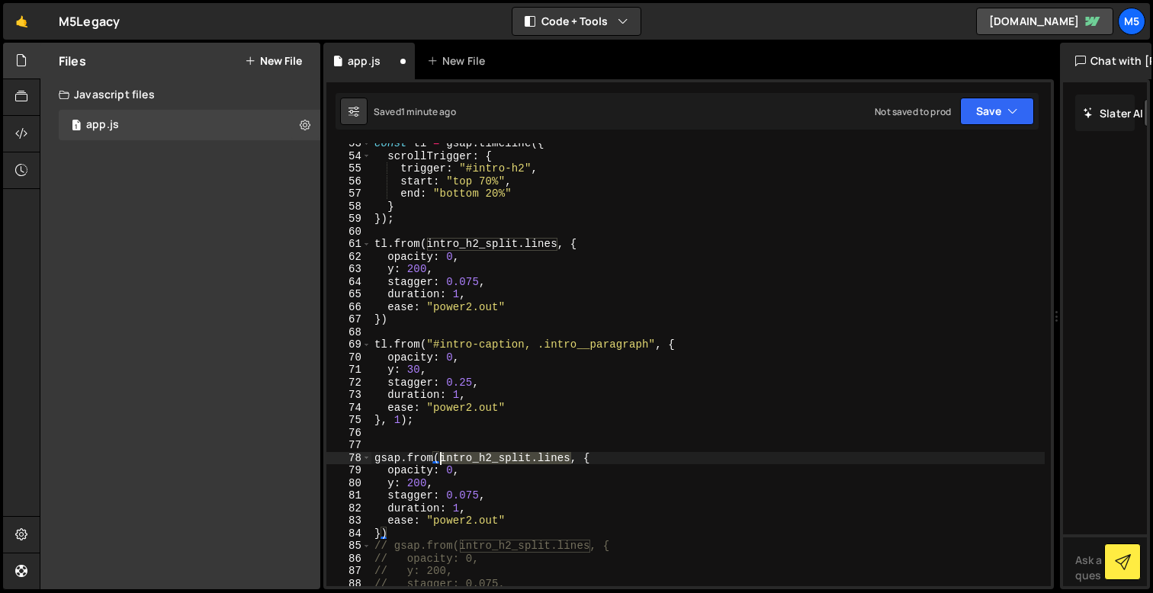
drag, startPoint x: 570, startPoint y: 461, endPoint x: 439, endPoint y: 461, distance: 131.2
click at [439, 461] on div "const tl = gsap . timeline ({ scrollTrigger : { trigger : "#intro-h2" , start :…" at bounding box center [707, 371] width 673 height 468
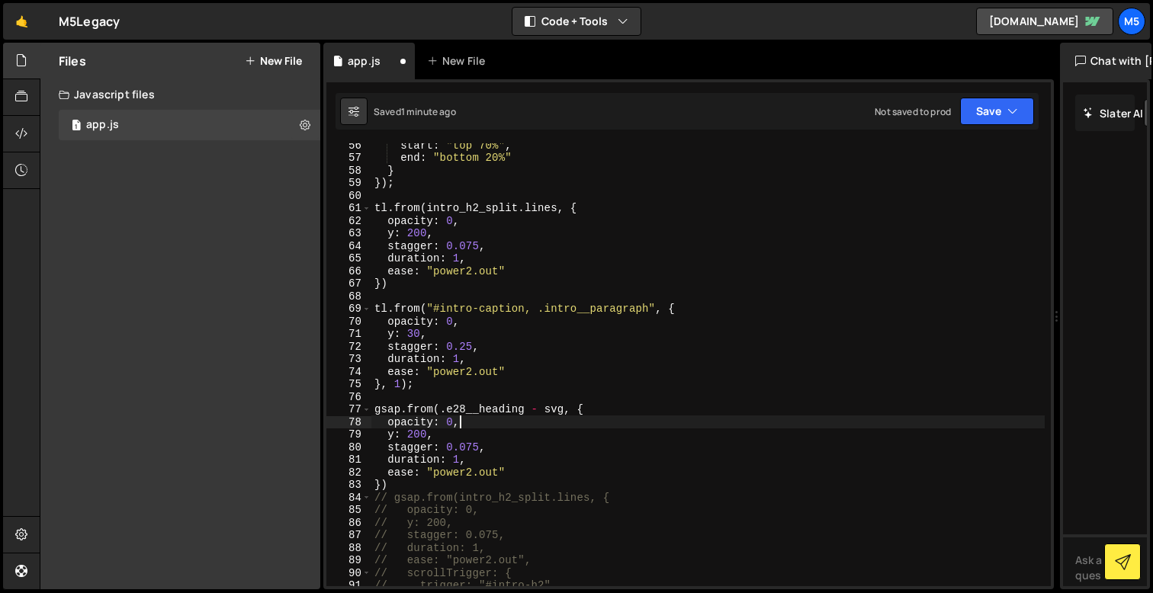
scroll to position [0, 5]
click at [533, 415] on div "start : "top 70%" , end : "bottom 20%" } }) ; tl . from ( intro_h2_split . line…" at bounding box center [707, 373] width 673 height 468
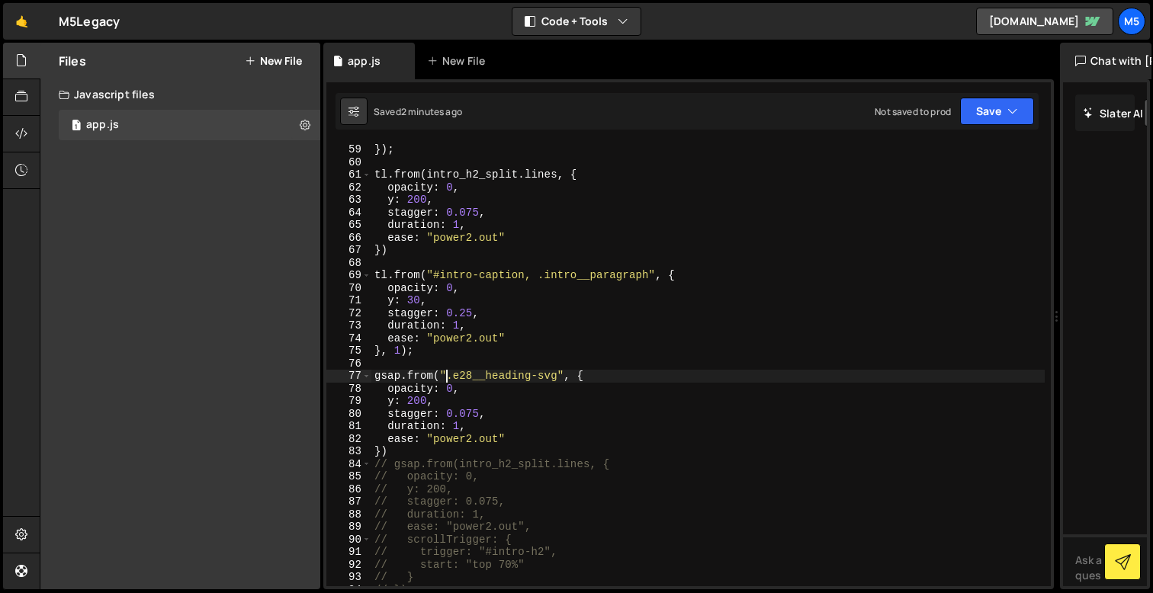
scroll to position [734, 0]
click at [392, 394] on div "}) ; tl . from ( intro_h2_split . lines , { opacity : 0 , y : 200 , stagger : 0…" at bounding box center [707, 374] width 673 height 468
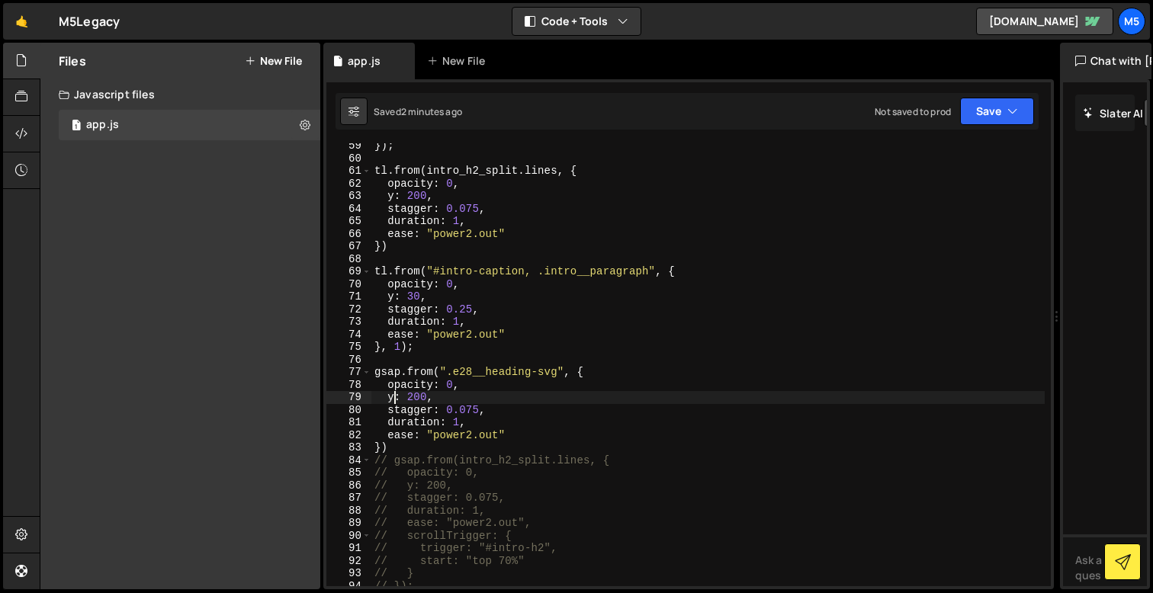
click at [392, 394] on div "}) ; tl . from ( intro_h2_split . lines , { opacity : 0 , y : 200 , stagger : 0…" at bounding box center [707, 374] width 673 height 468
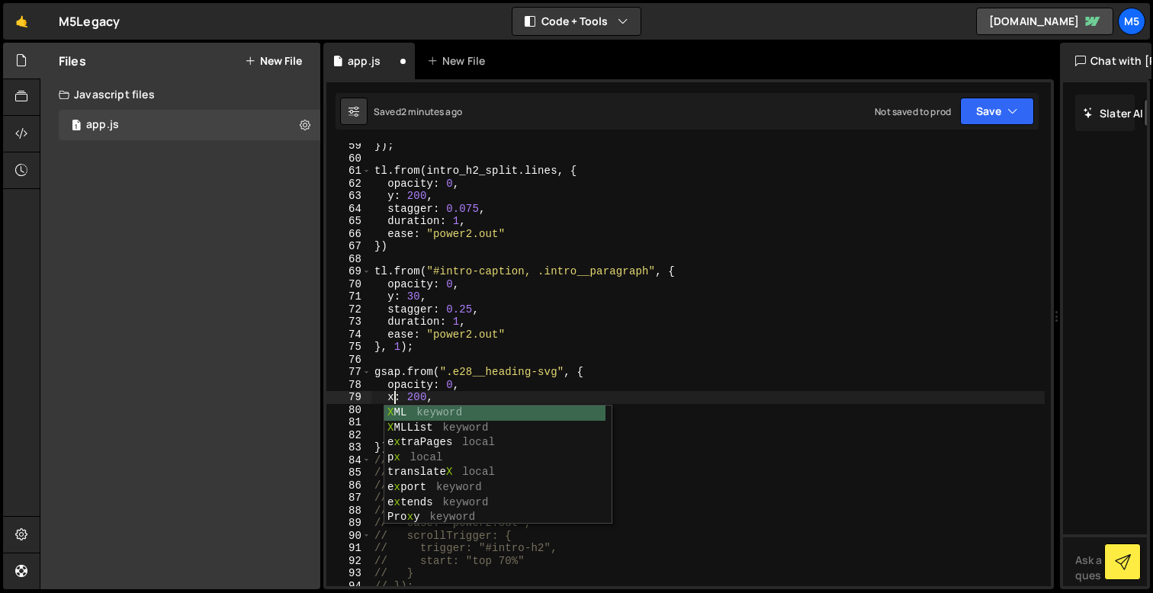
scroll to position [0, 2]
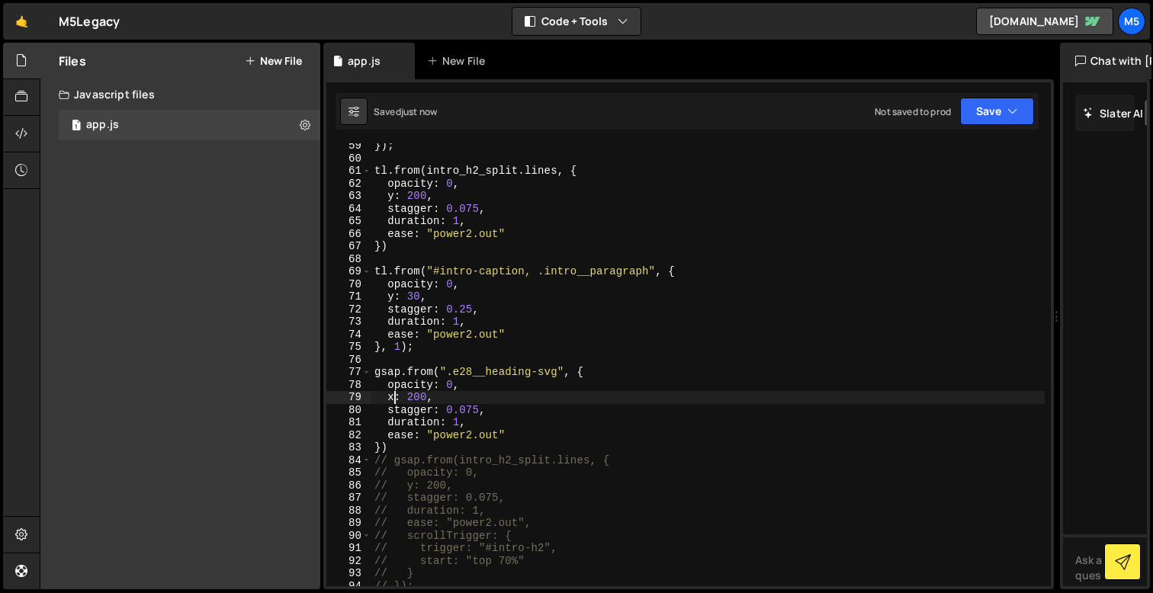
click at [476, 411] on div "}) ; tl . from ( intro_h2_split . lines , { opacity : 0 , y : 200 , stagger : 0…" at bounding box center [707, 374] width 673 height 468
click at [404, 398] on div "}) ; tl . from ( intro_h2_split . lines , { opacity : 0 , y : 200 , stagger : 0…" at bounding box center [707, 374] width 673 height 468
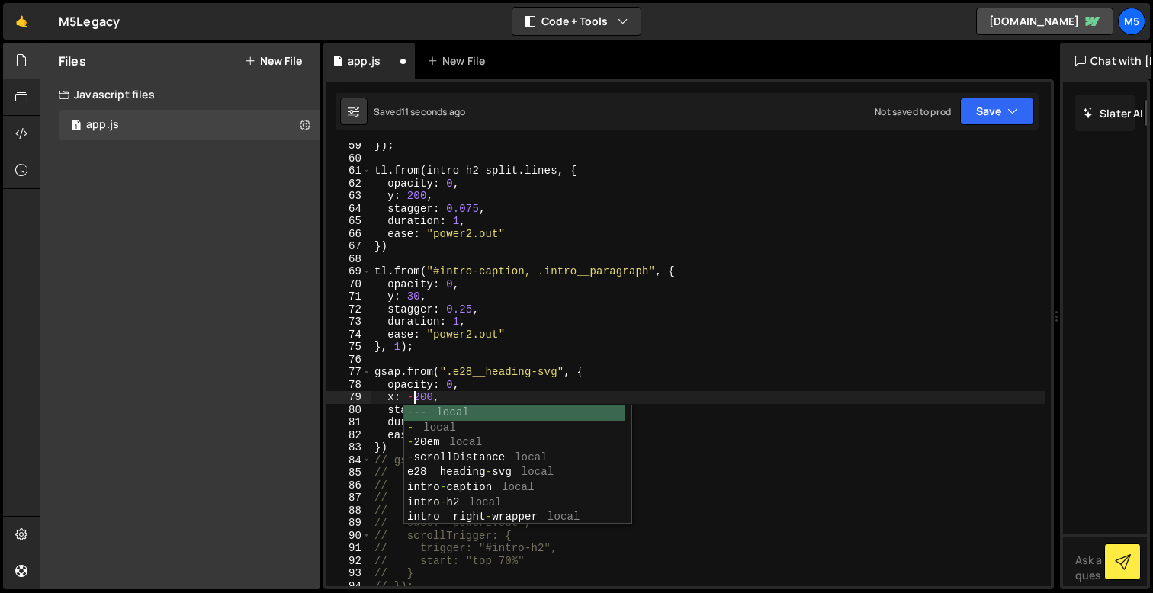
scroll to position [0, 3]
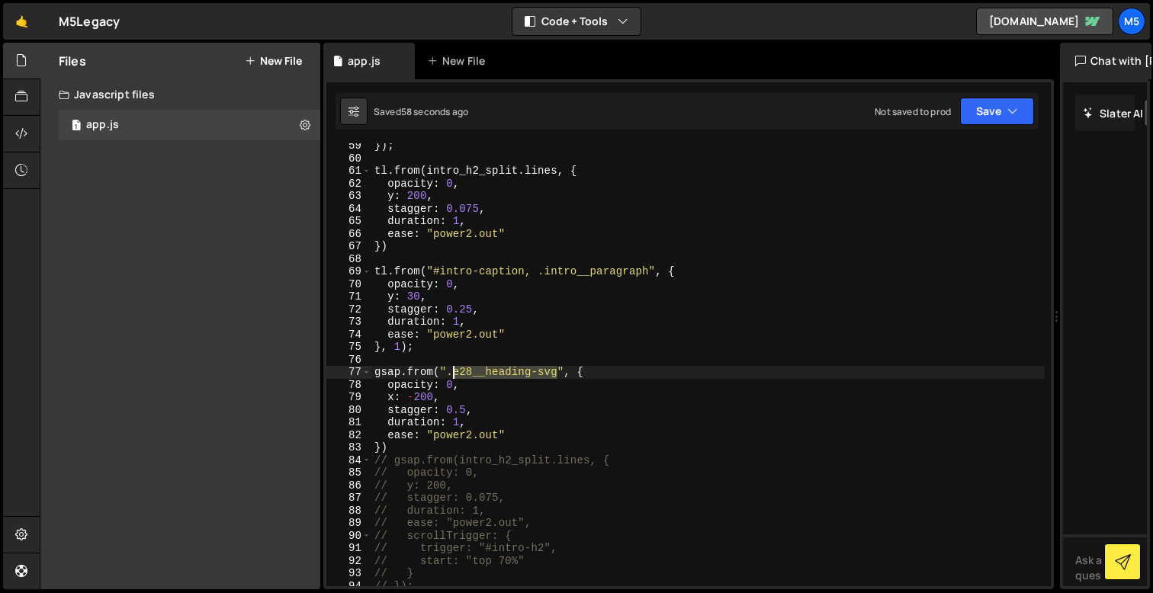
drag, startPoint x: 560, startPoint y: 372, endPoint x: 449, endPoint y: 376, distance: 110.6
click at [449, 376] on div "}) ; tl . from ( intro_h2_split . lines , { opacity : 0 , y : 200 , stagger : 0…" at bounding box center [707, 374] width 673 height 468
click at [458, 419] on div "}) ; tl . from ( intro_h2_split . lines , { opacity : 0 , y : 200 , stagger : 0…" at bounding box center [707, 374] width 673 height 468
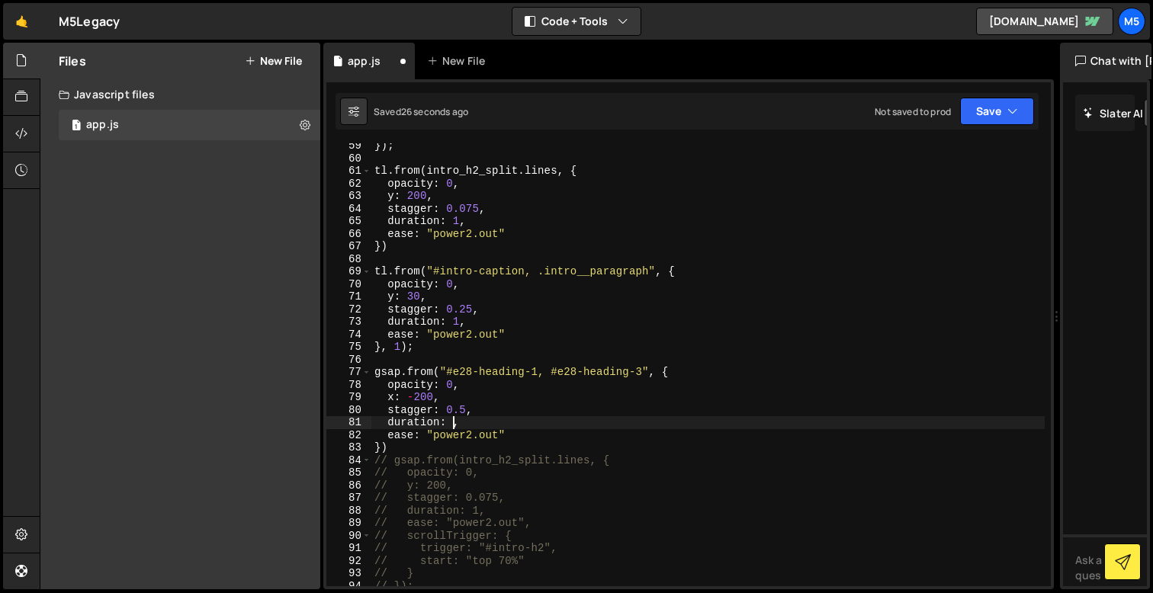
scroll to position [0, 5]
click at [397, 398] on div "}) ; tl . from ( intro_h2_split . lines , { opacity : 0 , y : 200 , stagger : 0…" at bounding box center [707, 374] width 673 height 468
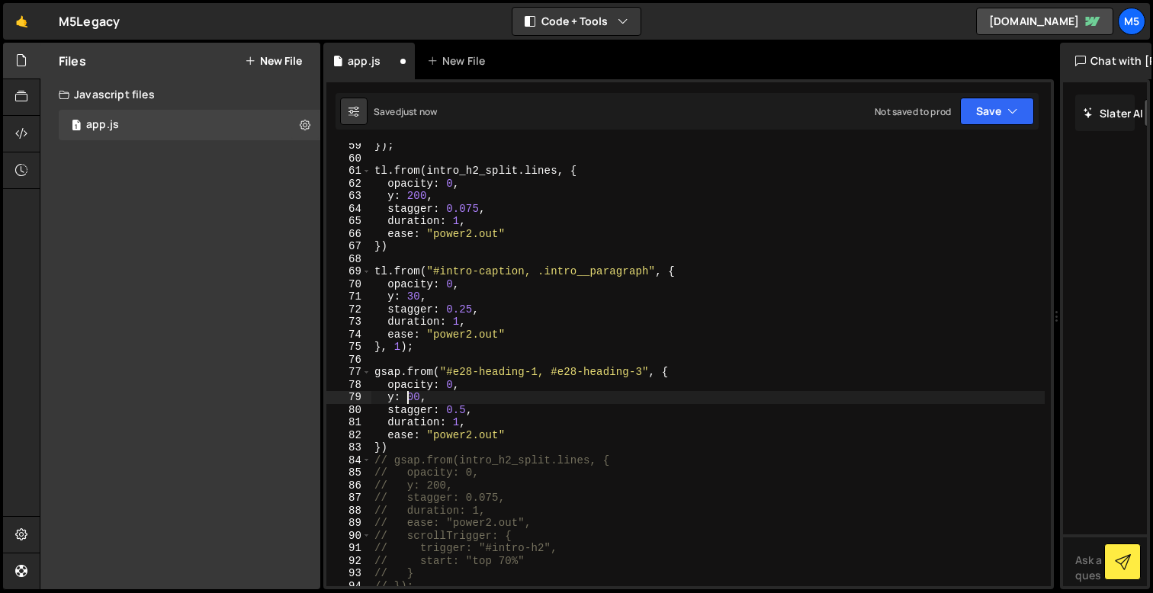
scroll to position [0, 2]
click at [460, 423] on div "}) ; tl . from ( intro_h2_split . lines , { opacity : 0 , y : 200 , stagger : 0…" at bounding box center [707, 374] width 673 height 468
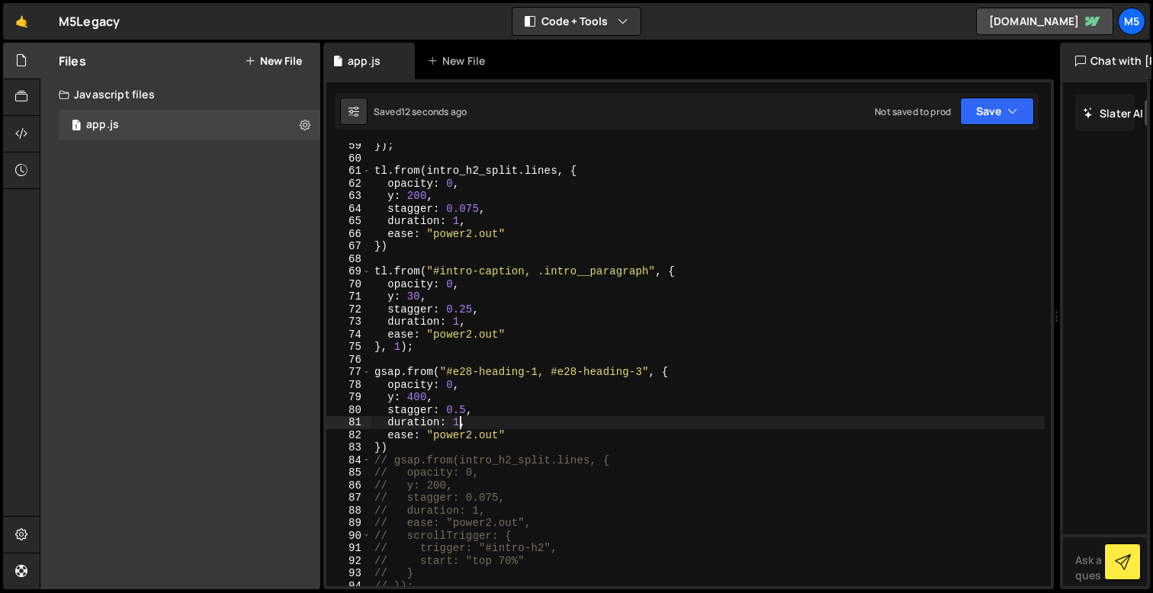
click at [465, 407] on div "}) ; tl . from ( intro_h2_split . lines , { opacity : 0 , y : 200 , stagger : 0…" at bounding box center [707, 374] width 673 height 468
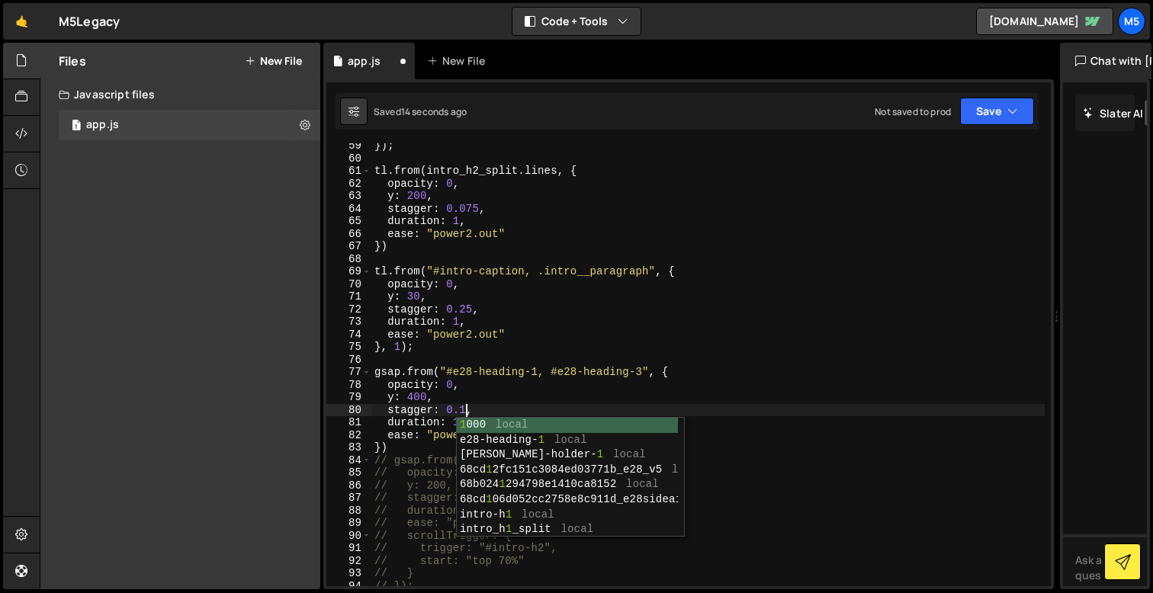
click at [453, 393] on div "}) ; tl . from ( intro_h2_split . lines , { opacity : 0 , y : 200 , stagger : 0…" at bounding box center [707, 374] width 673 height 468
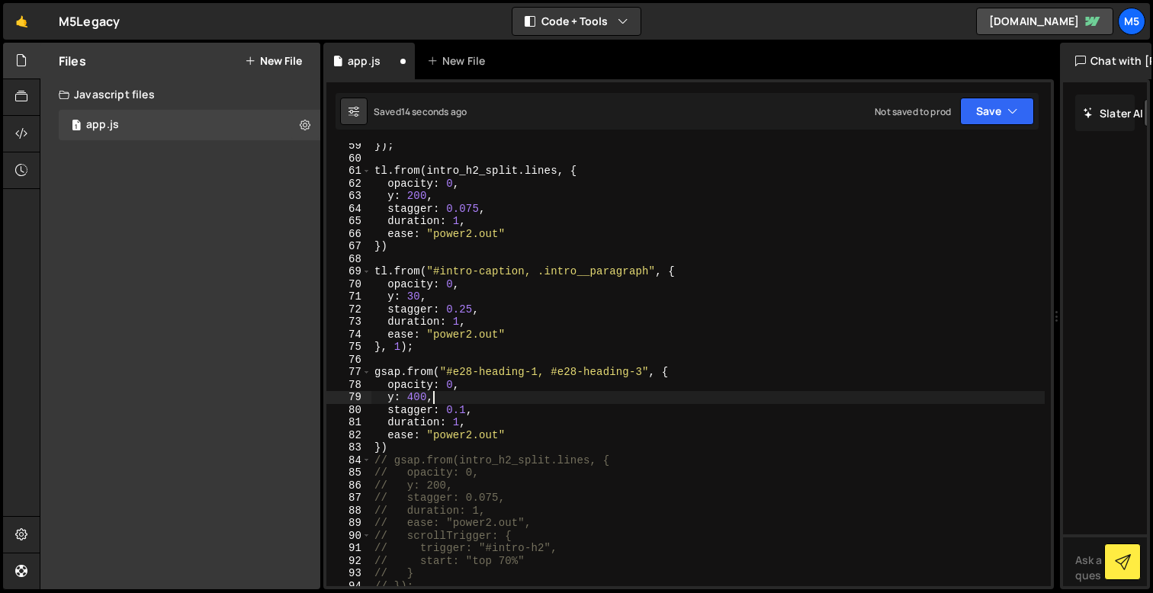
scroll to position [0, 3]
click at [459, 417] on div "}) ; tl . from ( intro_h2_split . lines , { opacity : 0 , y : 200 , stagger : 0…" at bounding box center [707, 374] width 673 height 468
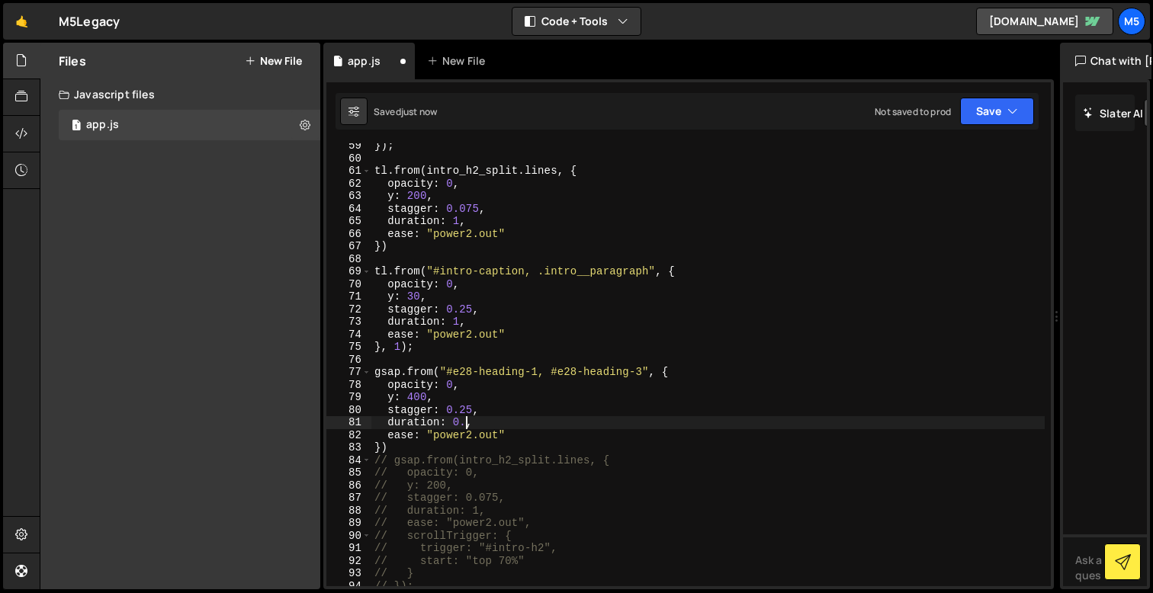
scroll to position [0, 5]
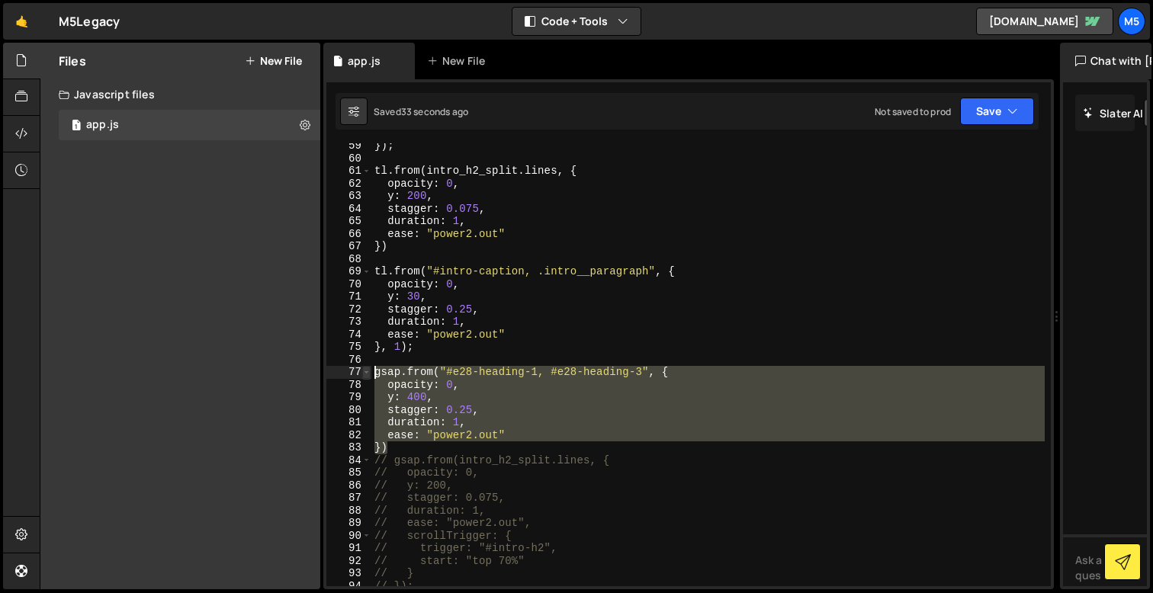
drag, startPoint x: 397, startPoint y: 448, endPoint x: 368, endPoint y: 375, distance: 78.7
click at [368, 375] on div "duration: 1, 59 60 61 62 63 64 65 66 67 68 69 70 71 72 73 74 75 76 77 78 79 80 …" at bounding box center [688, 364] width 724 height 443
click at [397, 451] on div "}) ; tl . from ( intro_h2_split . lines , { opacity : 0 , y : 200 , stagger : 0…" at bounding box center [707, 374] width 673 height 468
type textarea "})"
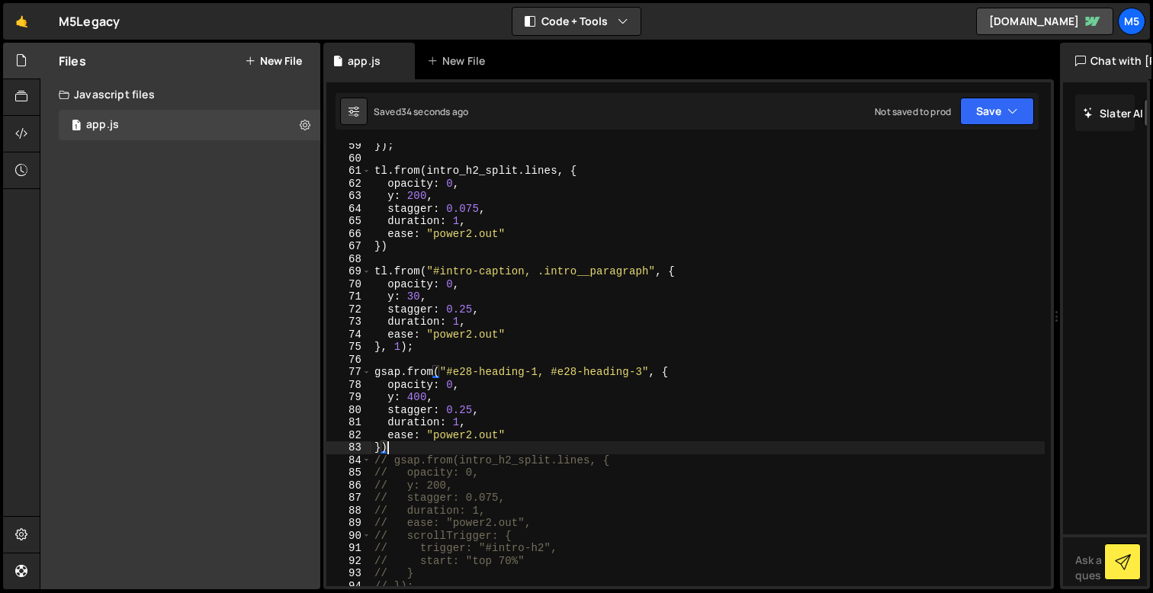
scroll to position [0, 0]
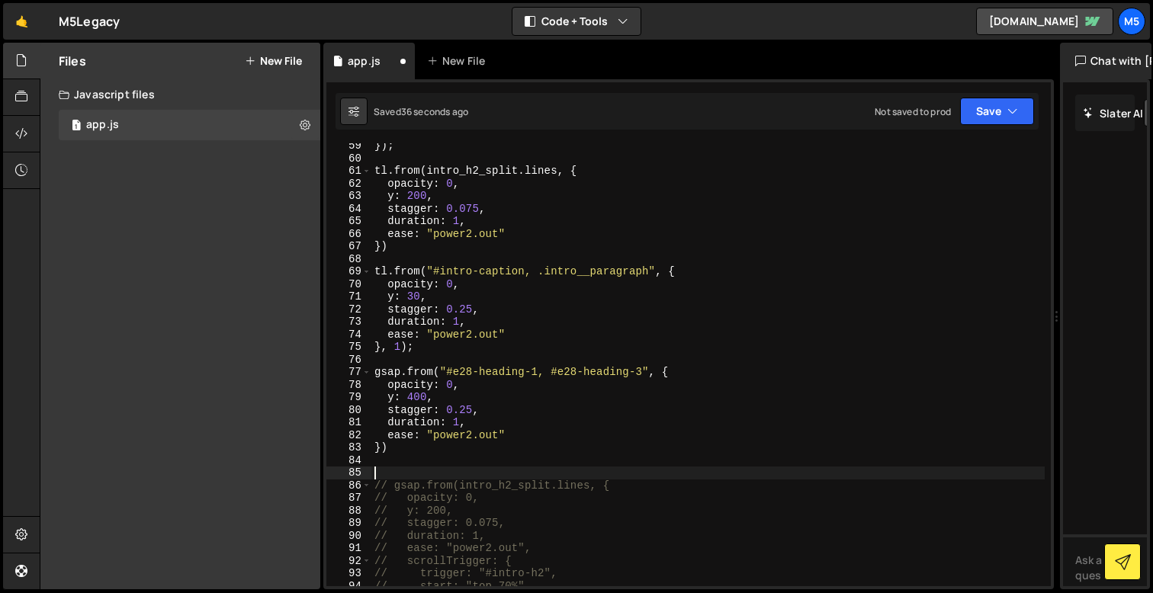
paste textarea "})"
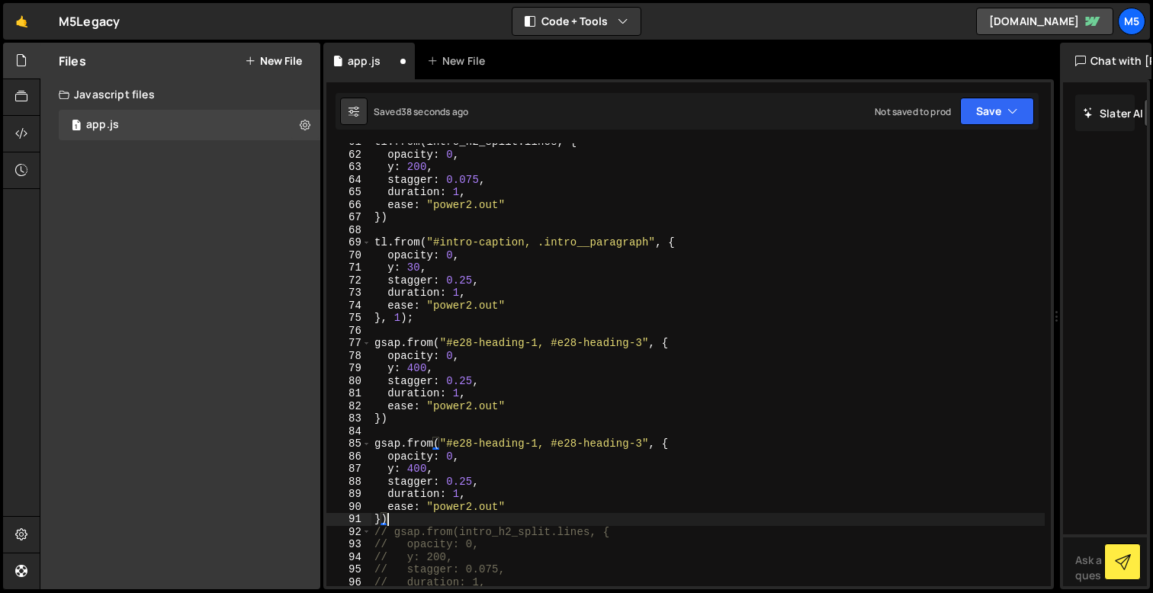
scroll to position [763, 0]
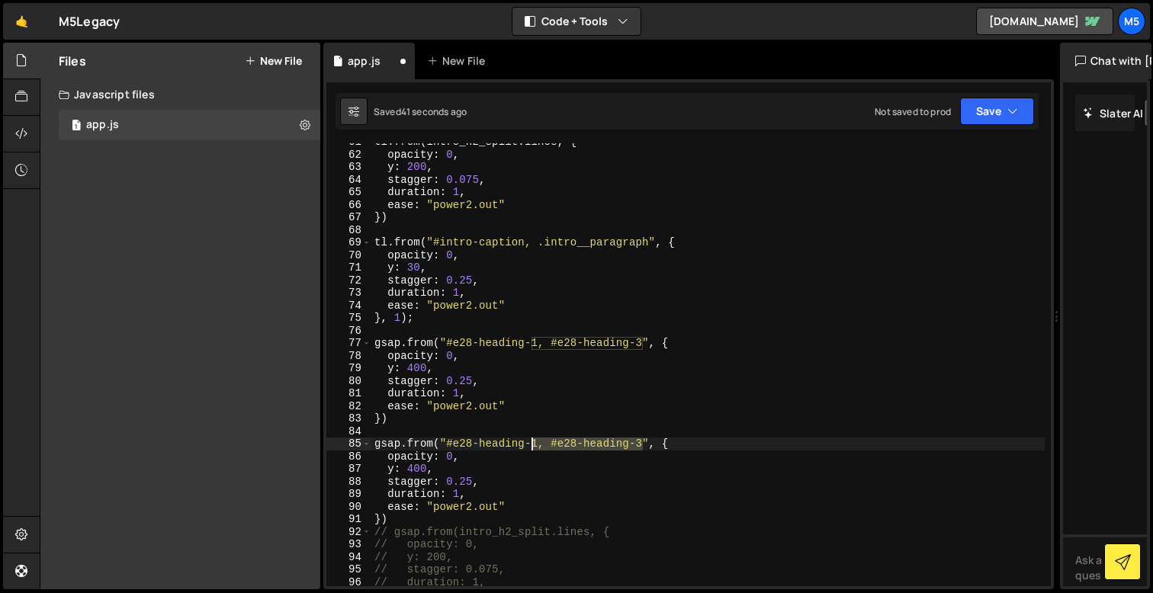
drag, startPoint x: 642, startPoint y: 442, endPoint x: 534, endPoint y: 442, distance: 108.3
click at [534, 442] on div "tl . from ( intro_h2_split . lines , { opacity : 0 , y : 200 , stagger : 0.075 …" at bounding box center [707, 370] width 673 height 468
click at [557, 470] on div "tl . from ( intro_h2_split . lines , { opacity : 0 , y : 200 , stagger : 0.075 …" at bounding box center [707, 370] width 673 height 468
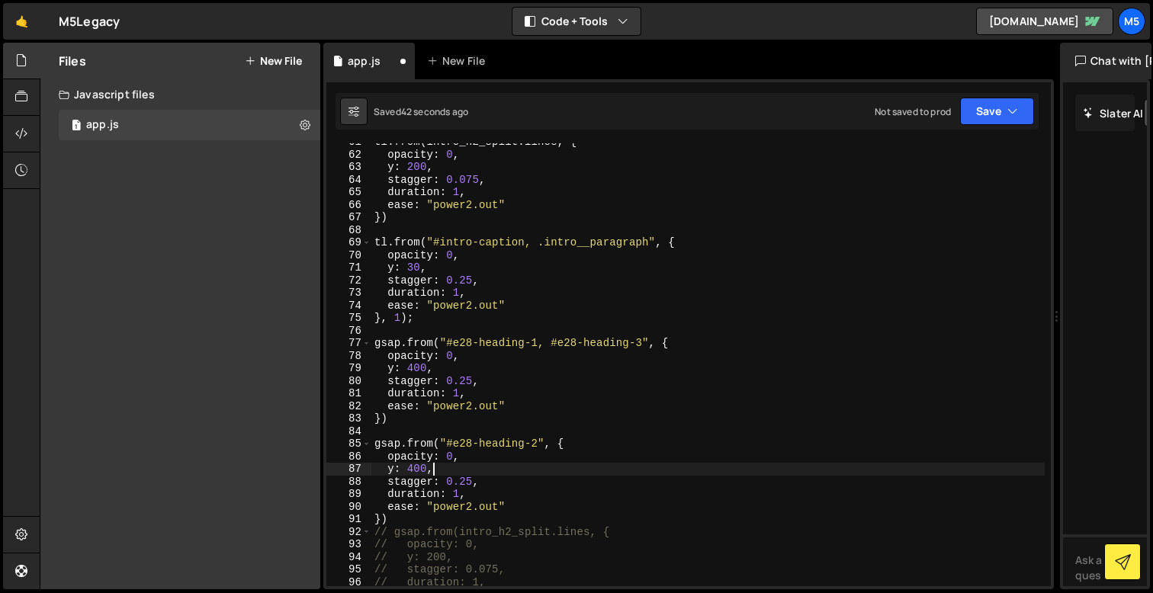
scroll to position [0, 3]
click at [564, 521] on div "tl . from ( intro_h2_split . lines , { opacity : 0 , y : 200 , stagger : 0.075 …" at bounding box center [707, 370] width 673 height 468
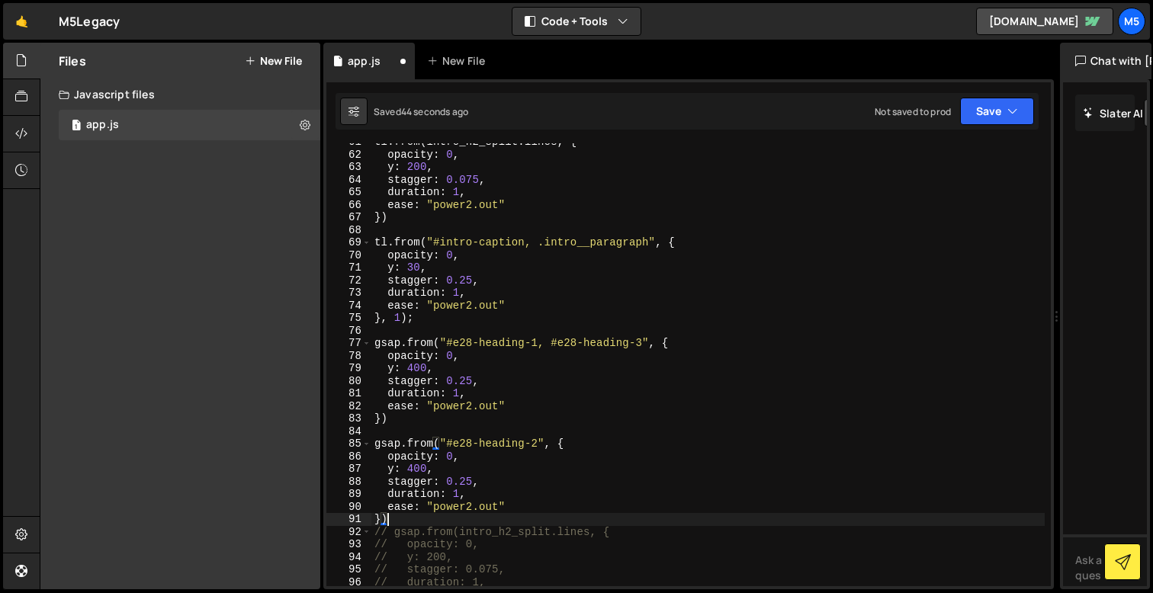
click at [451, 457] on div "tl . from ( intro_h2_split . lines , { opacity : 0 , y : 200 , stagger : 0.075 …" at bounding box center [707, 370] width 673 height 468
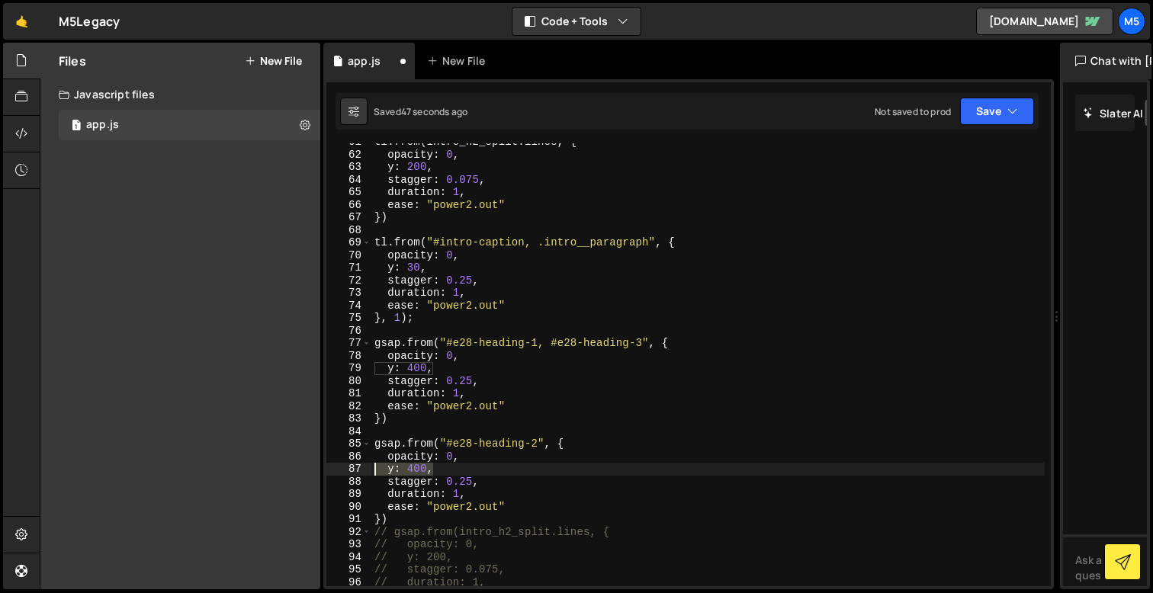
drag, startPoint x: 442, startPoint y: 470, endPoint x: 368, endPoint y: 470, distance: 73.2
click at [368, 470] on div "opacity: 0, 61 62 63 64 65 66 67 68 69 70 71 72 73 74 75 76 77 78 79 80 81 82 8…" at bounding box center [688, 364] width 724 height 443
type textarea "y: 400,"
drag, startPoint x: 481, startPoint y: 473, endPoint x: 358, endPoint y: 473, distance: 123.5
click at [358, 473] on div "opacity: 0, 61 62 63 64 65 66 67 68 69 70 71 72 73 74 75 76 77 78 79 80 81 82 8…" at bounding box center [688, 364] width 724 height 443
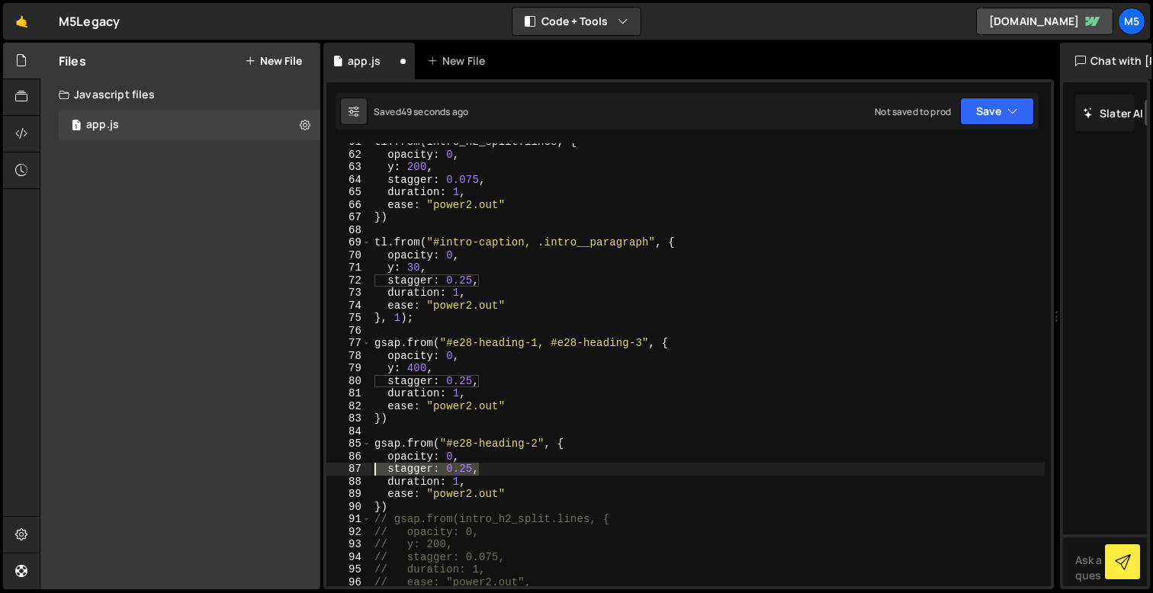
type textarea "stagger: 0.25,"
click at [379, 492] on div "tl . from ( intro_h2_split . lines , { opacity : 0 , y : 200 , stagger : 0.075 …" at bounding box center [707, 370] width 673 height 468
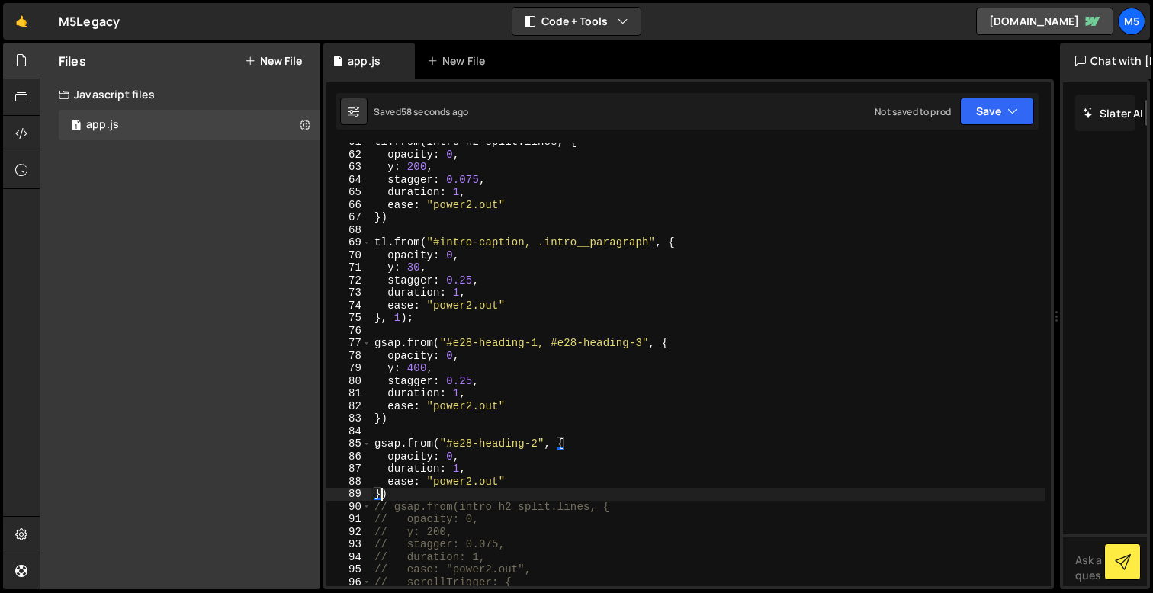
click at [432, 320] on div "tl . from ( intro_h2_split . lines , { opacity : 0 , y : 200 , stagger : 0.075 …" at bounding box center [707, 370] width 673 height 468
type textarea "}, 1);"
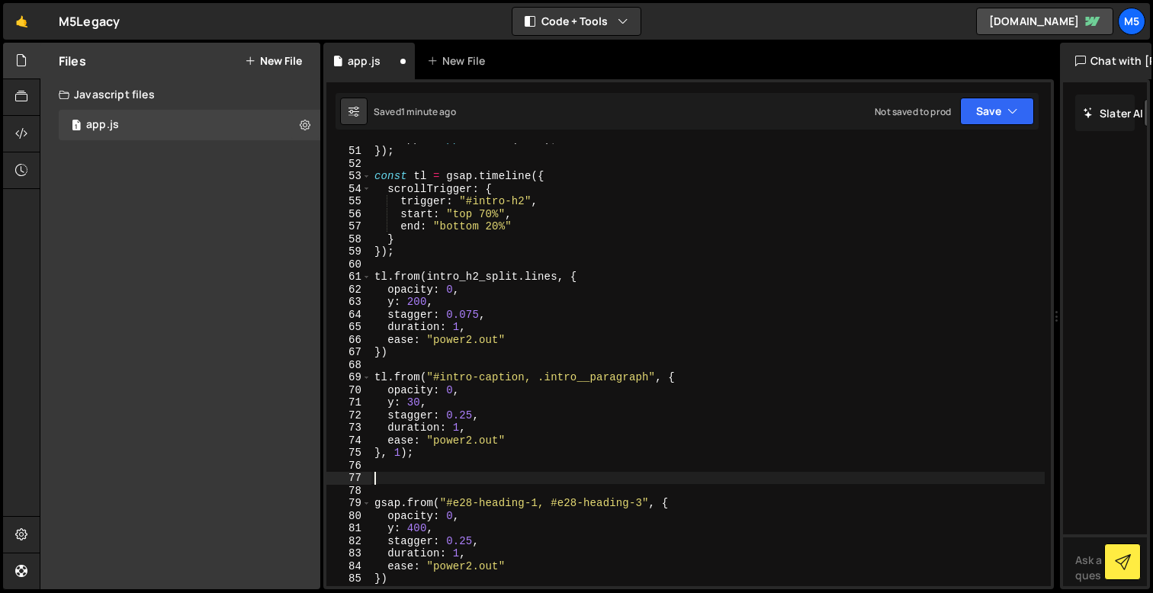
scroll to position [640, 0]
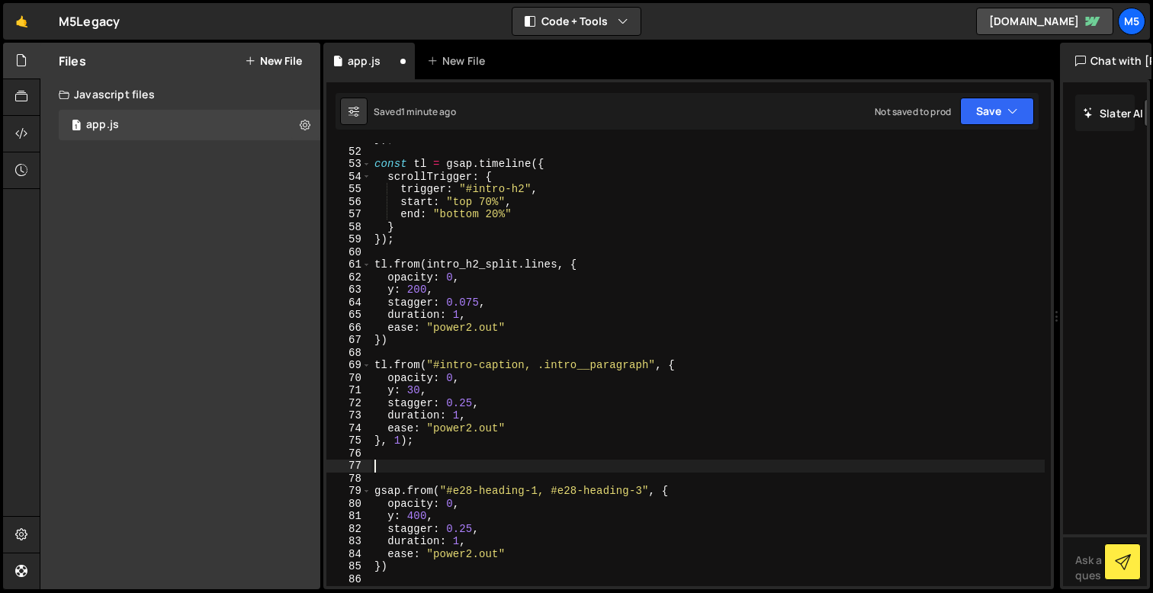
click at [416, 162] on div "}) ; const tl = gsap . timeline ({ scrollTrigger : { trigger : "#intro-h2" , st…" at bounding box center [707, 367] width 673 height 468
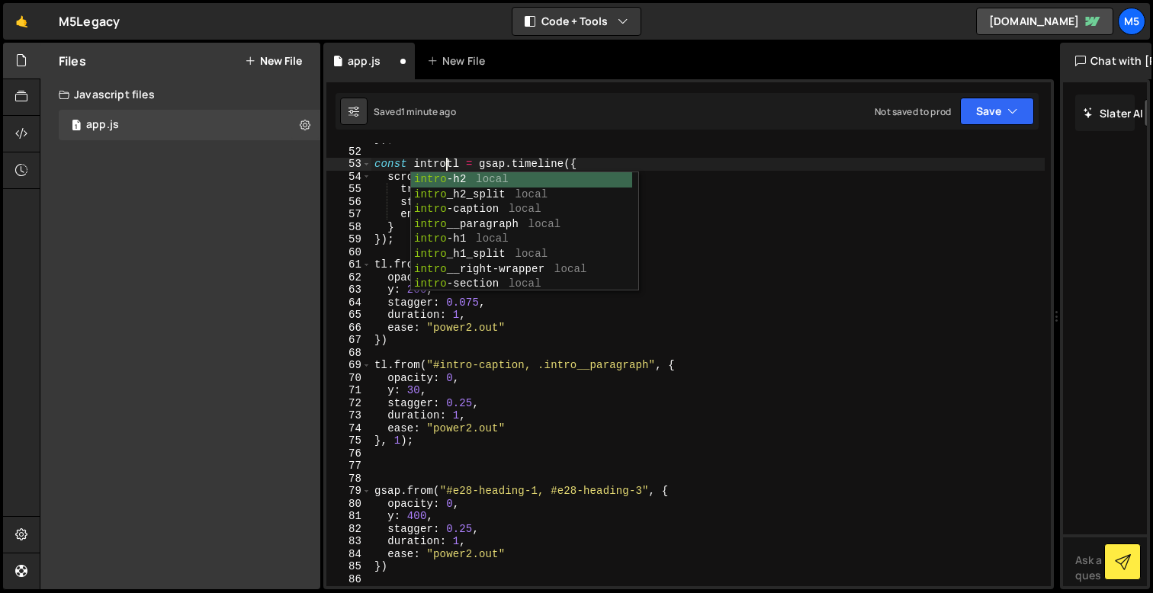
scroll to position [0, 5]
click at [528, 345] on div "}) ; const intro_tl = gsap . timeline ({ scrollTrigger : { trigger : "#intro-h2…" at bounding box center [707, 367] width 673 height 468
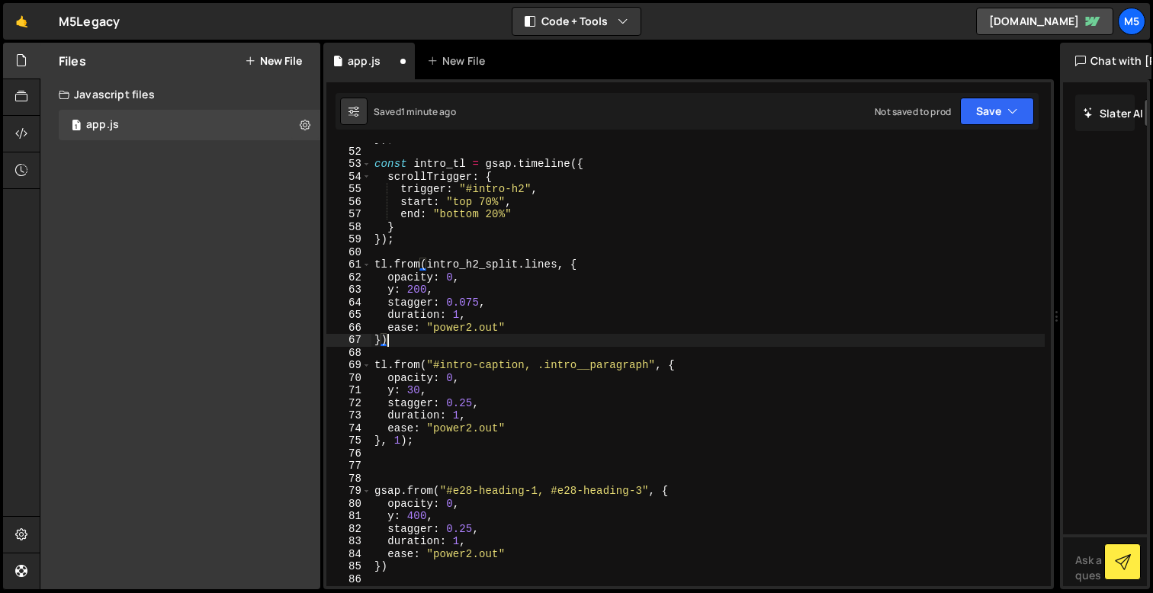
click at [375, 264] on div "}) ; const intro_tl = gsap . timeline ({ scrollTrigger : { trigger : "#intro-h2…" at bounding box center [707, 367] width 673 height 468
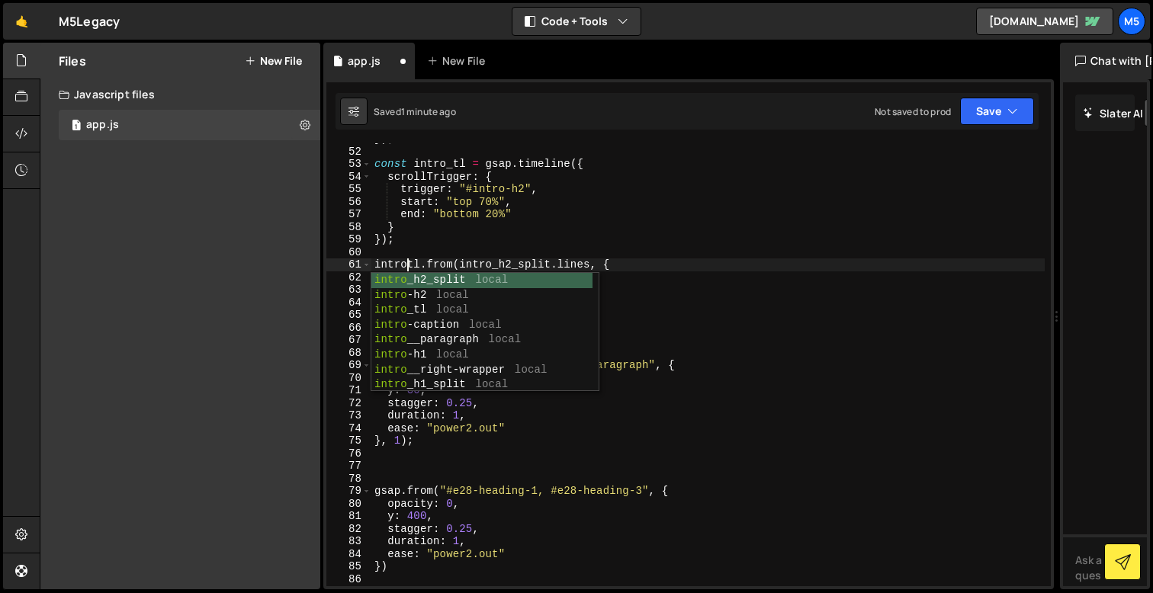
type textarea "intro_tl.from(intro_h2_split.lines, {"
click at [689, 354] on div "}) ; const intro_tl = gsap . timeline ({ scrollTrigger : { trigger : "#intro-h2…" at bounding box center [707, 367] width 673 height 468
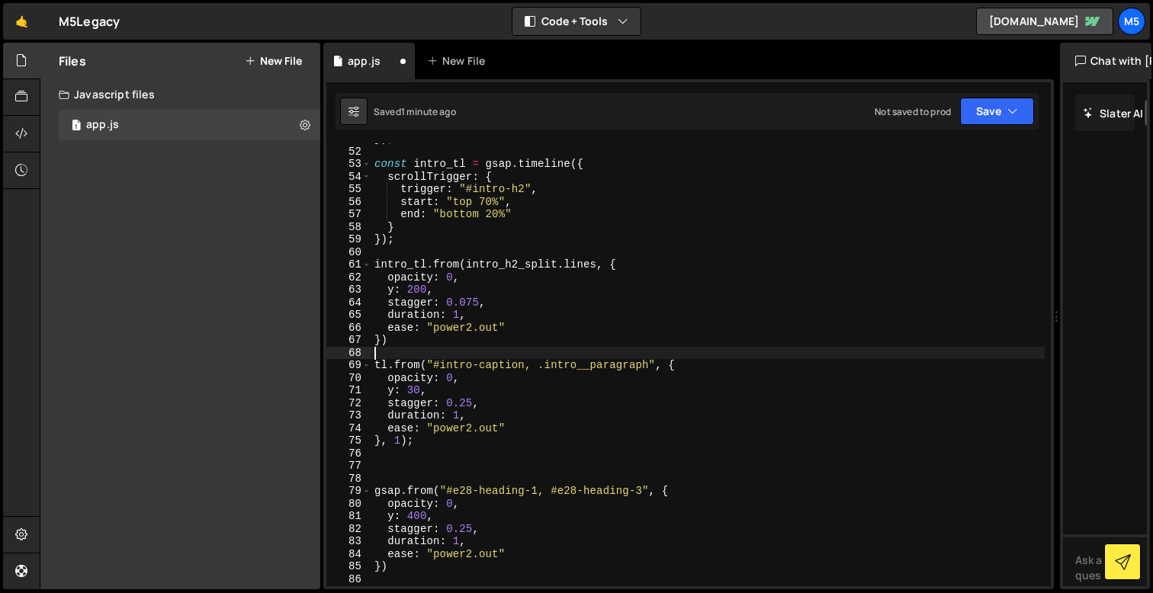
click at [382, 365] on div "}) ; const intro_tl = gsap . timeline ({ scrollTrigger : { trigger : "#intro-h2…" at bounding box center [707, 367] width 673 height 468
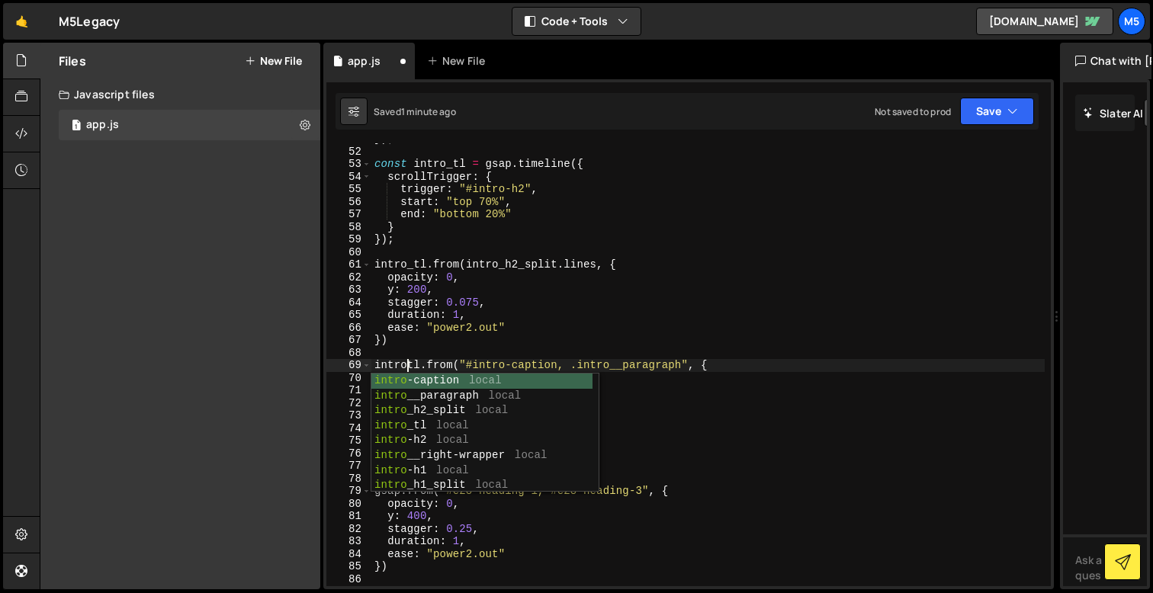
type textarea "intro_tl.from("#intro-caption, .intro__paragraph", {"
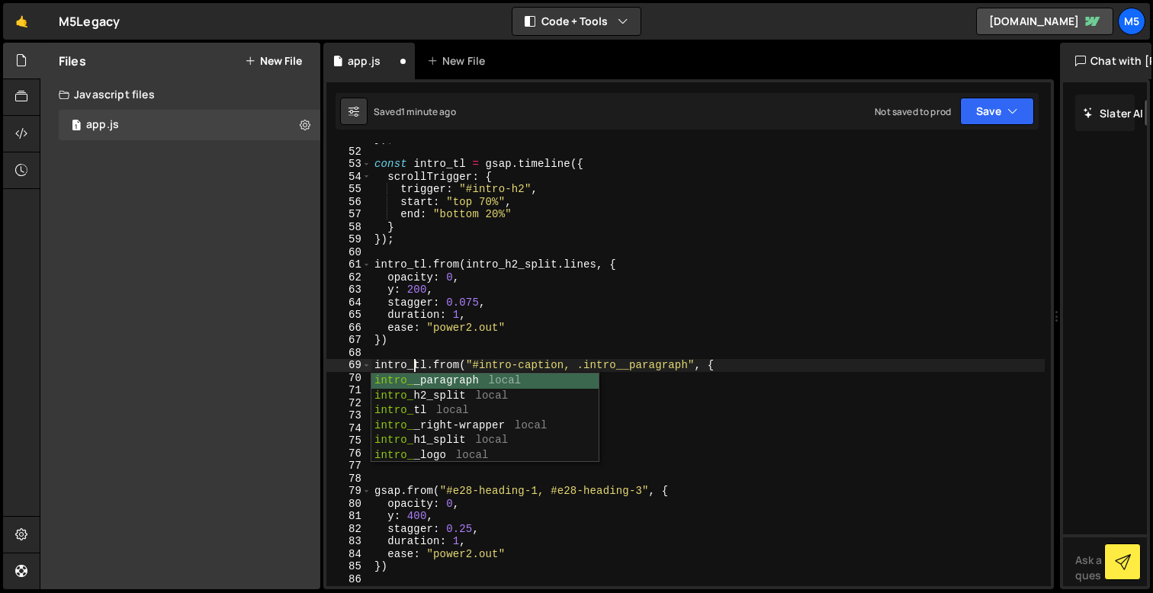
click at [636, 366] on div "}) ; const intro_tl = gsap . timeline ({ scrollTrigger : { trigger : "#intro-h2…" at bounding box center [707, 367] width 673 height 468
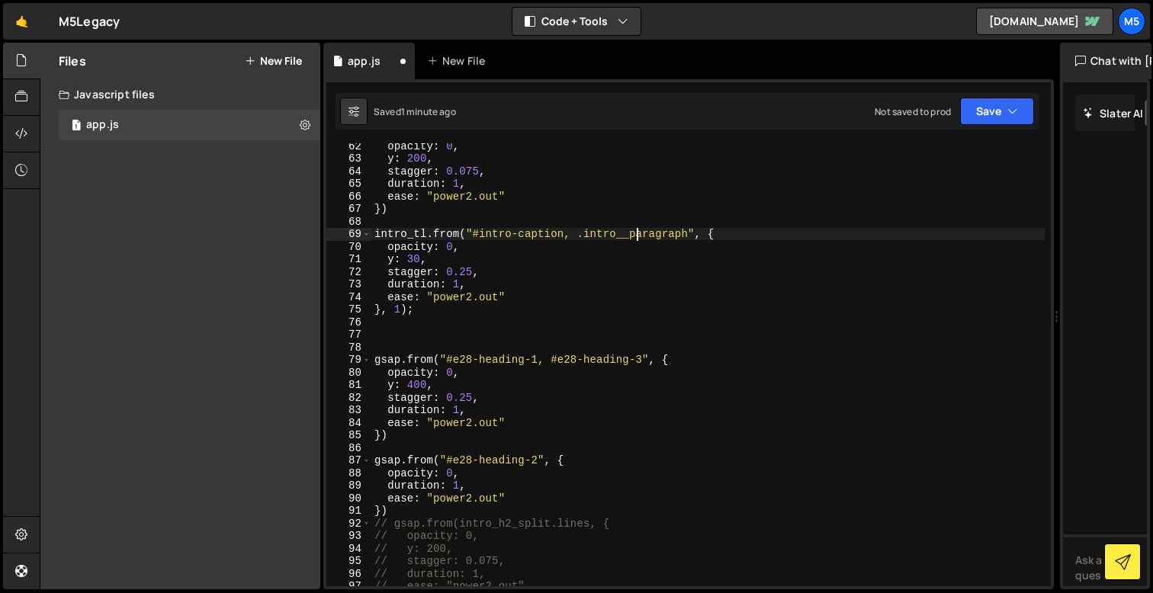
scroll to position [771, 0]
click at [399, 337] on div "opacity : 0 , y : 200 , stagger : 0.075 , duration : 1 , ease : "power2.out" })…" at bounding box center [707, 374] width 673 height 468
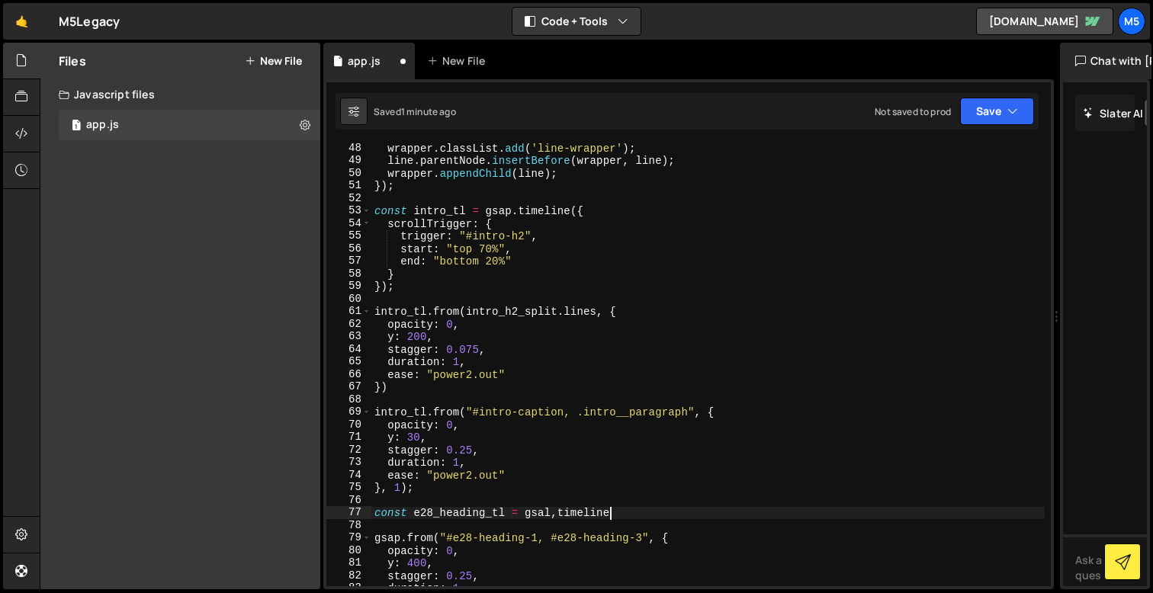
scroll to position [0, 16]
type textarea "const e28_heading_tl = gsal,timeline({"
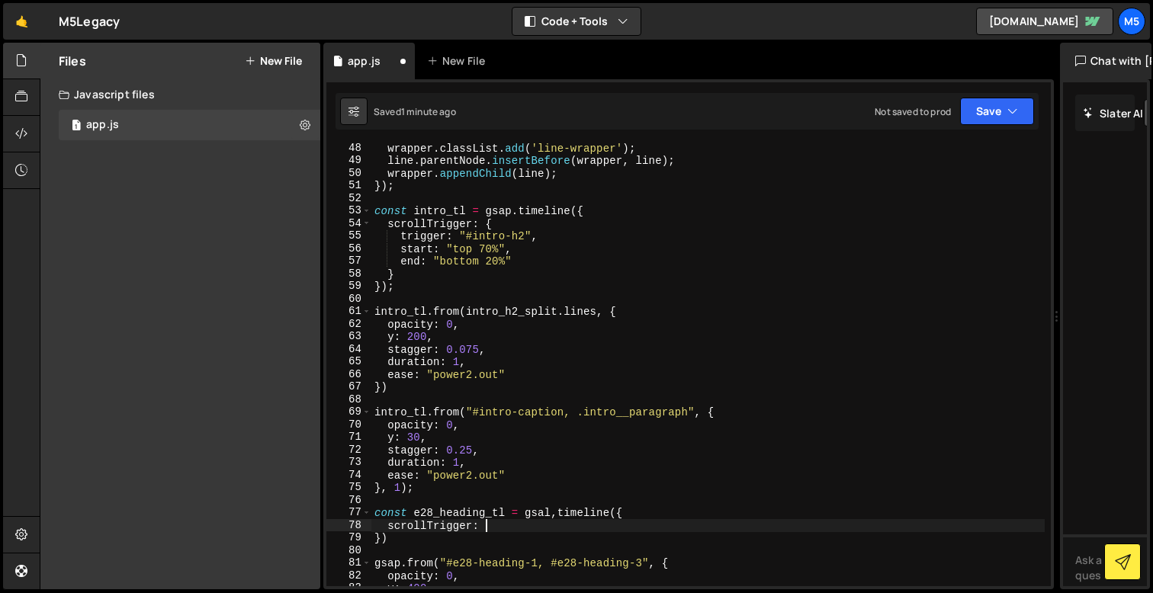
type textarea "scrollTrigger: {"
type textarea "scrollTrigger: {}"
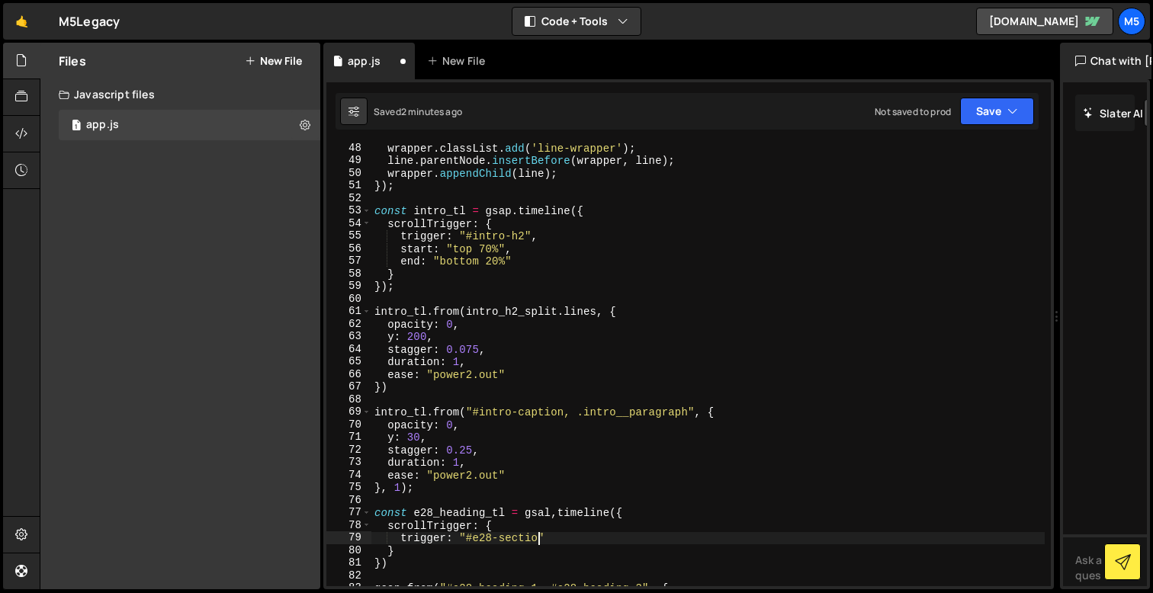
scroll to position [0, 11]
type textarea "trigger: "#e28-section","
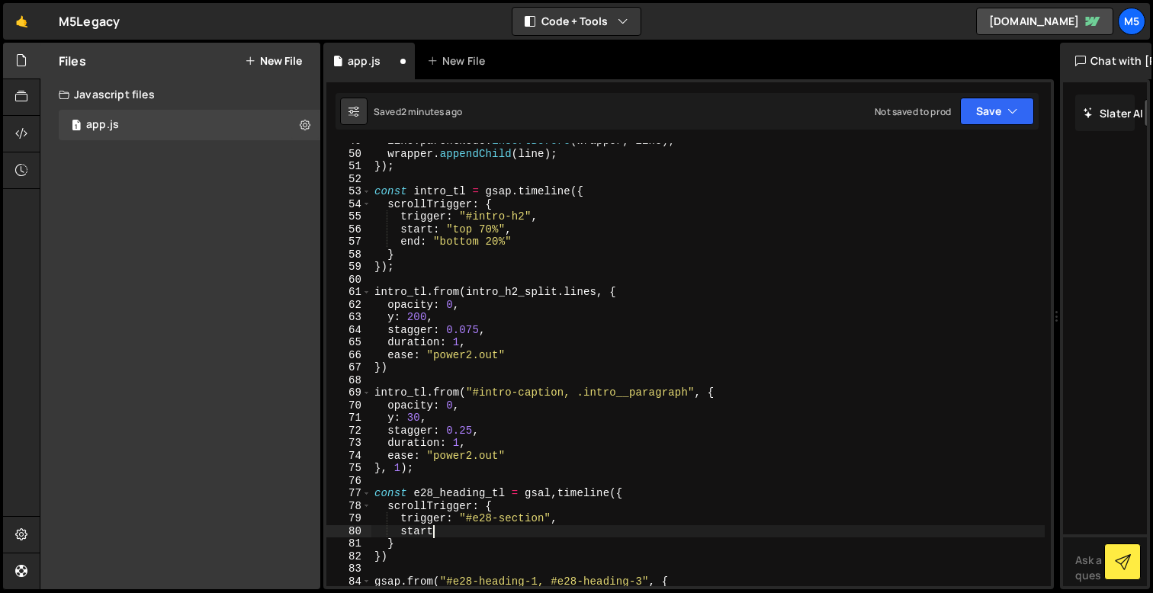
scroll to position [612, 0]
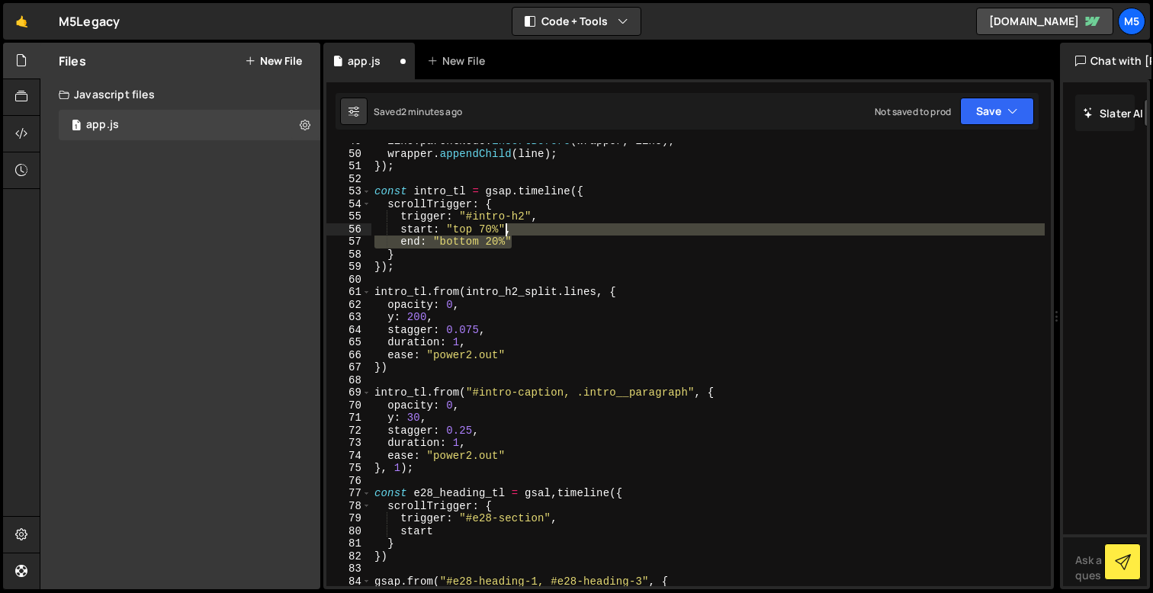
drag, startPoint x: 525, startPoint y: 245, endPoint x: 508, endPoint y: 225, distance: 26.0
click at [508, 225] on div "line . parentNode . insertBefore ( wrapper , line ) ; wrapper . appendChild ( l…" at bounding box center [707, 369] width 673 height 468
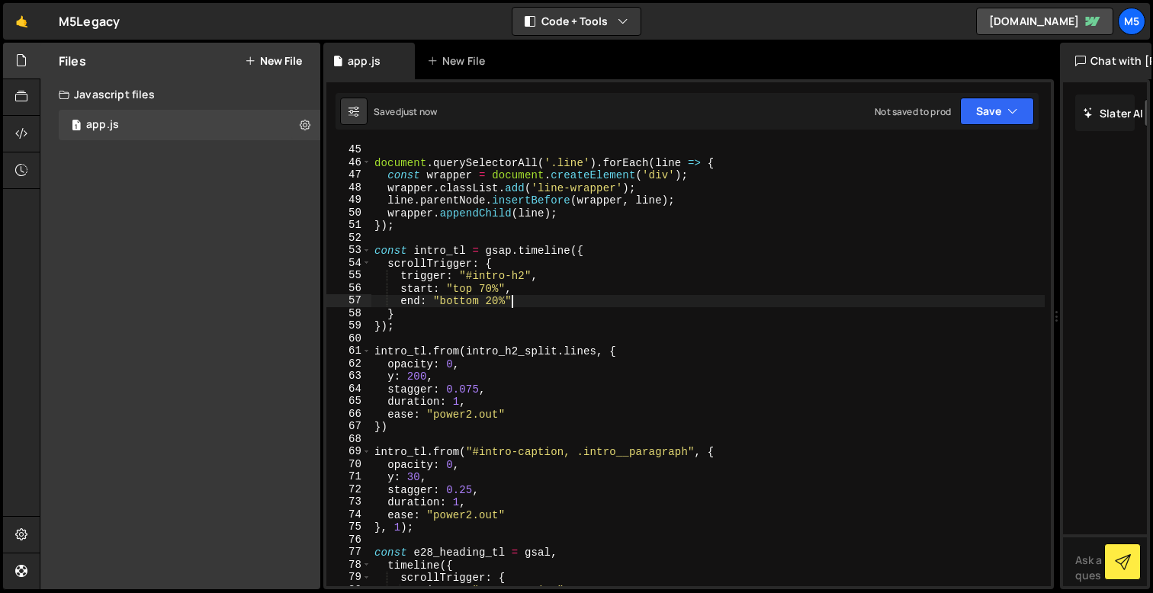
scroll to position [554, 0]
click at [583, 330] on div "document . querySelectorAll ( '.line' ) . forEach ( line => { const wrapper = d…" at bounding box center [707, 377] width 673 height 468
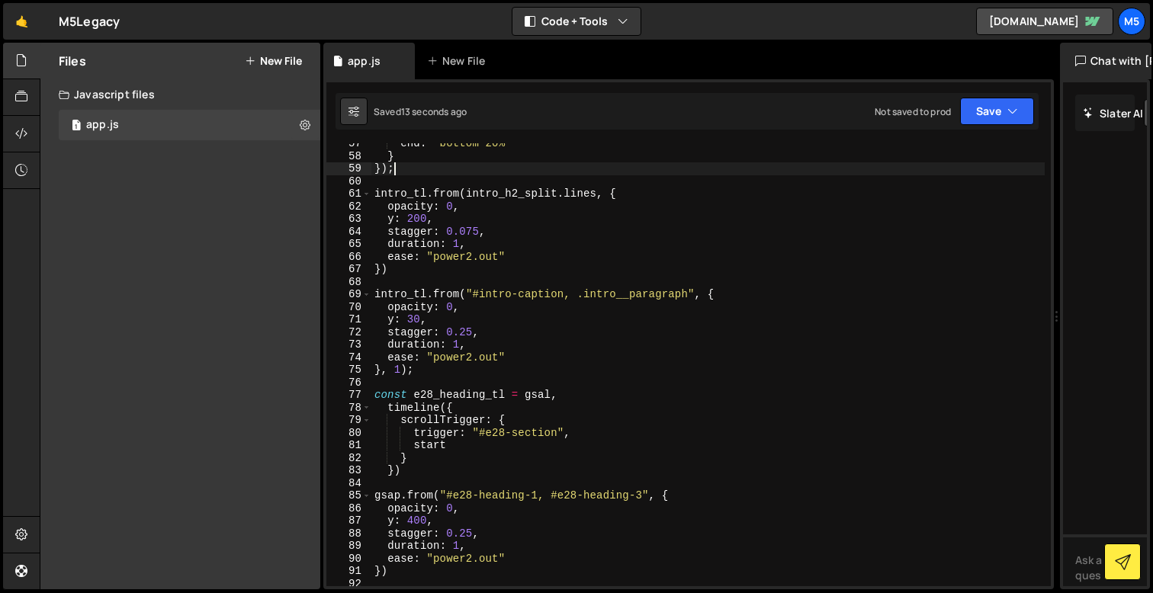
scroll to position [710, 0]
click at [482, 439] on div "end : "bottom 20%" } }) ; intro_tl . from ( intro_h2_split . lines , { opacity …" at bounding box center [707, 371] width 673 height 468
click at [479, 442] on div "end : "bottom 20%" } }) ; intro_tl . from ( intro_h2_split . lines , { opacity …" at bounding box center [707, 371] width 673 height 468
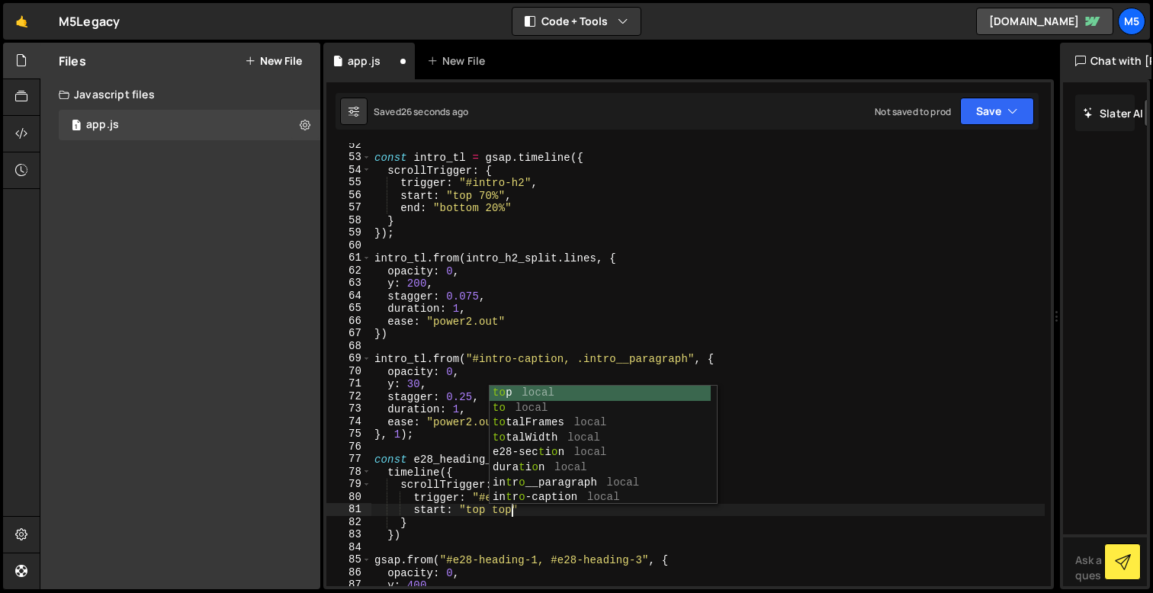
scroll to position [0, 8]
click at [537, 513] on div "const intro_tl = gsap . timeline ({ scrollTrigger : { trigger : "#intro-h2" , s…" at bounding box center [707, 373] width 673 height 468
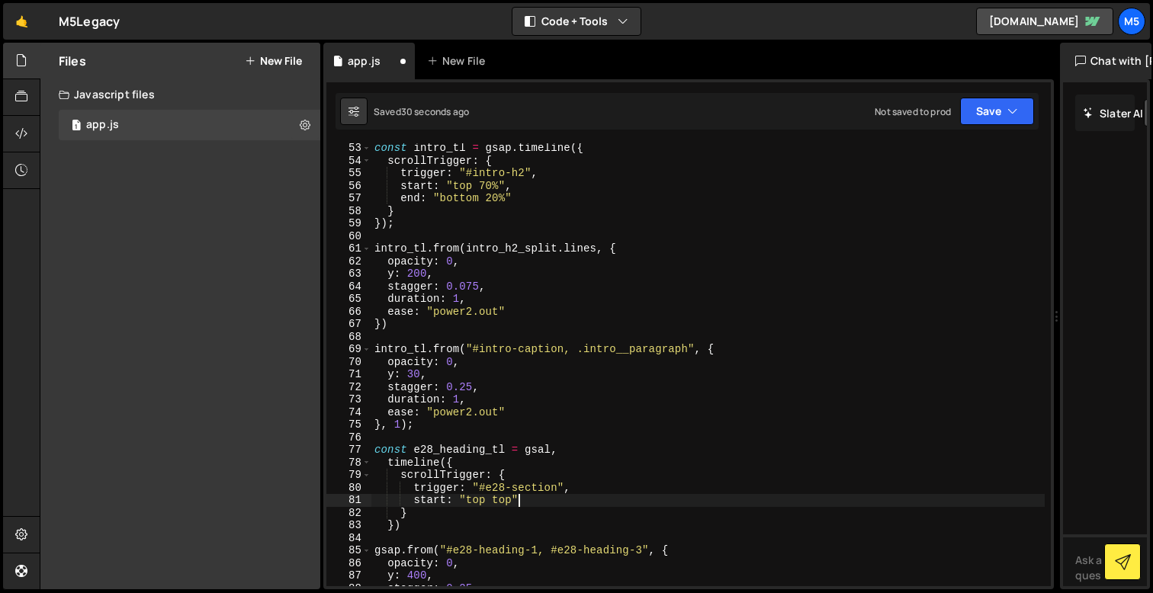
scroll to position [657, 0]
click at [435, 523] on div "const intro_tl = gsap . timeline ({ scrollTrigger : { trigger : "#intro-h2" , s…" at bounding box center [707, 375] width 673 height 468
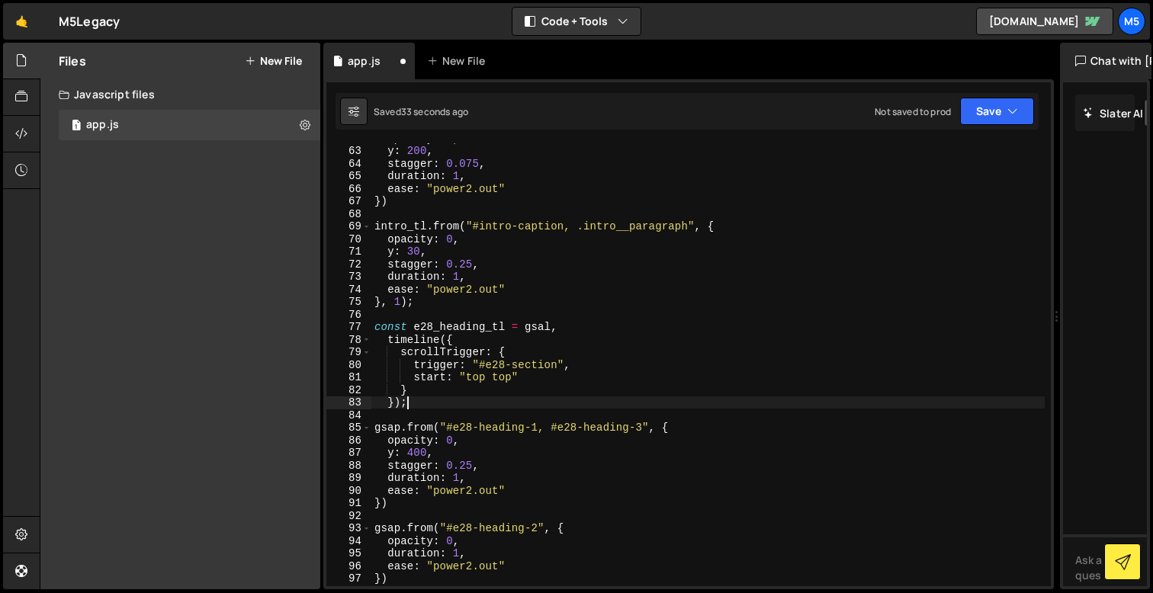
scroll to position [778, 0]
click at [554, 233] on div "opacity : 0 , y : 200 , stagger : 0.075 , duration : 1 , ease : "power2.out" })…" at bounding box center [707, 367] width 673 height 468
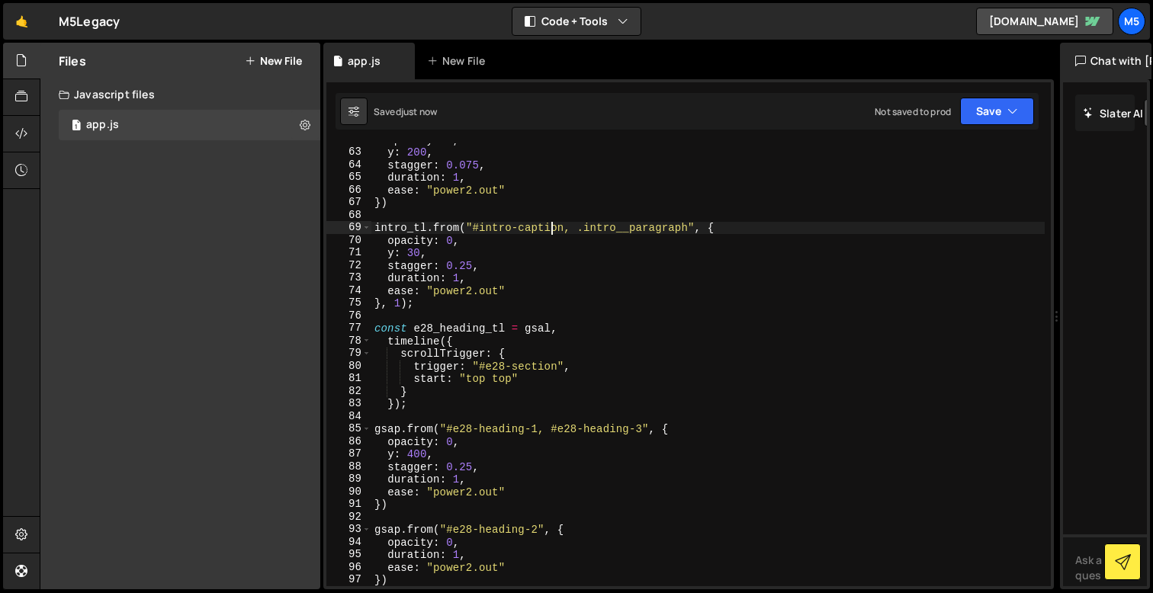
click at [573, 345] on div "opacity : 0 , y : 200 , stagger : 0.075 , duration : 1 , ease : "power2.out" })…" at bounding box center [707, 367] width 673 height 468
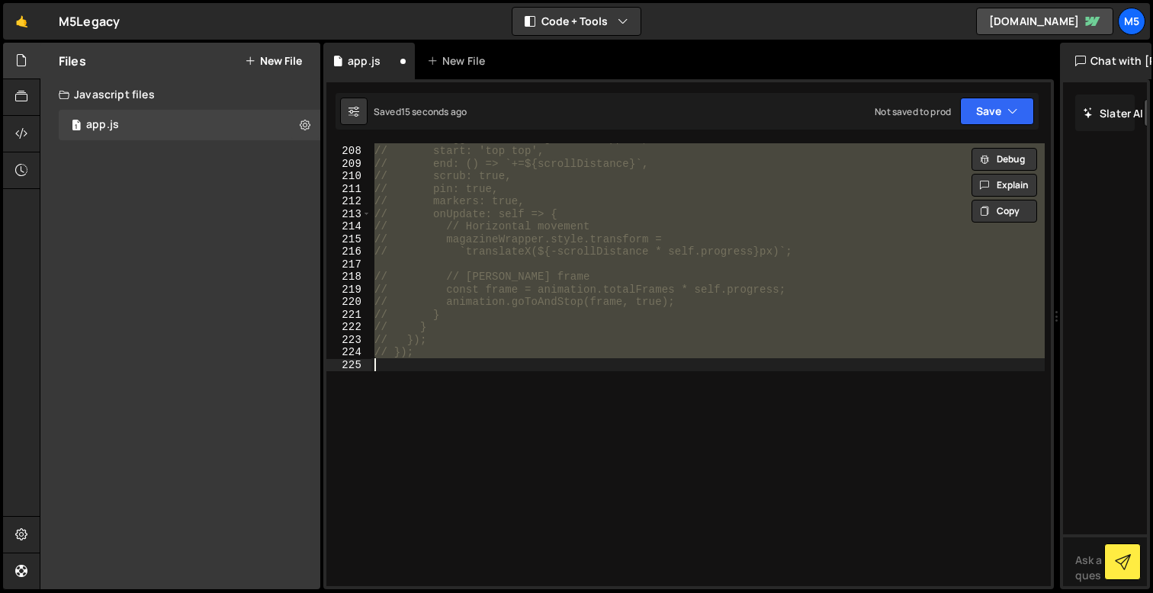
scroll to position [760, 0]
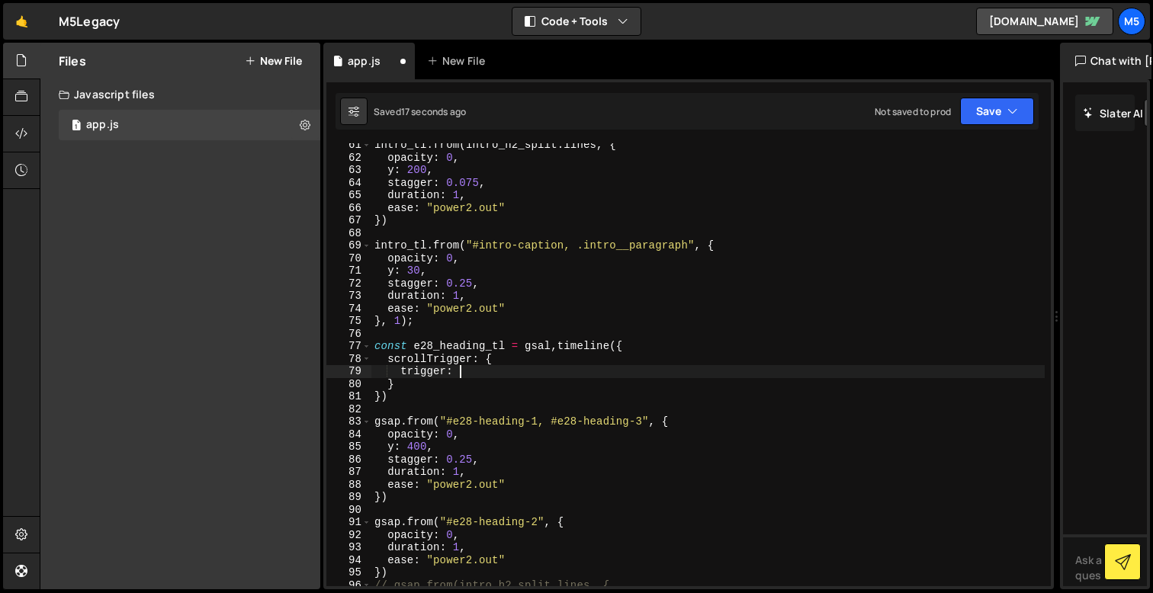
type textarea "trigger:"
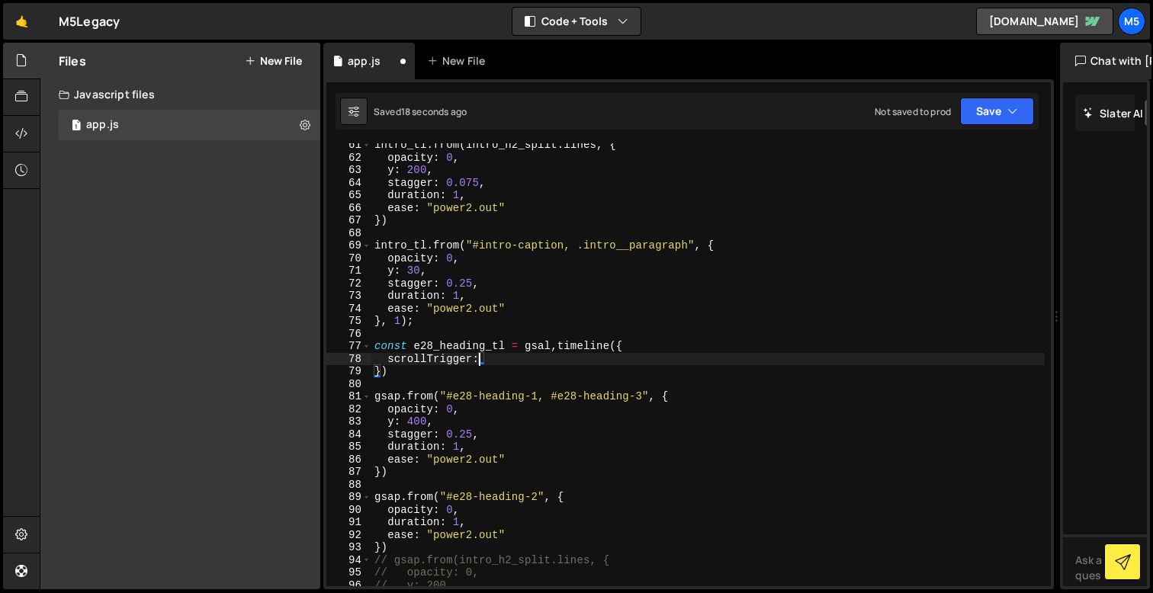
type textarea "scrollTrig"
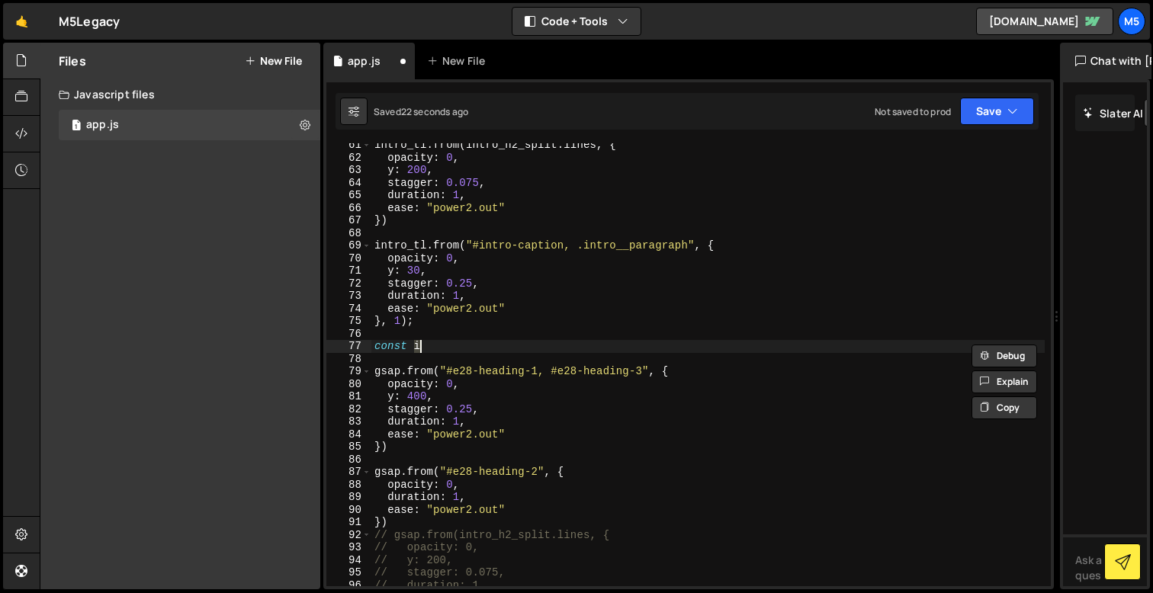
type textarea "const"
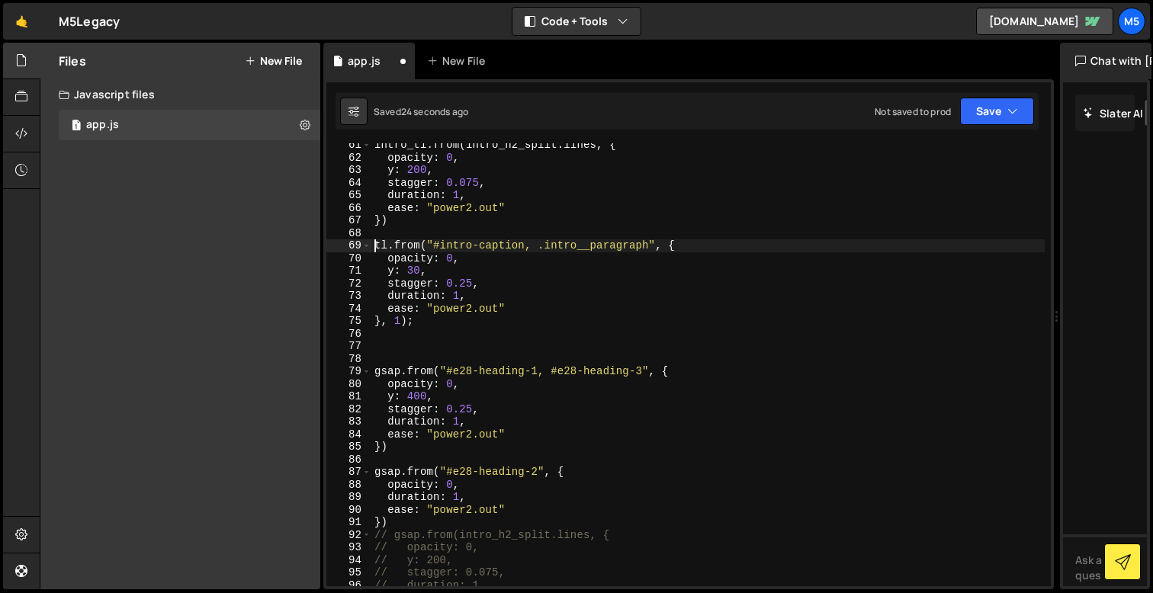
type textarea "intro_tl.from("#intro-caption, .intro__paragraph", {"
click at [567, 351] on div "intro_tl . from ( intro_h2_split . lines , { opacity : 0 , y : 200 , stagger : …" at bounding box center [707, 373] width 673 height 468
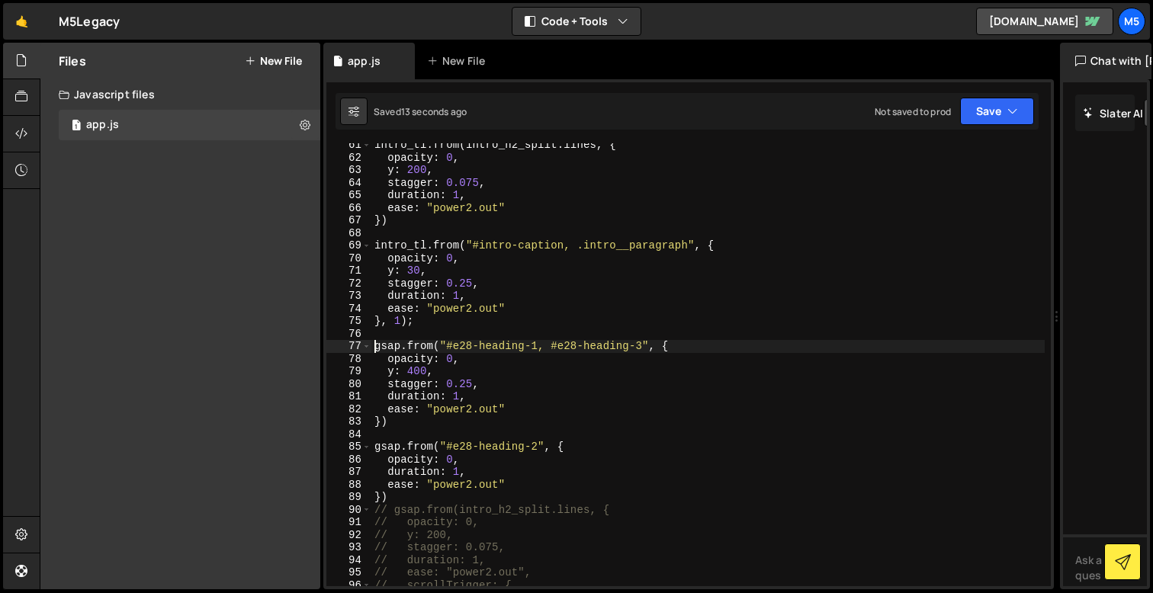
click at [426, 324] on div "intro_tl . from ( intro_h2_split . lines , { opacity : 0 , y : 200 , stagger : …" at bounding box center [707, 373] width 673 height 468
type textarea "}, 1);"
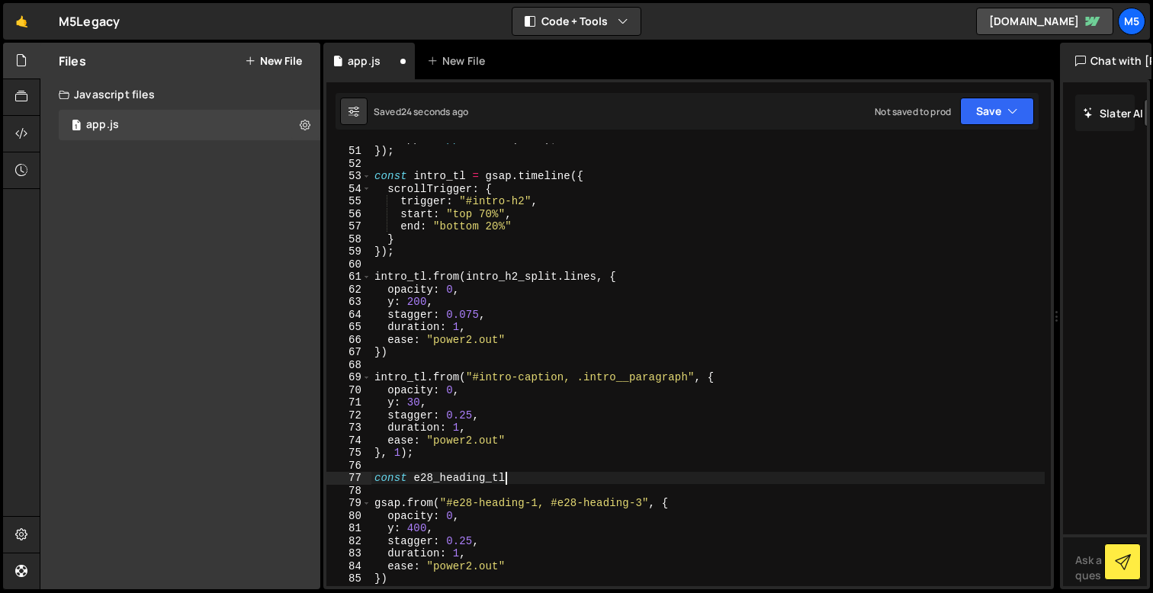
scroll to position [629, 0]
type textarea "const e28_heading_tl = gsap.timeline({"
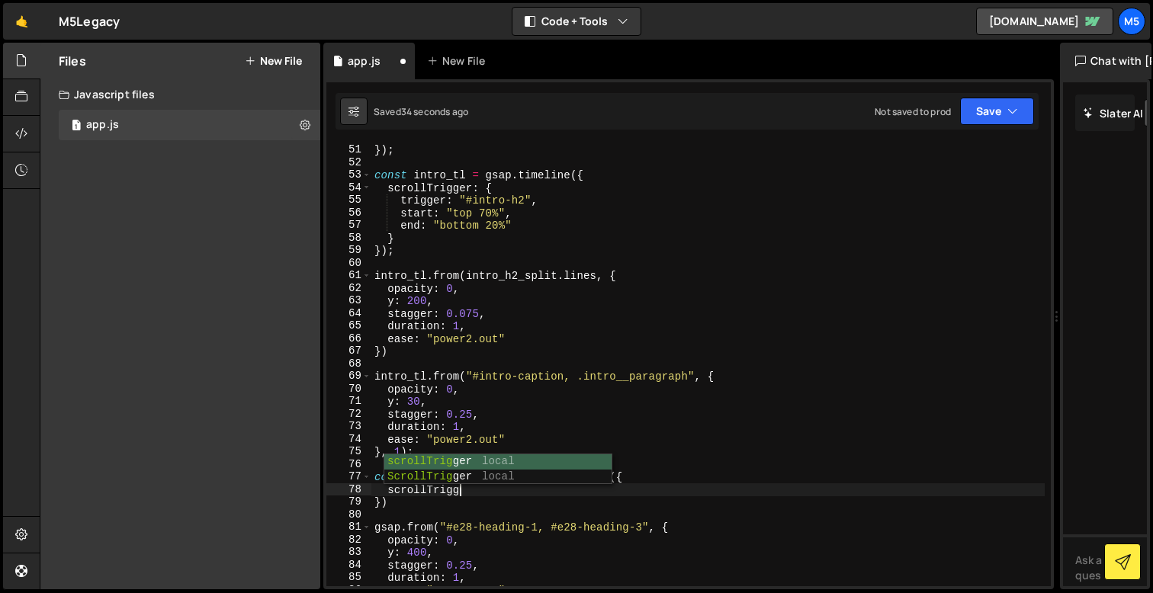
scroll to position [0, 6]
type textarea "scrollTrigger: {}"
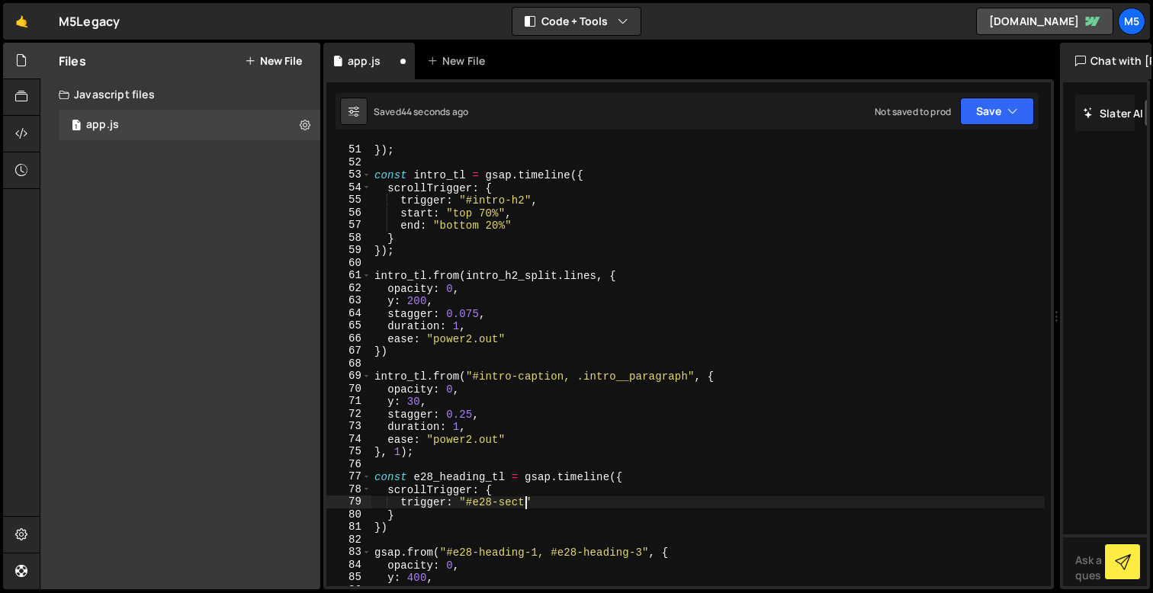
scroll to position [0, 11]
type textarea "trigger: "#e28-section","
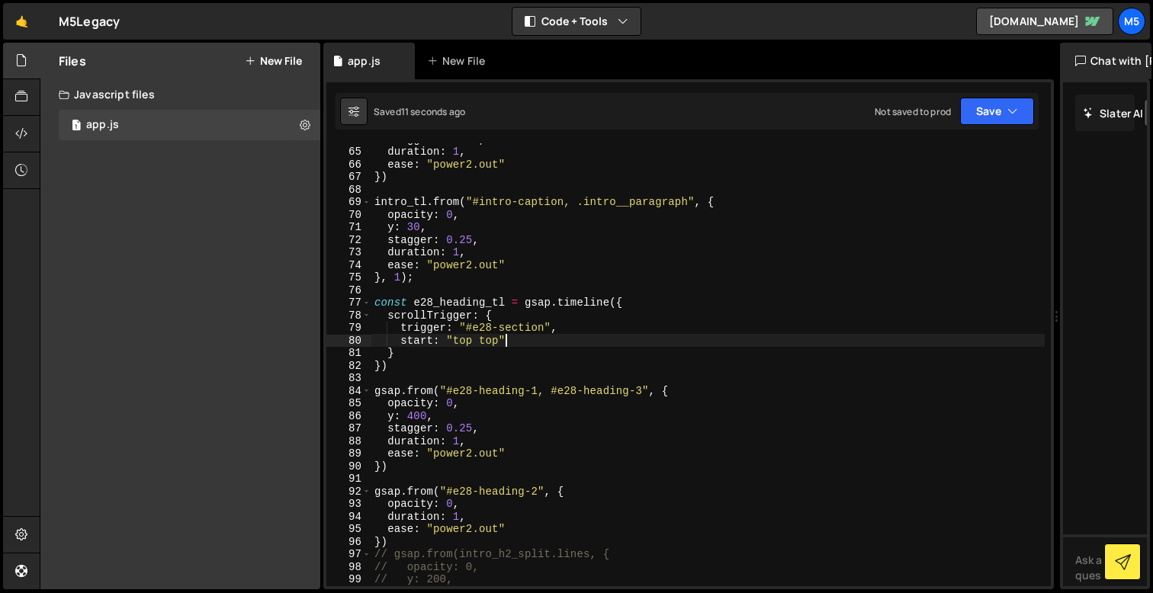
scroll to position [803, 0]
click at [390, 394] on div "stagger : 0.075 , duration : 1 , ease : "power2.out" }) intro_tl . from ( "#int…" at bounding box center [707, 367] width 673 height 468
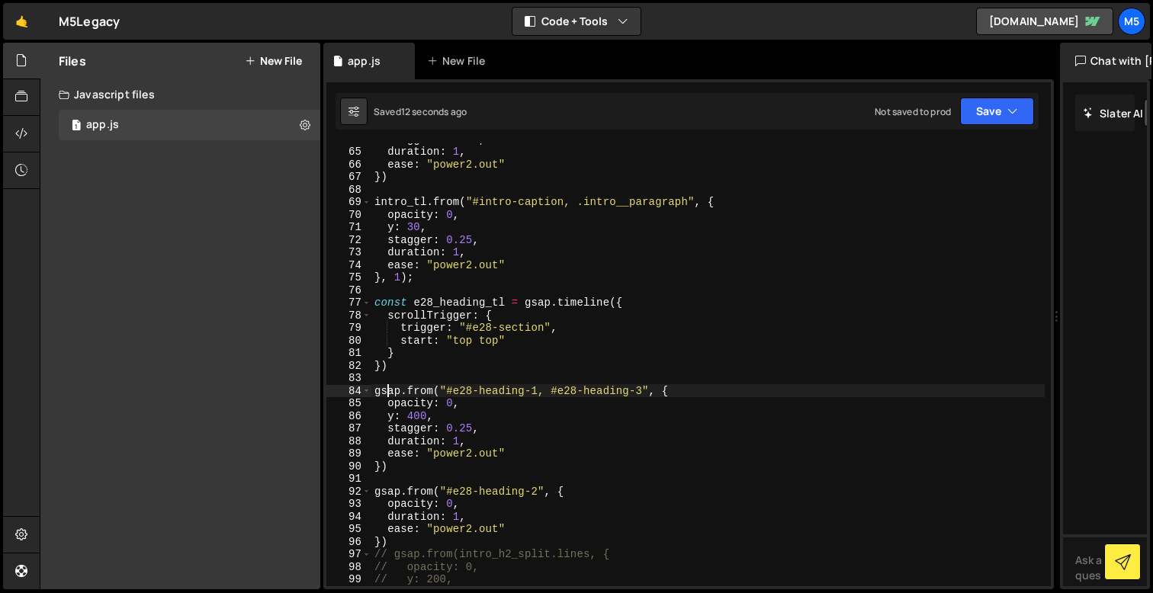
click at [390, 394] on div "stagger : 0.075 , duration : 1 , ease : "power2.out" }) intro_tl . from ( "#int…" at bounding box center [707, 367] width 673 height 468
click at [397, 489] on div "stagger : 0.075 , duration : 1 , ease : "power2.out" }) intro_tl . from ( "#int…" at bounding box center [707, 367] width 673 height 468
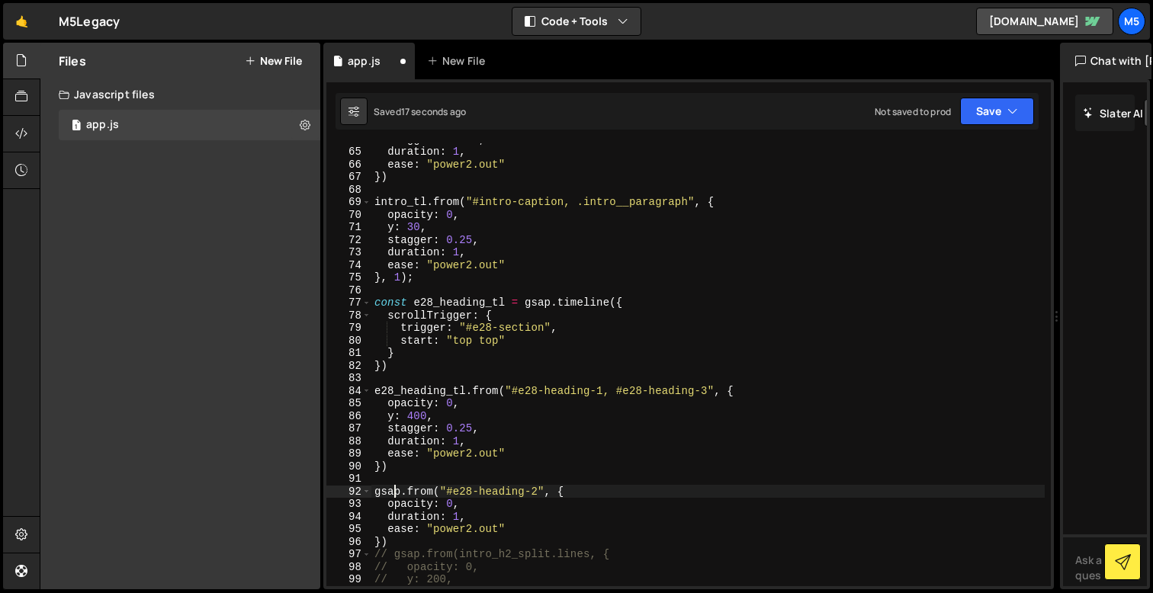
click at [397, 489] on div "stagger : 0.075 , duration : 1 , ease : "power2.out" }) intro_tl . from ( "#int…" at bounding box center [707, 367] width 673 height 468
click at [585, 533] on div "stagger : 0.075 , duration : 1 , ease : "power2.out" }) intro_tl . from ( "#int…" at bounding box center [707, 367] width 673 height 468
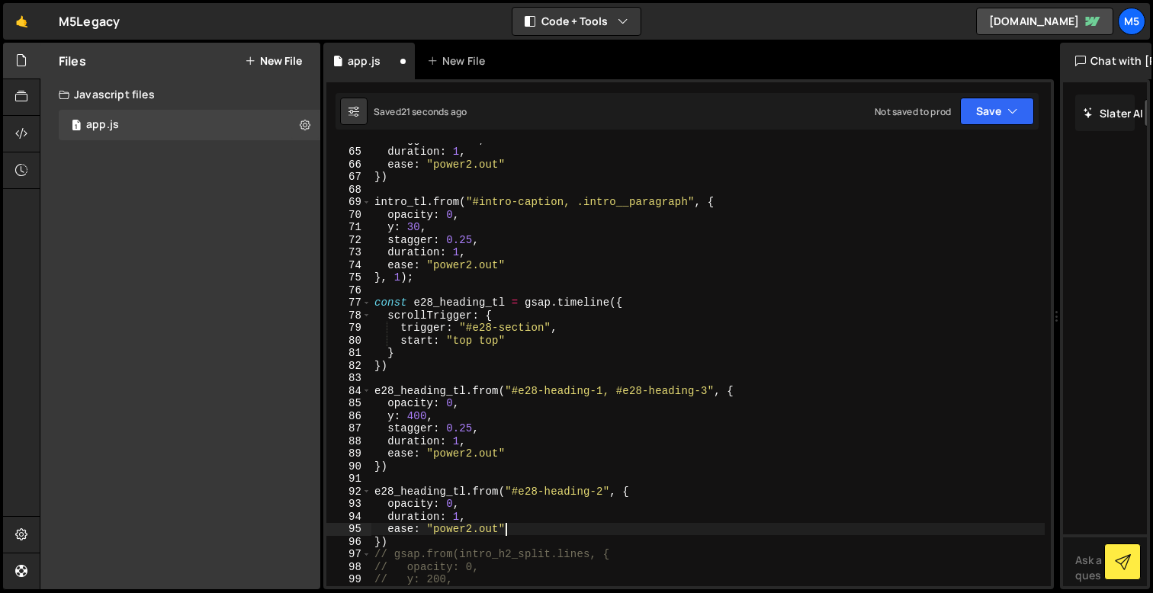
click at [634, 523] on div "stagger : 0.075 , duration : 1 , ease : "power2.out" }) intro_tl . from ( "#int…" at bounding box center [707, 367] width 673 height 468
click at [459, 510] on div "stagger : 0.075 , duration : 1 , ease : "power2.out" }) intro_tl . from ( "#int…" at bounding box center [707, 367] width 673 height 468
click at [489, 328] on div "stagger : 0.075 , duration : 1 , ease : "power2.out" }) intro_tl . from ( "#int…" at bounding box center [707, 367] width 673 height 468
click at [491, 345] on div "stagger : 0.075 , duration : 1 , ease : "power2.out" }) intro_tl . from ( "#int…" at bounding box center [707, 367] width 673 height 468
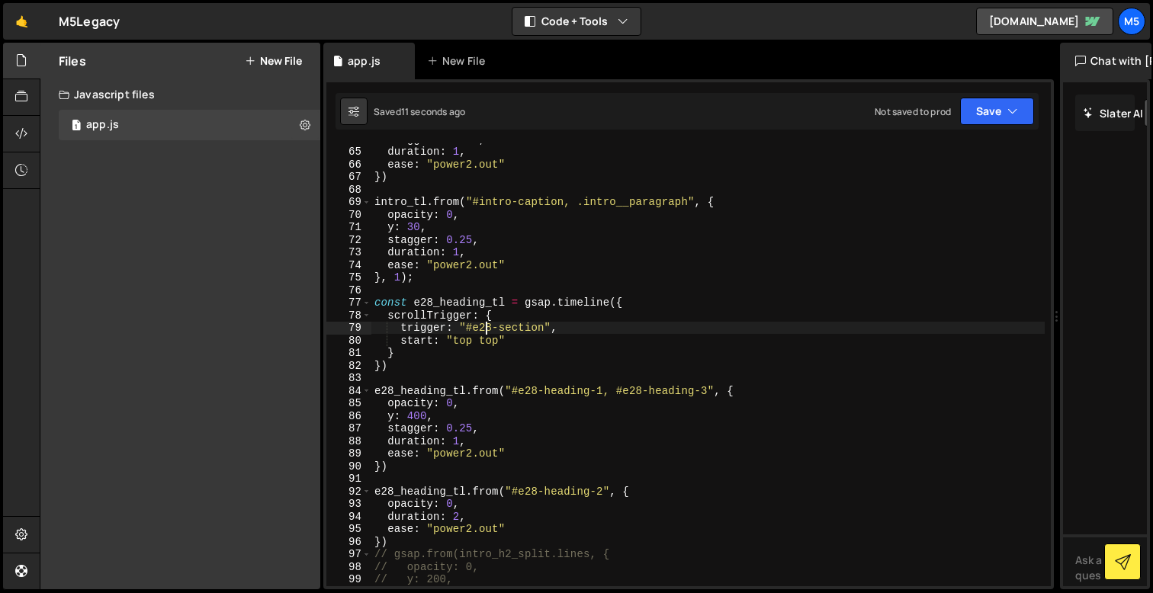
click at [491, 345] on div "stagger : 0.075 , duration : 1 , ease : "power2.out" }) intro_tl . from ( "#int…" at bounding box center [707, 367] width 673 height 468
click at [497, 421] on div "stagger : 0.075 , duration : 1 , ease : "power2.out" }) intro_tl . from ( "#int…" at bounding box center [707, 367] width 673 height 468
click at [545, 410] on div "stagger : 0.075 , duration : 1 , ease : "power2.out" }) intro_tl . from ( "#int…" at bounding box center [707, 367] width 673 height 468
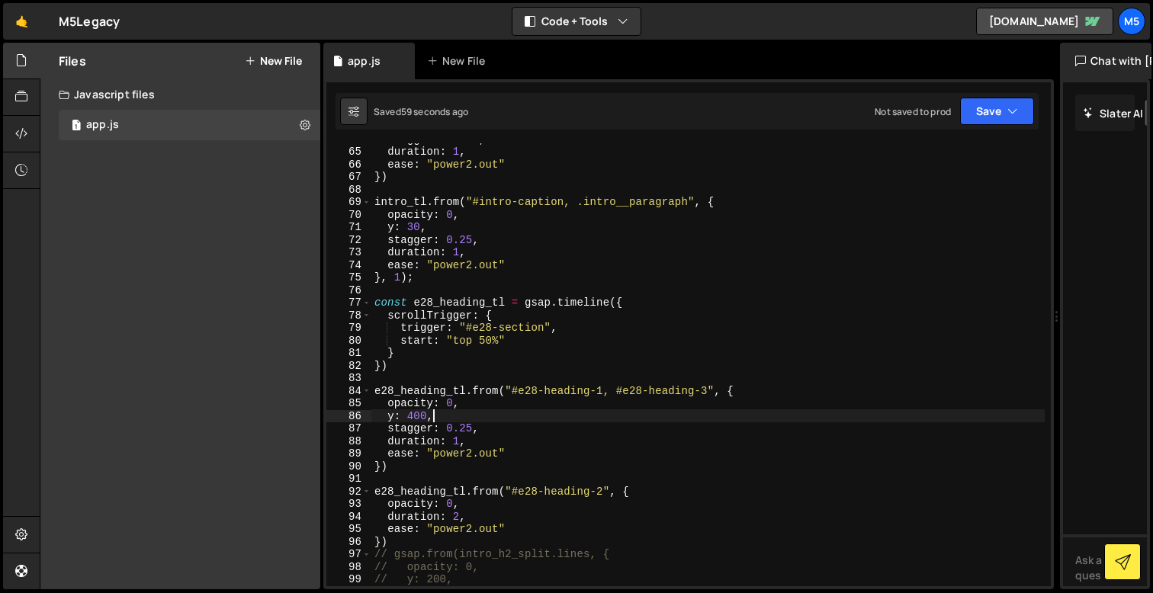
click at [583, 400] on div "stagger : 0.075 , duration : 1 , ease : "power2.out" }) intro_tl . from ( "#int…" at bounding box center [707, 367] width 673 height 468
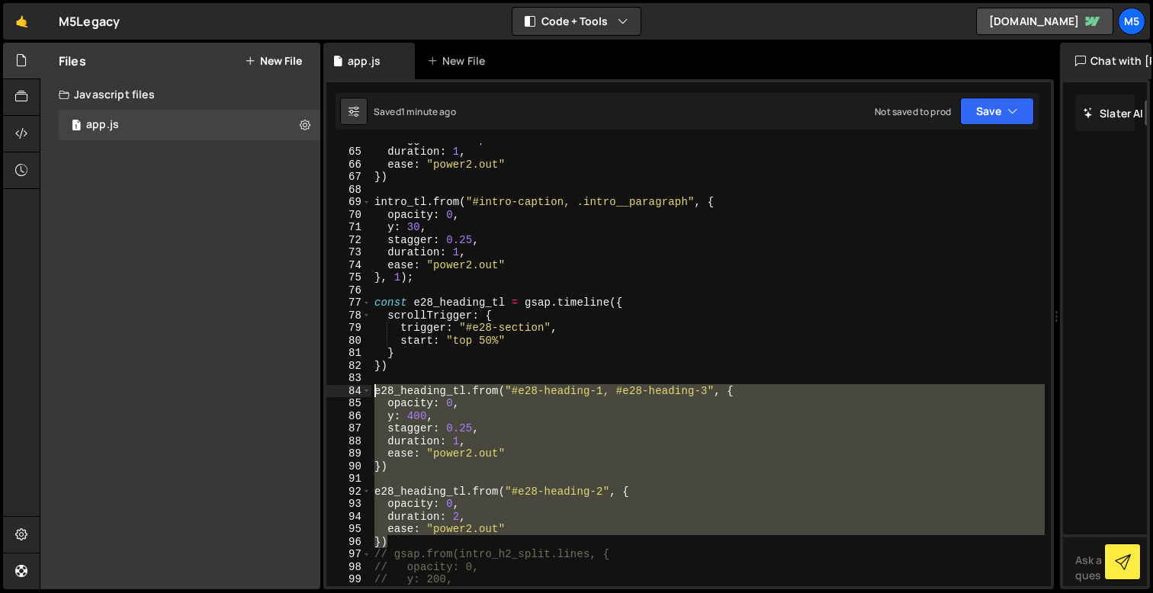
drag, startPoint x: 400, startPoint y: 538, endPoint x: 373, endPoint y: 388, distance: 152.7
click at [373, 388] on div "stagger : 0.075 , duration : 1 , ease : "power2.out" }) intro_tl . from ( "#int…" at bounding box center [707, 367] width 673 height 468
click at [393, 547] on div "stagger : 0.075 , duration : 1 , ease : "power2.out" }) intro_tl . from ( "#int…" at bounding box center [707, 367] width 673 height 468
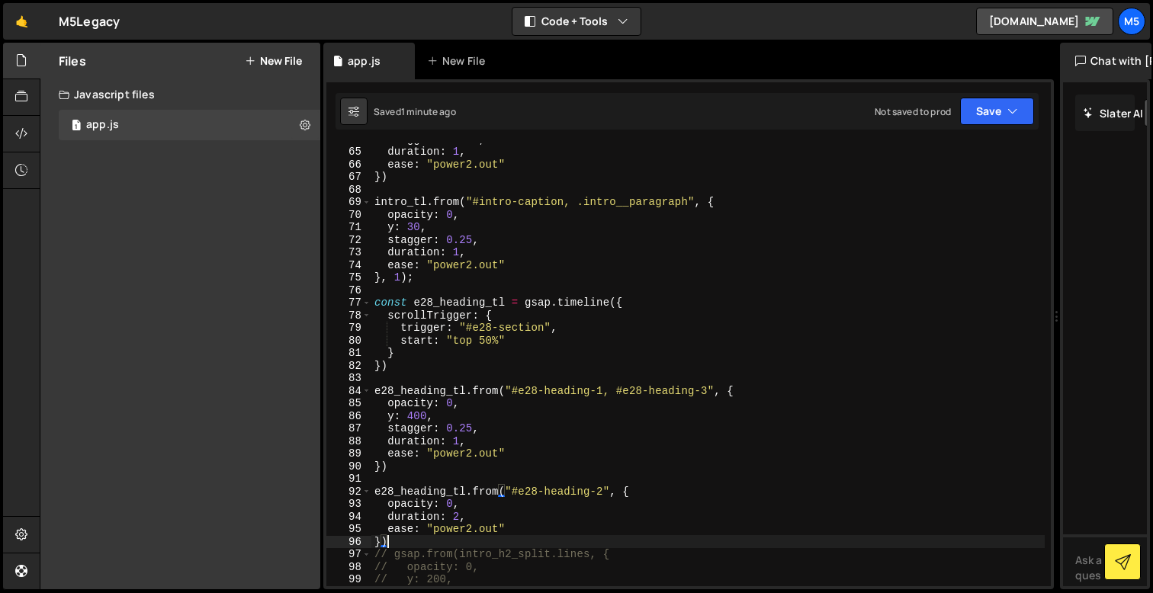
scroll to position [0, 0]
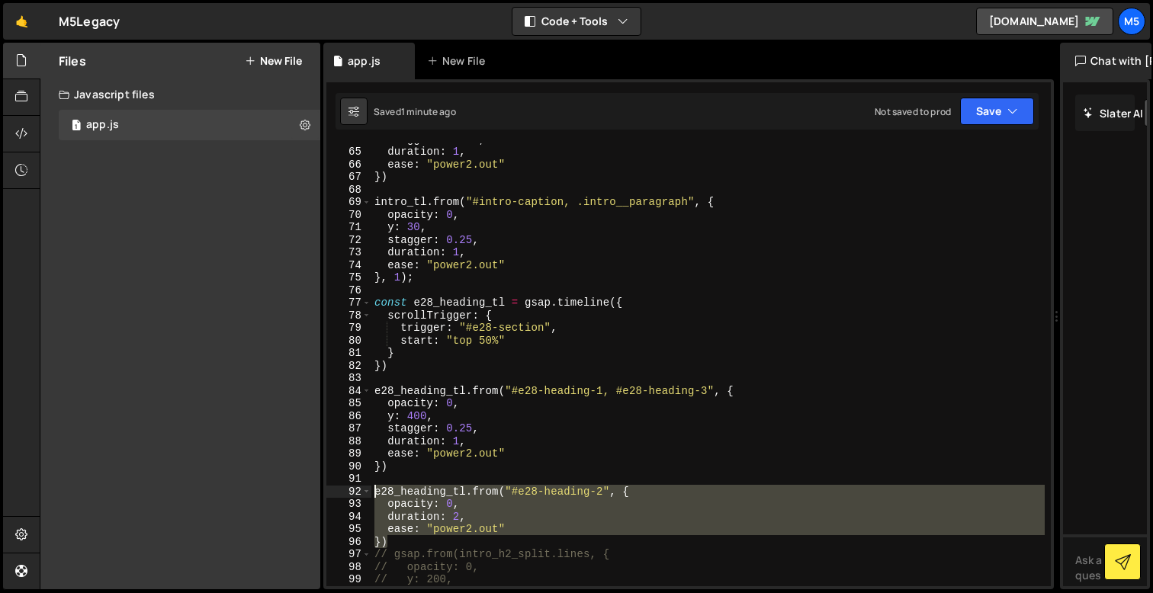
drag, startPoint x: 402, startPoint y: 543, endPoint x: 361, endPoint y: 493, distance: 65.0
click at [361, 493] on div "}) 64 65 66 67 68 69 70 71 72 73 74 75 76 77 78 79 80 81 82 83 84 85 86 87 88 8…" at bounding box center [688, 364] width 724 height 443
type textarea "e28_heading_tl.from("#e28-heading-2", { opacity: 0,"
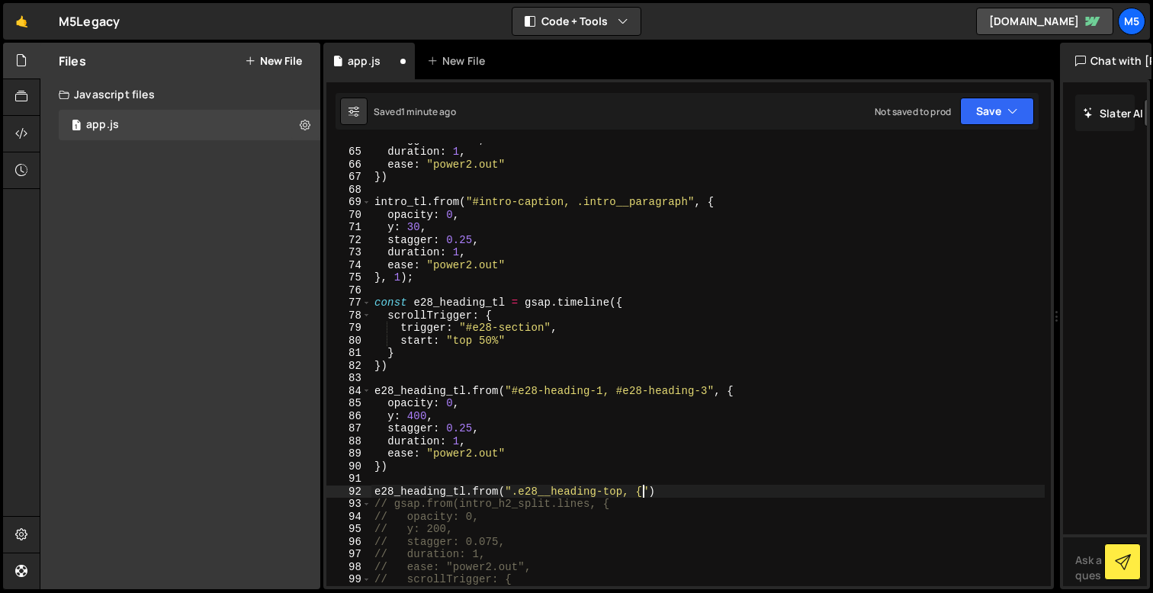
scroll to position [0, 18]
type textarea "e28_heading_tl.from(".e28__heading-top", {)"
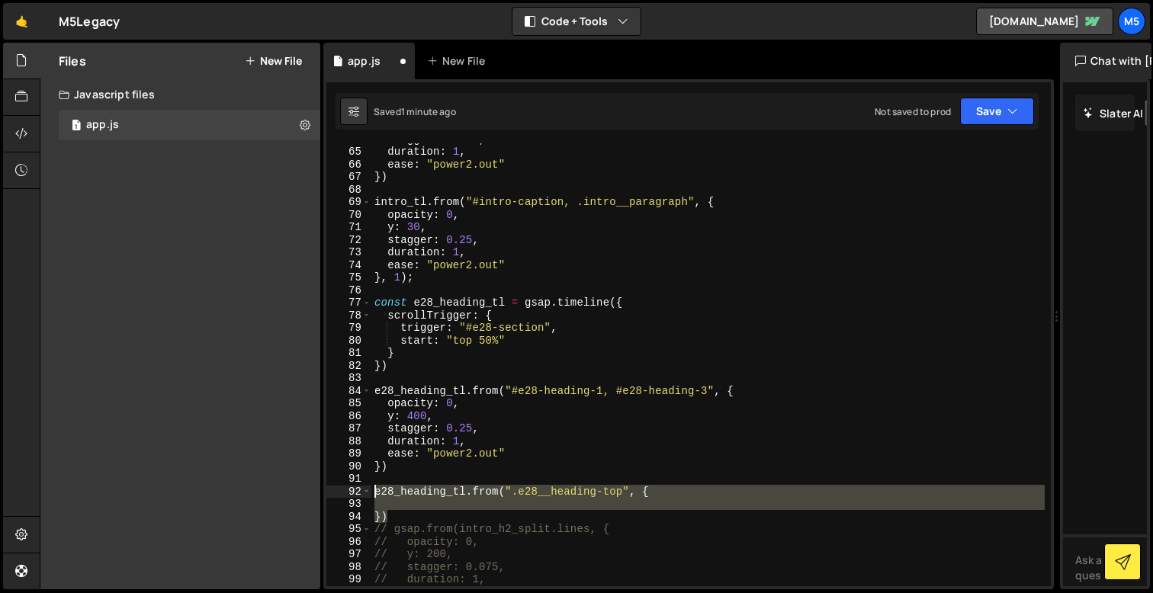
drag, startPoint x: 393, startPoint y: 518, endPoint x: 374, endPoint y: 488, distance: 34.9
click at [374, 488] on div "stagger : 0.075 , duration : 1 , ease : "power2.out" }) intro_tl . from ( "#int…" at bounding box center [707, 367] width 673 height 468
paste textarea "});"
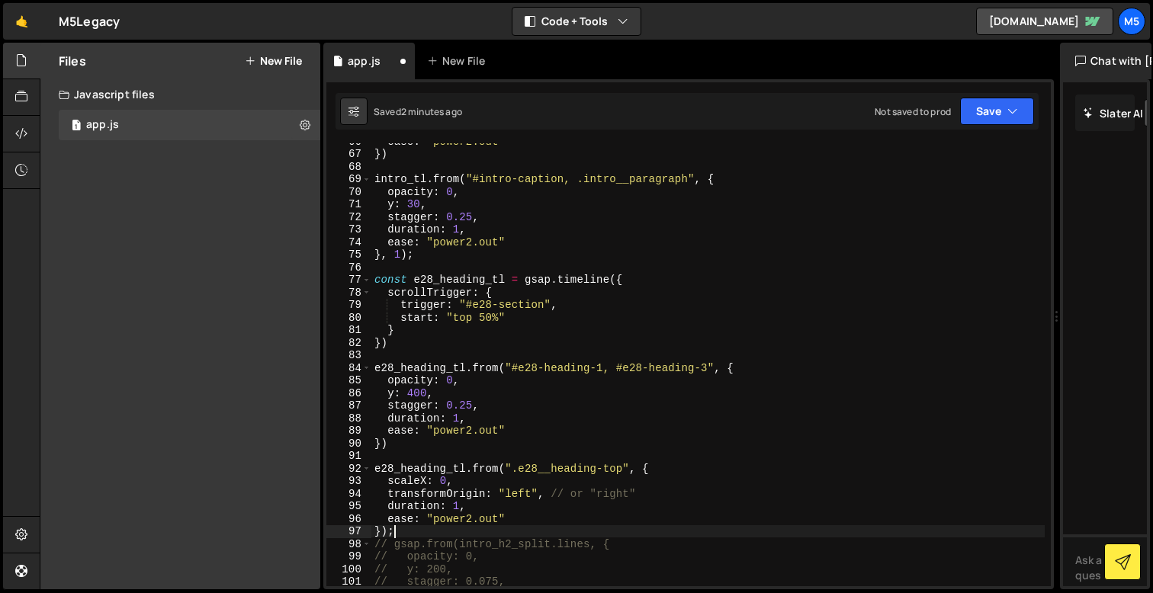
scroll to position [838, 0]
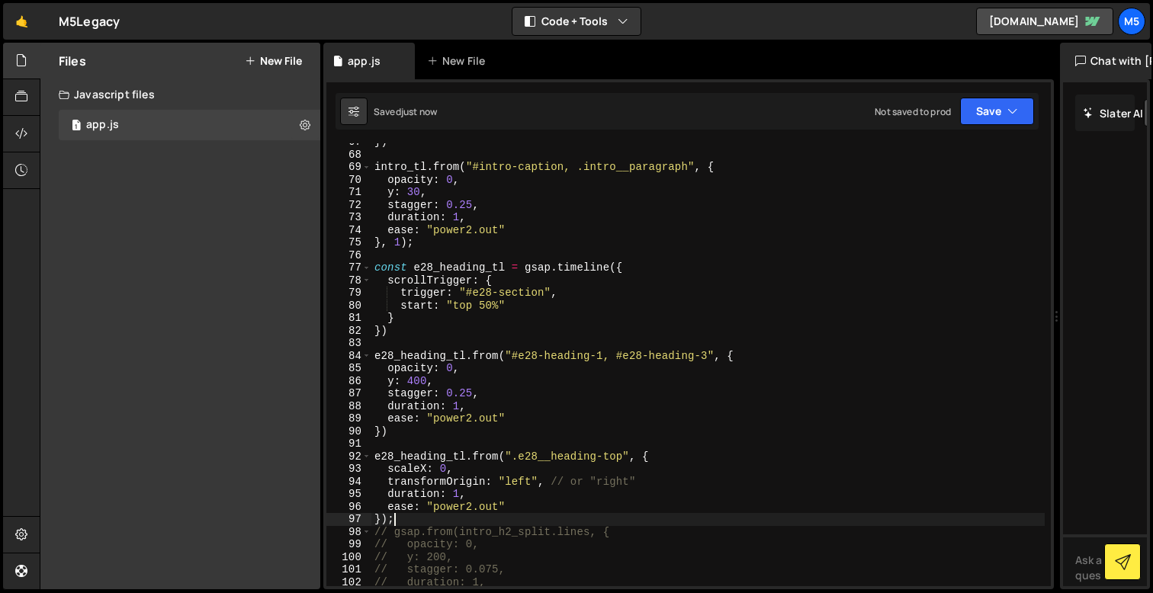
click at [464, 419] on div "}) intro_tl . from ( "#intro-caption, .intro__paragraph" , { opacity : 0 , y : …" at bounding box center [707, 370] width 673 height 468
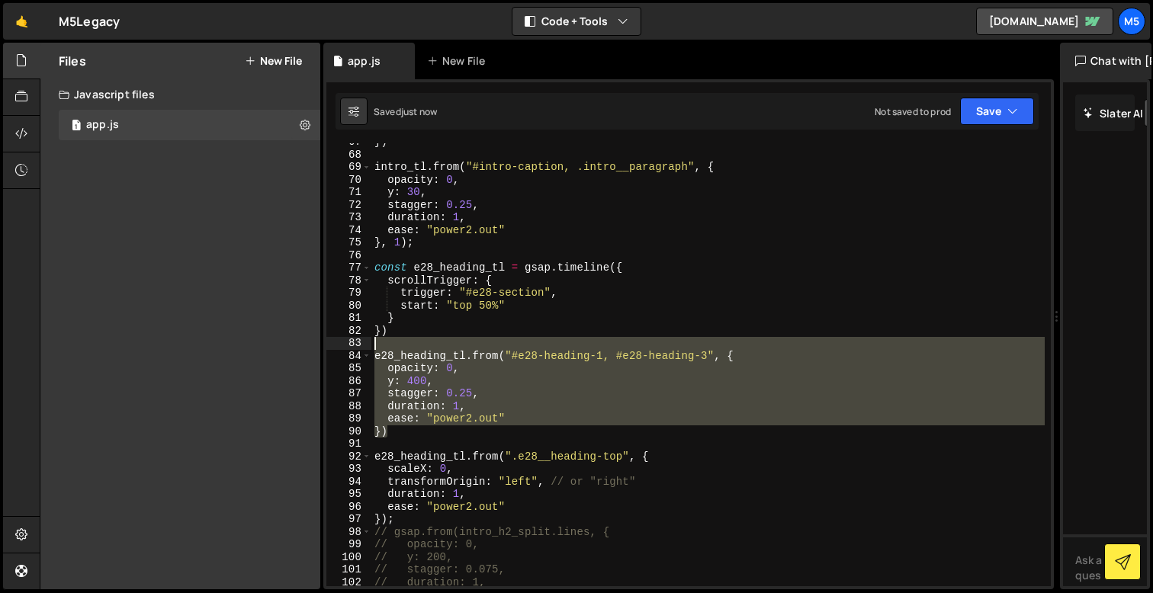
drag, startPoint x: 403, startPoint y: 426, endPoint x: 360, endPoint y: 349, distance: 88.7
click at [360, 349] on div "ease: "power2.out" 67 68 69 70 71 72 73 74 75 76 77 78 79 80 81 82 83 84 85 86 …" at bounding box center [688, 364] width 724 height 443
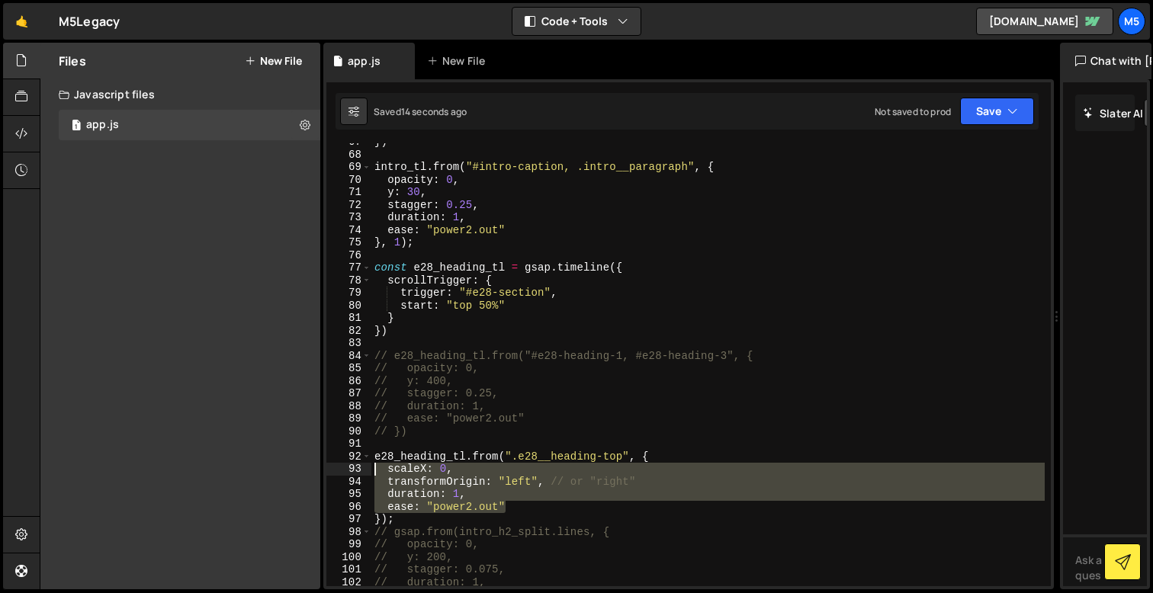
drag, startPoint x: 509, startPoint y: 507, endPoint x: 368, endPoint y: 470, distance: 146.7
click at [368, 470] on div "// e28_heading_tl.from("#e28-heading-1, #e28-heading-3", { 67 68 69 70 71 72 73…" at bounding box center [688, 364] width 724 height 443
type textarea "scaleX: 0, transformOrigin: "left", // or "right""
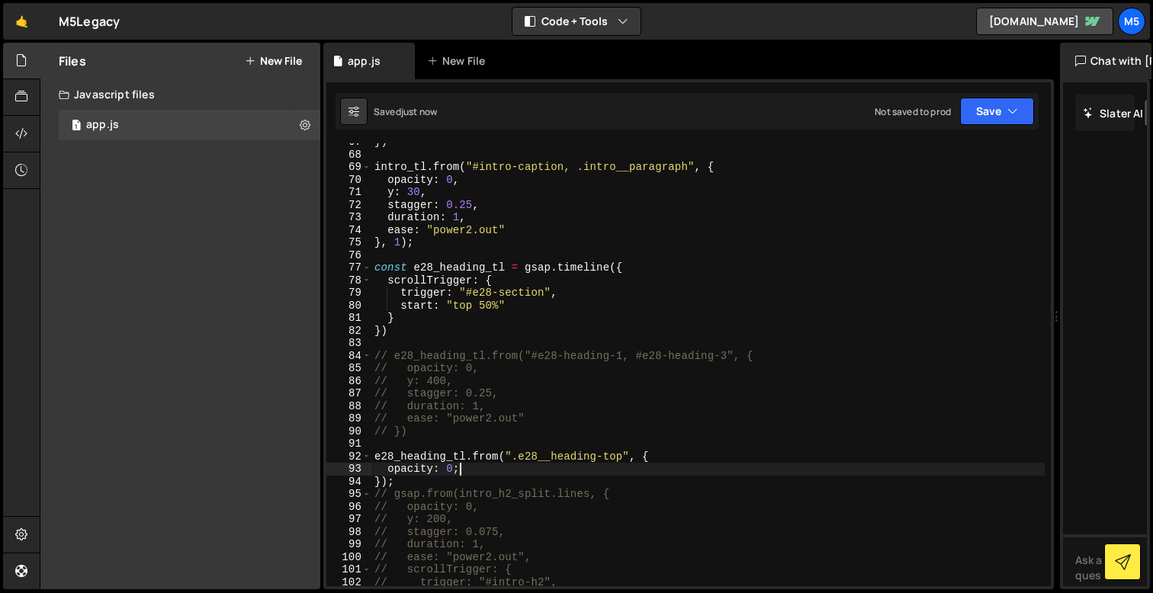
scroll to position [0, 5]
drag, startPoint x: 464, startPoint y: 454, endPoint x: 374, endPoint y: 455, distance: 90.0
click at [374, 455] on div "}) intro_tl . from ( "#intro-caption, .intro__paragraph" , { opacity : 0 , y : …" at bounding box center [707, 370] width 673 height 468
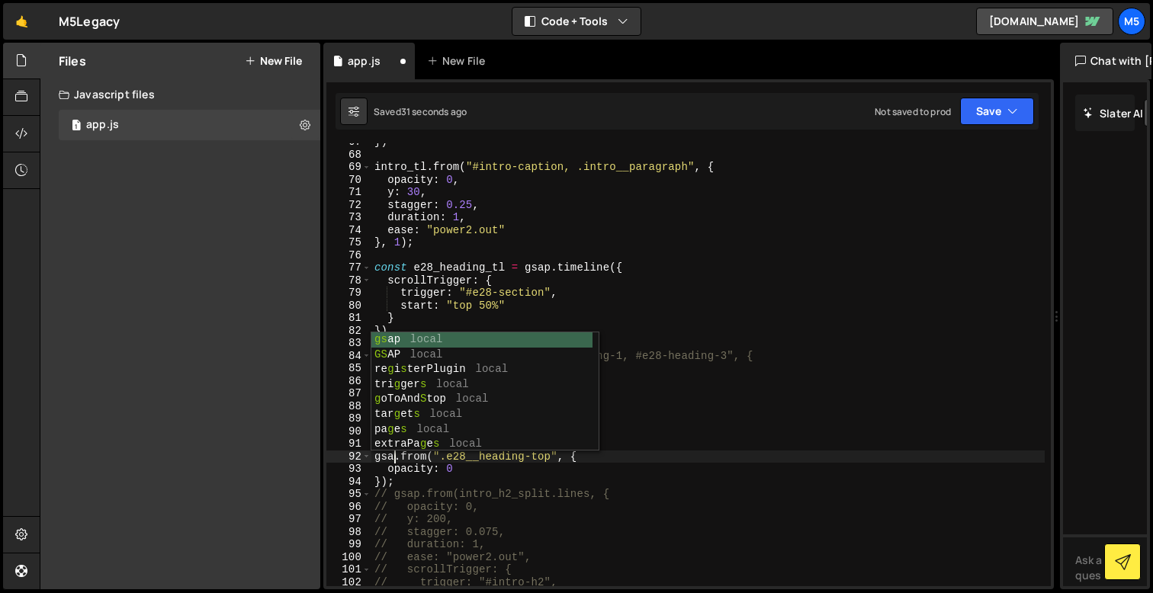
scroll to position [0, 2]
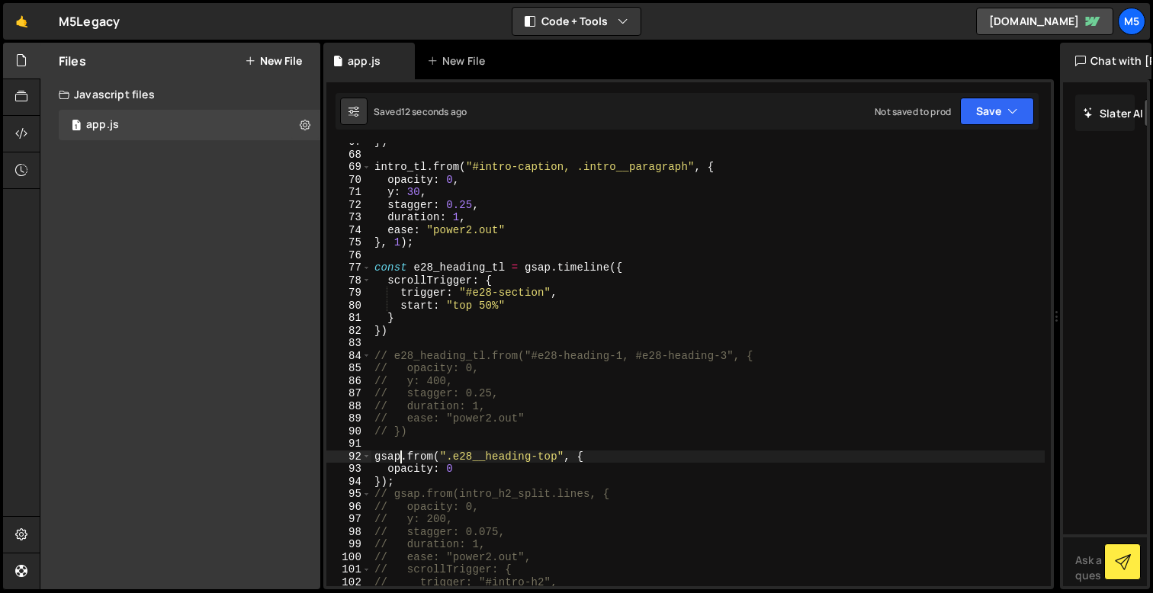
click at [484, 454] on div "}) intro_tl . from ( "#intro-caption, .intro__paragraph" , { opacity : 0 , y : …" at bounding box center [707, 370] width 673 height 468
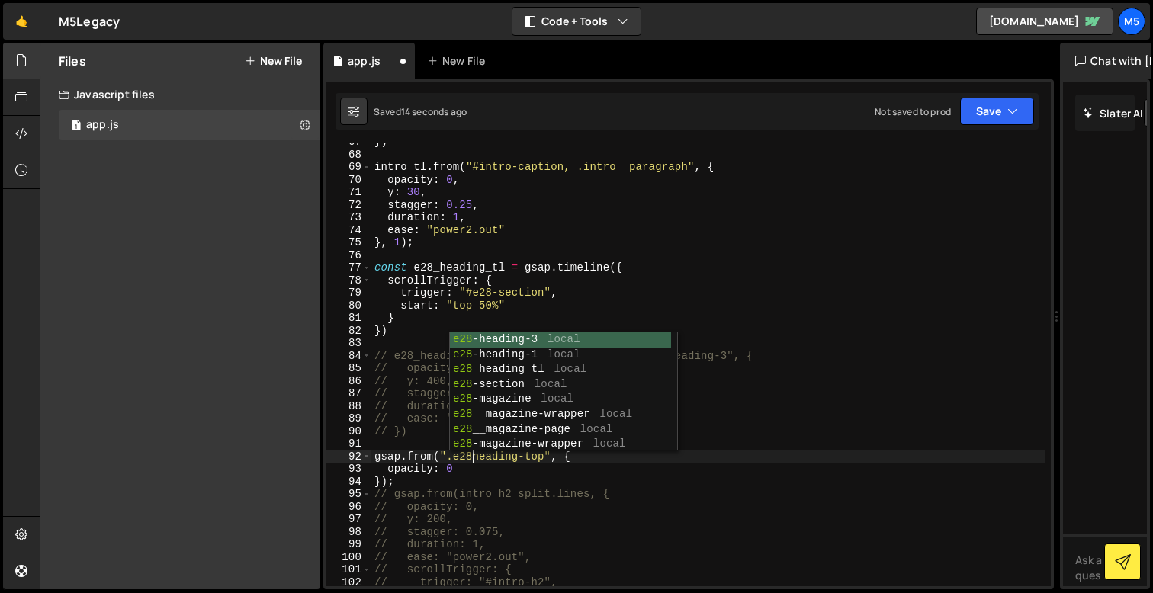
scroll to position [0, 7]
click at [535, 469] on div "}) intro_tl . from ( "#intro-caption, .intro__paragraph" , { opacity : 0 , y : …" at bounding box center [707, 370] width 673 height 468
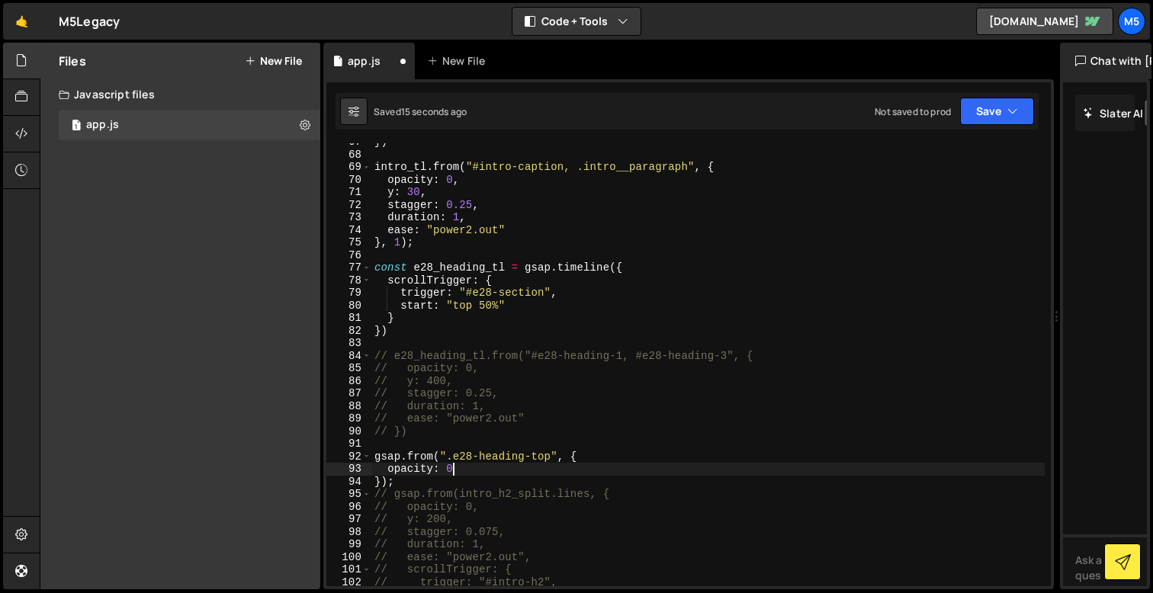
scroll to position [0, 5]
click at [534, 457] on div "}) intro_tl . from ( "#intro-caption, .intro__paragraph" , { opacity : 0 , y : …" at bounding box center [707, 370] width 673 height 468
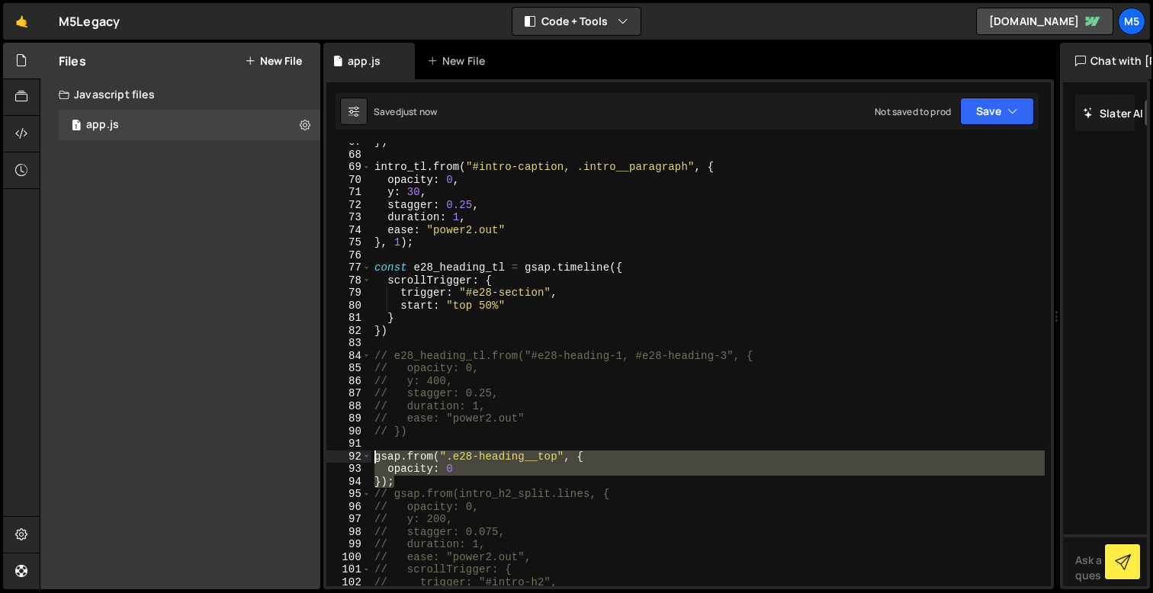
drag, startPoint x: 398, startPoint y: 480, endPoint x: 358, endPoint y: 455, distance: 47.0
click at [358, 455] on div "gsap.from(".e28-heading__top", { 67 68 69 70 71 72 73 74 75 76 77 78 79 80 81 8…" at bounding box center [688, 364] width 724 height 443
paste textarea "});"
type textarea "});"
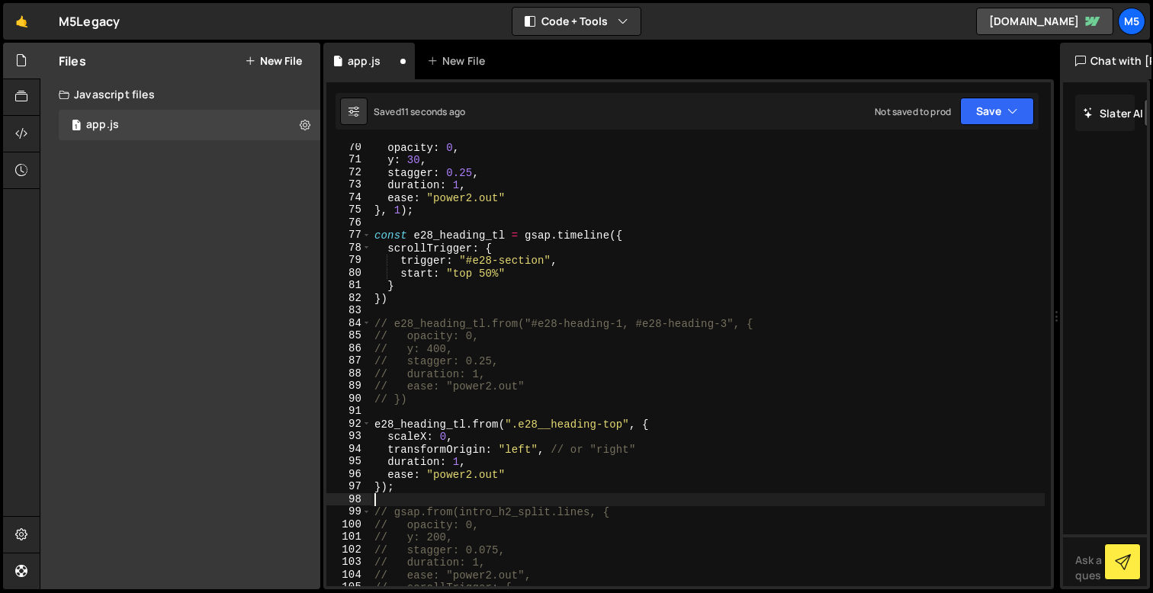
scroll to position [0, 0]
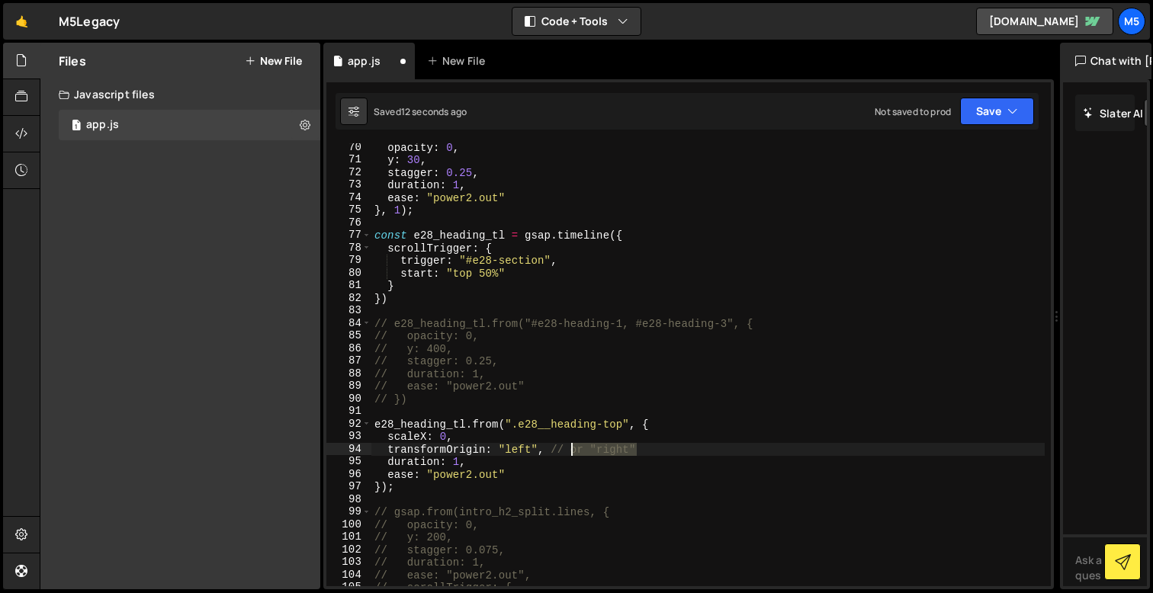
drag, startPoint x: 654, startPoint y: 448, endPoint x: 557, endPoint y: 445, distance: 96.9
click at [557, 445] on div "opacity : 0 , y : 30 , stagger : 0.25 , duration : 1 , ease : "power2.out" } , …" at bounding box center [707, 375] width 673 height 468
click at [554, 423] on div "opacity : 0 , y : 30 , stagger : 0.25 , duration : 1 , ease : "power2.out" } , …" at bounding box center [707, 375] width 673 height 468
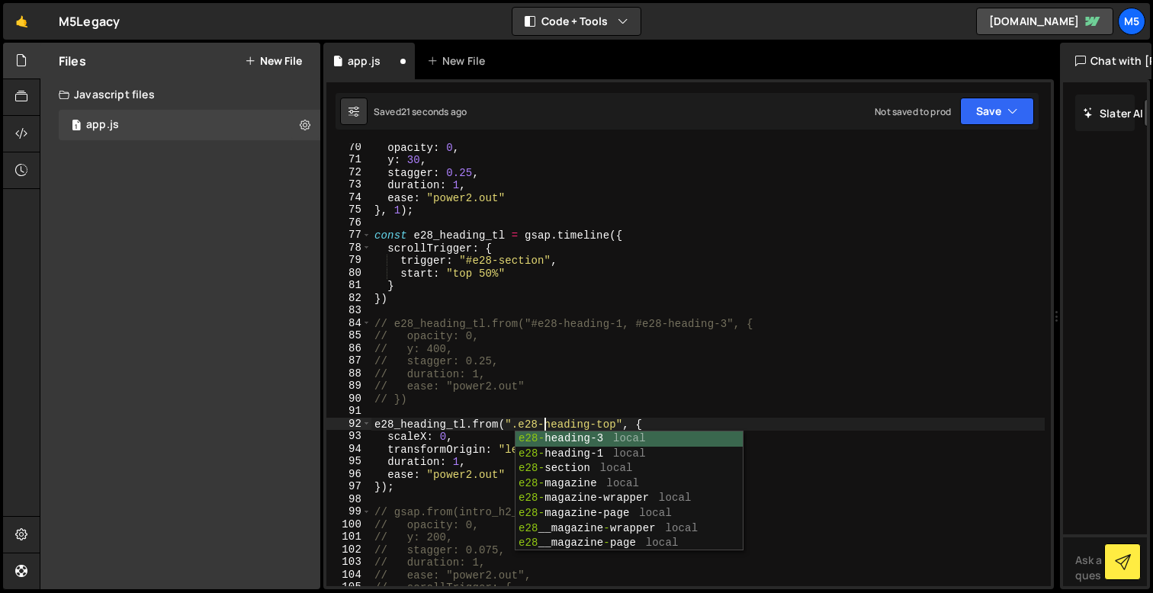
click at [599, 426] on div "opacity : 0 , y : 30 , stagger : 0.25 , duration : 1 , ease : "power2.out" } , …" at bounding box center [707, 375] width 673 height 468
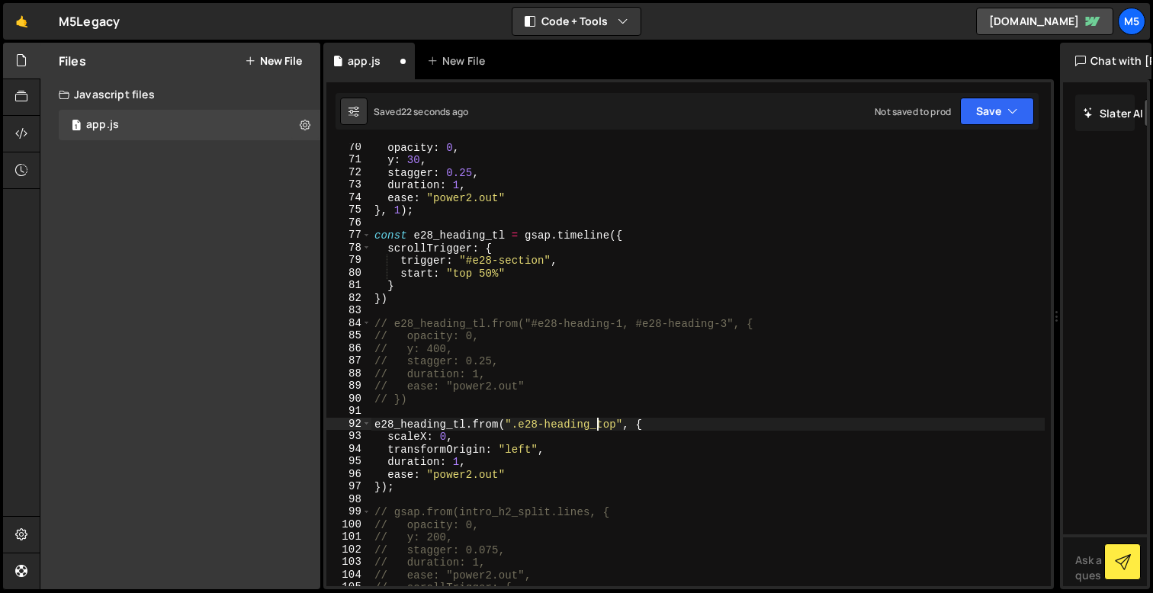
scroll to position [0, 15]
drag, startPoint x: 513, startPoint y: 426, endPoint x: 622, endPoint y: 420, distance: 109.2
click at [622, 420] on div "opacity : 0 , y : 30 , stagger : 0.25 , duration : 1 , ease : "power2.out" } , …" at bounding box center [707, 375] width 673 height 468
click at [516, 448] on div "opacity : 0 , y : 30 , stagger : 0.25 , duration : 1 , ease : "power2.out" } , …" at bounding box center [707, 375] width 673 height 468
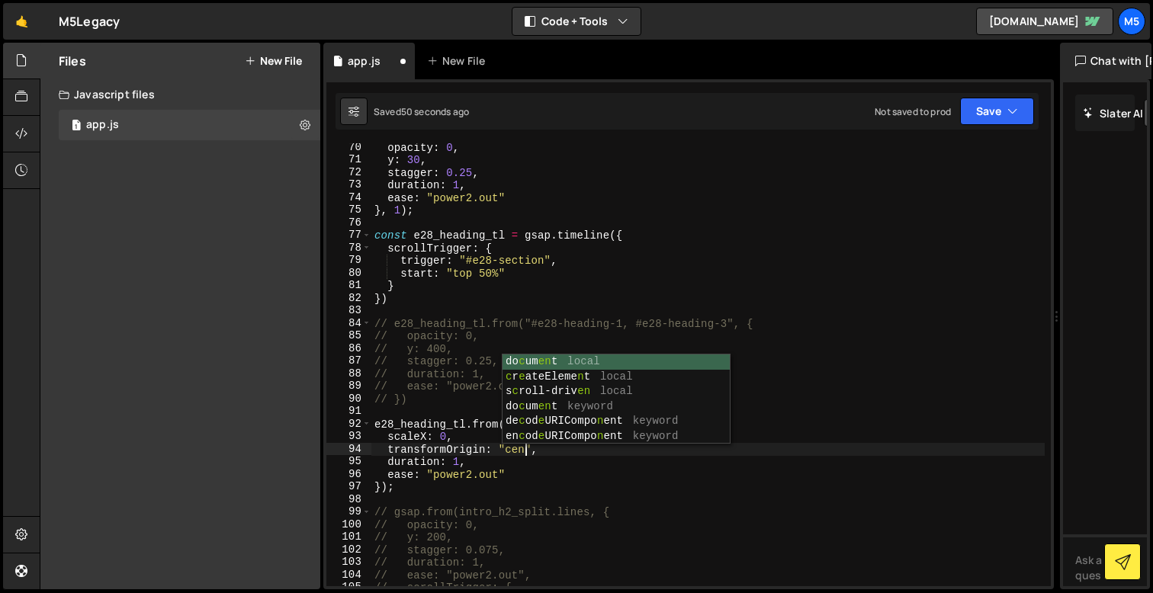
scroll to position [0, 11]
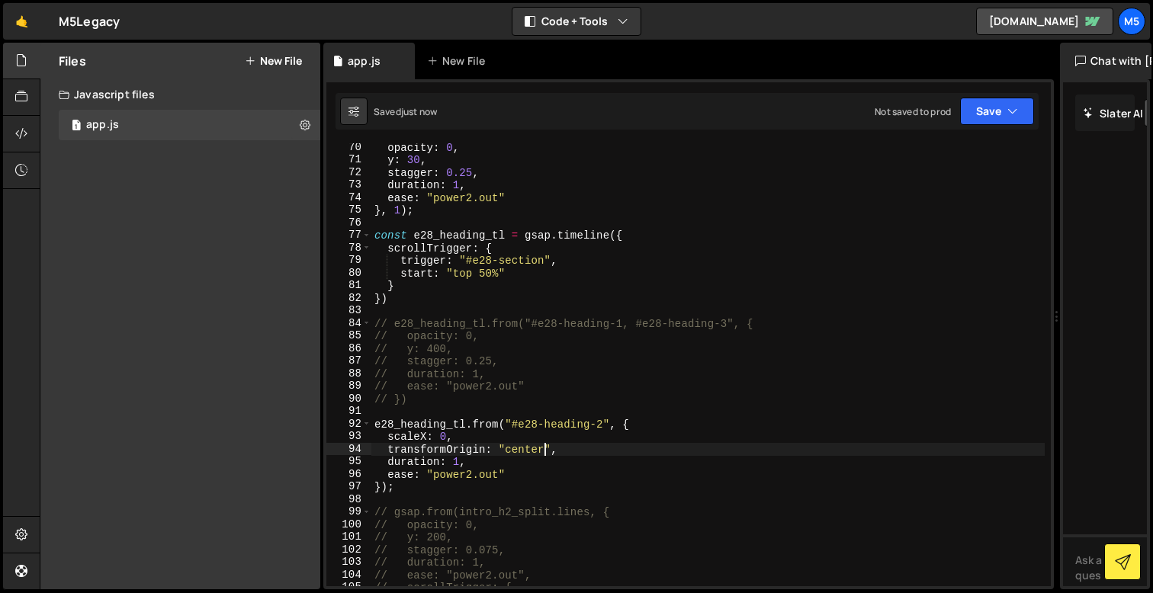
click at [508, 451] on div "opacity : 0 , y : 30 , stagger : 0.25 , duration : 1 , ease : "power2.out" } , …" at bounding box center [707, 375] width 673 height 468
click at [525, 451] on div "opacity : 0 , y : 30 , stagger : 0.25 , duration : 1 , ease : "power2.out" } , …" at bounding box center [707, 375] width 673 height 468
click at [522, 461] on div "opacity : 0 , y : 30 , stagger : 0.25 , duration : 1 , ease : "power2.out" } , …" at bounding box center [707, 375] width 673 height 468
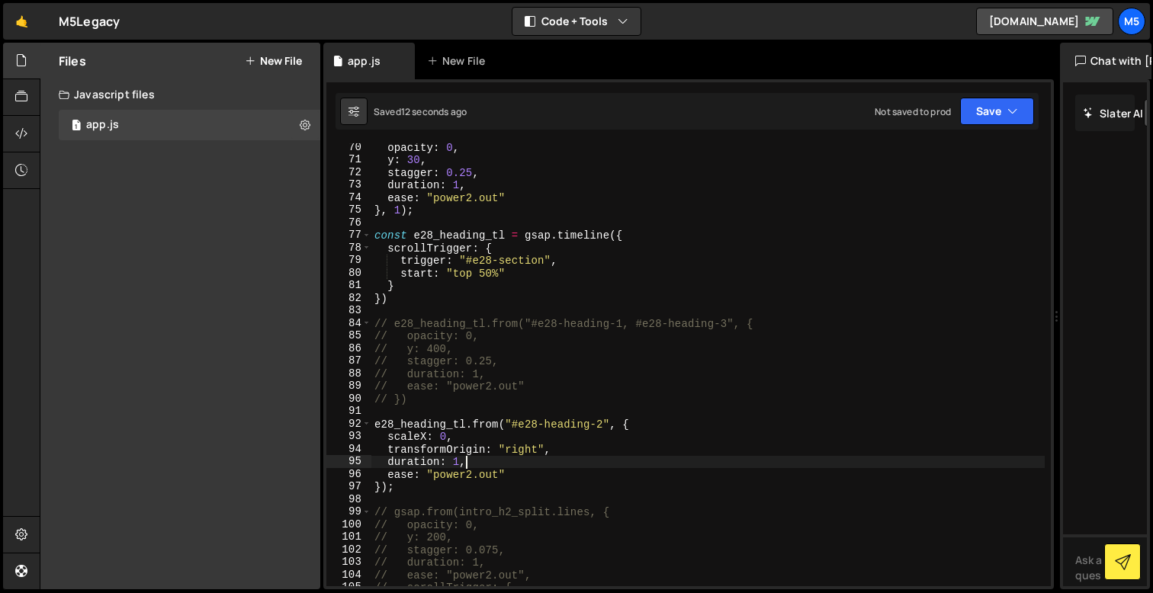
click at [528, 449] on div "opacity : 0 , y : 30 , stagger : 0.25 , duration : 1 , ease : "power2.out" } , …" at bounding box center [707, 375] width 673 height 468
click at [429, 440] on div "opacity : 0 , y : 30 , stagger : 0.25 , duration : 1 , ease : "power2.out" } , …" at bounding box center [707, 375] width 673 height 468
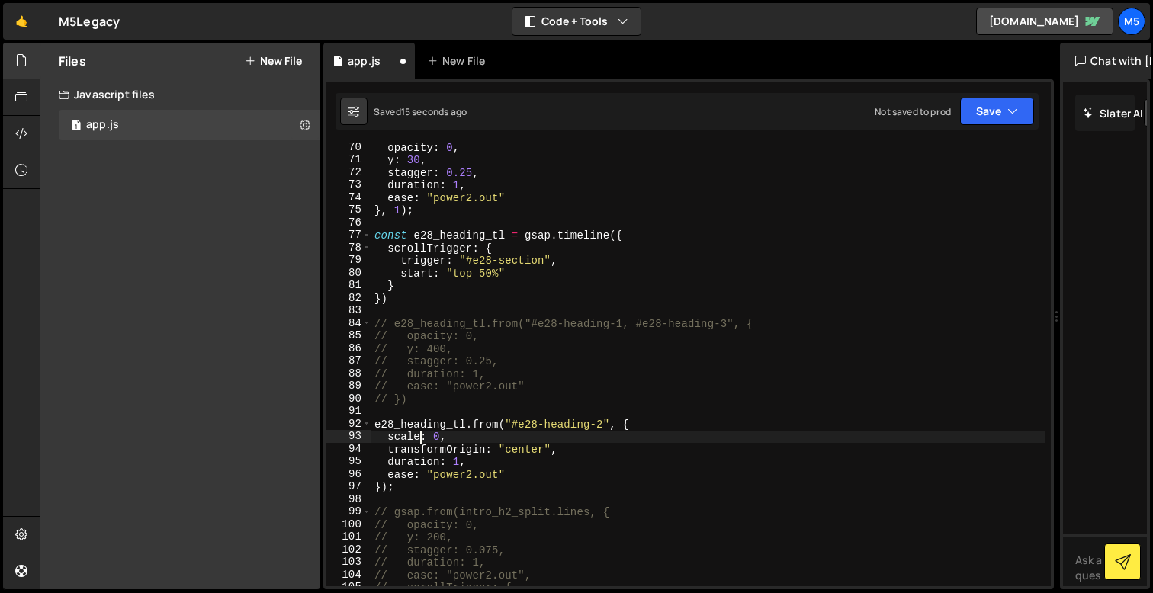
scroll to position [0, 4]
click at [603, 423] on div "opacity : 0 , y : 30 , stagger : 0.25 , duration : 1 , ease : "power2.out" } , …" at bounding box center [707, 375] width 673 height 468
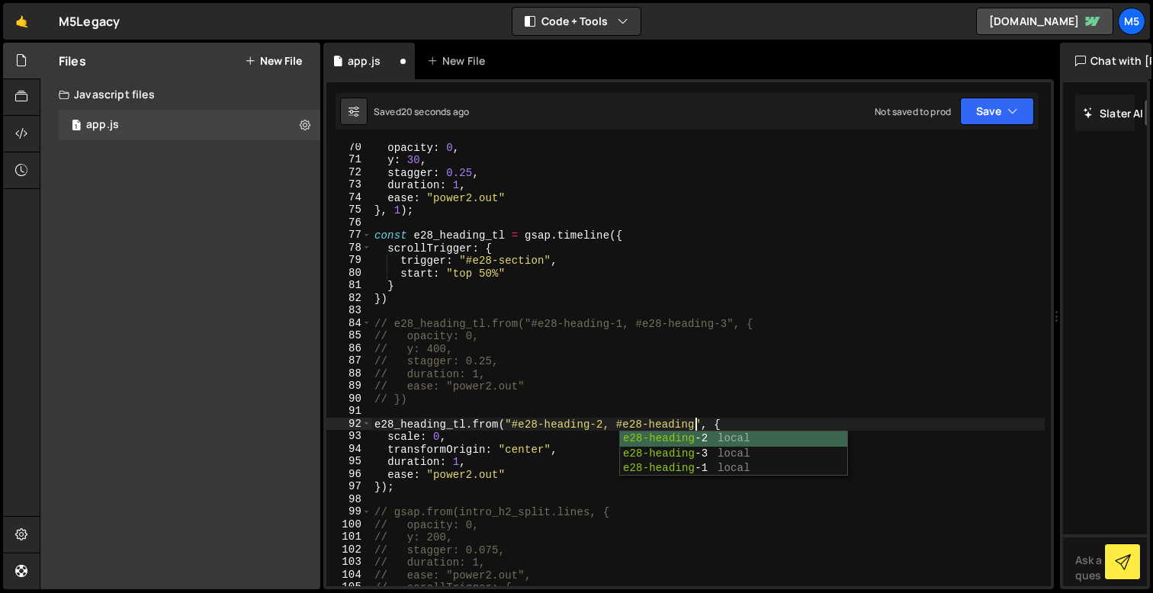
scroll to position [0, 23]
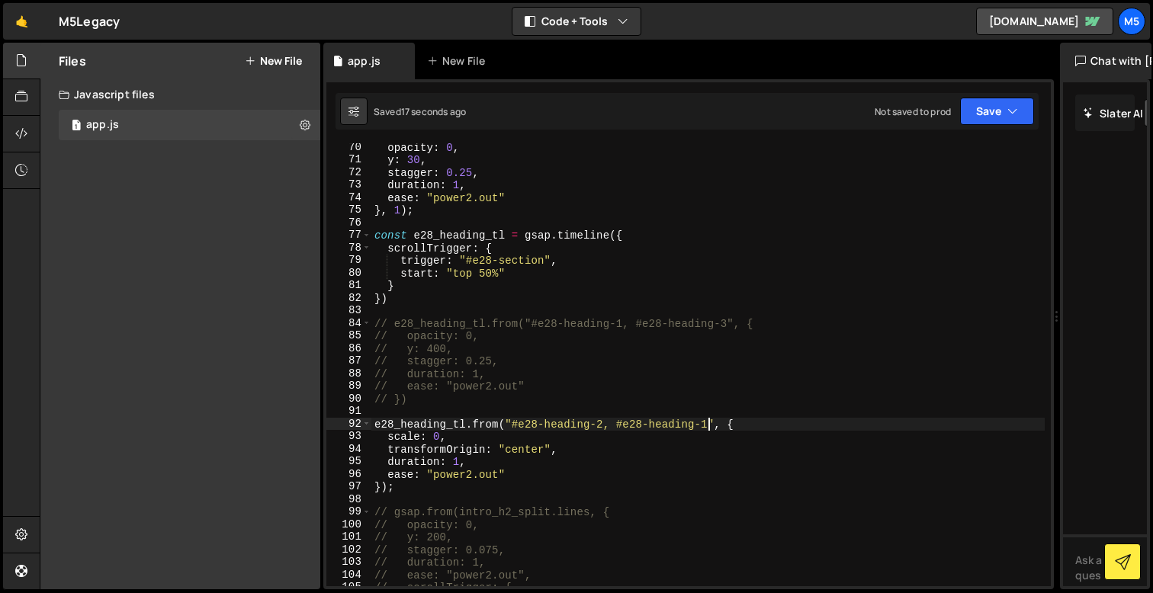
click at [604, 422] on div "opacity : 0 , y : 30 , stagger : 0.25 , duration : 1 , ease : "power2.out" } , …" at bounding box center [707, 375] width 673 height 468
click at [500, 439] on div "opacity : 0 , y : 30 , stagger : 0.25 , duration : 1 , ease : "power2.out" } , …" at bounding box center [707, 375] width 673 height 468
click at [504, 456] on div "opacity : 0 , y : 30 , stagger : 0.25 , duration : 1 , ease : "power2.out" } , …" at bounding box center [707, 375] width 673 height 468
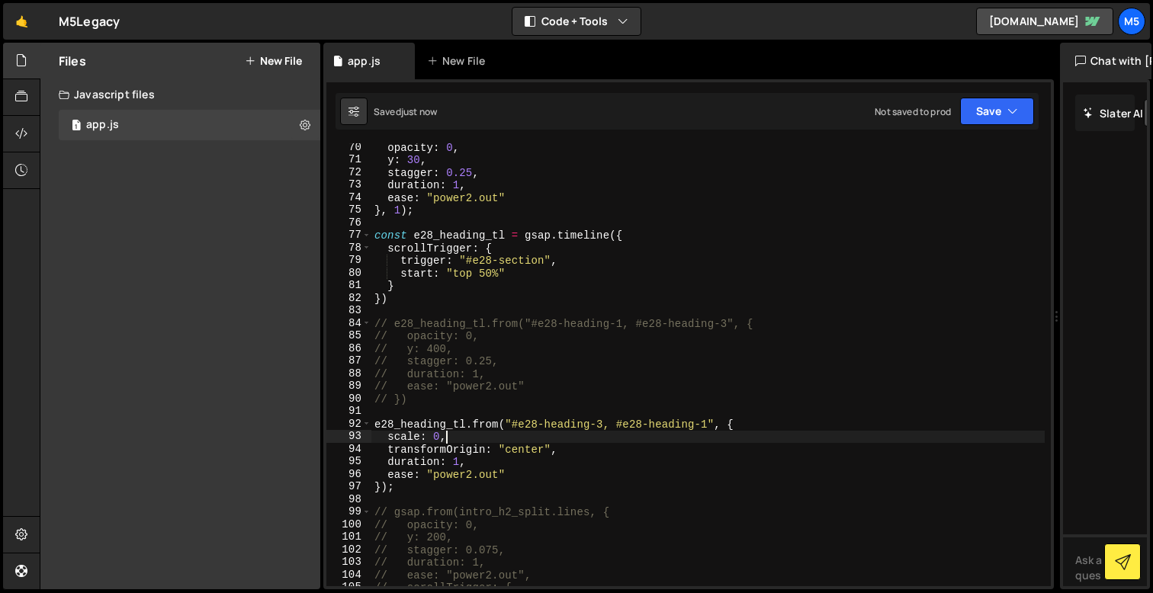
type textarea "duration: 1,"
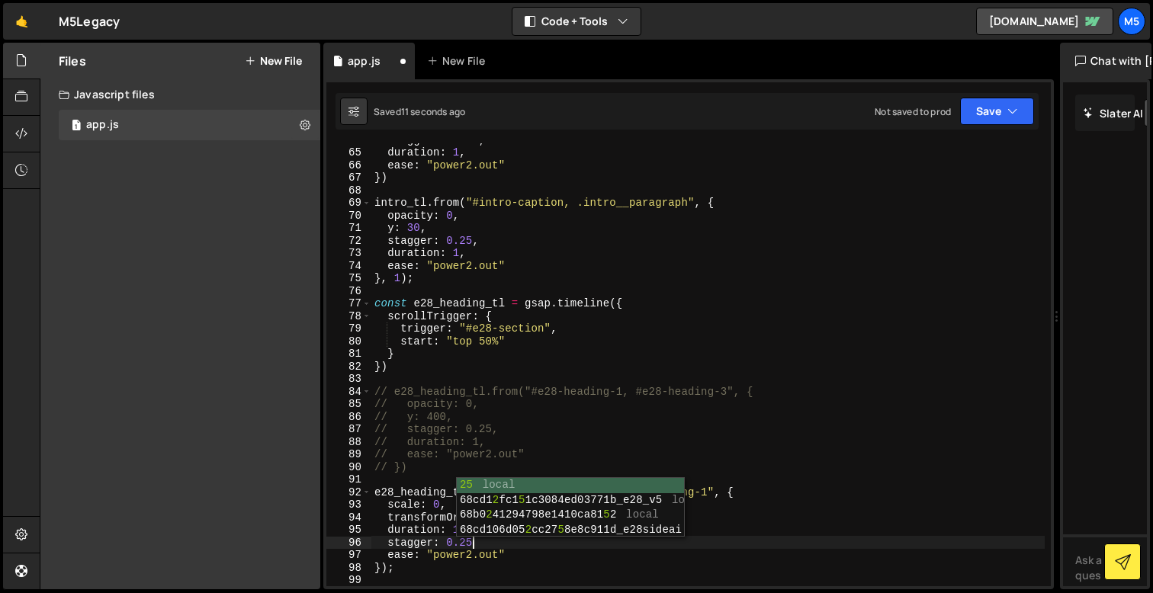
scroll to position [0, 6]
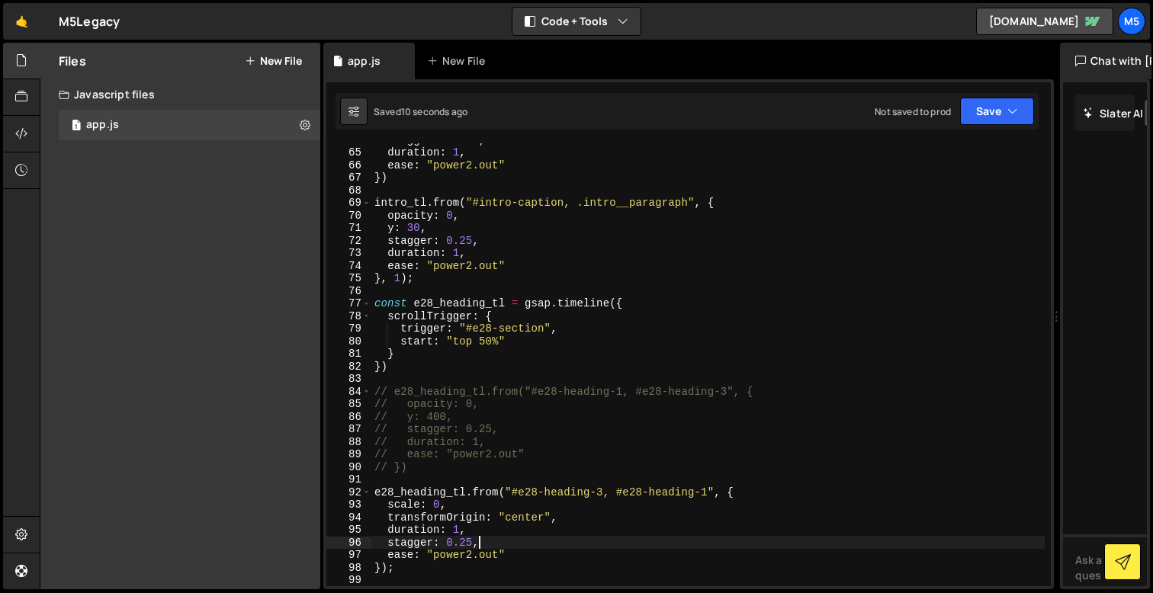
click at [461, 534] on div "stagger : 0.075 , duration : 1 , ease : "power2.out" }) intro_tl . from ( "#int…" at bounding box center [707, 367] width 673 height 468
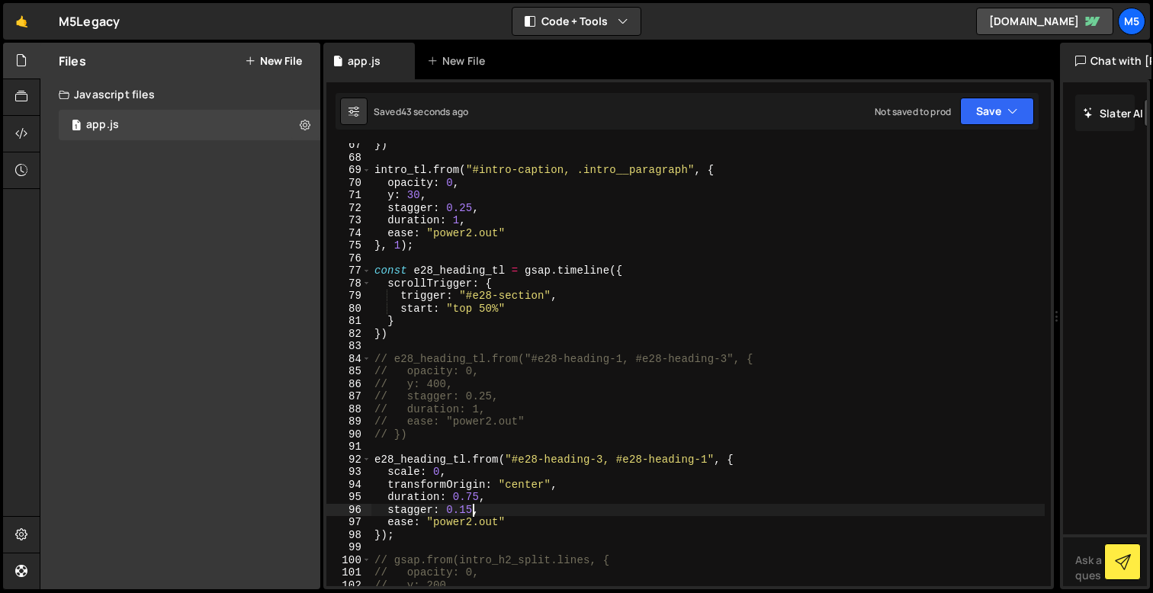
scroll to position [836, 0]
click at [405, 472] on div "}) intro_tl . from ( "#intro-caption, .intro__paragraph" , { opacity : 0 , y : …" at bounding box center [707, 372] width 673 height 468
click at [416, 469] on div "}) intro_tl . from ( "#intro-caption, .intro__paragraph" , { opacity : 0 , y : …" at bounding box center [707, 372] width 673 height 468
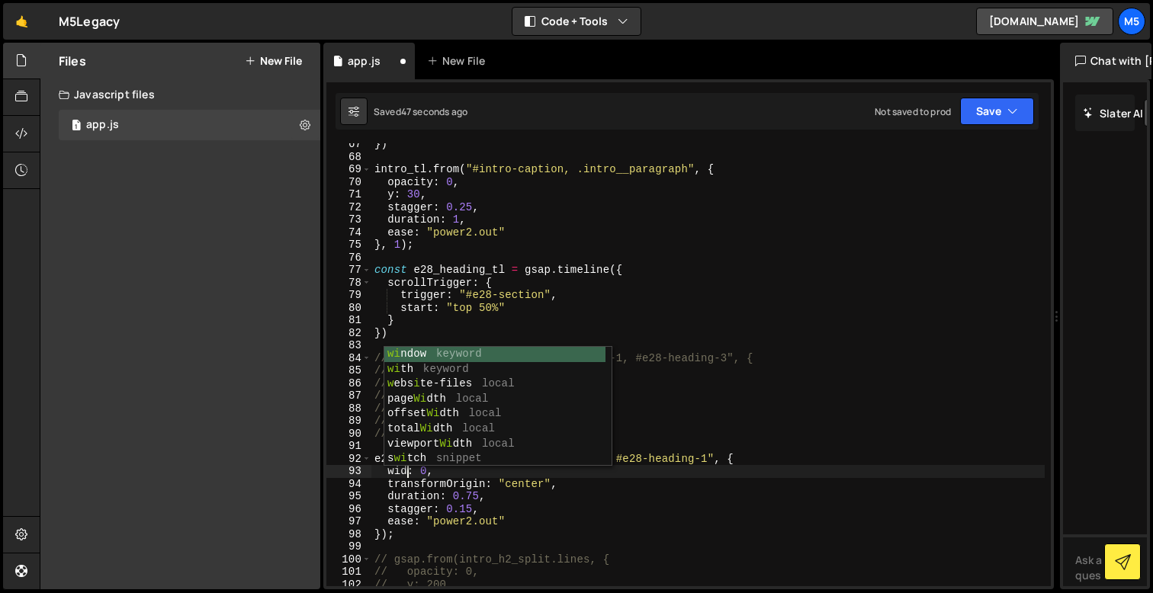
scroll to position [0, 2]
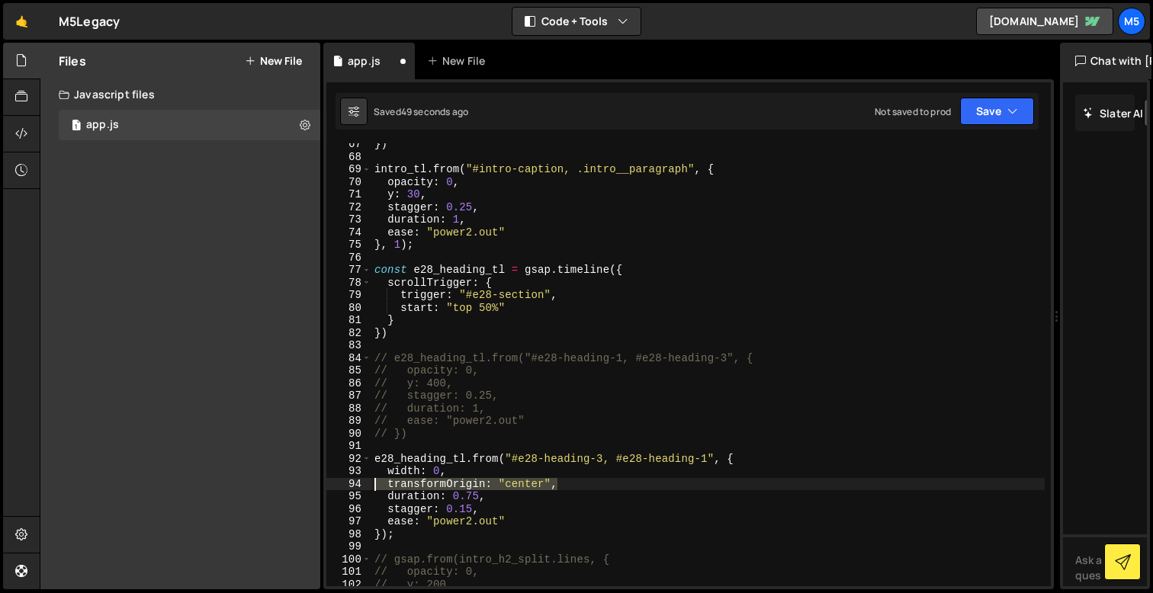
drag, startPoint x: 566, startPoint y: 487, endPoint x: 353, endPoint y: 486, distance: 212.8
click at [353, 486] on div "width: 0, 67 68 69 70 71 72 73 74 75 76 77 78 79 80 81 82 83 84 85 86 87 88 89 …" at bounding box center [688, 364] width 724 height 443
type textarea "transformOrigin: "center","
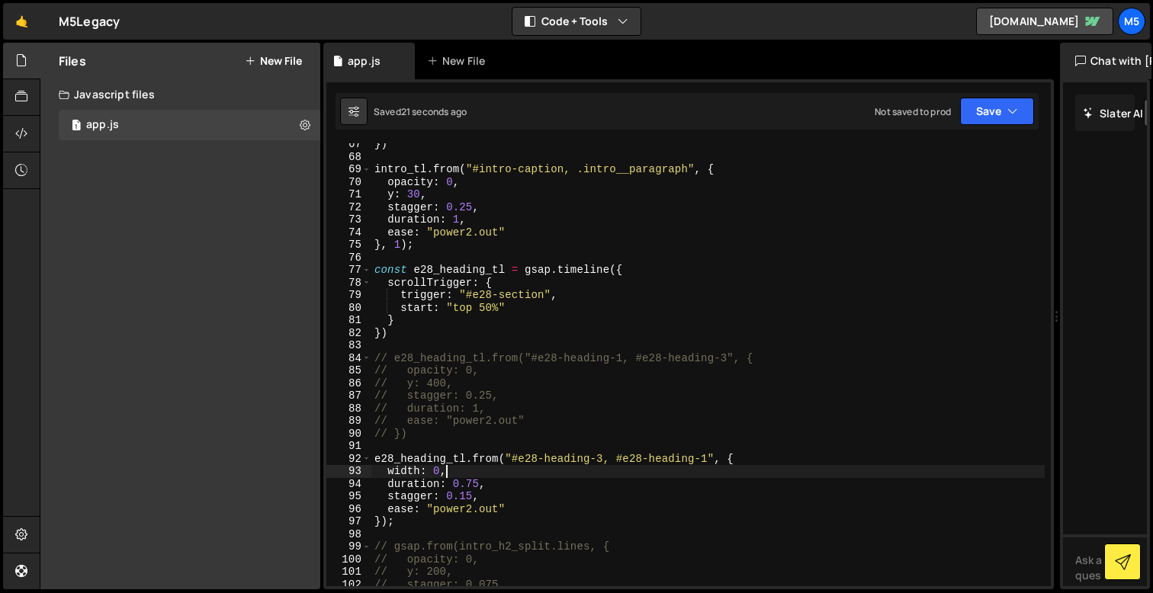
click at [470, 483] on div "}) intro_tl . from ( "#intro-caption, .intro__paragraph" , { opacity : 0 , y : …" at bounding box center [707, 372] width 673 height 468
click at [479, 483] on div "}) intro_tl . from ( "#intro-caption, .intro__paragraph" , { opacity : 0 , y : …" at bounding box center [707, 372] width 673 height 468
click at [444, 522] on div "}) intro_tl . from ( "#intro-caption, .intro__paragraph" , { opacity : 0 , y : …" at bounding box center [707, 372] width 673 height 468
type textarea "});"
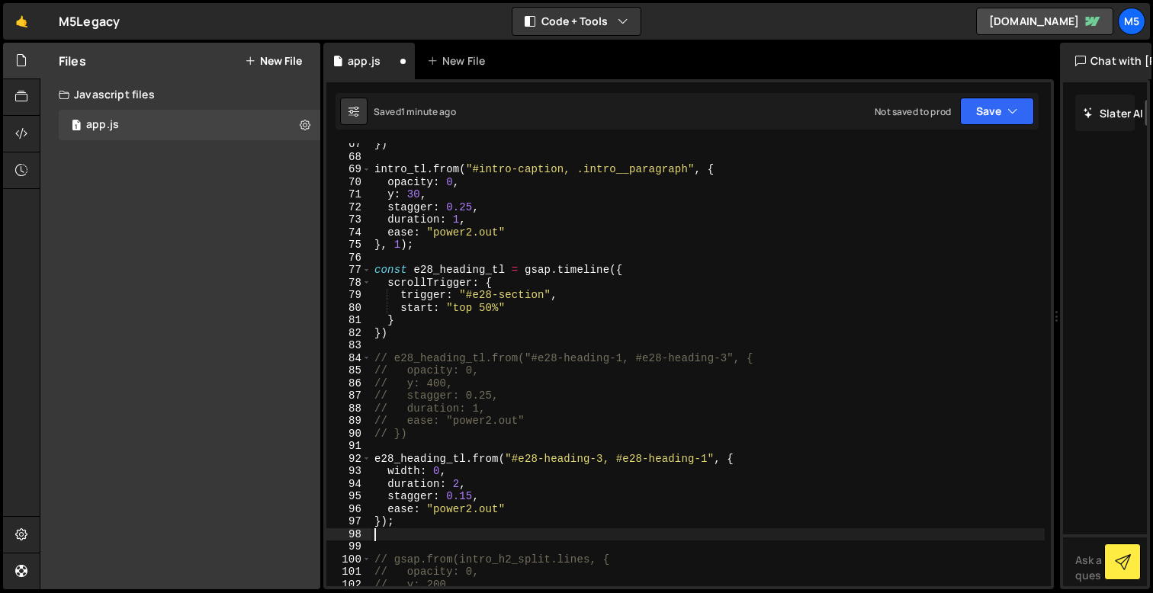
scroll to position [0, 0]
paste textarea ");"
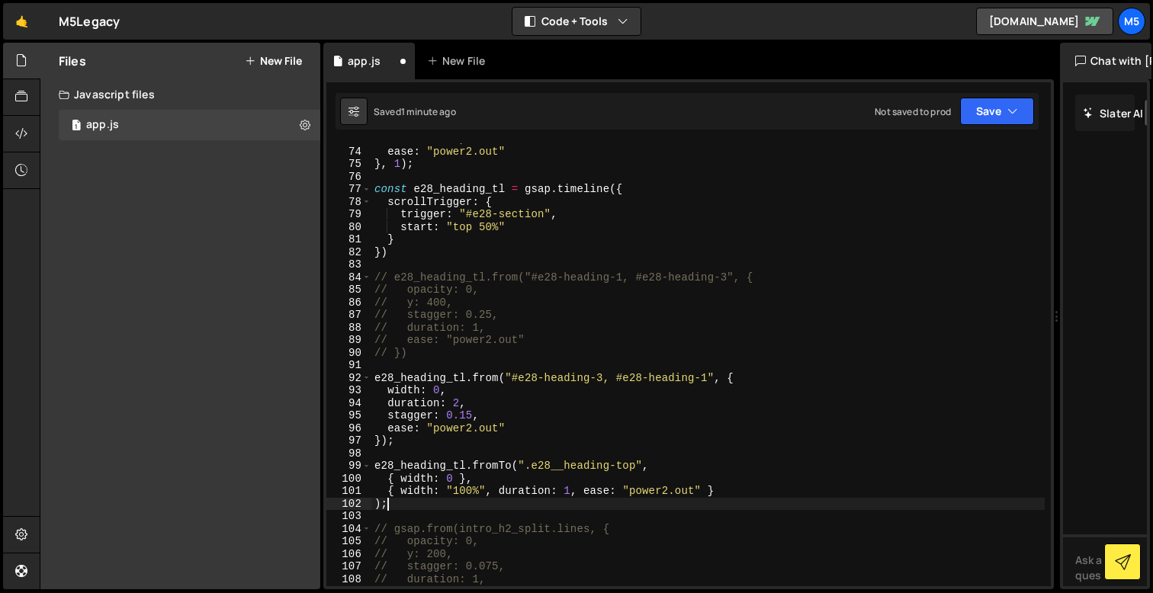
scroll to position [923, 0]
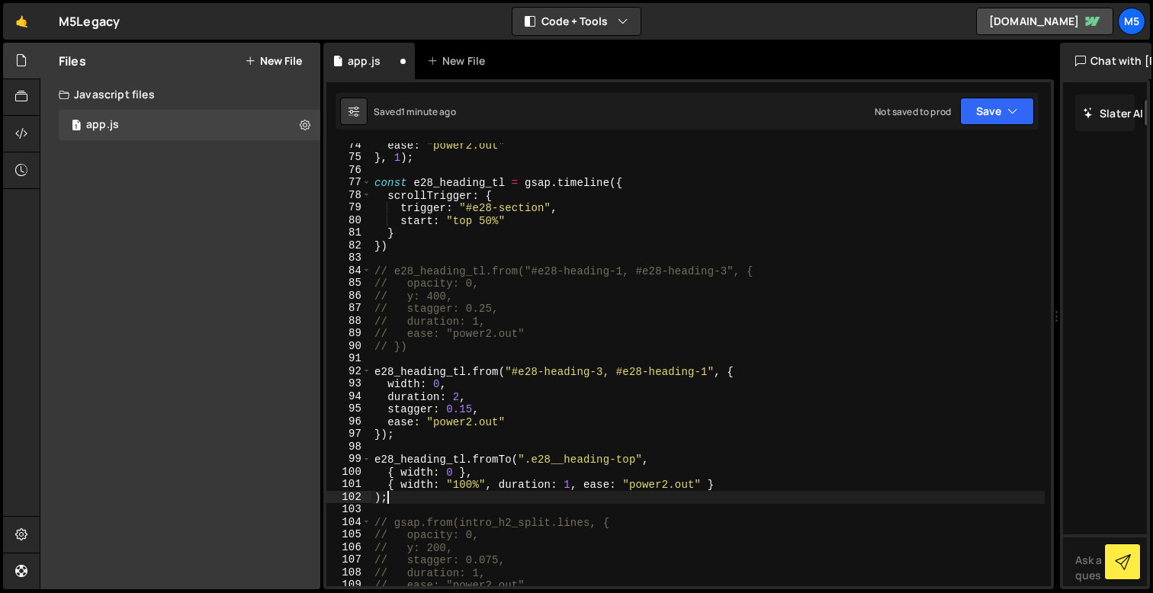
click at [559, 466] on div "ease : "power2.out" } , 1 ) ; const e28_heading_tl = gsap . timeline ({ scrollT…" at bounding box center [707, 373] width 673 height 468
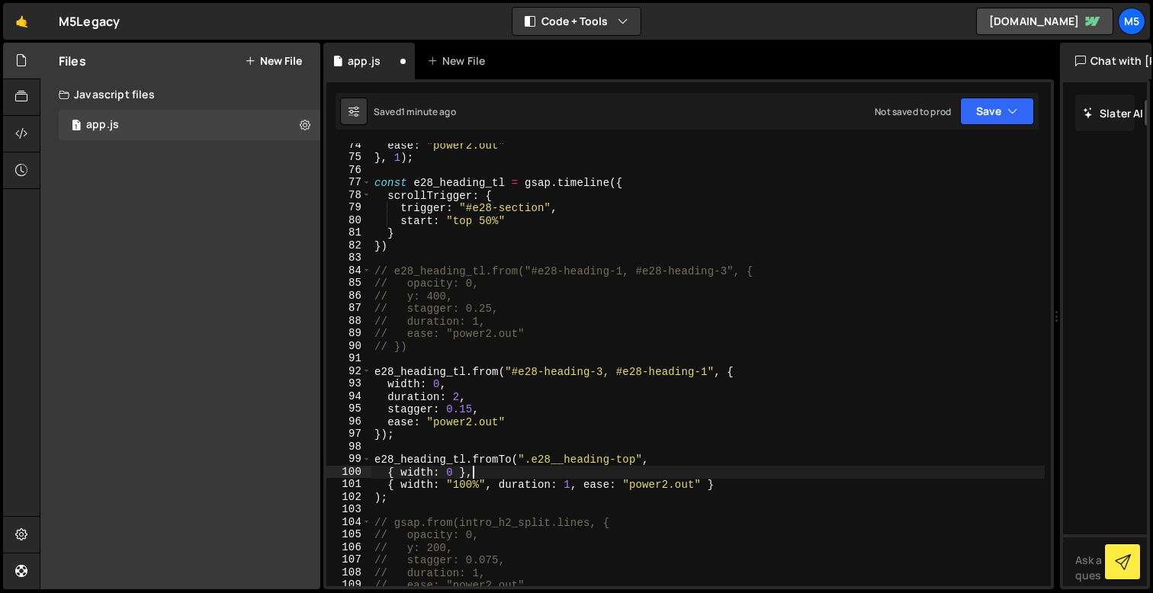
click at [562, 463] on div "ease : "power2.out" } , 1 ) ; const e28_heading_tl = gsap . timeline ({ scrollT…" at bounding box center [707, 373] width 673 height 468
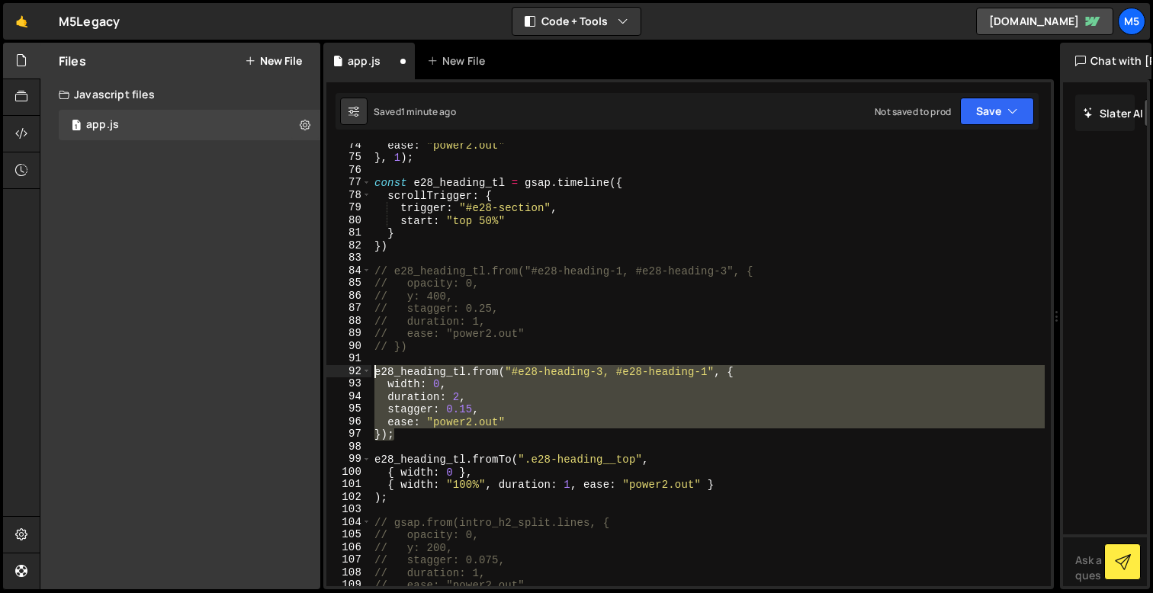
drag, startPoint x: 417, startPoint y: 437, endPoint x: 341, endPoint y: 366, distance: 104.1
click at [341, 366] on div "e28_heading_tl.fromTo(".e28-heading__top", 74 75 76 77 78 79 80 81 82 83 84 85 …" at bounding box center [688, 364] width 724 height 443
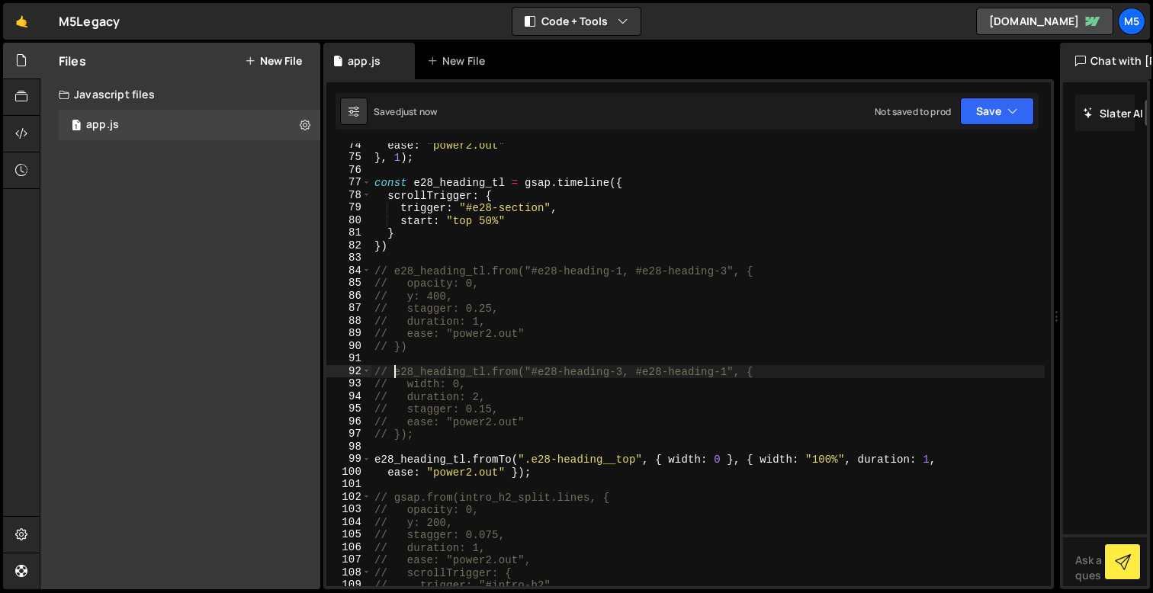
click at [930, 462] on div "ease : "power2.out" } , 1 ) ; const e28_heading_tl = gsap . timeline ({ scrollT…" at bounding box center [707, 373] width 673 height 468
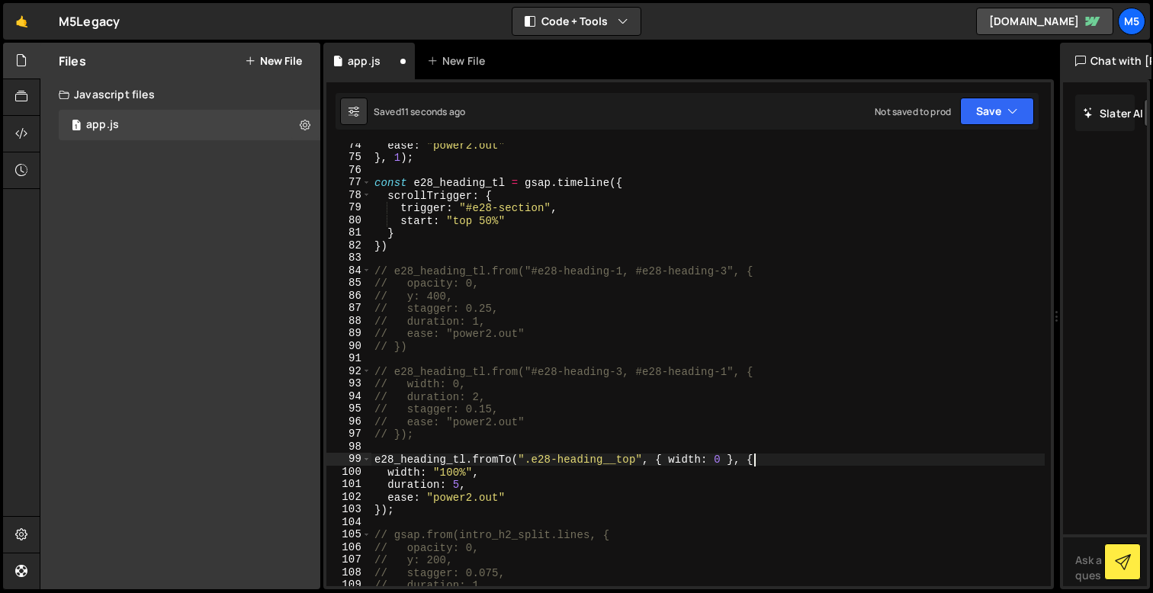
scroll to position [0, 26]
click at [511, 468] on div "ease : "power2.out" } , 1 ) ; const e28_heading_tl = gsap . timeline ({ scrollT…" at bounding box center [707, 373] width 673 height 468
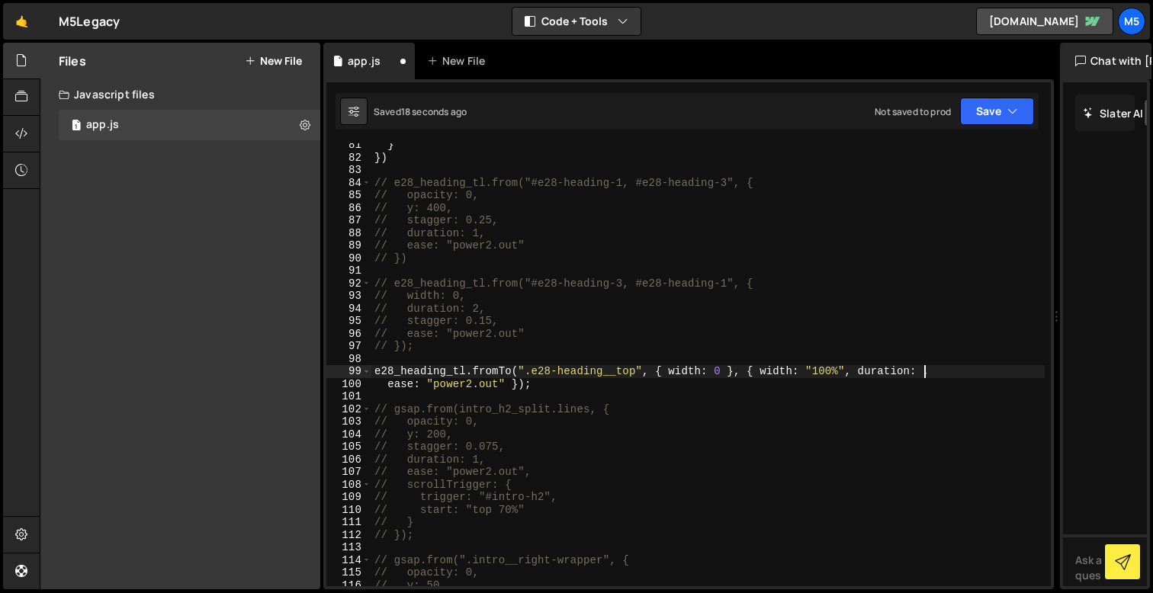
scroll to position [1011, 0]
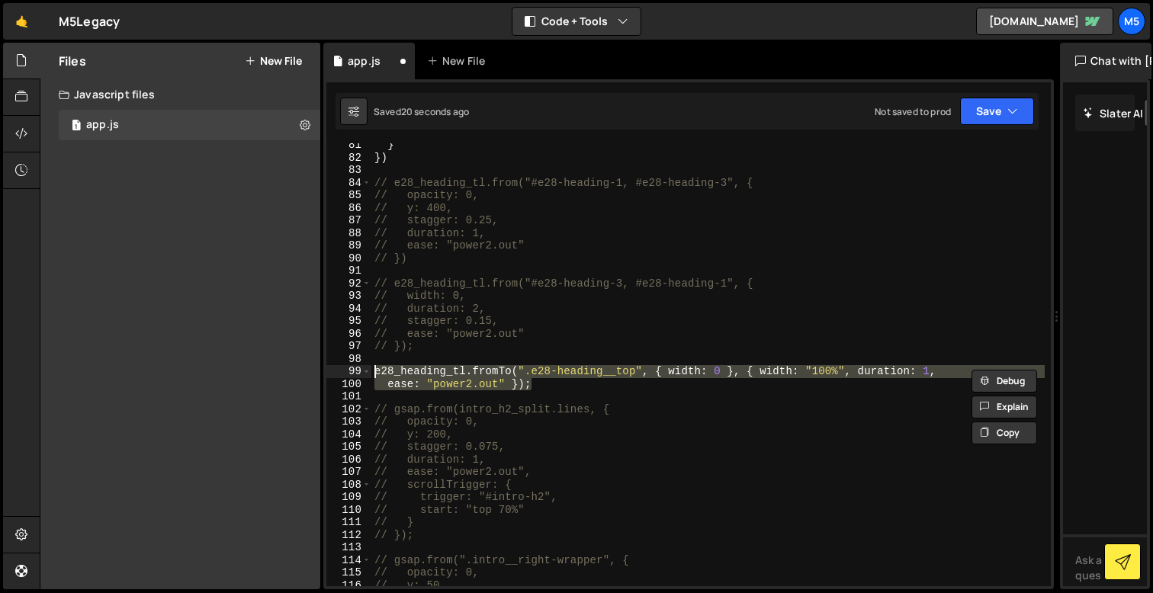
drag, startPoint x: 531, startPoint y: 385, endPoint x: 334, endPoint y: 372, distance: 197.2
click at [334, 372] on div "e28_heading_tl.fromTo(".e28-heading__top", { width: 0 }, { width: "100%", durat…" at bounding box center [688, 364] width 724 height 443
type textarea "e28_heading_tl.fromTo(".e28-heading__top", { width: 0 }, { width: "100%", durat…"
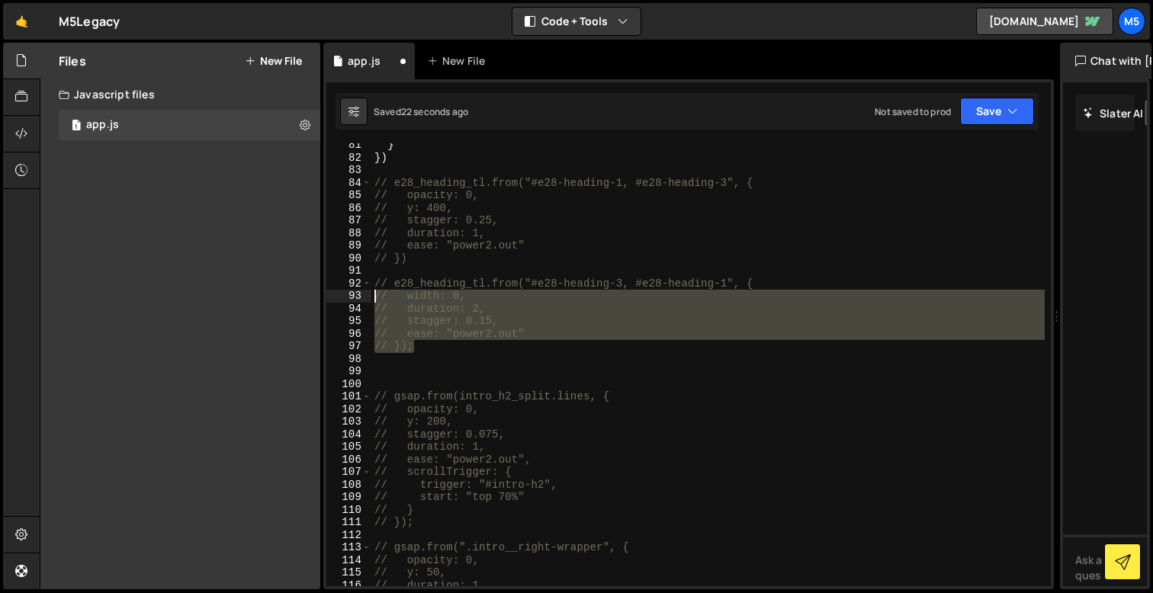
drag, startPoint x: 422, startPoint y: 349, endPoint x: 324, endPoint y: 289, distance: 114.7
click at [324, 289] on div "81 82 83 84 85 86 87 88 89 90 91 92 93 94 95 96 97 98 99 100 101 102 103 104 10…" at bounding box center [688, 334] width 731 height 510
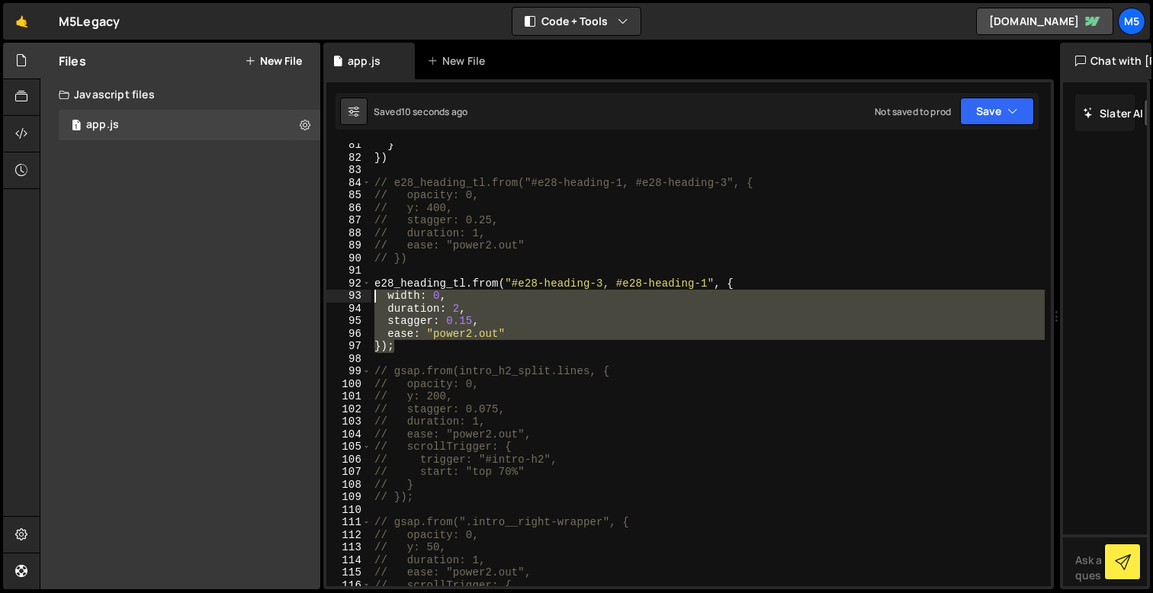
drag, startPoint x: 404, startPoint y: 343, endPoint x: 373, endPoint y: 288, distance: 63.2
click at [373, 288] on div "} }) // e28_heading_tl.from("#e28-heading-1, #e28-heading-3", { // opacity: 0, …" at bounding box center [707, 373] width 673 height 468
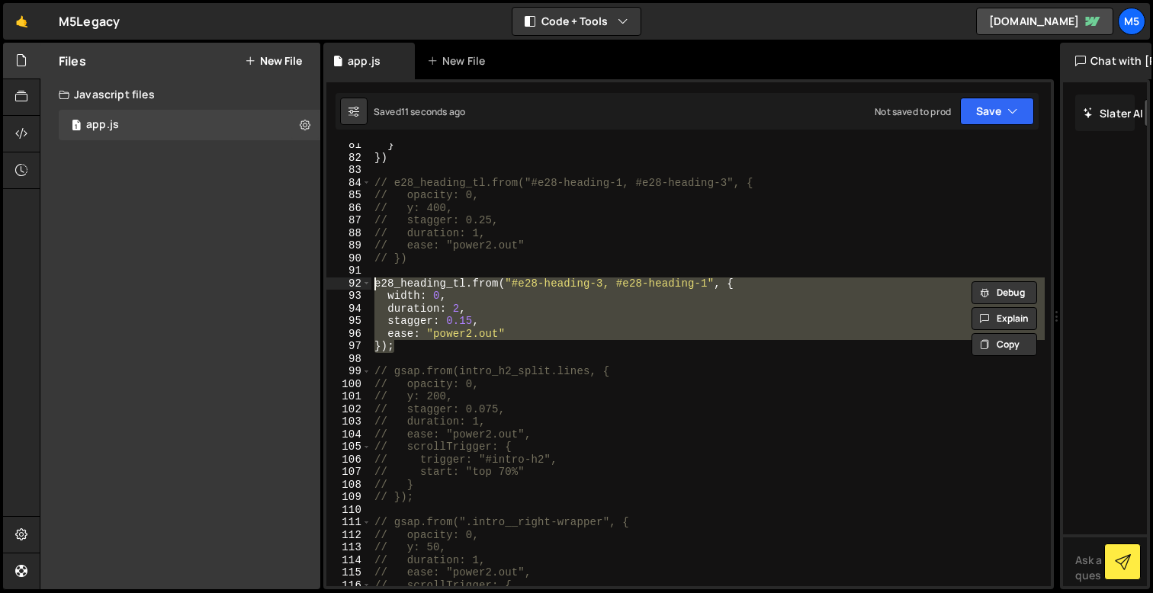
click at [422, 348] on div "} }) // e28_heading_tl.from("#e28-heading-1, #e28-heading-3", { // opacity: 0, …" at bounding box center [707, 373] width 673 height 468
type textarea "});"
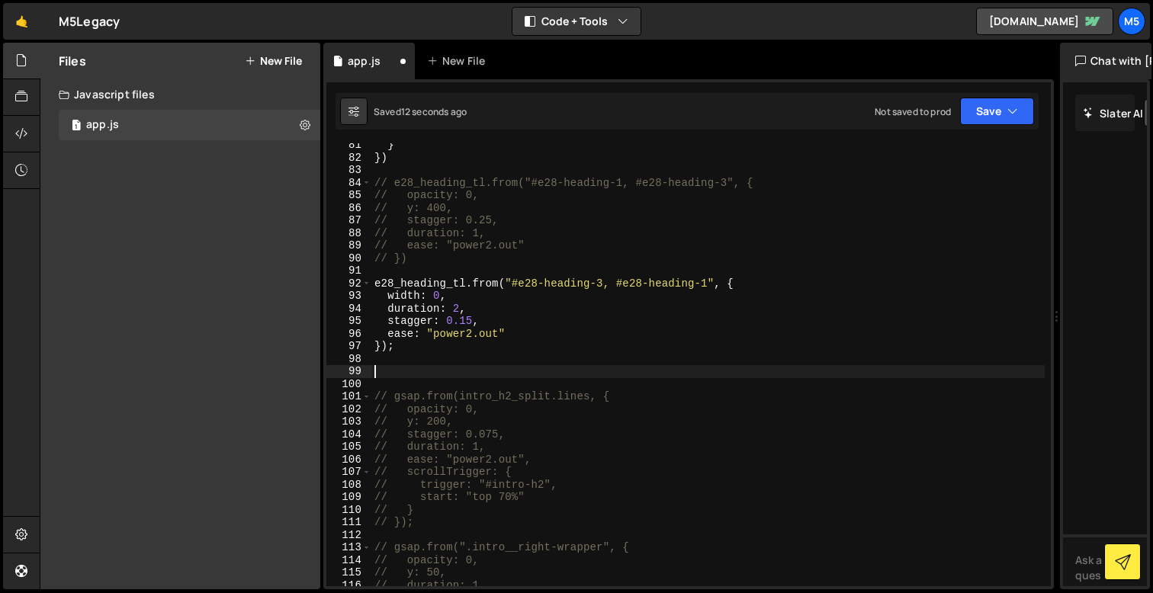
paste textarea "});"
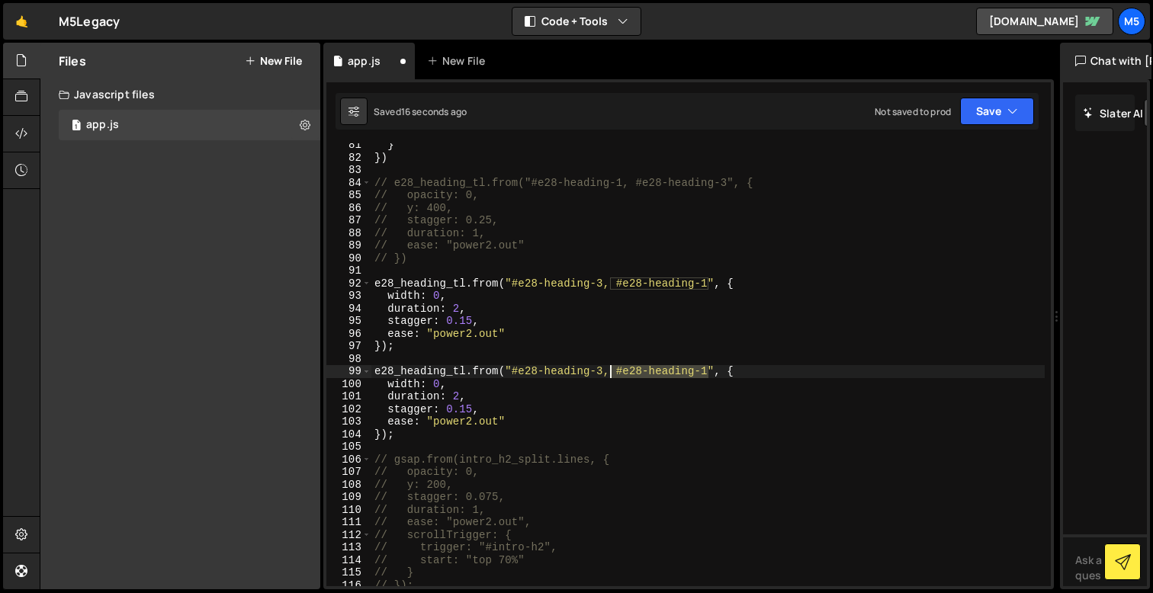
drag, startPoint x: 707, startPoint y: 372, endPoint x: 612, endPoint y: 369, distance: 95.4
click at [612, 369] on div "} }) // e28_heading_tl.from("#e28-heading-1, #e28-heading-3", { // opacity: 0, …" at bounding box center [707, 373] width 673 height 468
click at [410, 384] on div "} }) // e28_heading_tl.from("#e28-heading-1, #e28-heading-3", { // opacity: 0, …" at bounding box center [707, 373] width 673 height 468
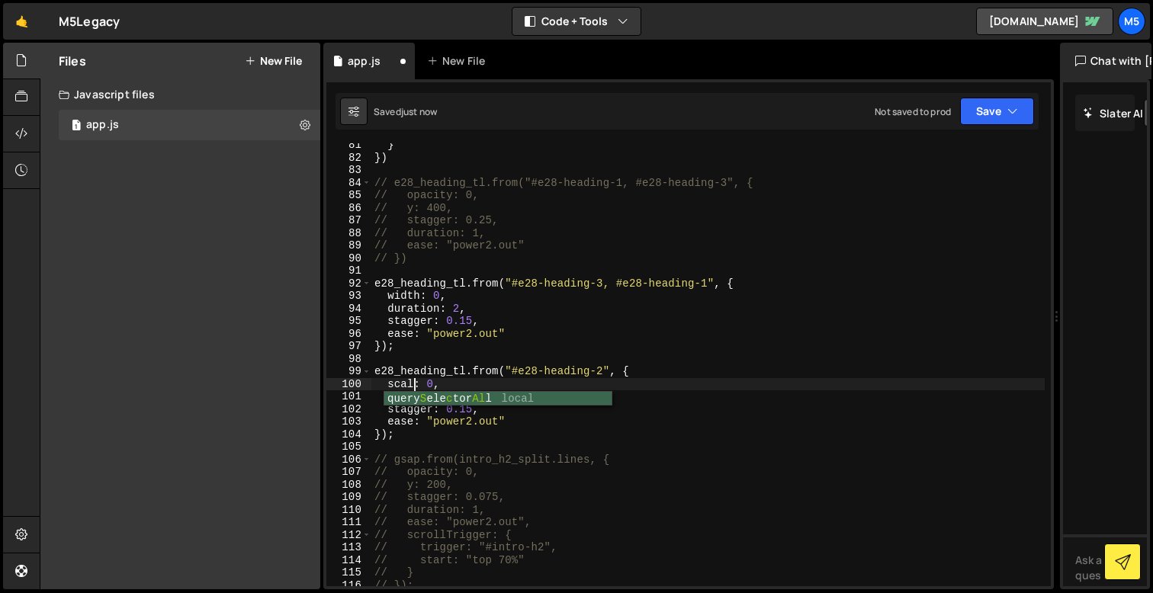
type textarea "scale: 0,"
click at [464, 383] on div "} }) // e28_heading_tl.from("#e28-heading-1, #e28-heading-3", { // opacity: 0, …" at bounding box center [707, 373] width 673 height 468
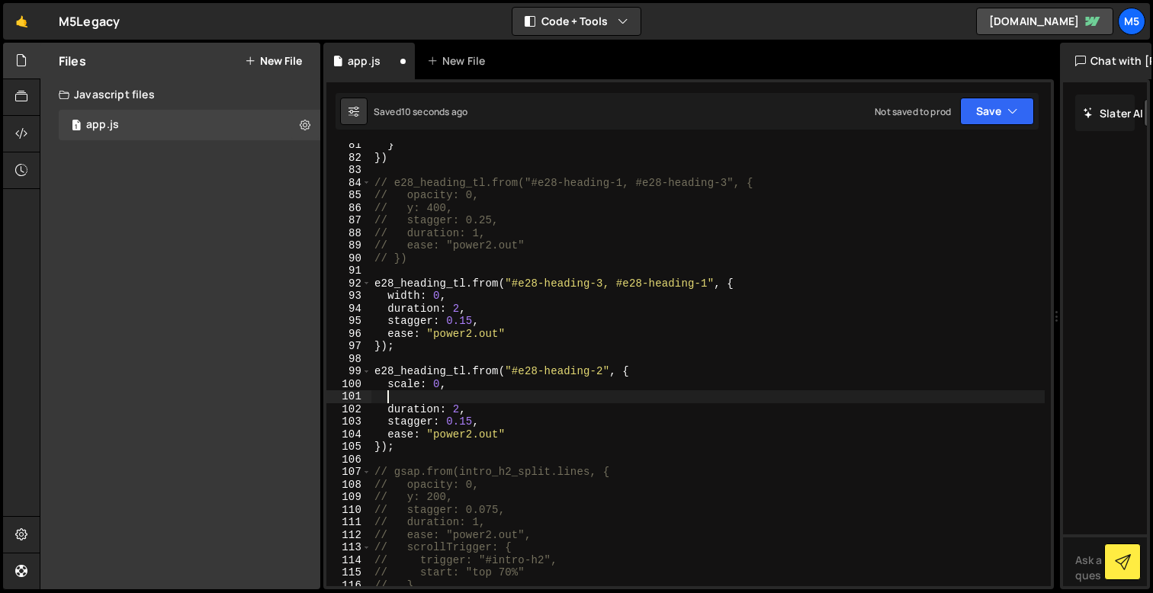
scroll to position [0, 0]
paste textarea "transformOrigin: "center","
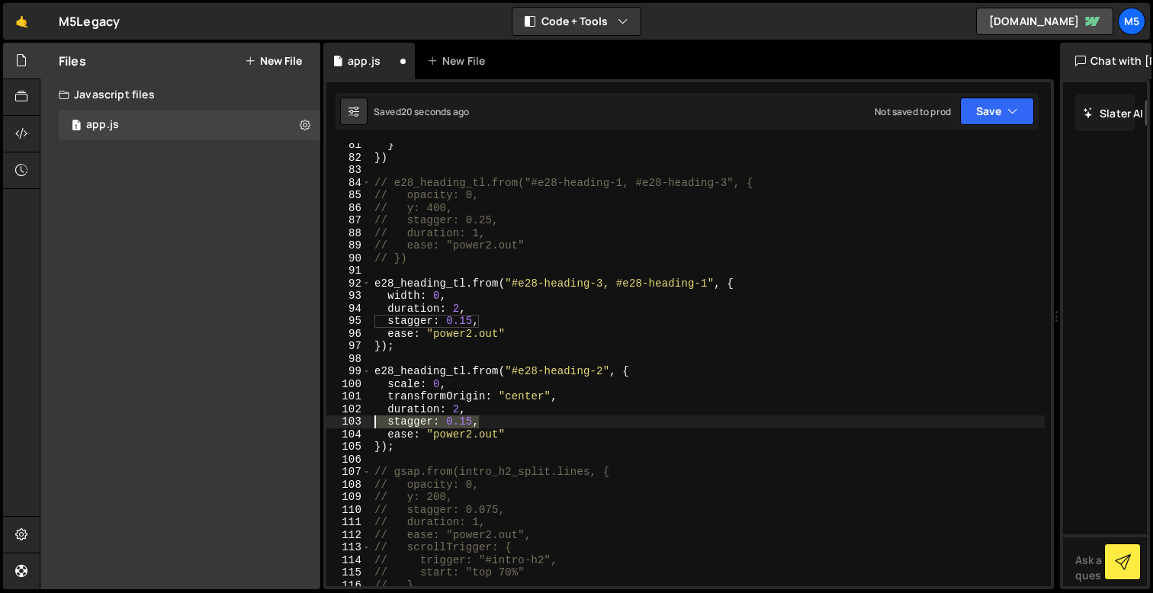
drag, startPoint x: 481, startPoint y: 420, endPoint x: 351, endPoint y: 424, distance: 130.5
click at [351, 424] on div "transformOrigin: "center", 81 82 83 84 85 86 87 88 89 90 91 92 93 94 95 96 97 9…" at bounding box center [688, 364] width 724 height 443
type textarea "stagger: 0.15,"
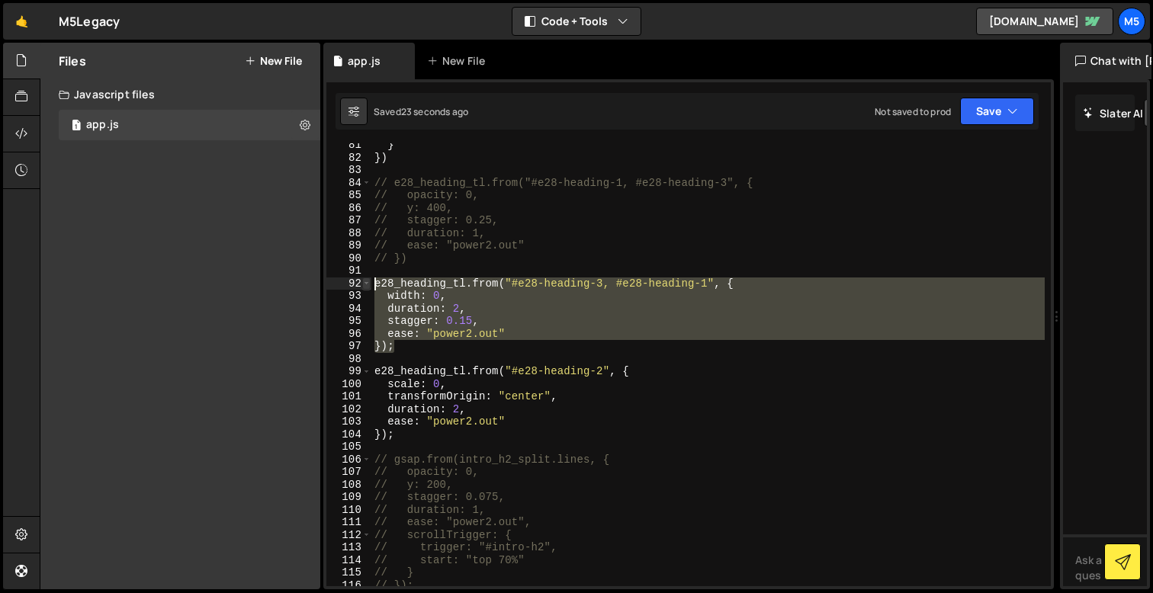
drag, startPoint x: 403, startPoint y: 346, endPoint x: 369, endPoint y: 284, distance: 70.3
click at [369, 284] on div "duration: 2, 81 82 83 84 85 86 87 88 89 90 91 92 93 94 95 96 97 98 99 100 101 1…" at bounding box center [688, 364] width 724 height 443
paste textarea "});"
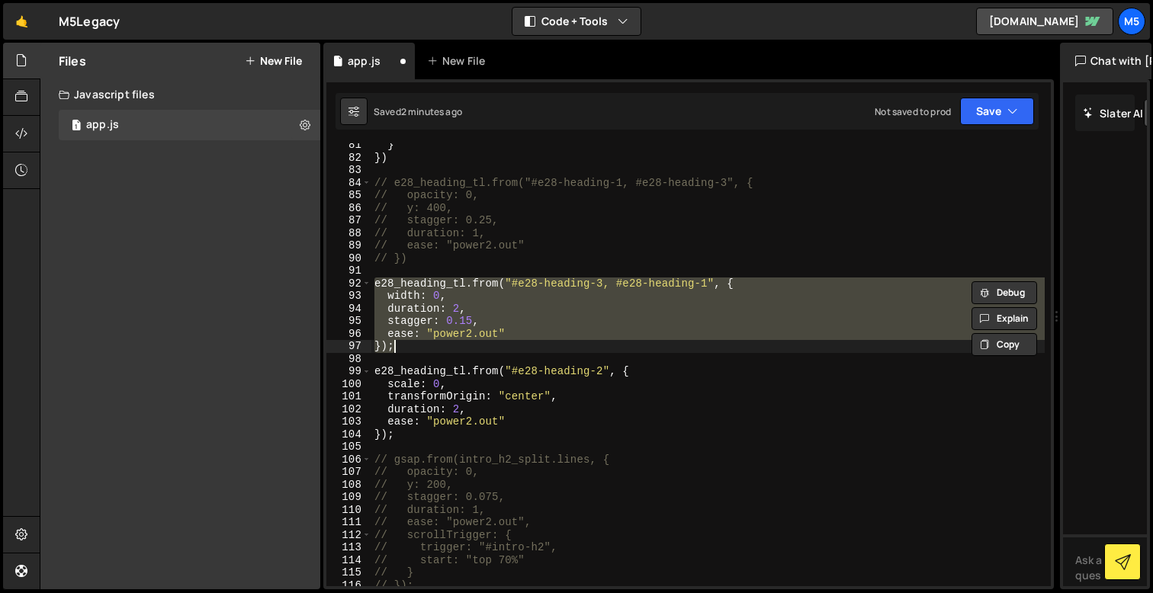
paste textarea
type textarea "});"
